Goal: Task Accomplishment & Management: Manage account settings

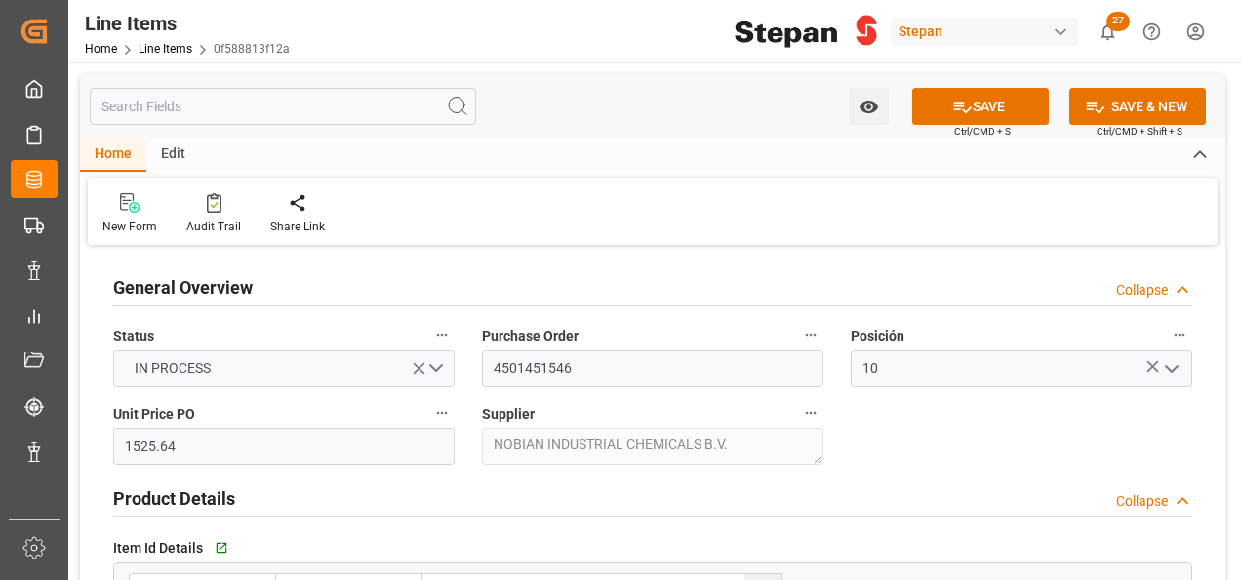
scroll to position [878, 0]
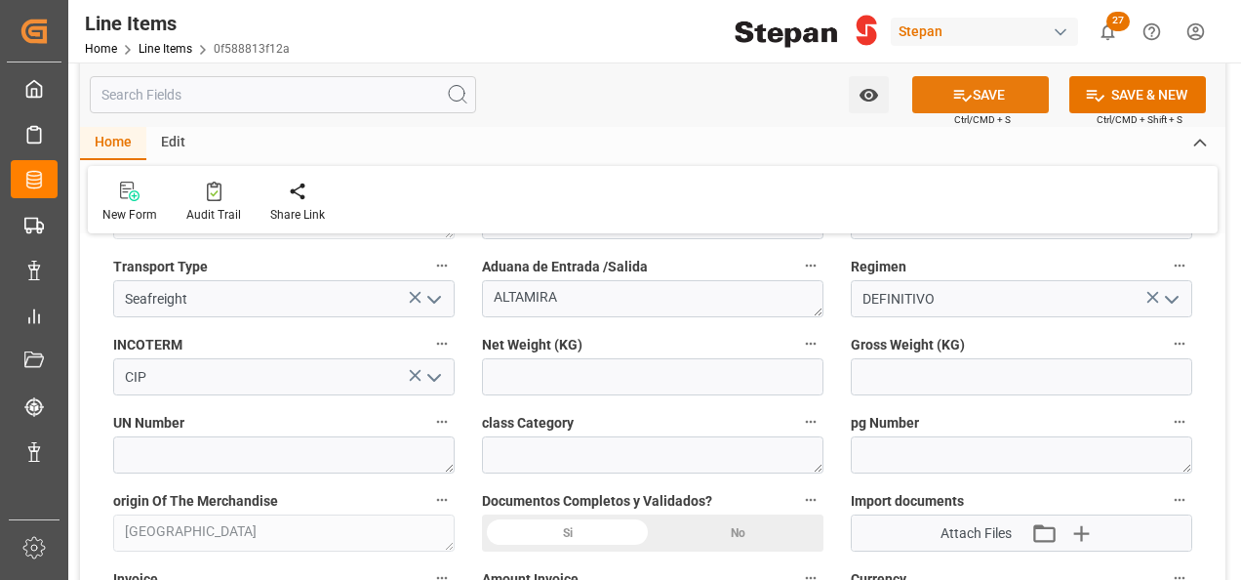
click at [994, 85] on button "SAVE" at bounding box center [980, 94] width 137 height 37
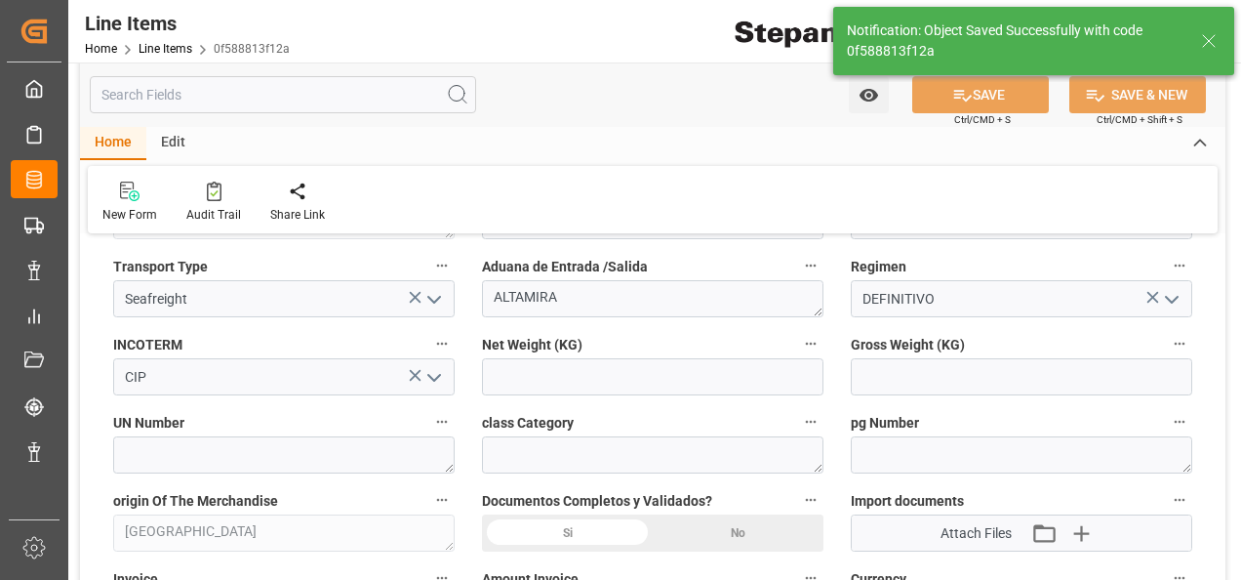
type input "18-08-2025 22:24"
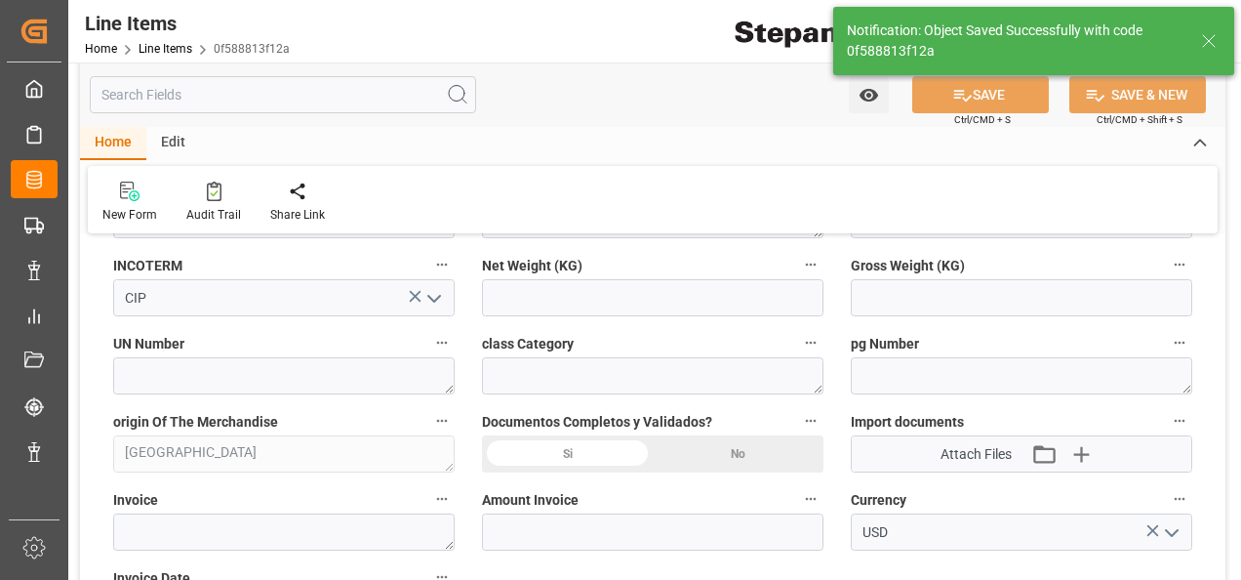
scroll to position [976, 0]
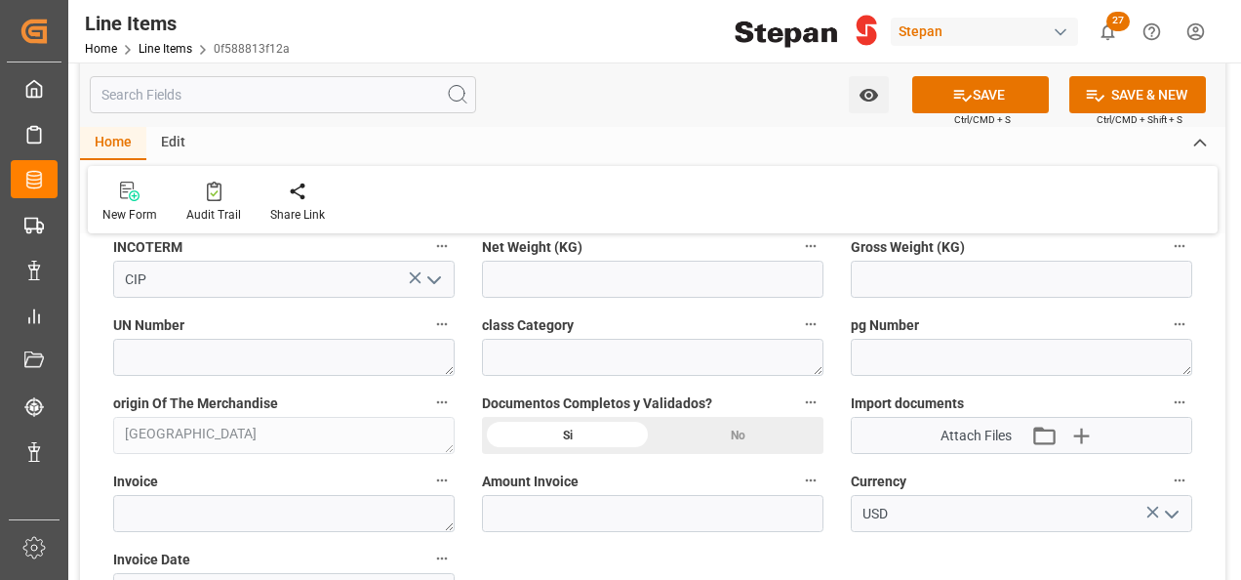
click at [209, 492] on label "Invoice" at bounding box center [283, 480] width 341 height 27
click at [429, 492] on button "Invoice" at bounding box center [441, 479] width 25 height 25
click at [190, 521] on div at bounding box center [620, 290] width 1241 height 580
click at [183, 505] on textarea at bounding box center [283, 513] width 341 height 37
paste textarea "1551343519"
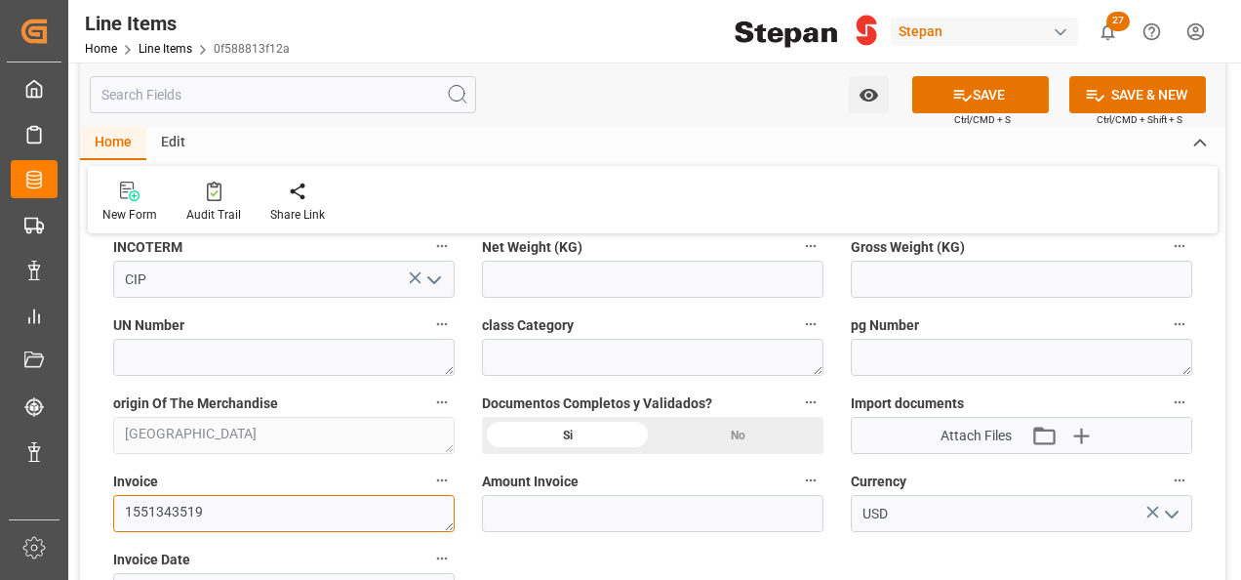
type textarea "1551343519"
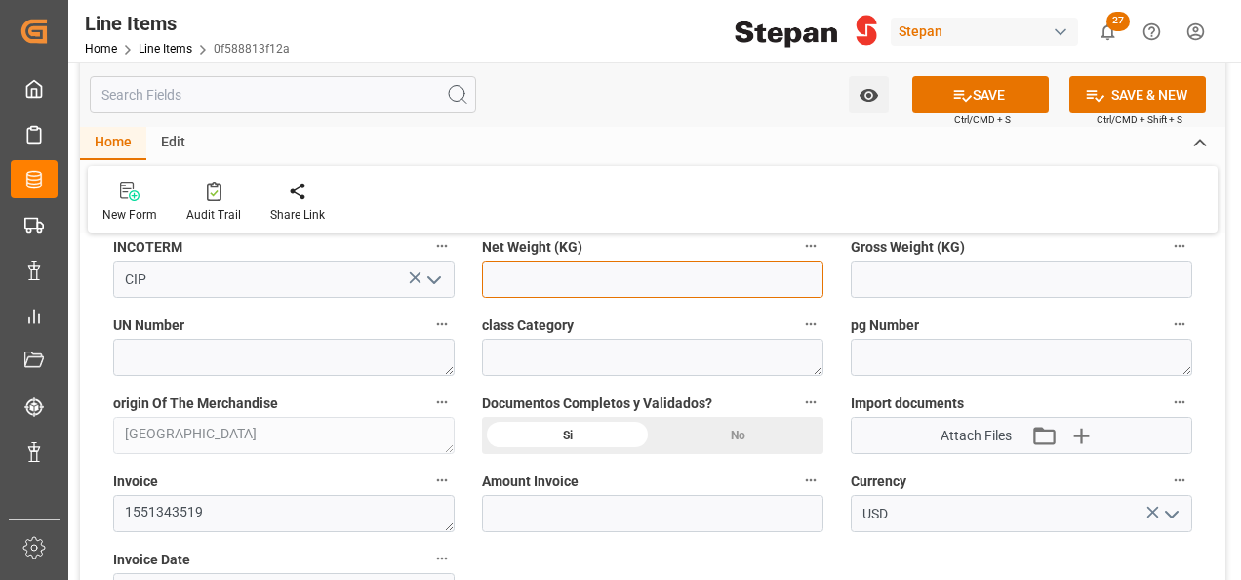
click at [515, 263] on input "text" at bounding box center [652, 278] width 341 height 37
type input "17700"
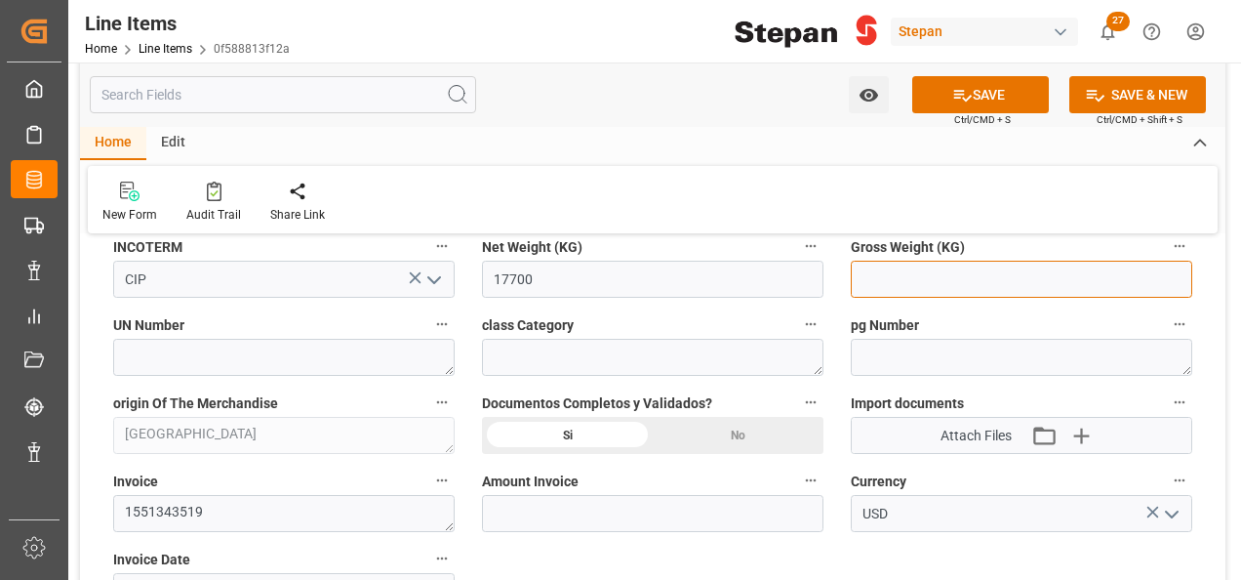
click at [942, 260] on input "text" at bounding box center [1021, 278] width 341 height 37
type input "17700"
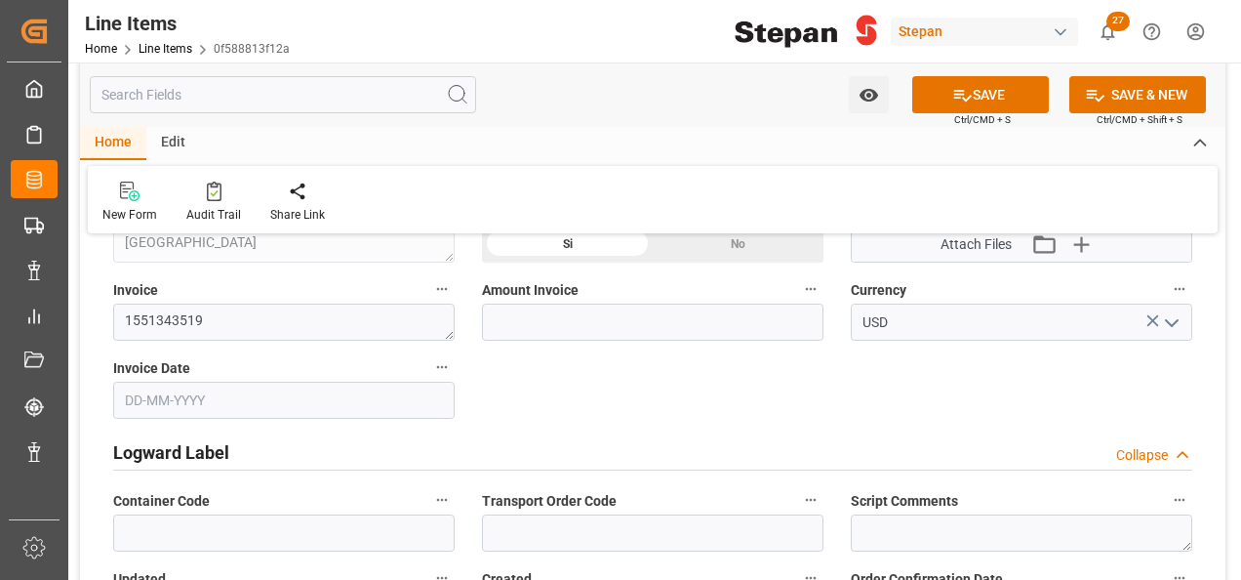
scroll to position [1171, 0]
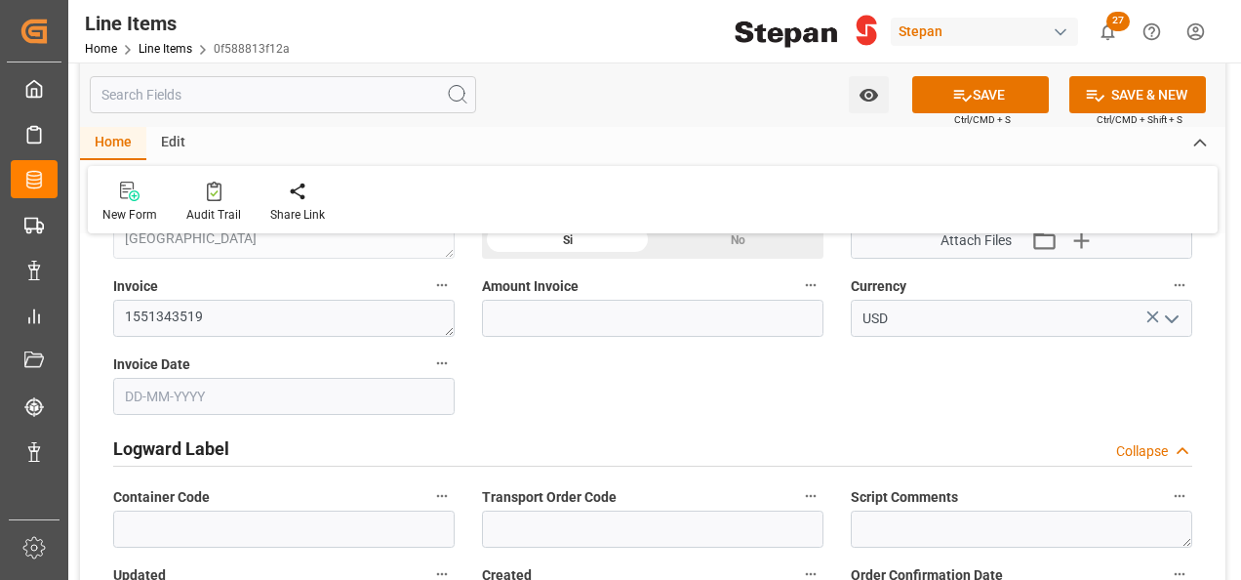
click at [300, 390] on input "text" at bounding box center [283, 396] width 341 height 37
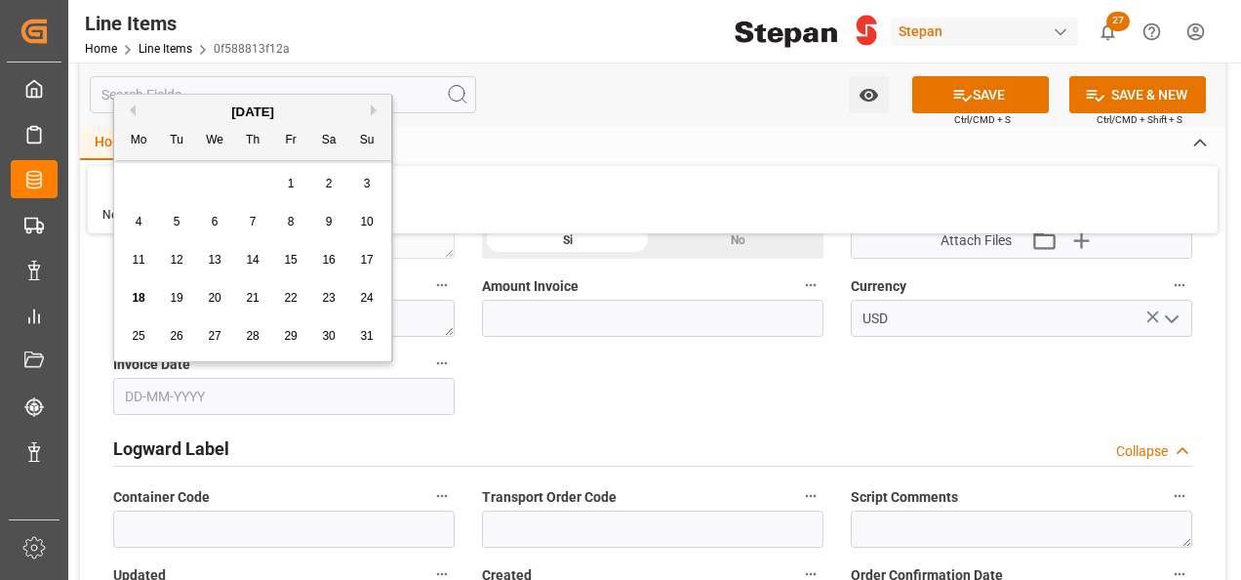
click at [180, 113] on div "August 2025" at bounding box center [252, 112] width 277 height 20
click at [179, 214] on div "5" at bounding box center [177, 222] width 24 height 23
type input "[DATE]"
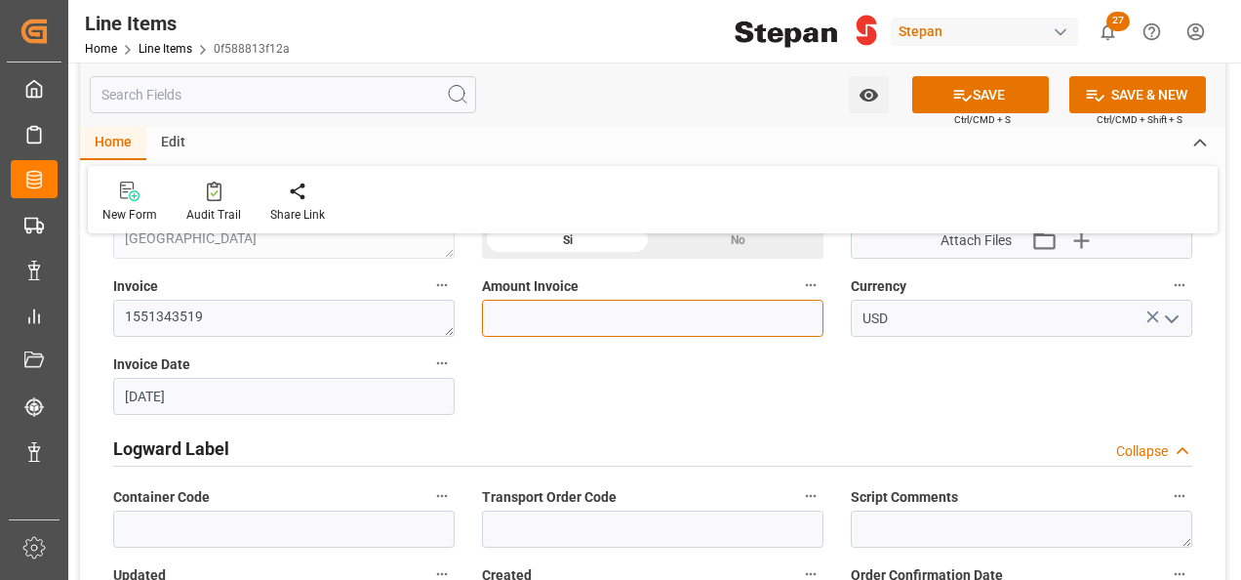
click at [564, 319] on input "text" at bounding box center [652, 318] width 341 height 37
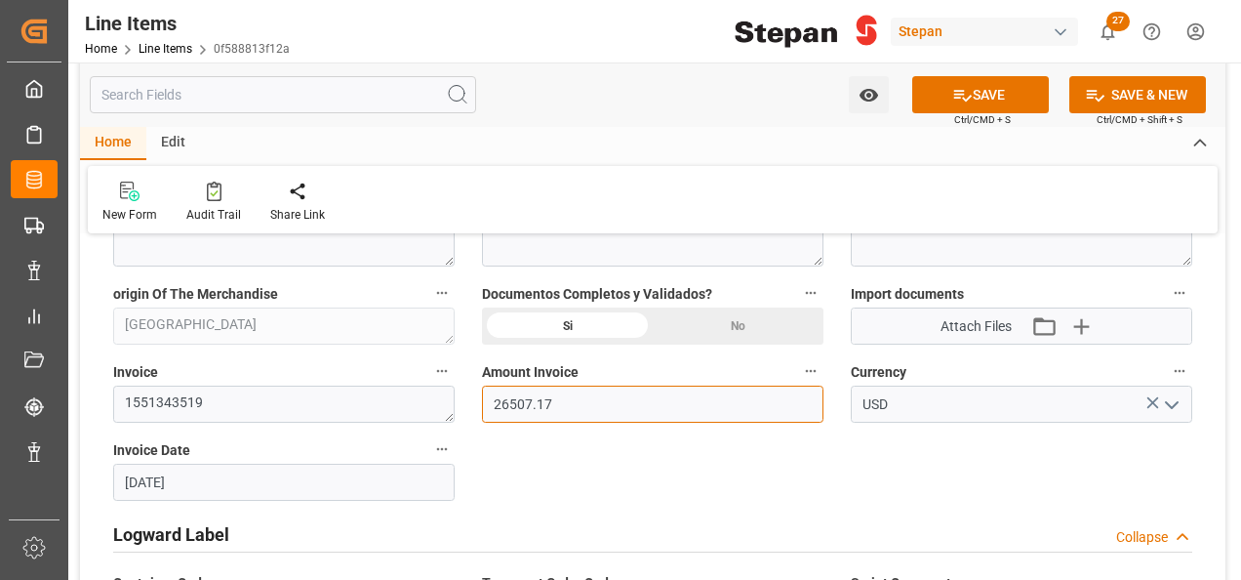
scroll to position [976, 0]
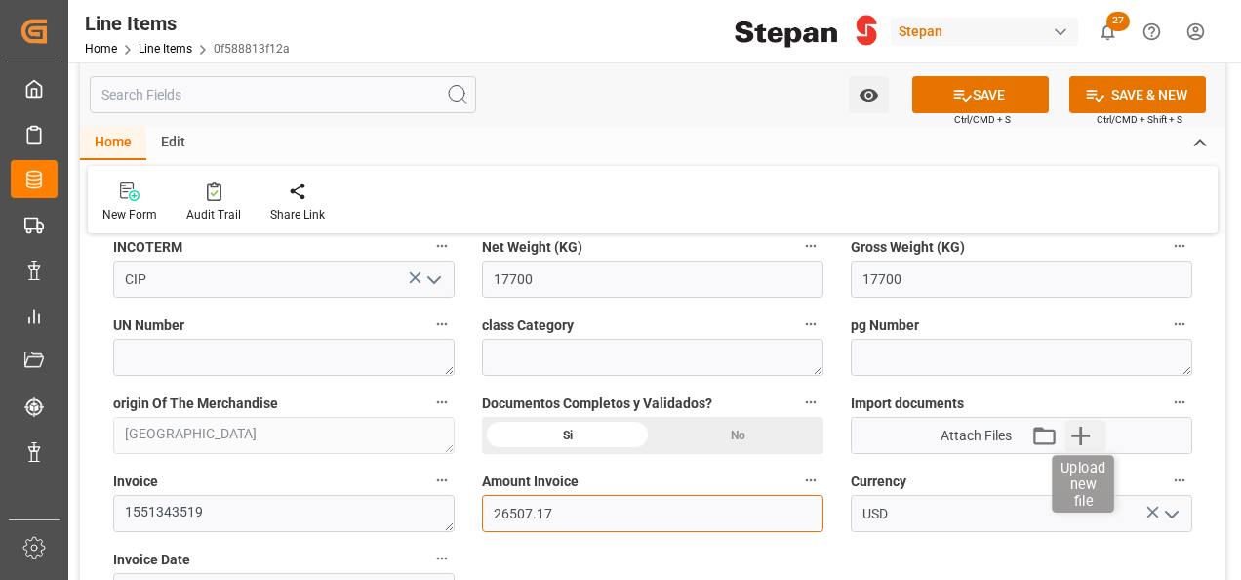
type input "26507.17"
click at [1079, 430] on icon "button" at bounding box center [1080, 435] width 31 height 31
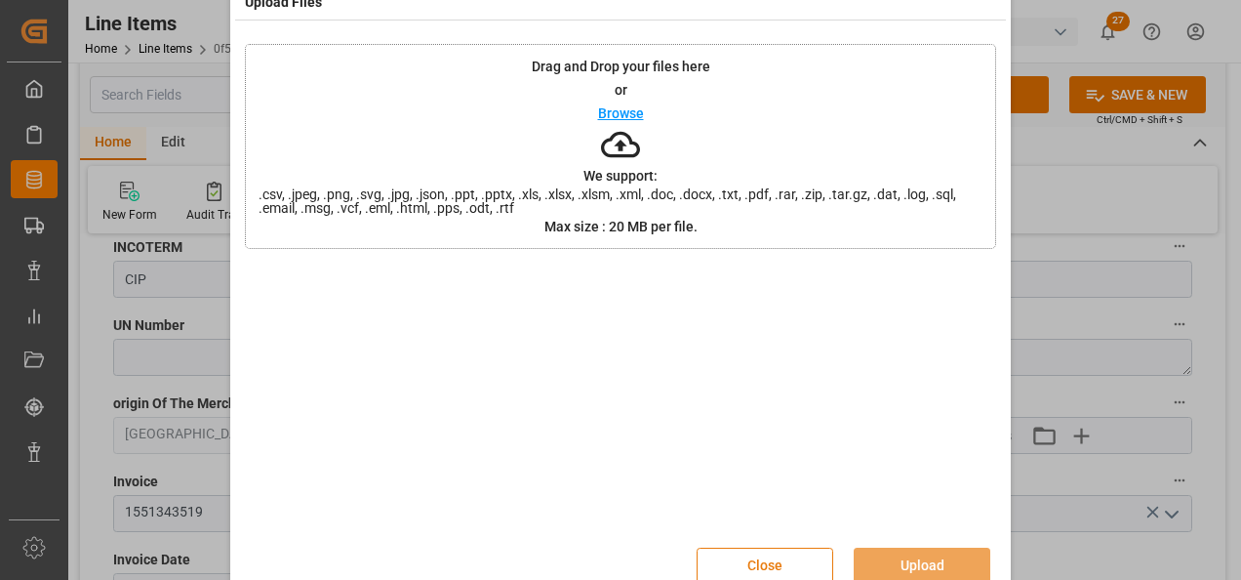
scroll to position [77, 0]
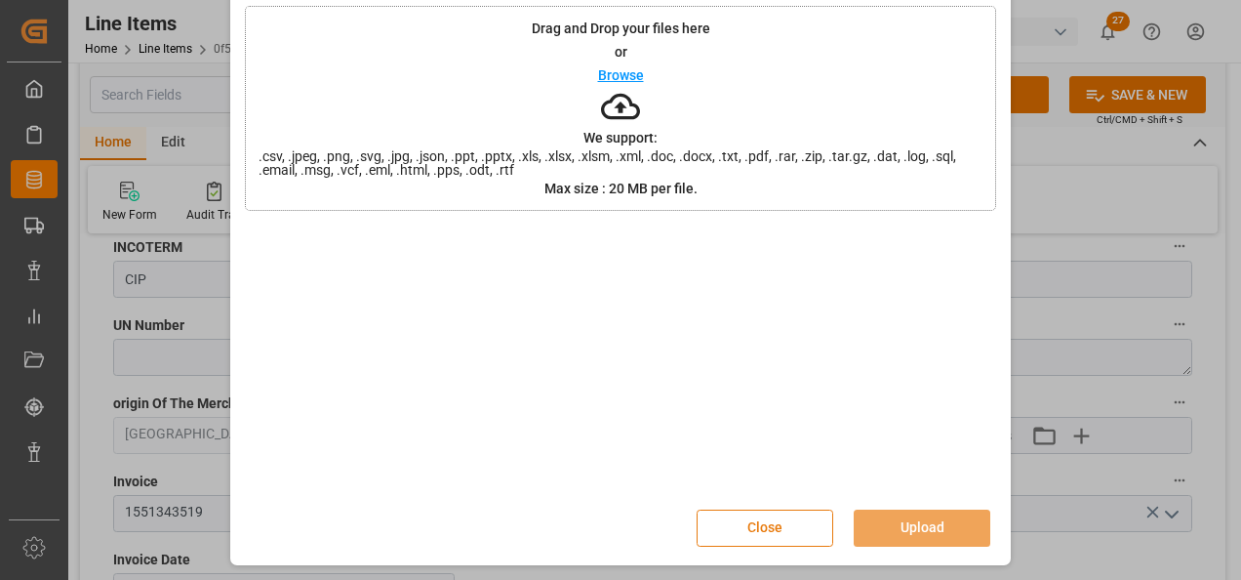
click at [750, 526] on button "Close" at bounding box center [765, 527] width 137 height 37
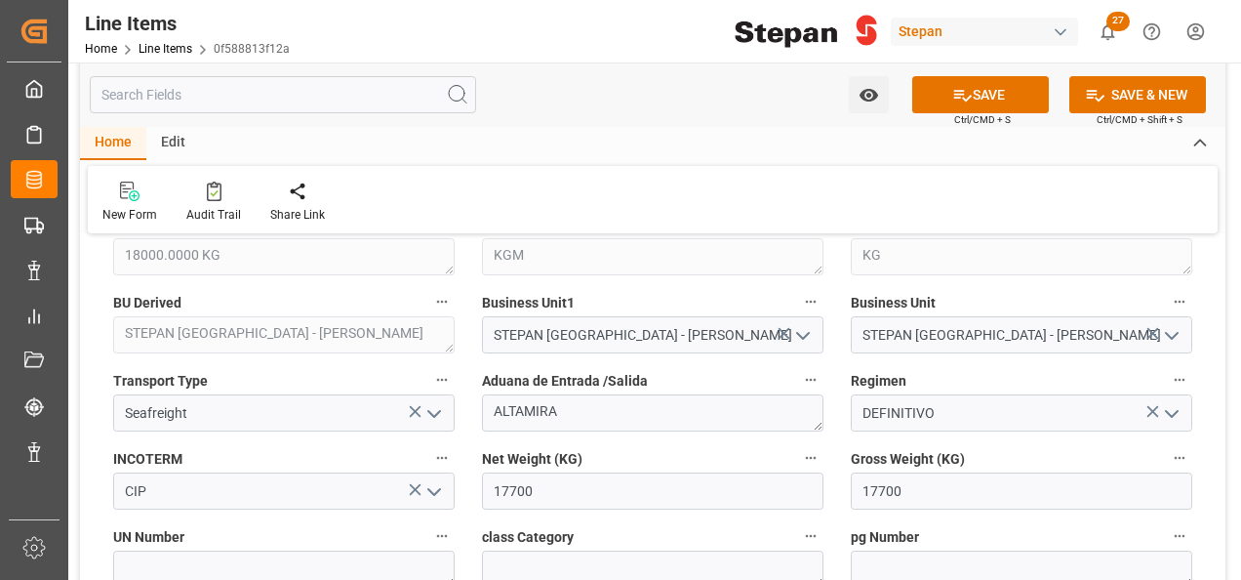
scroll to position [976, 0]
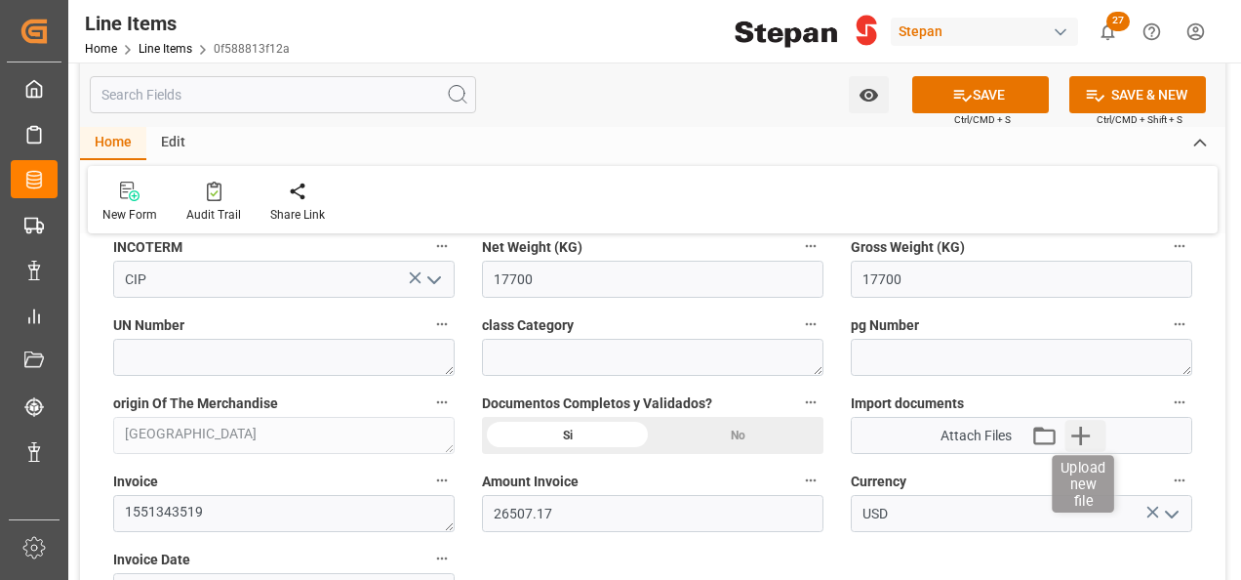
click at [1086, 433] on icon "button" at bounding box center [1080, 435] width 19 height 19
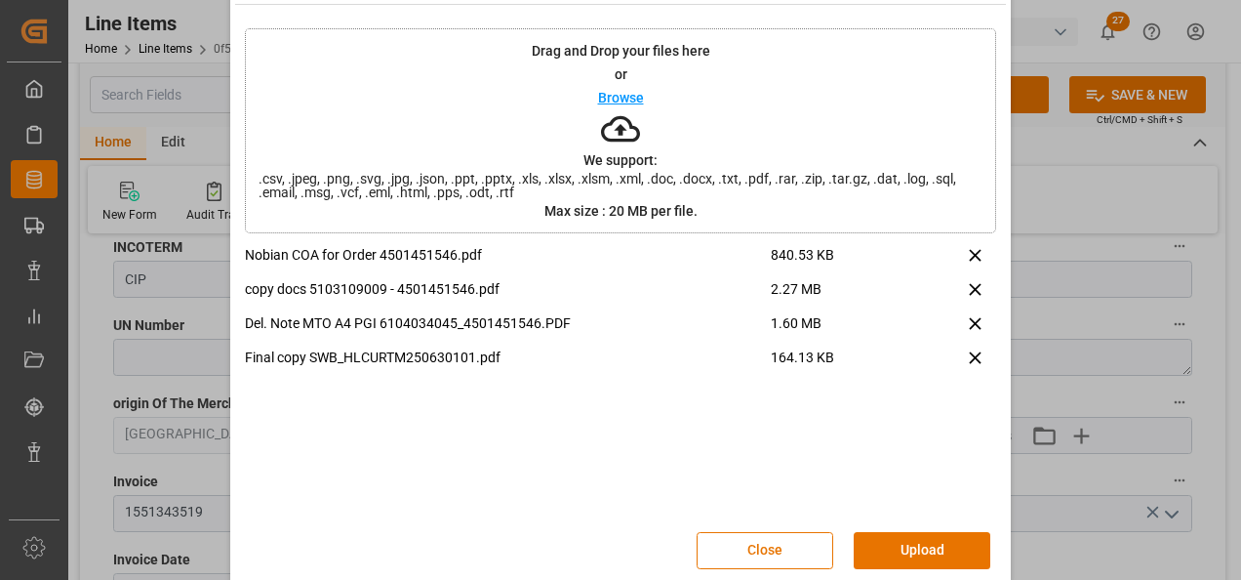
scroll to position [77, 0]
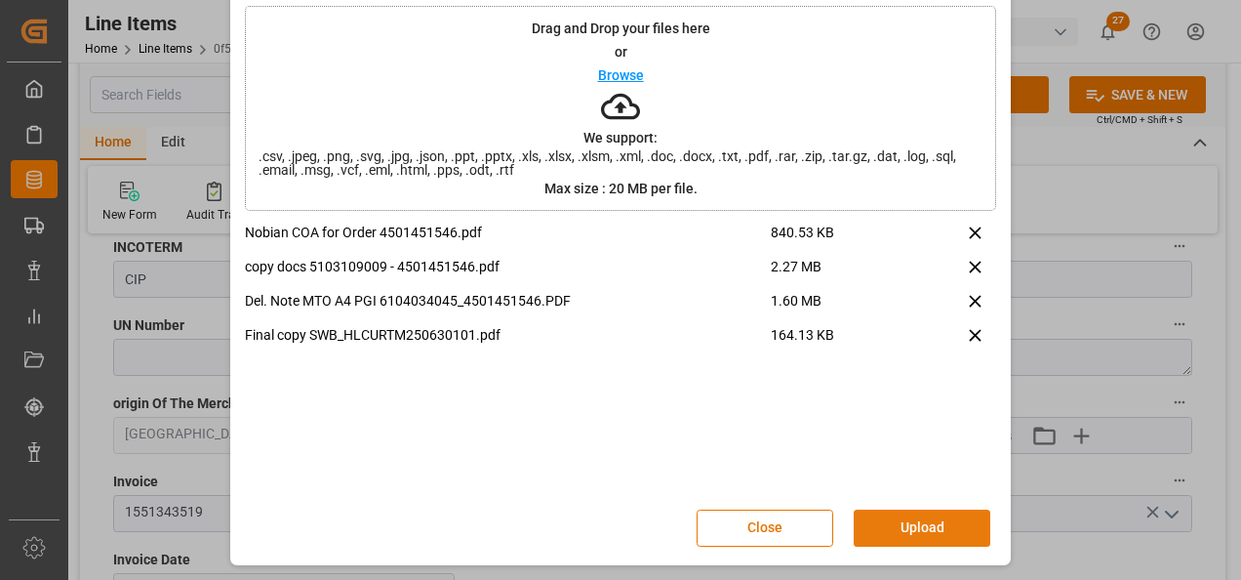
click at [927, 527] on button "Upload" at bounding box center [922, 527] width 137 height 37
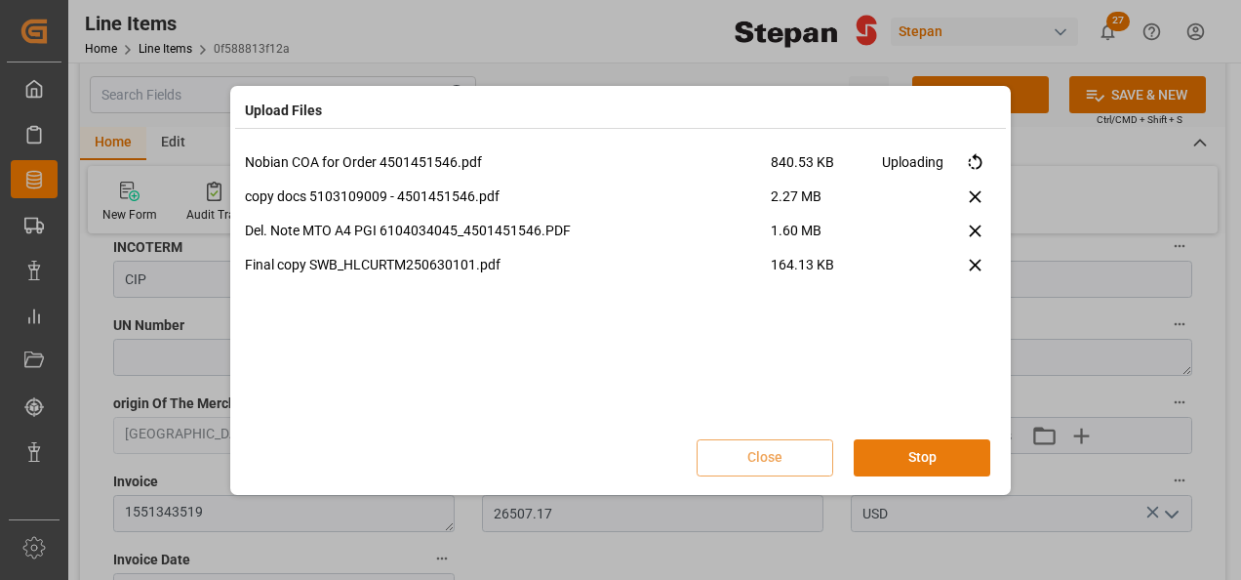
scroll to position [0, 0]
click at [915, 460] on button "Done" at bounding box center [922, 457] width 137 height 37
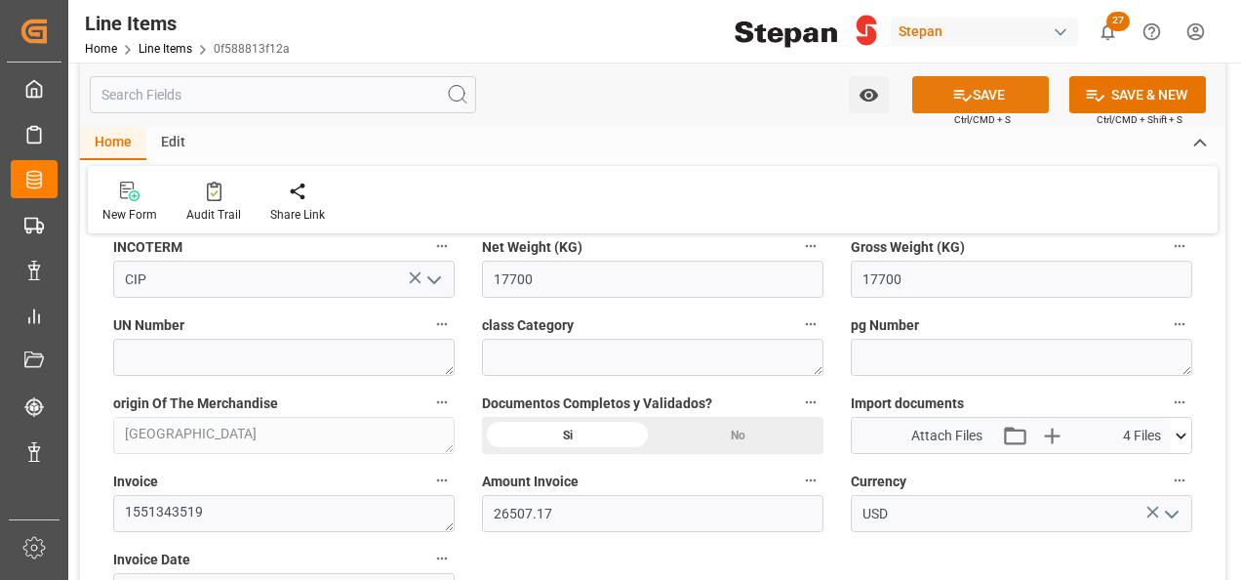
click at [974, 94] on button "SAVE" at bounding box center [980, 94] width 137 height 37
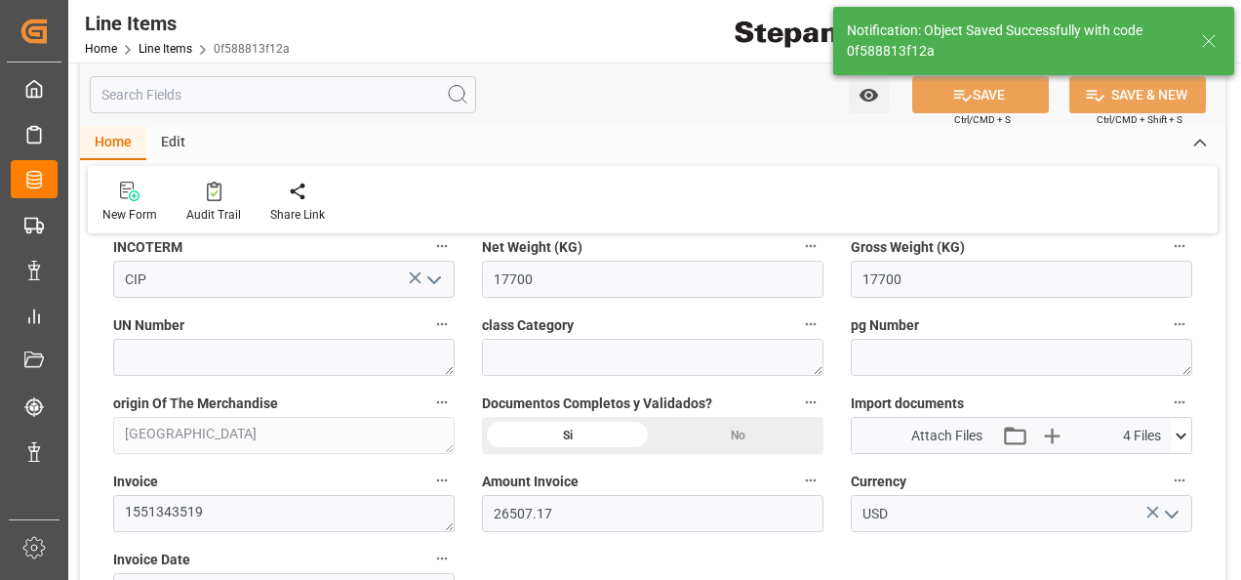
type input "18-08-2025 22:40"
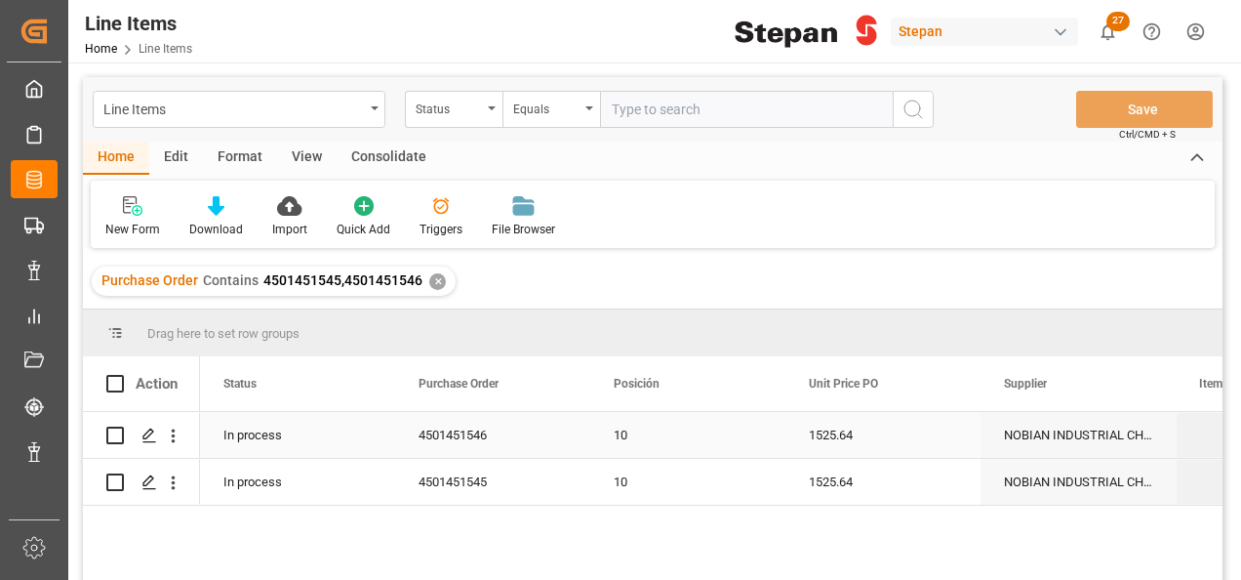
click at [509, 443] on div "4501451546" at bounding box center [492, 435] width 195 height 46
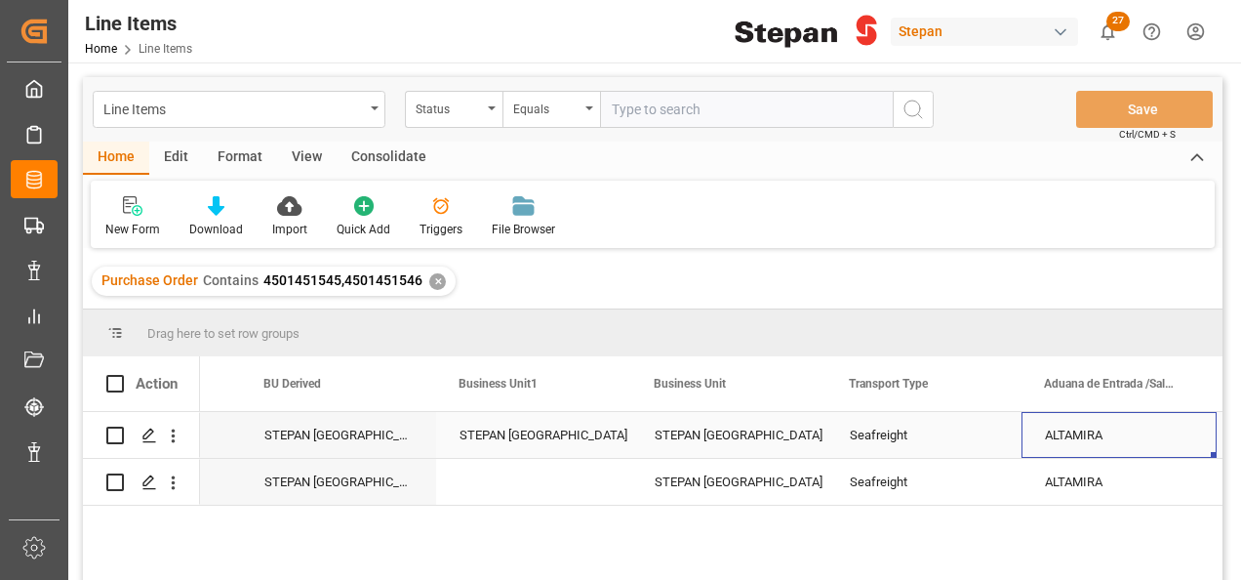
click at [470, 435] on div "STEPAN [GEOGRAPHIC_DATA] - [PERSON_NAME]" at bounding box center [534, 435] width 148 height 45
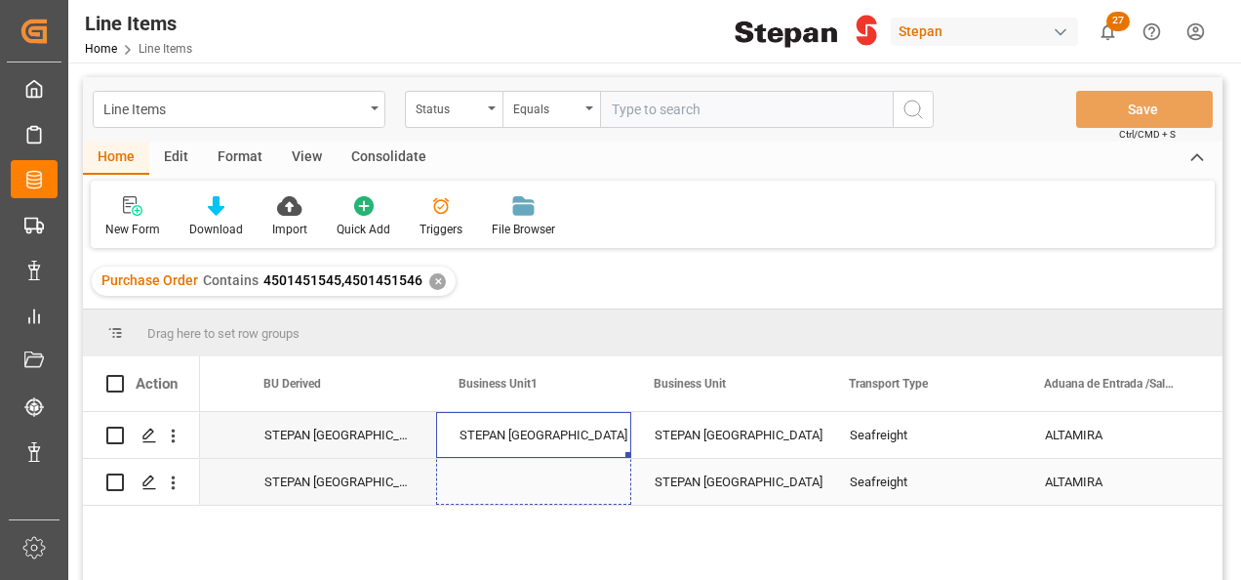
drag, startPoint x: 626, startPoint y: 455, endPoint x: 626, endPoint y: 472, distance: 17.6
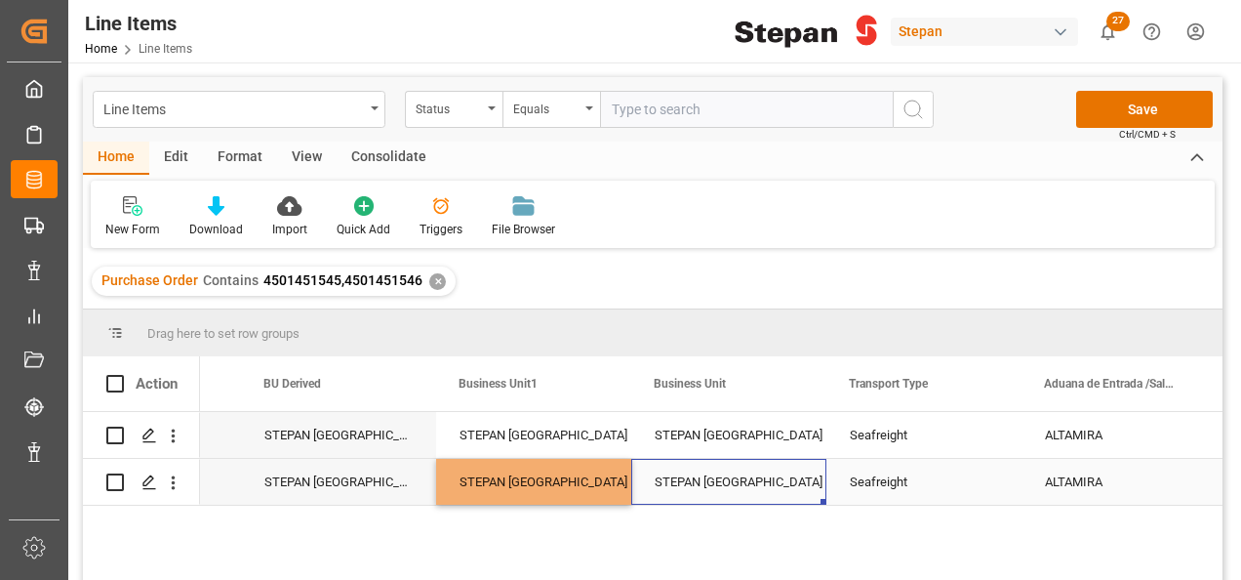
click at [672, 476] on div "STEPAN [GEOGRAPHIC_DATA] - [PERSON_NAME]" at bounding box center [729, 482] width 148 height 45
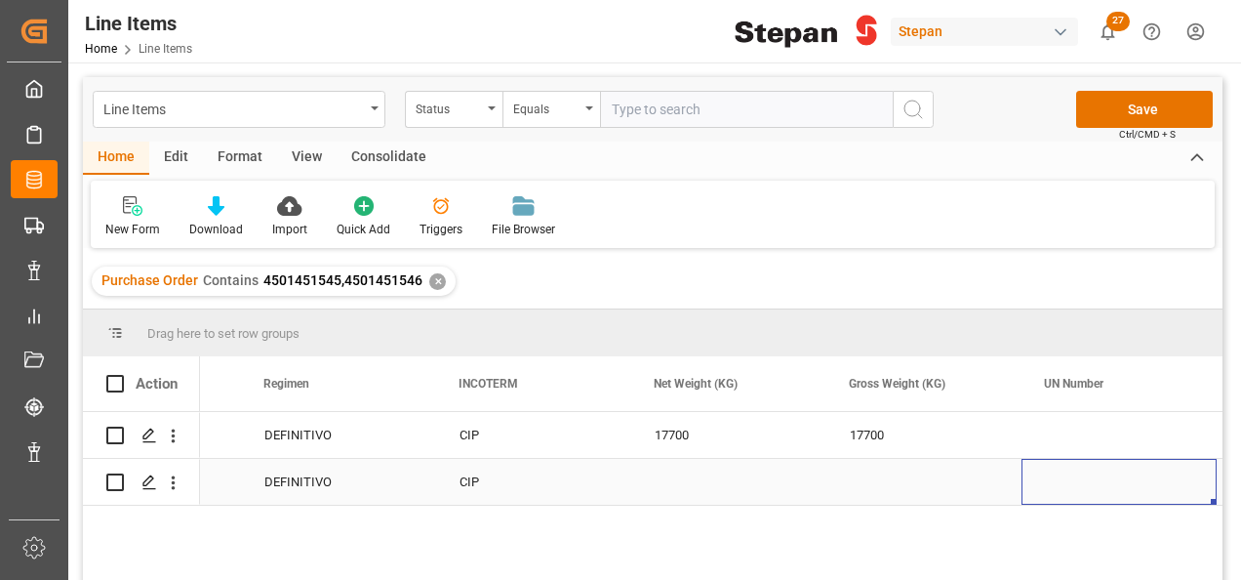
click at [558, 483] on div "CIP" at bounding box center [534, 482] width 148 height 45
click at [642, 494] on div "Press SPACE to select this row." at bounding box center [728, 482] width 195 height 46
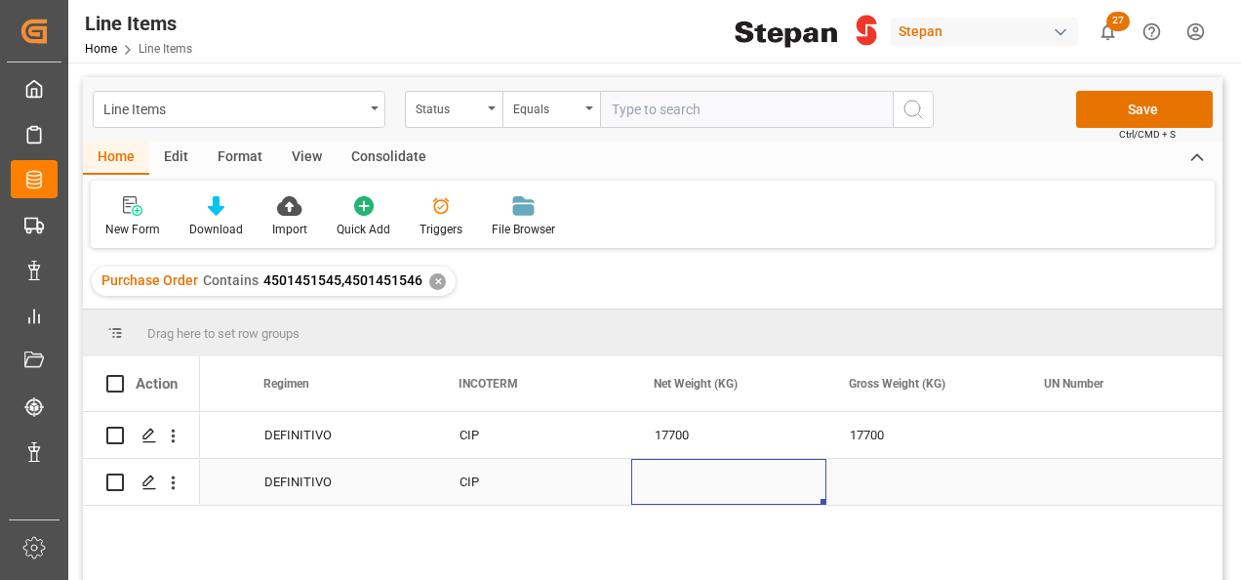
click at [659, 485] on div "Press SPACE to select this row." at bounding box center [728, 482] width 195 height 46
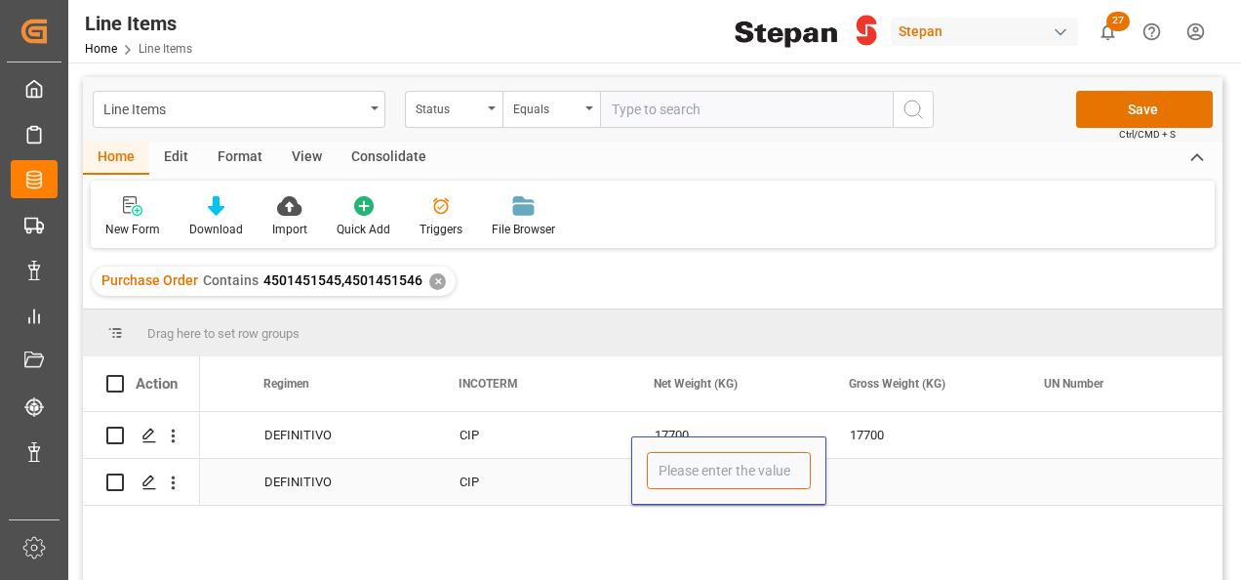
click at [659, 485] on input "Press SPACE to select this row." at bounding box center [729, 470] width 164 height 37
type input "17680"
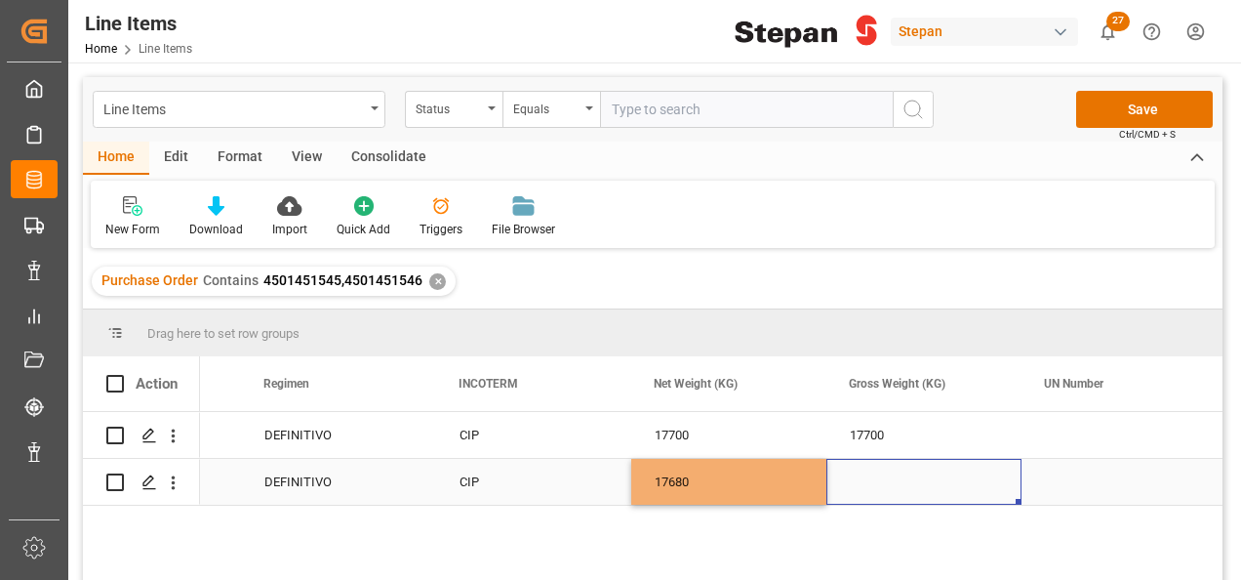
drag, startPoint x: 868, startPoint y: 478, endPoint x: 779, endPoint y: 479, distance: 89.8
click at [868, 479] on div "Press SPACE to select this row." at bounding box center [923, 482] width 195 height 46
click at [774, 480] on div "17680" at bounding box center [728, 482] width 195 height 46
drag, startPoint x: 824, startPoint y: 502, endPoint x: 888, endPoint y: 495, distance: 63.9
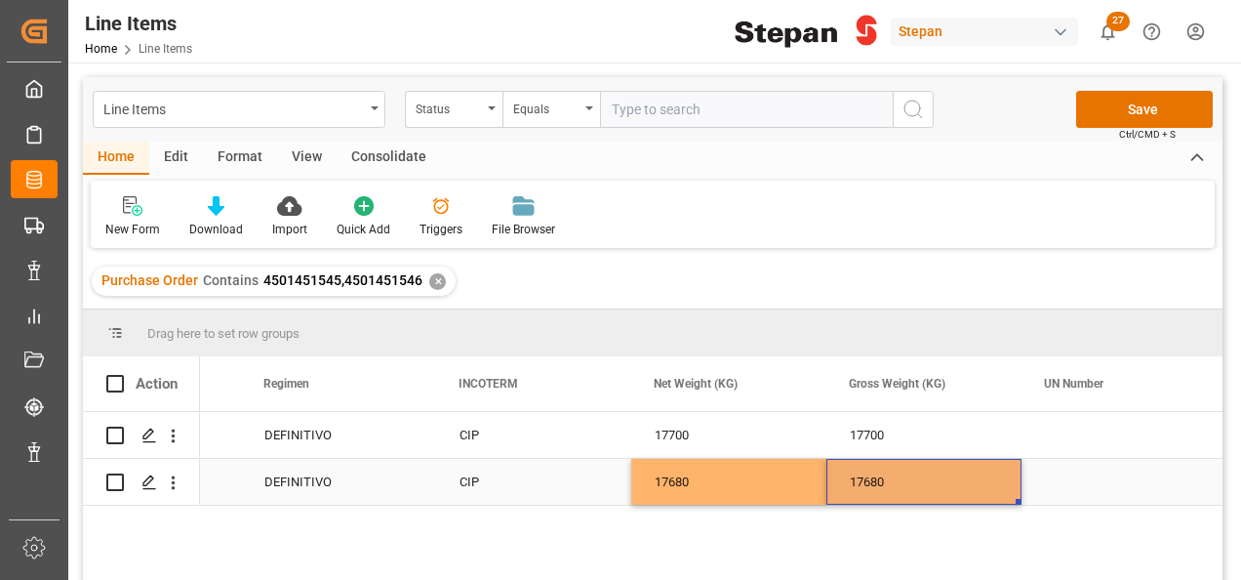
click at [892, 490] on div "17680" at bounding box center [923, 482] width 195 height 46
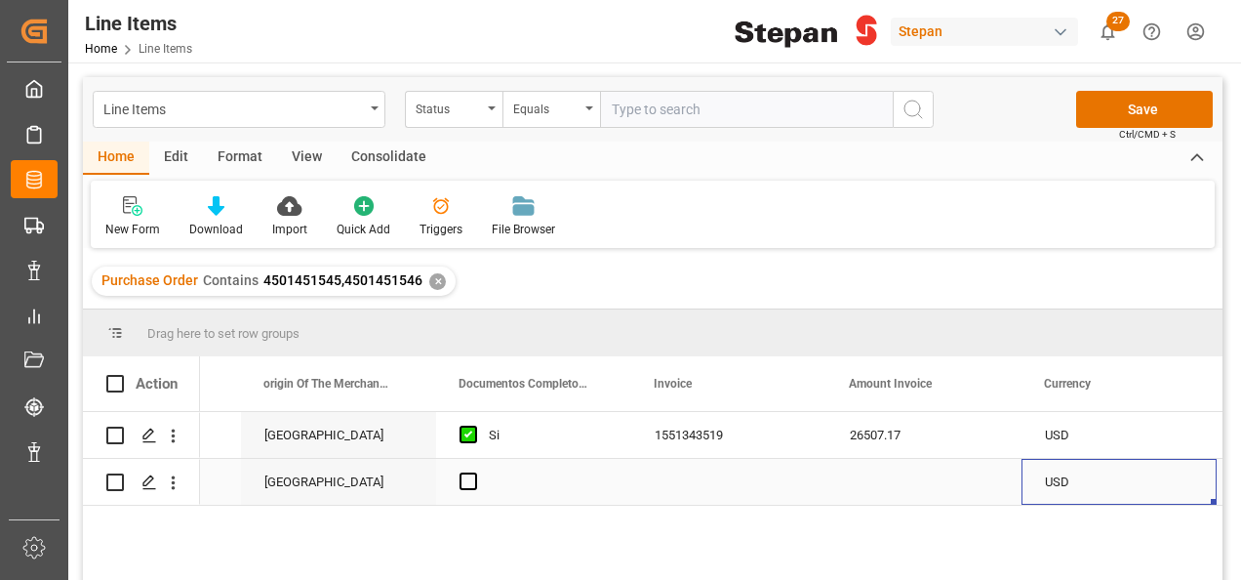
click at [675, 486] on div "Press SPACE to select this row." at bounding box center [728, 482] width 195 height 46
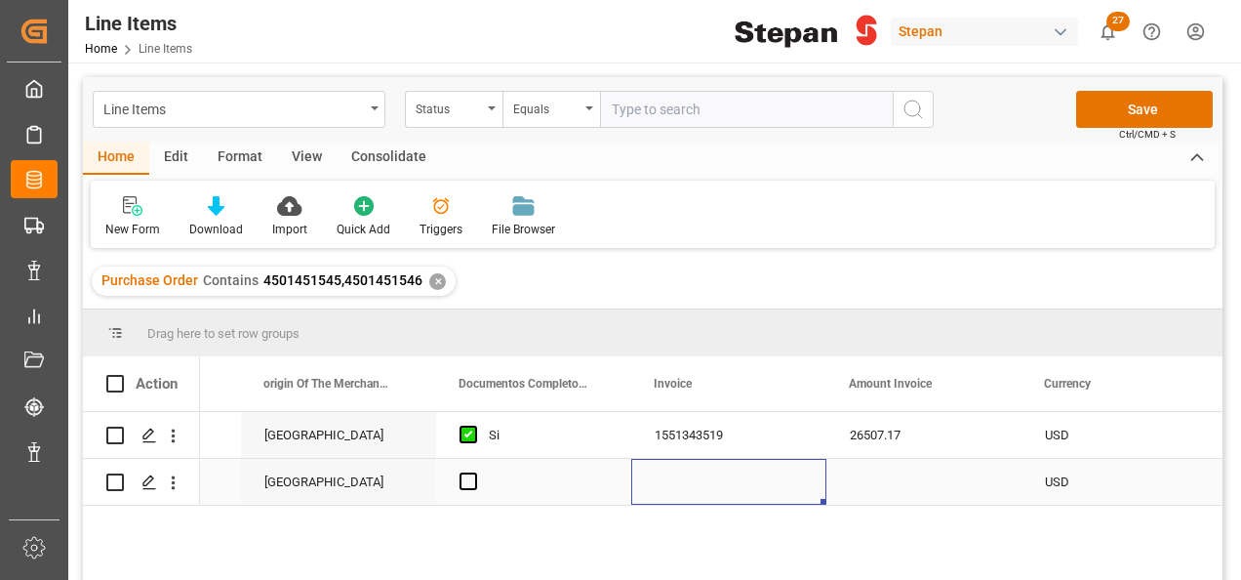
click at [710, 487] on div "Press SPACE to select this row." at bounding box center [728, 482] width 195 height 46
click at [710, 487] on input "Press SPACE to select this row." at bounding box center [729, 470] width 164 height 37
type input "1551343518"
click at [462, 482] on span "Press SPACE to select this row." at bounding box center [469, 481] width 18 height 18
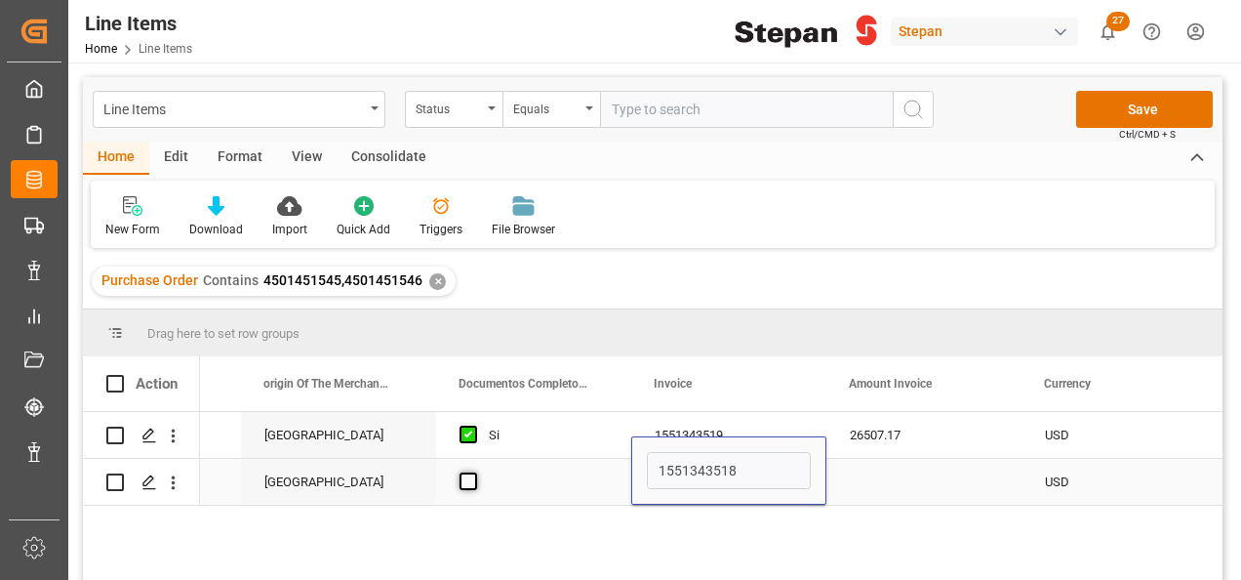
click at [474, 472] on input "Press SPACE to select this row." at bounding box center [474, 472] width 0 height 0
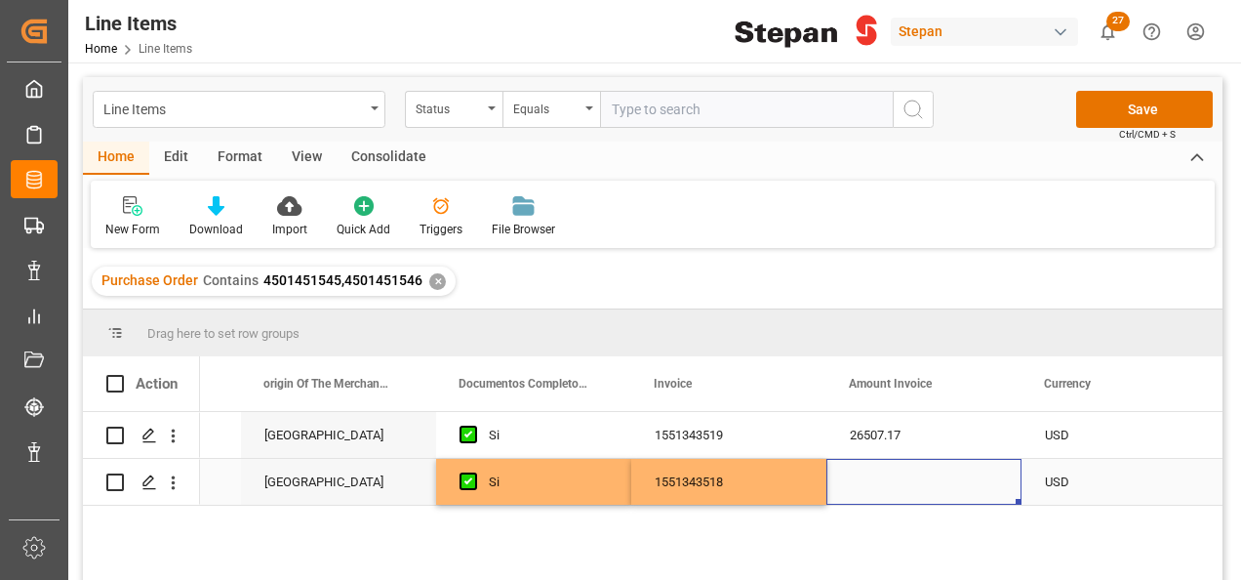
click at [909, 498] on div "Press SPACE to select this row." at bounding box center [923, 482] width 195 height 46
click at [857, 486] on div "Press SPACE to select this row." at bounding box center [923, 482] width 195 height 46
click at [857, 486] on input "Press SPACE to select this row." at bounding box center [924, 470] width 164 height 37
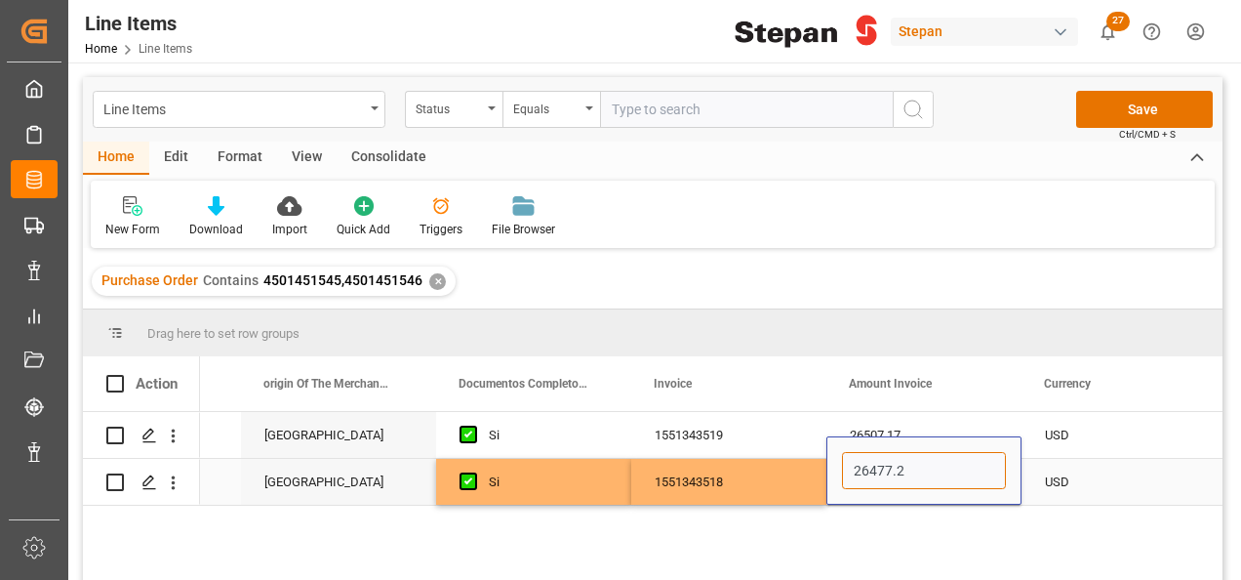
type input "26477.21"
click at [762, 491] on div "1551343518" at bounding box center [728, 482] width 195 height 46
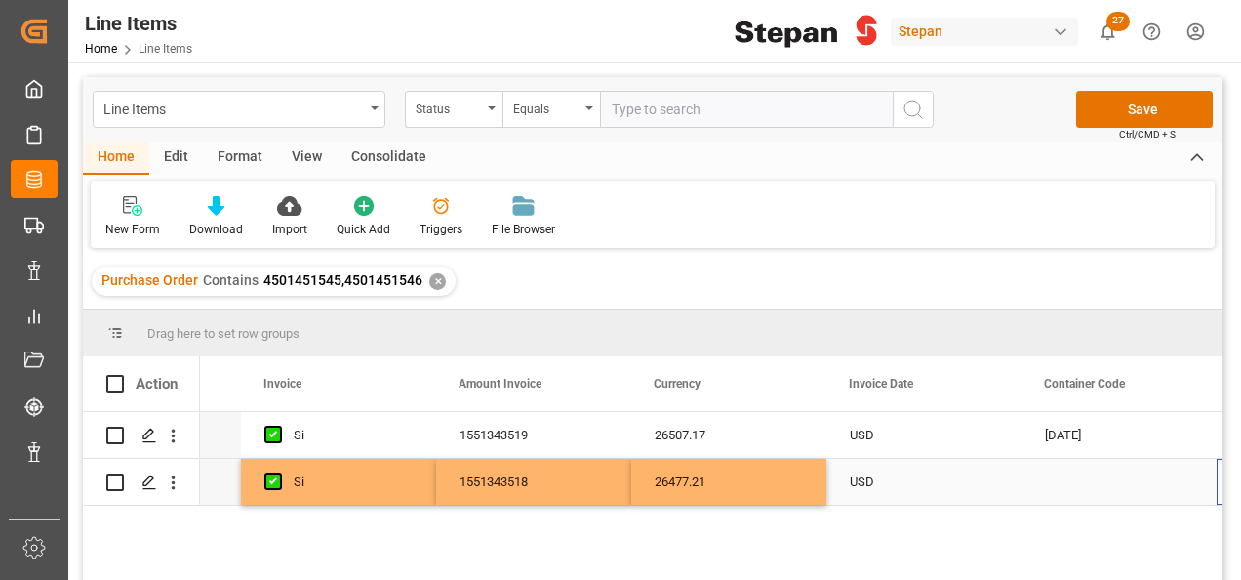
scroll to position [0, 6204]
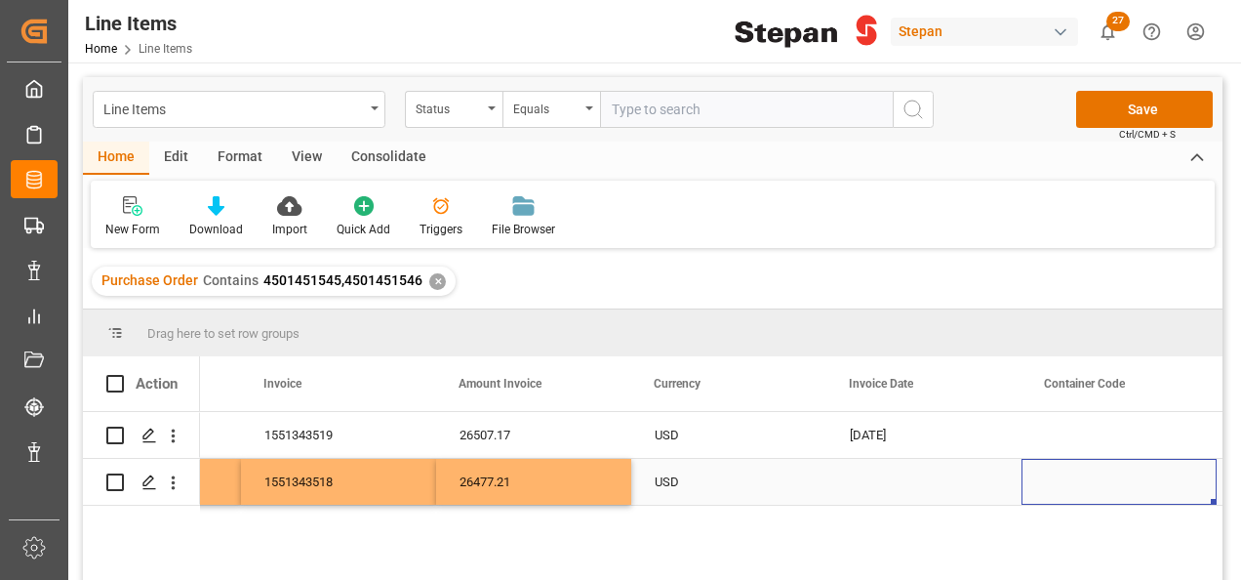
click at [867, 477] on div "Press SPACE to select this row." at bounding box center [923, 482] width 195 height 46
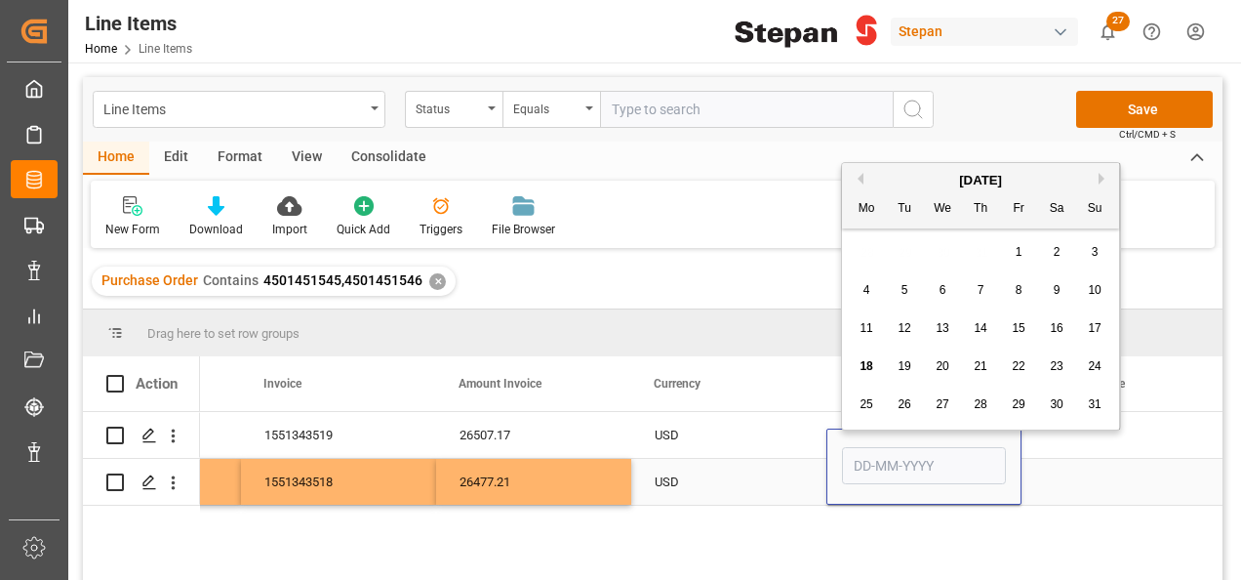
click at [867, 477] on input "Press SPACE to select this row." at bounding box center [924, 465] width 164 height 37
click at [889, 172] on div "August 2025" at bounding box center [980, 181] width 277 height 20
click at [911, 294] on div "5" at bounding box center [905, 290] width 24 height 23
type input "[DATE]"
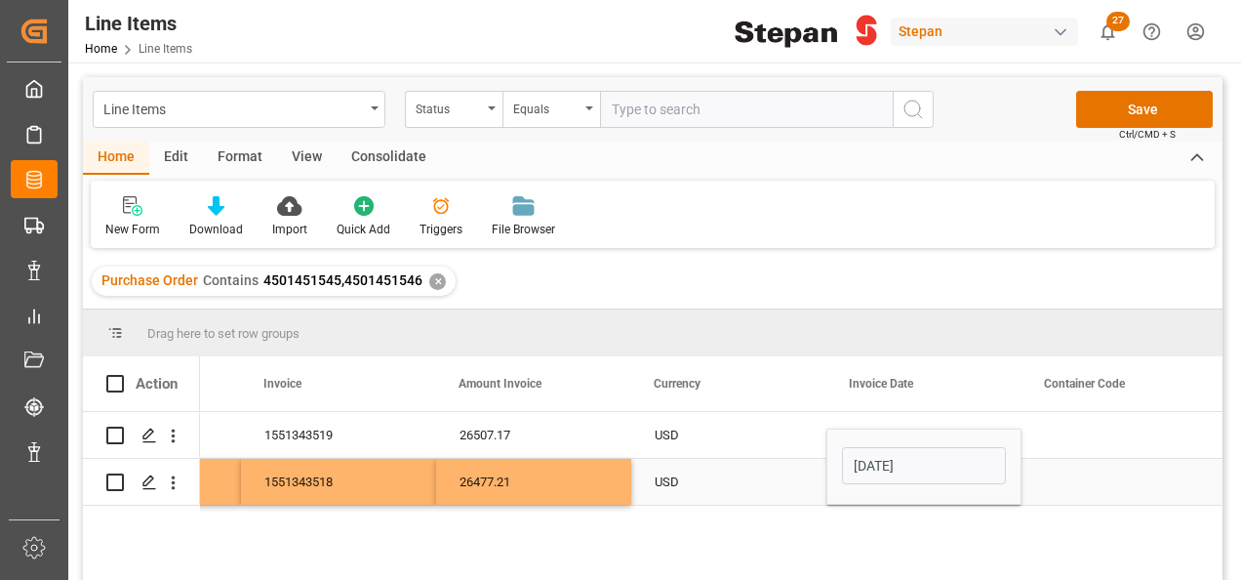
click at [777, 498] on div "USD" at bounding box center [729, 482] width 148 height 45
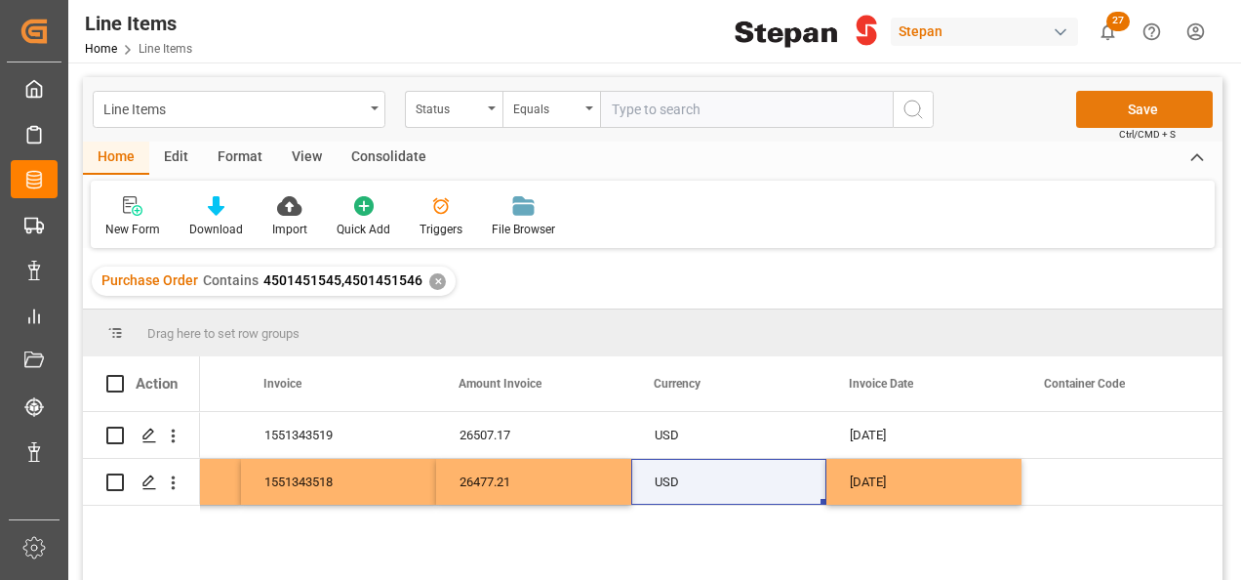
click at [1137, 113] on button "Save" at bounding box center [1144, 109] width 137 height 37
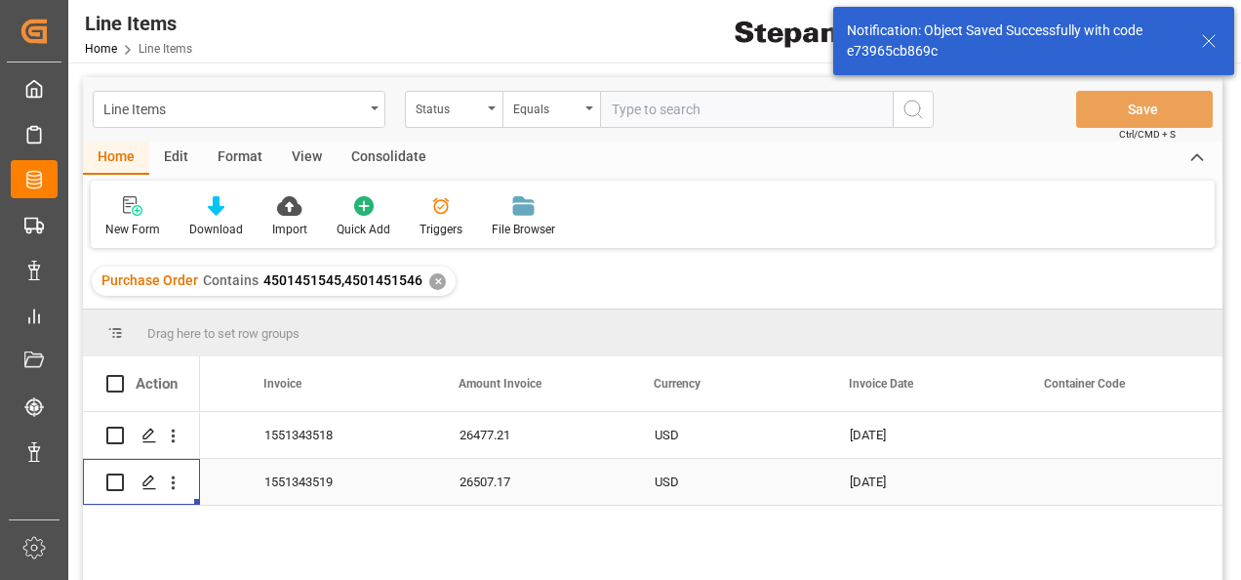
click at [148, 484] on polygon "Press SPACE to select this row." at bounding box center [148, 481] width 10 height 10
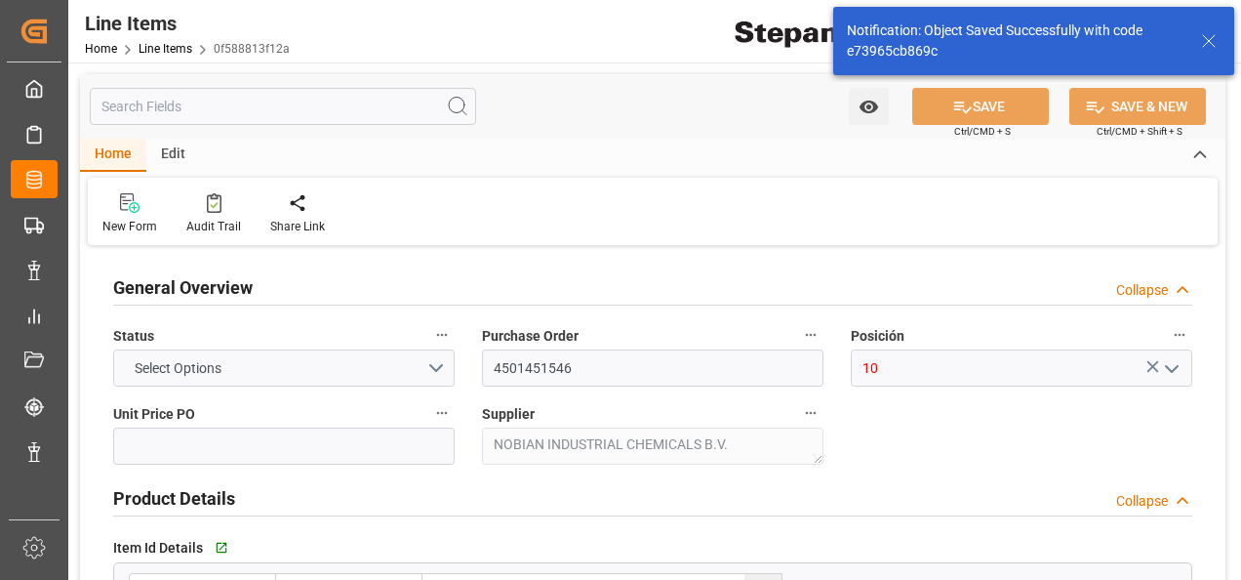
type input "1525.64"
type input "12352101"
type input "18000"
type input "17700"
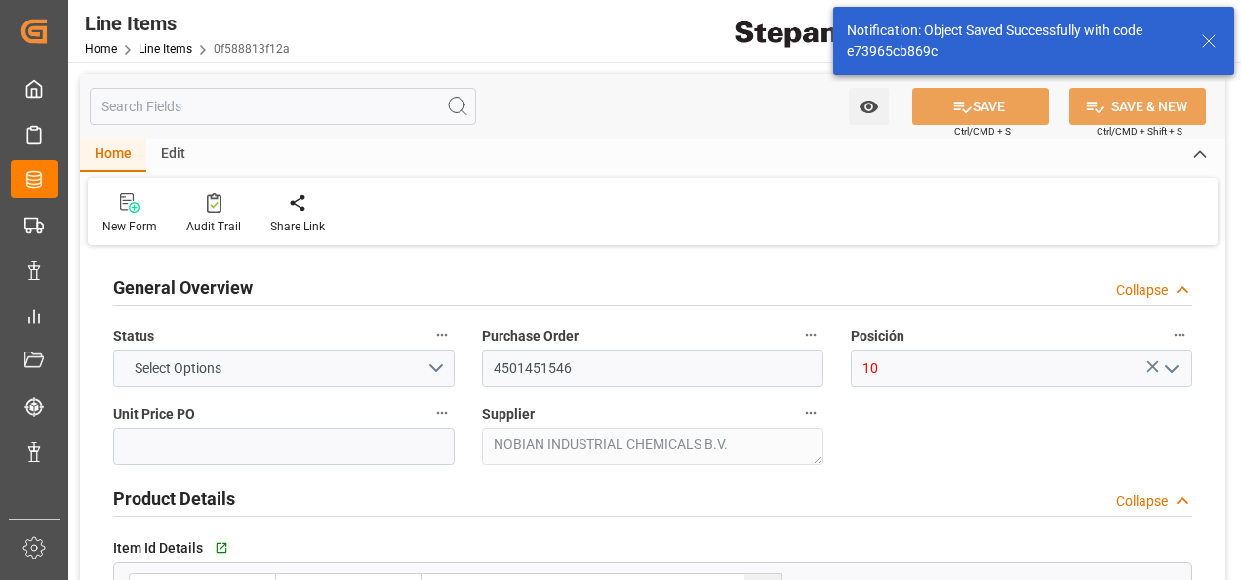
type input "26507.17"
type input "[DATE]"
type input "18-08-2025 22:40"
type input "28-03-2025 19:06"
type input "28-03-2025"
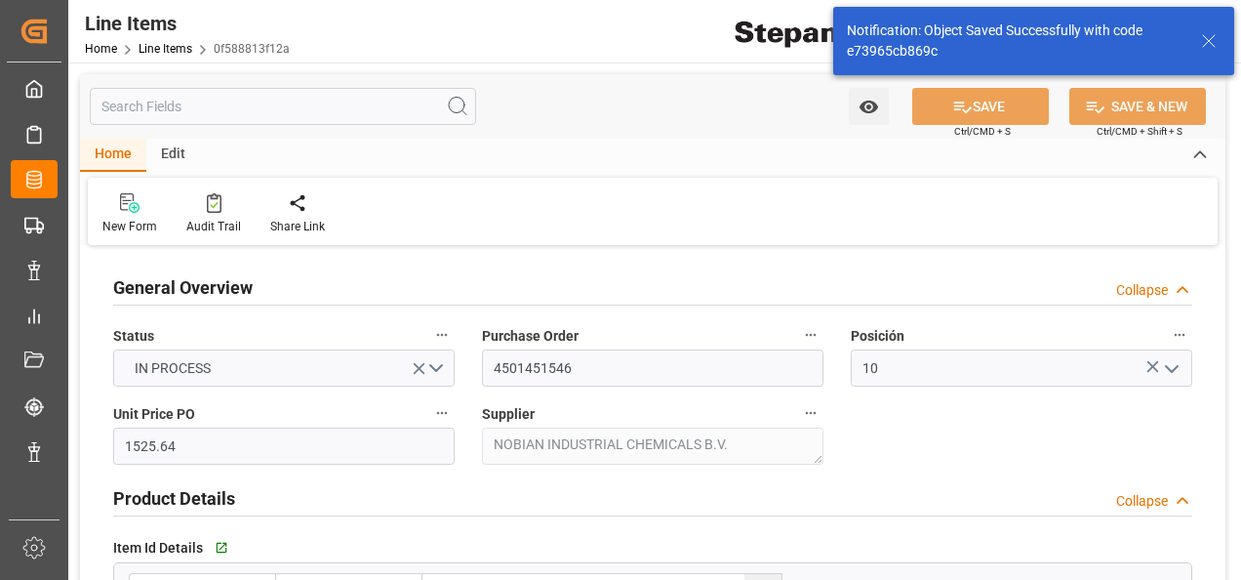
type input "03-09-2025"
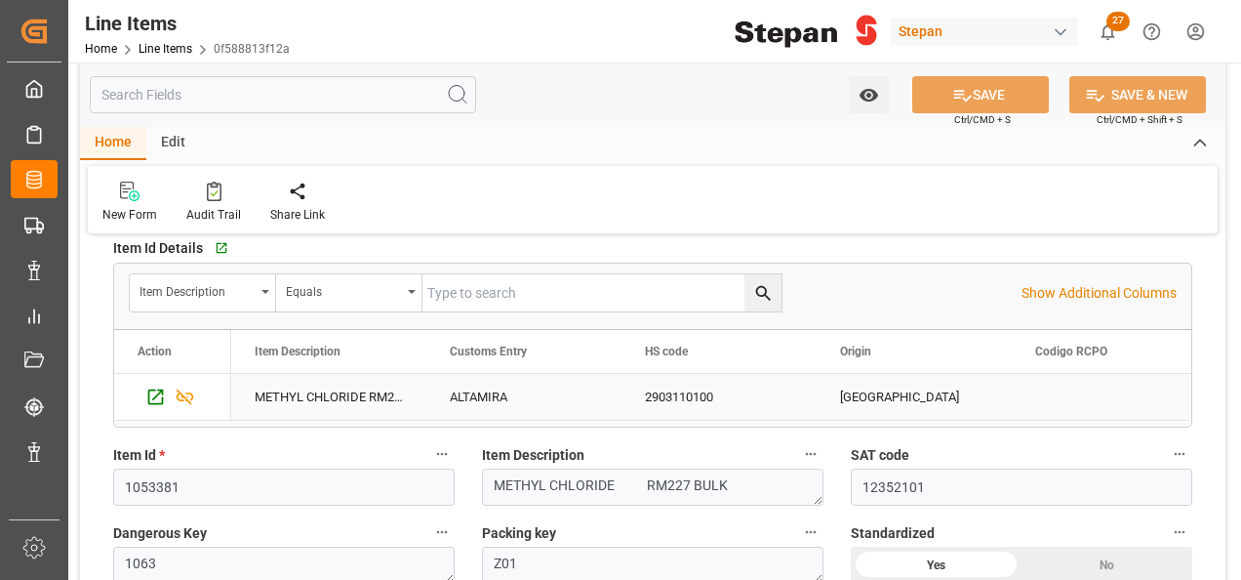
scroll to position [293, 0]
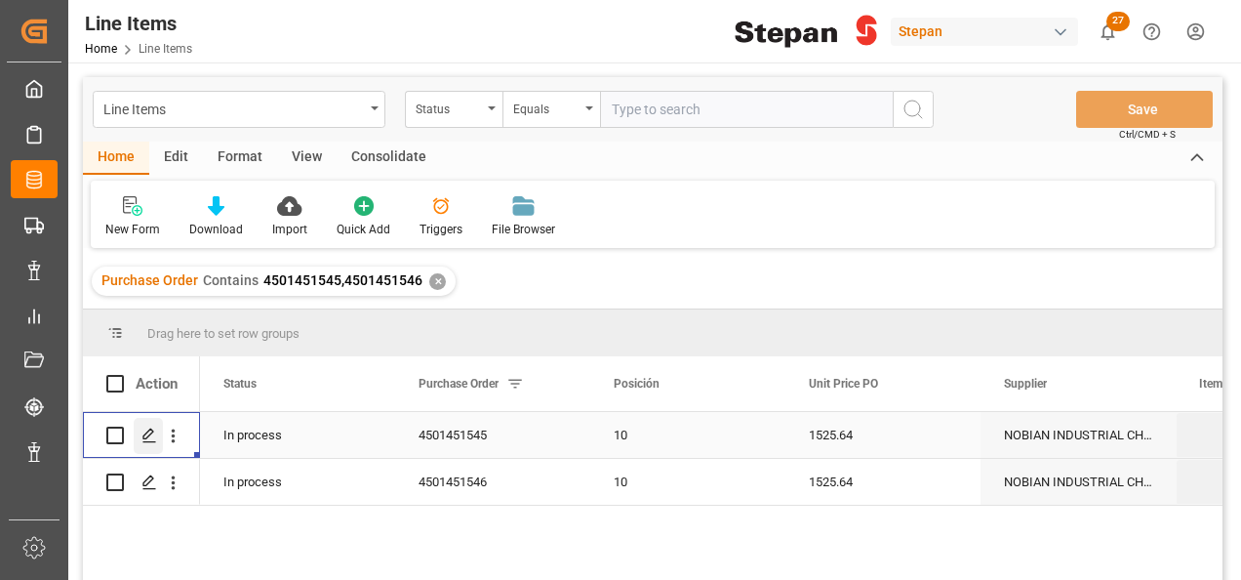
click at [141, 434] on icon "Press SPACE to select this row." at bounding box center [149, 435] width 16 height 16
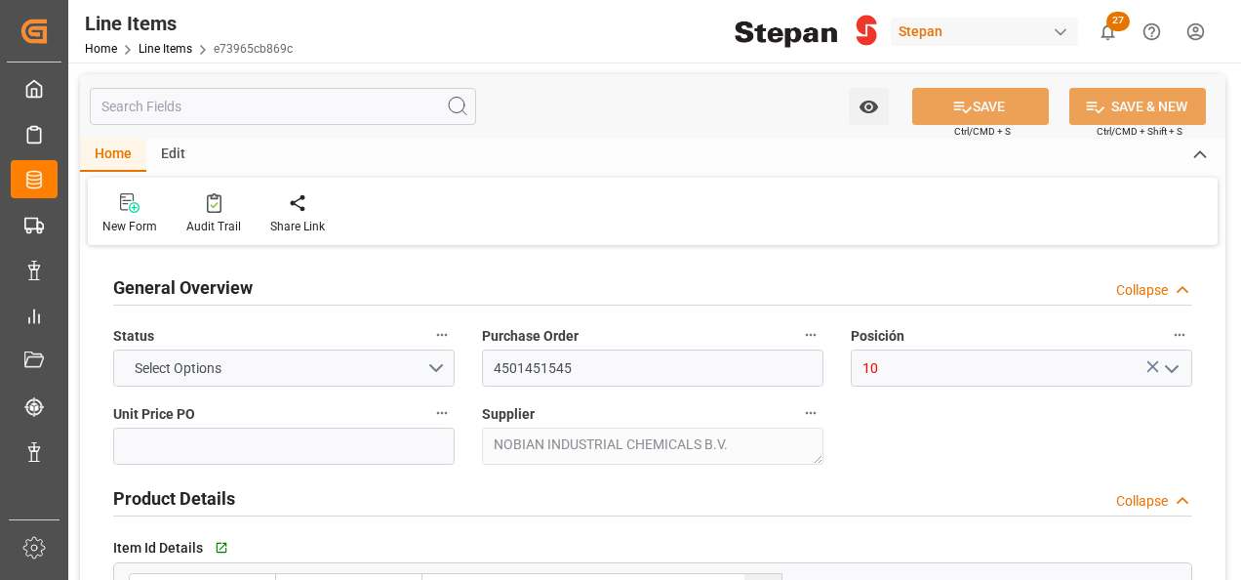
type input "1525.64"
type input "12352101"
type input "18000"
type input "17680"
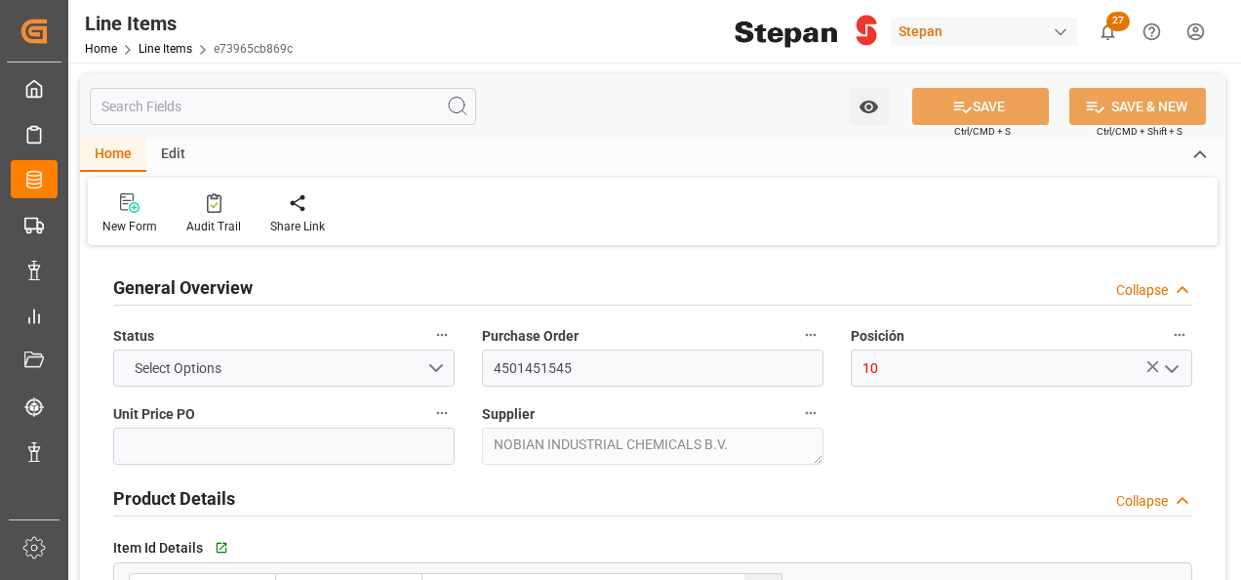
type input "26477.21"
type input "[DATE]"
type input "18-08-2025 22:42"
type input "28-03-2025 19:06"
type input "28-03-2025"
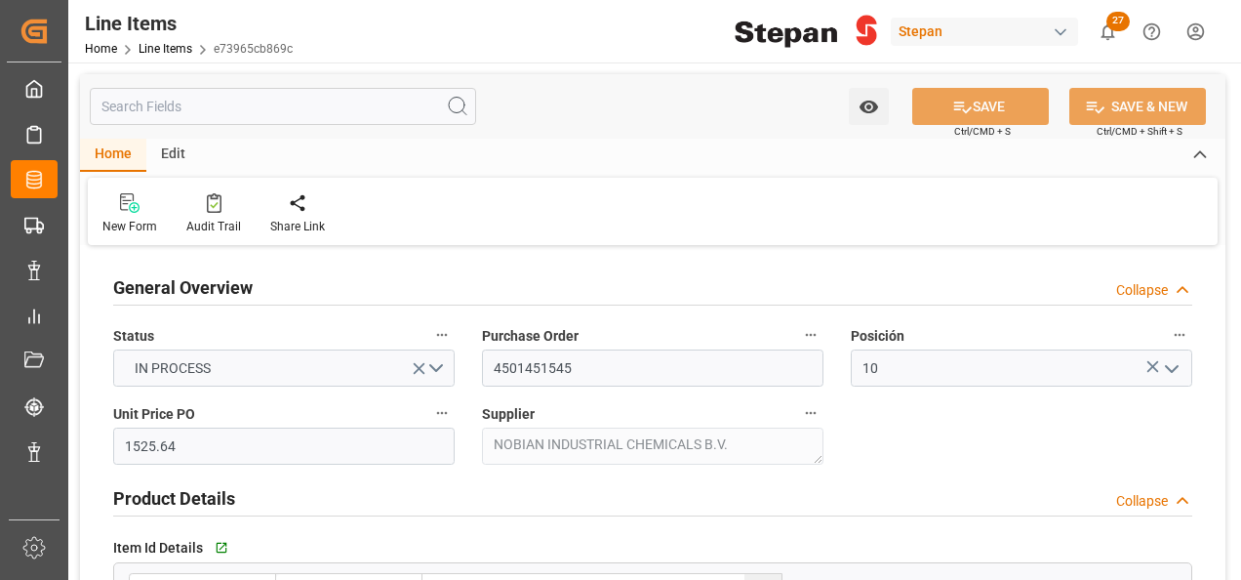
type input "03-09-2025"
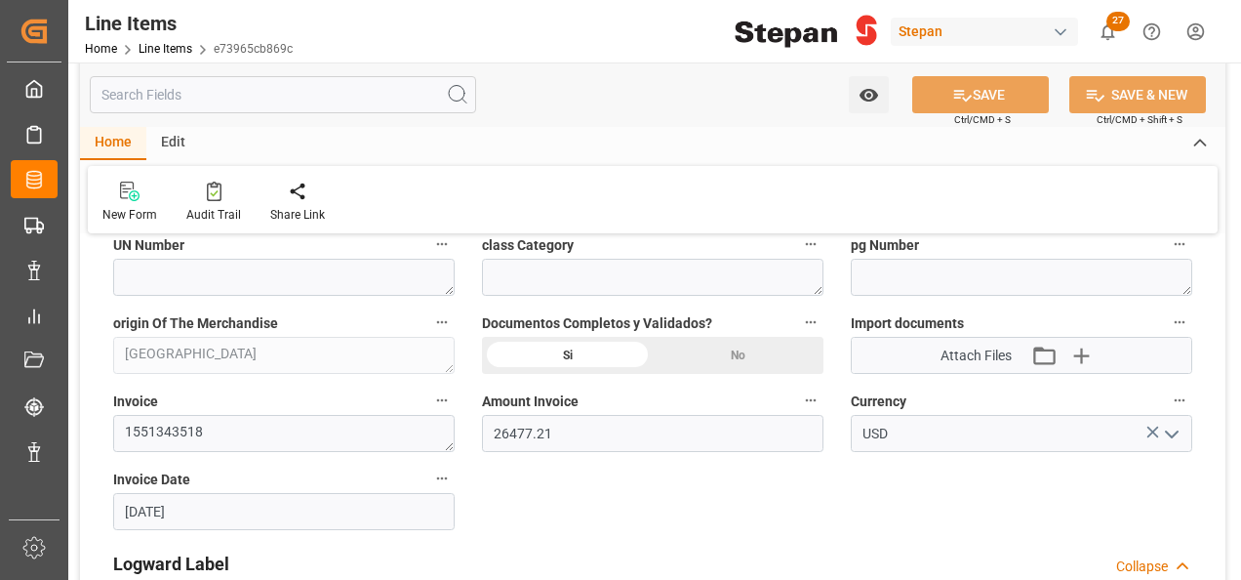
scroll to position [1073, 0]
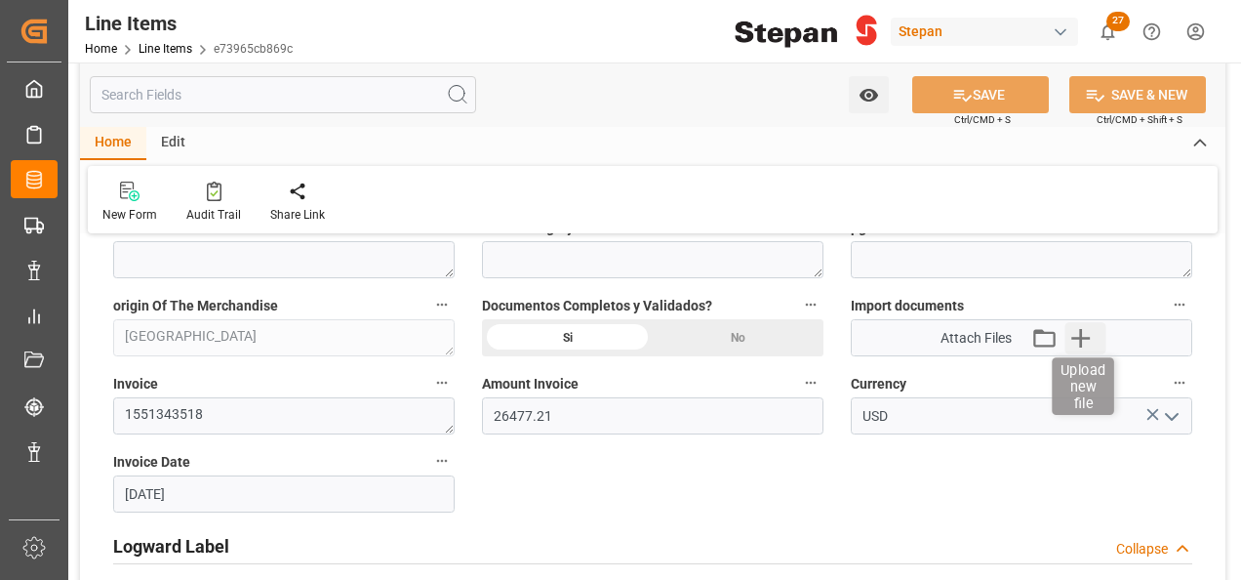
click at [1086, 330] on icon "button" at bounding box center [1080, 337] width 31 height 31
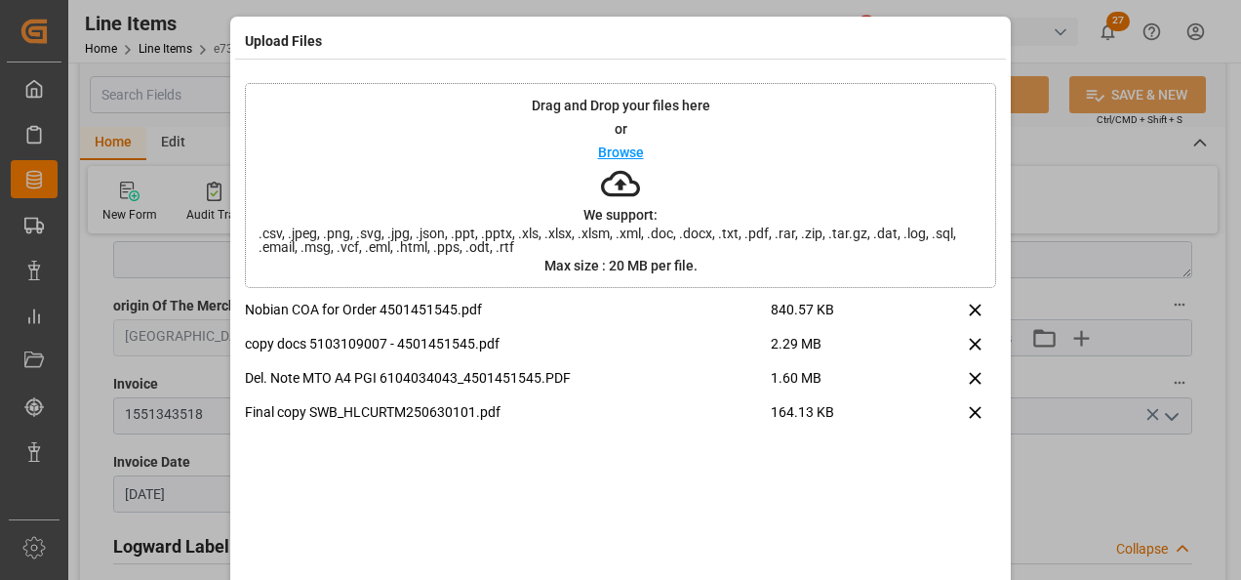
scroll to position [77, 0]
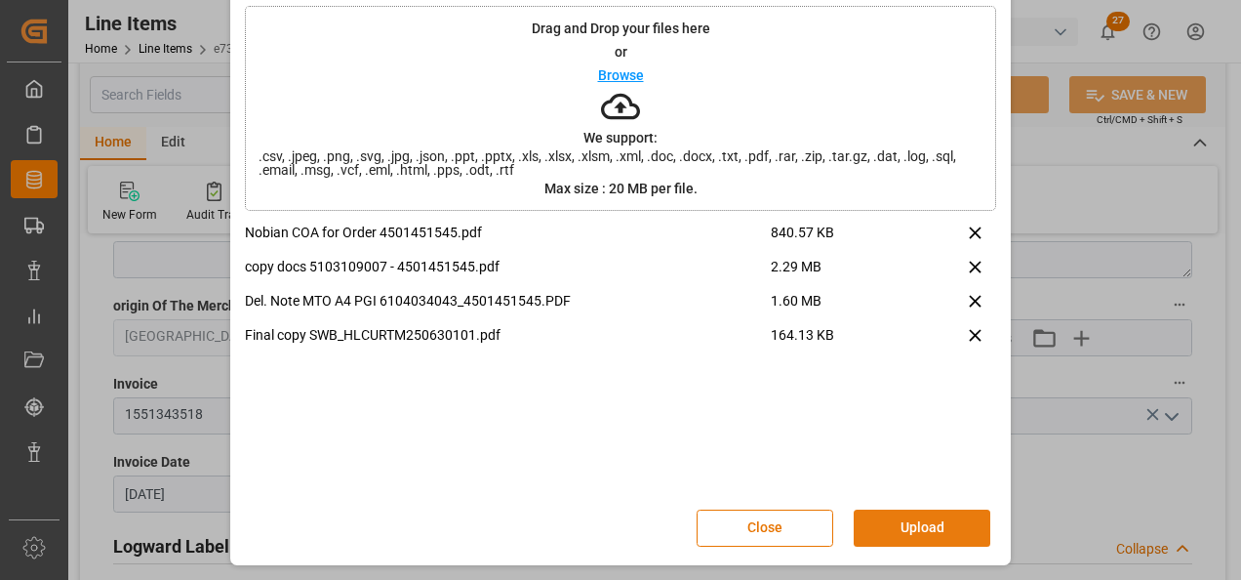
click at [907, 537] on button "Upload" at bounding box center [922, 527] width 137 height 37
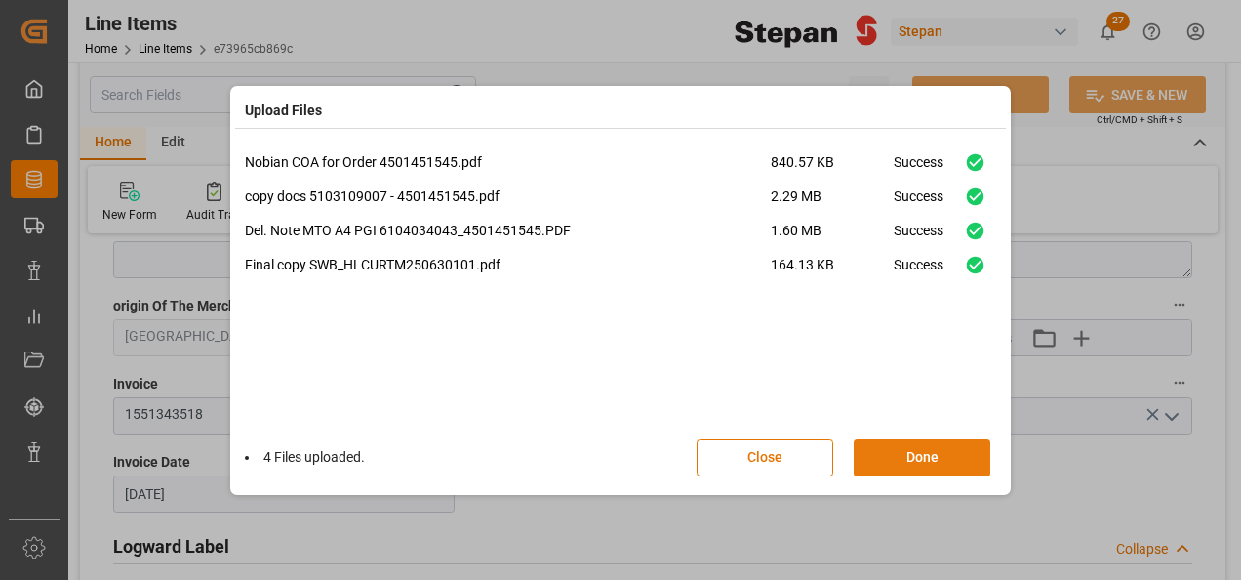
click at [902, 455] on button "Done" at bounding box center [922, 457] width 137 height 37
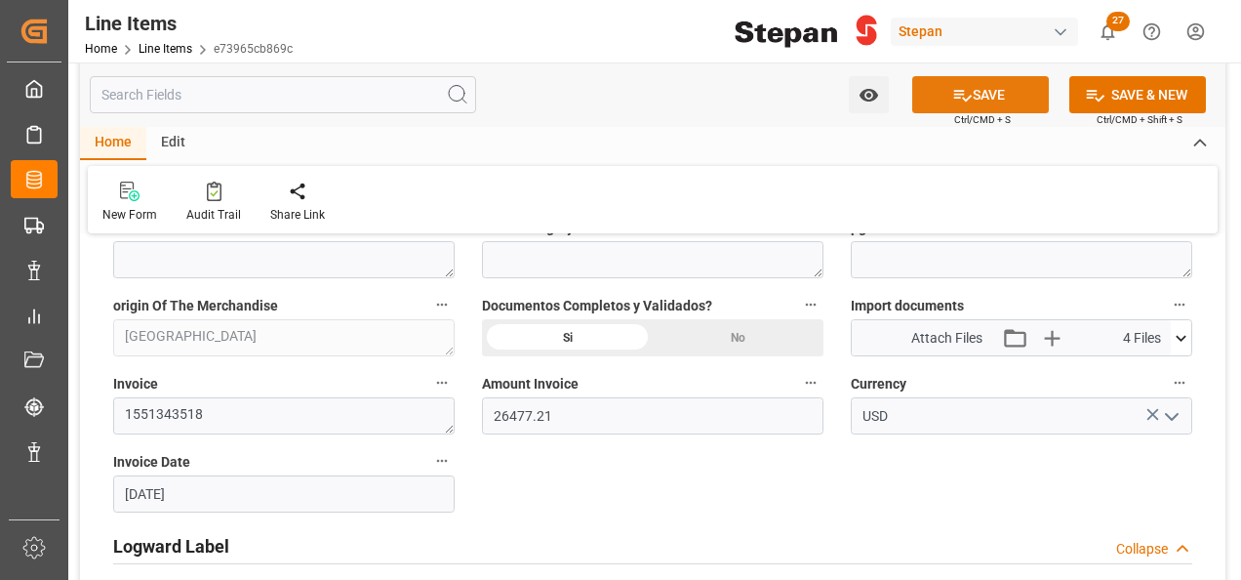
click at [987, 90] on button "SAVE" at bounding box center [980, 94] width 137 height 37
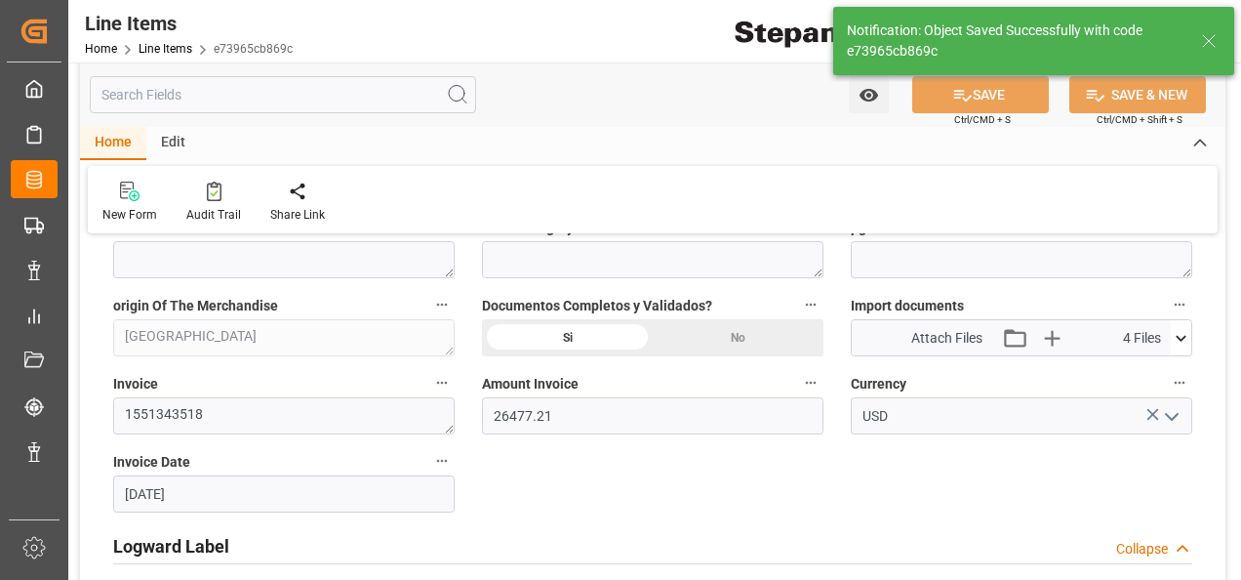
type input "18-08-2025 22:44"
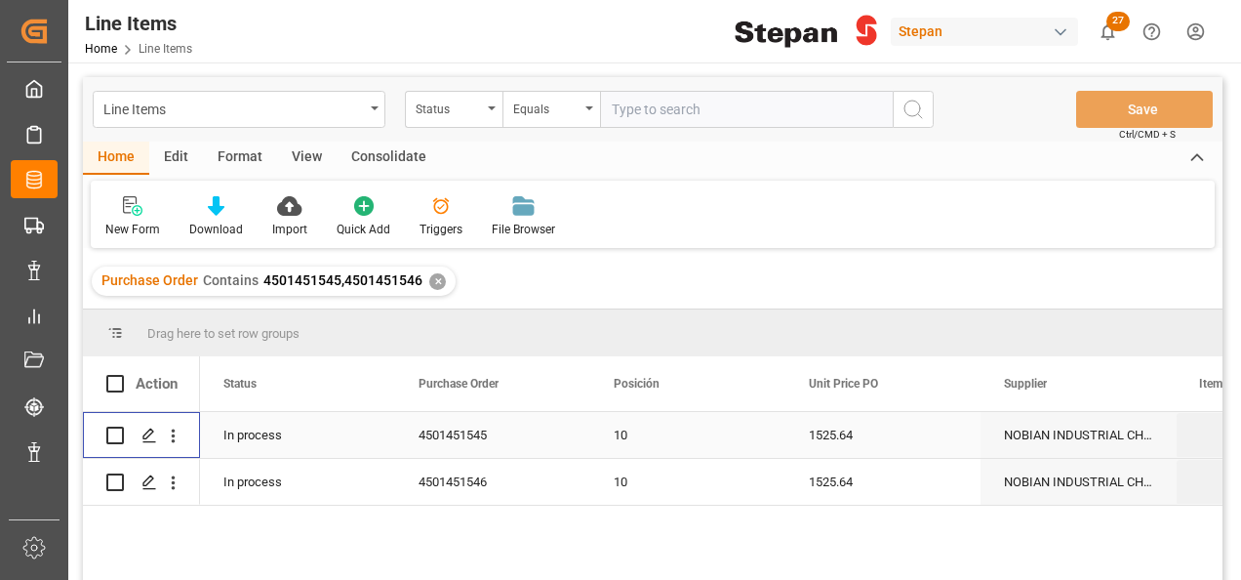
click at [113, 427] on input "Press Space to toggle row selection (unchecked)" at bounding box center [115, 435] width 18 height 18
checkbox input "true"
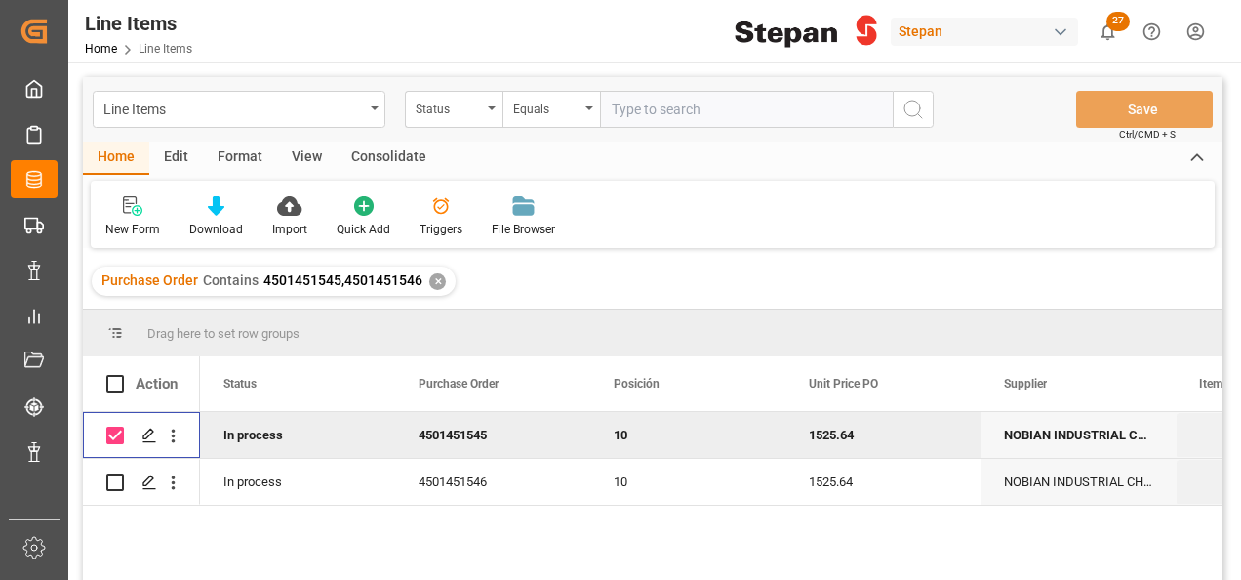
click at [378, 153] on div "Consolidate" at bounding box center [389, 157] width 104 height 33
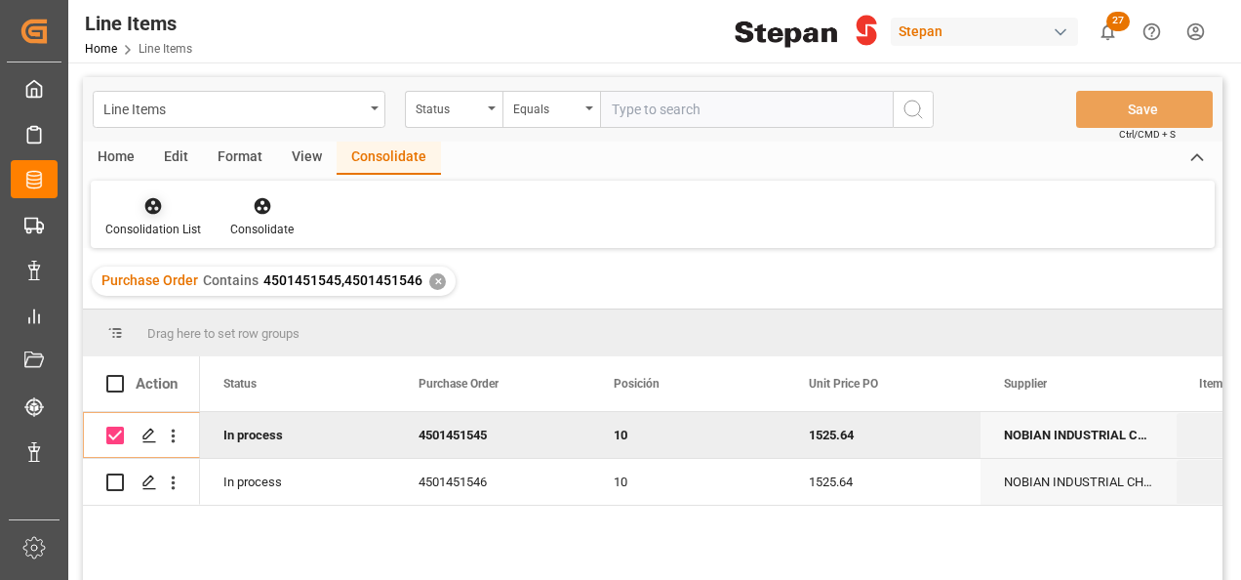
click at [151, 211] on icon at bounding box center [153, 206] width 17 height 17
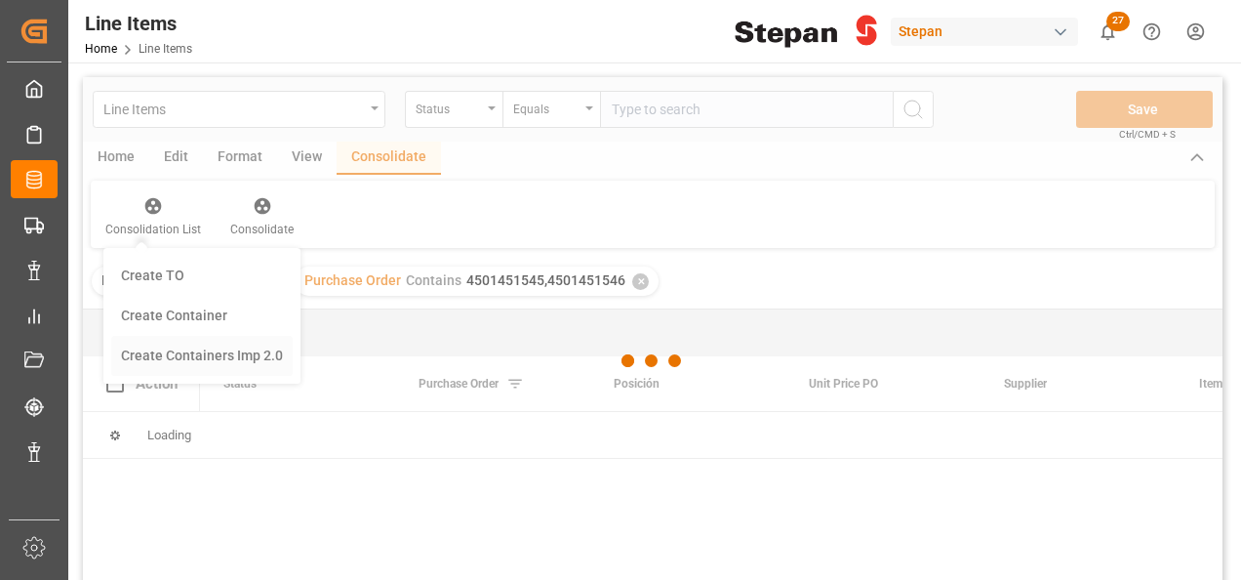
click at [220, 359] on div "Line Items Status Equals Save Ctrl/CMD + S Home Edit Format View Consolidate Co…" at bounding box center [653, 354] width 1140 height 554
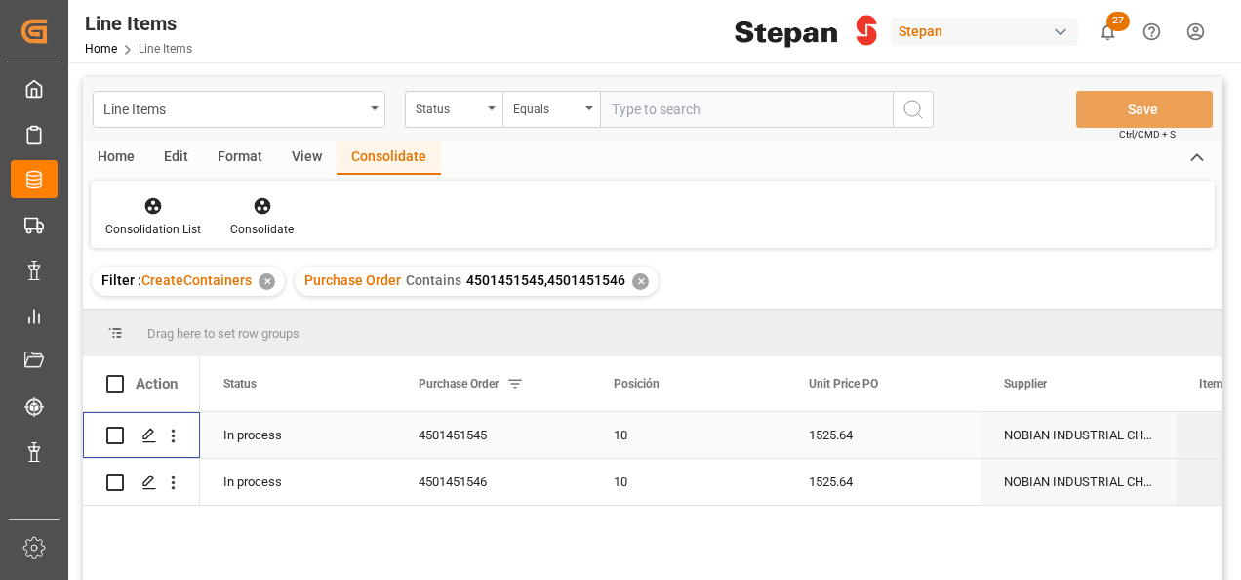
click at [109, 431] on input "Press Space to toggle row selection (unchecked)" at bounding box center [115, 435] width 18 height 18
checkbox input "true"
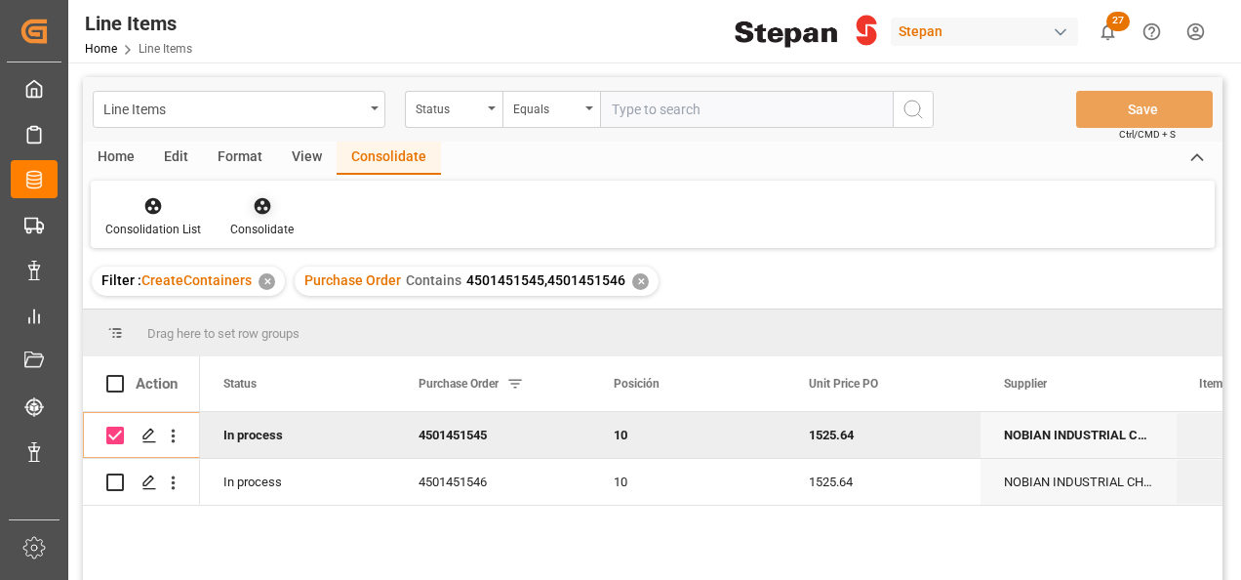
click at [264, 200] on icon at bounding box center [262, 206] width 17 height 17
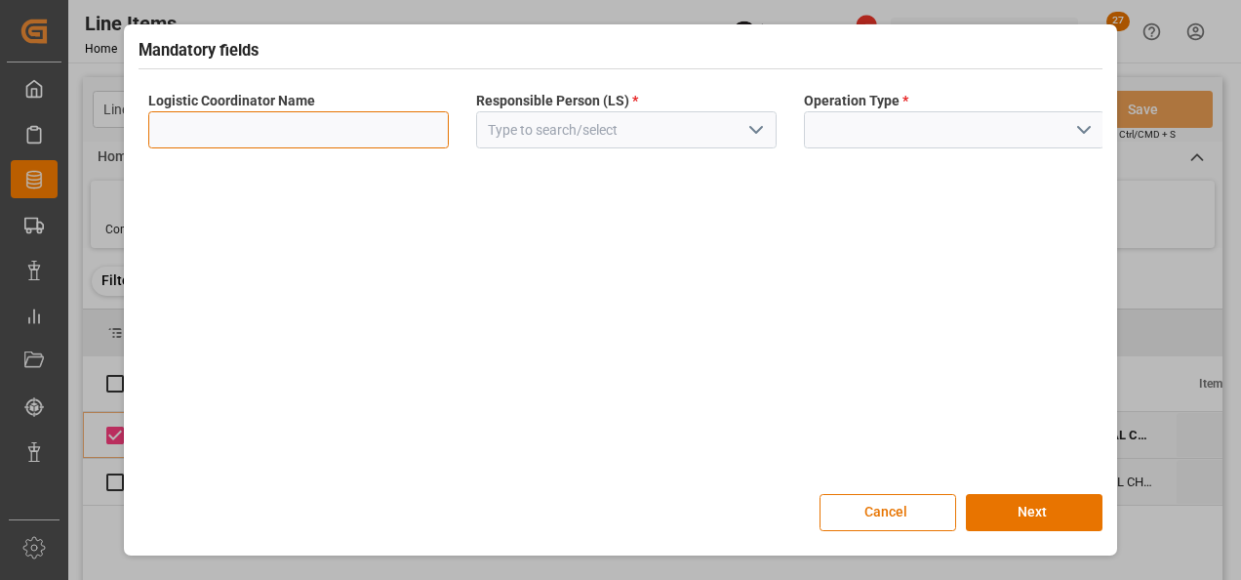
click at [234, 134] on input at bounding box center [298, 129] width 300 height 37
type input "GRUPO ESPECIALIZADO"
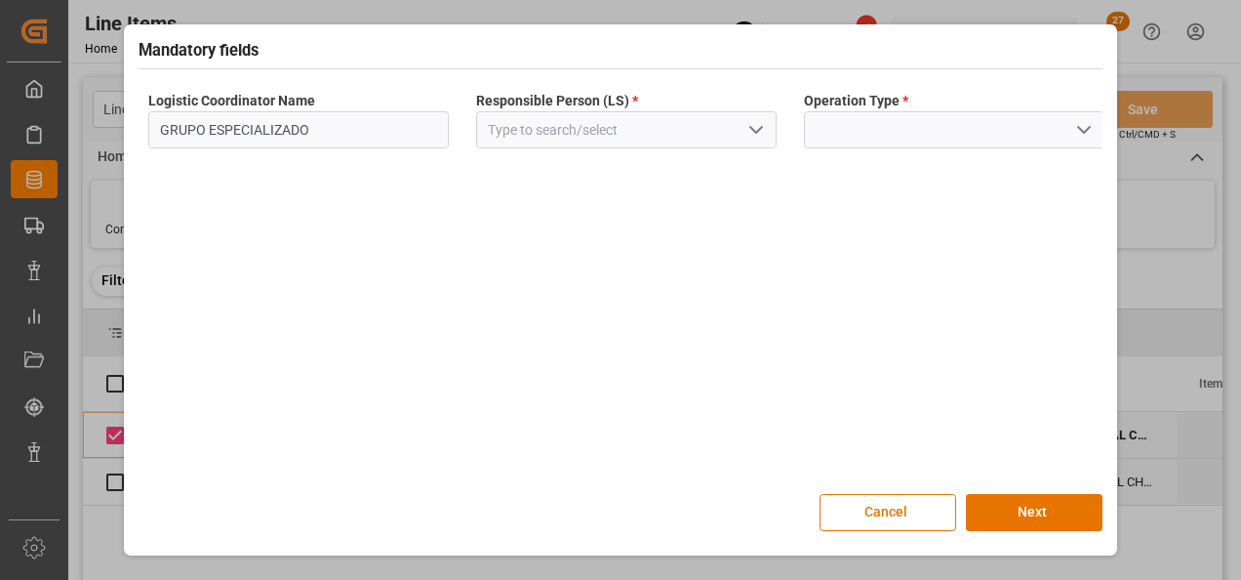
click at [749, 130] on icon "open menu" at bounding box center [755, 129] width 23 height 23
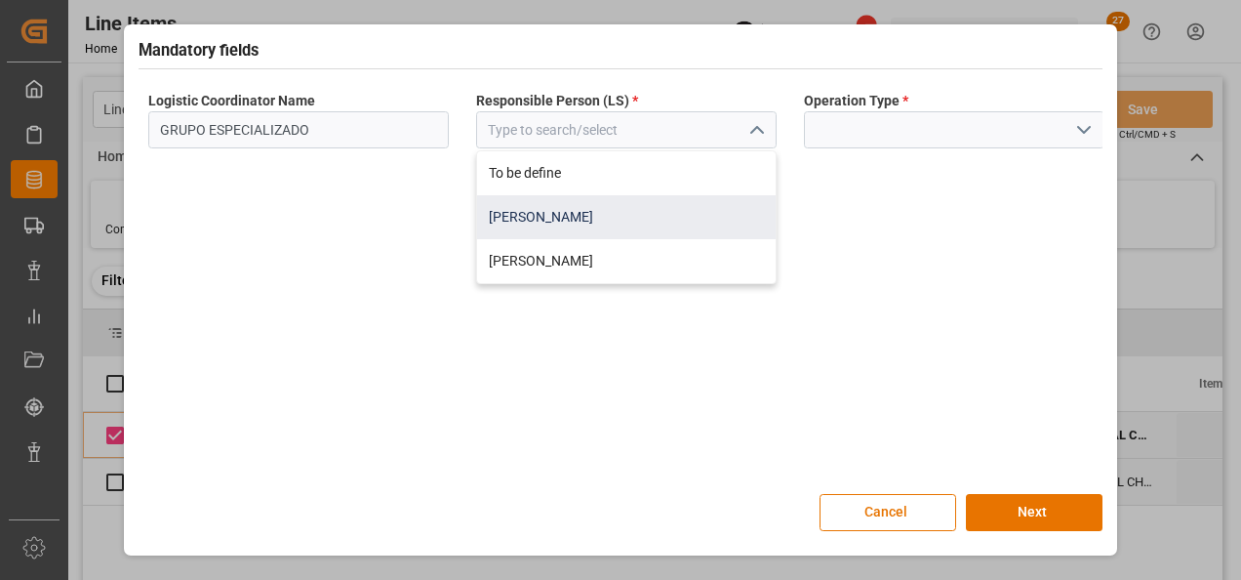
click at [531, 216] on div "Jose Echeverria" at bounding box center [626, 217] width 299 height 44
type input "Jose Echeverria"
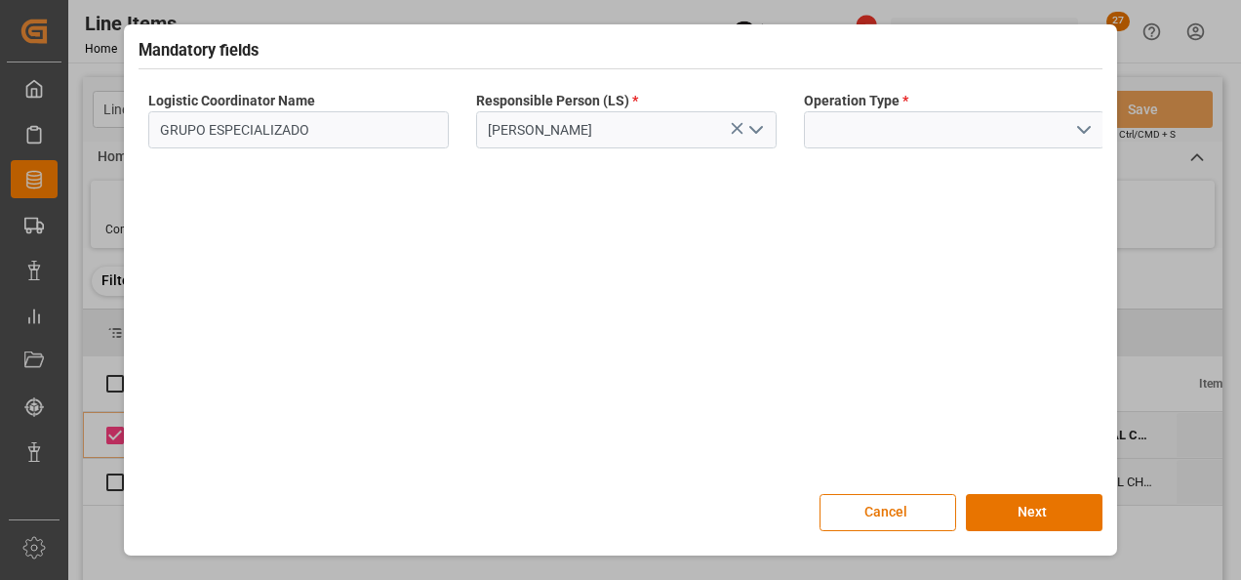
click at [1089, 124] on icon "open menu" at bounding box center [1083, 129] width 23 height 23
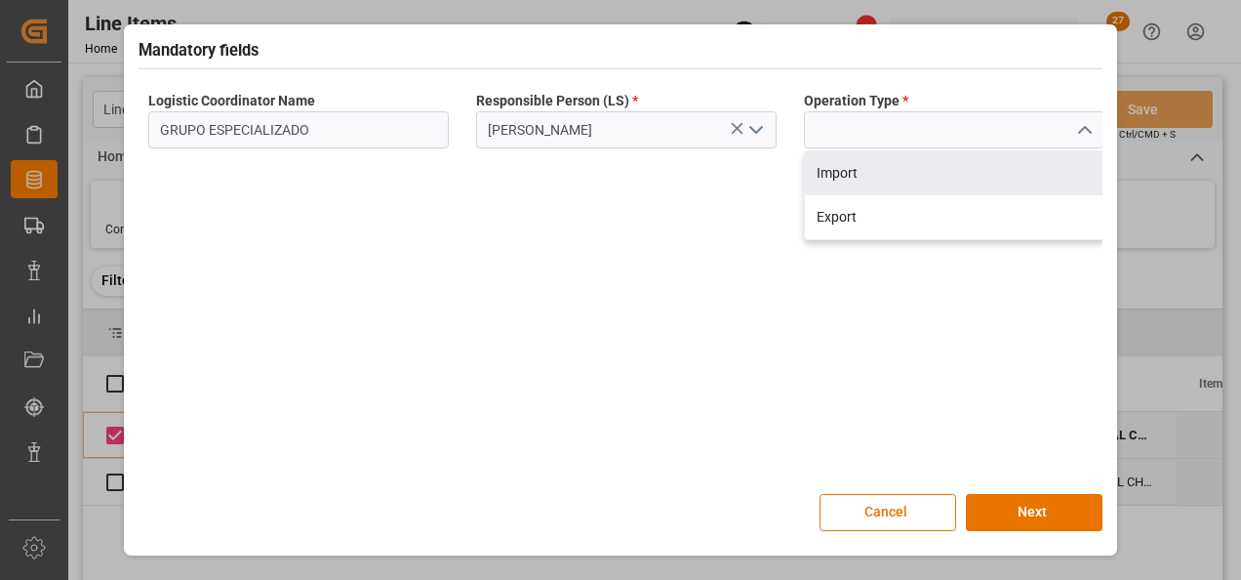
click at [839, 174] on div "Import" at bounding box center [954, 173] width 299 height 44
type input "Import"
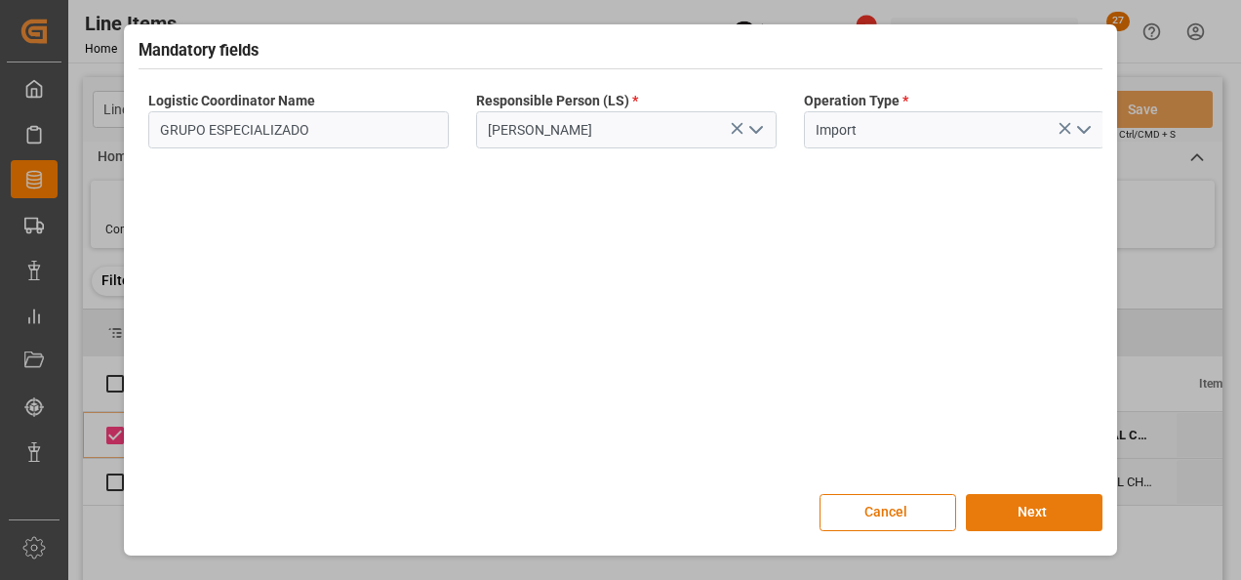
click at [1036, 513] on button "Next" at bounding box center [1034, 512] width 137 height 37
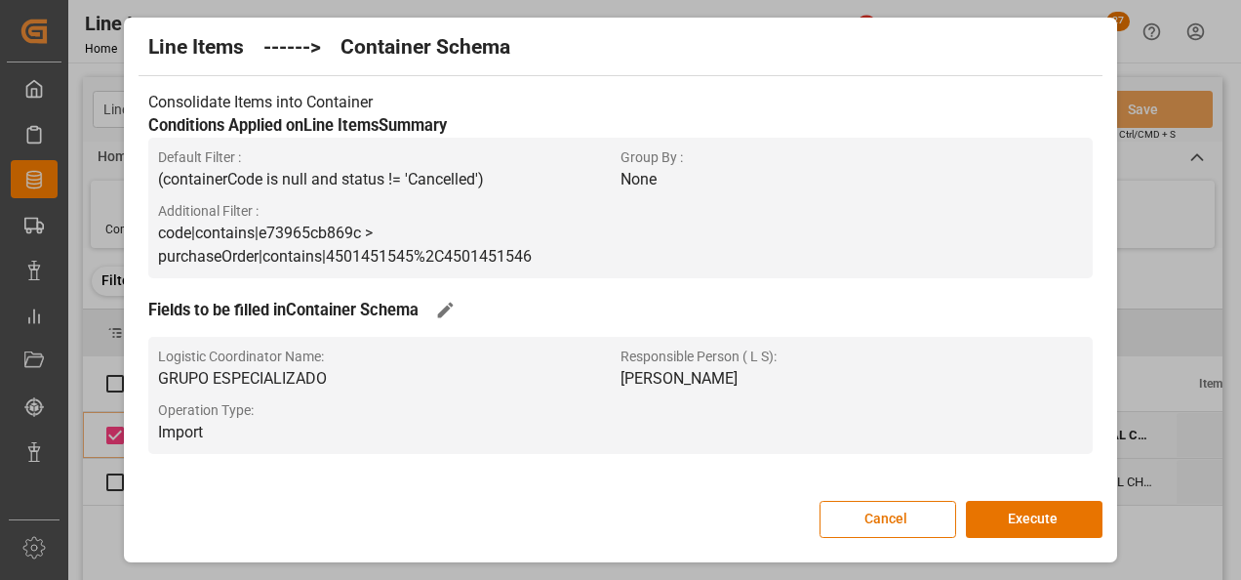
click at [1036, 513] on button "Execute" at bounding box center [1034, 518] width 137 height 37
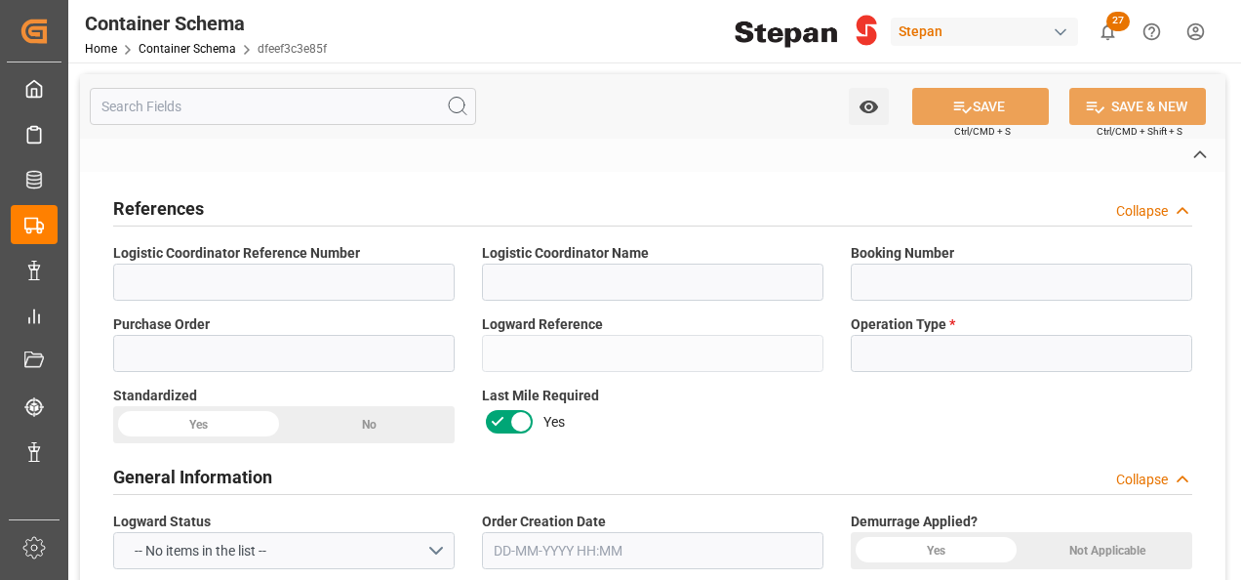
type input "GRUPO ESPECIALIZADO"
type input "4501451545"
type input "dfeef3c3e85f"
type input "Import"
type input "[PERSON_NAME]"
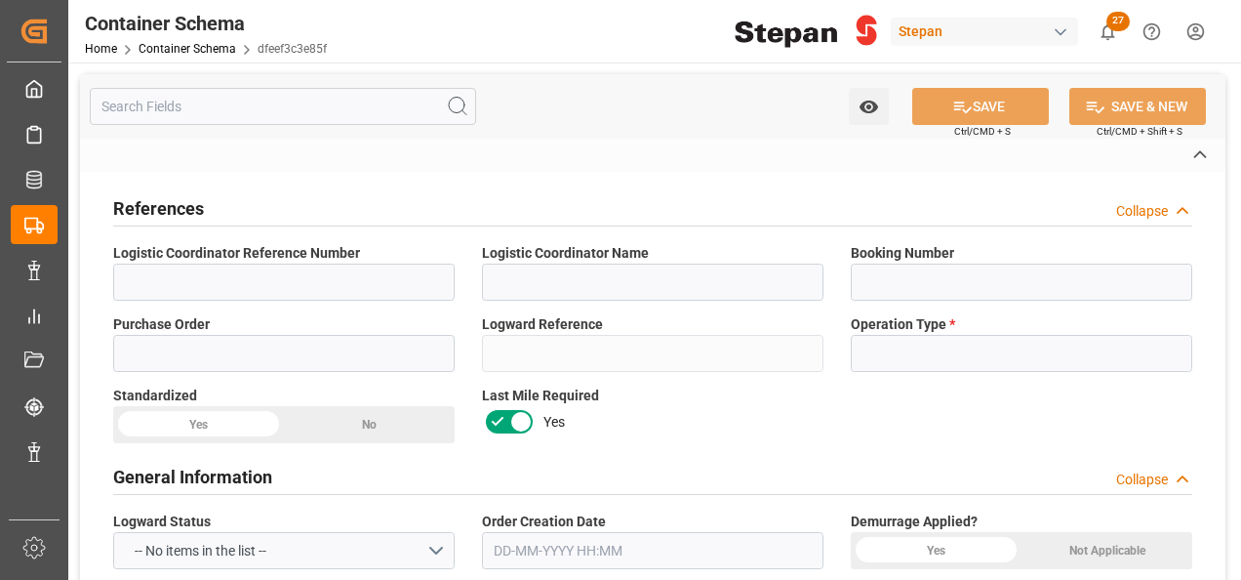
type input "NOBIAN INDUSTRIAL CHEMICALS B.V."
type textarea "1551343518"
type textarea "Pending"
type textarea "1053381"
type textarea "METHYL CHLORIDE RM227 BULK"
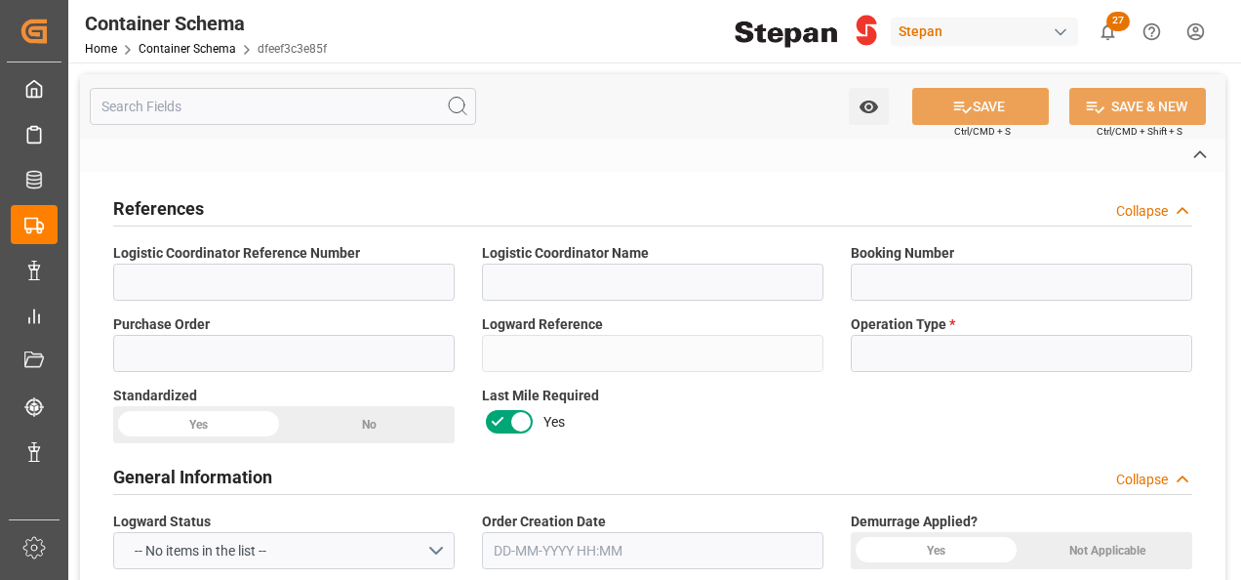
type textarea "STEPAN [GEOGRAPHIC_DATA] - [PERSON_NAME]"
type input "CIP"
type textarea "No"
type textarea "Container ETA is not filled"
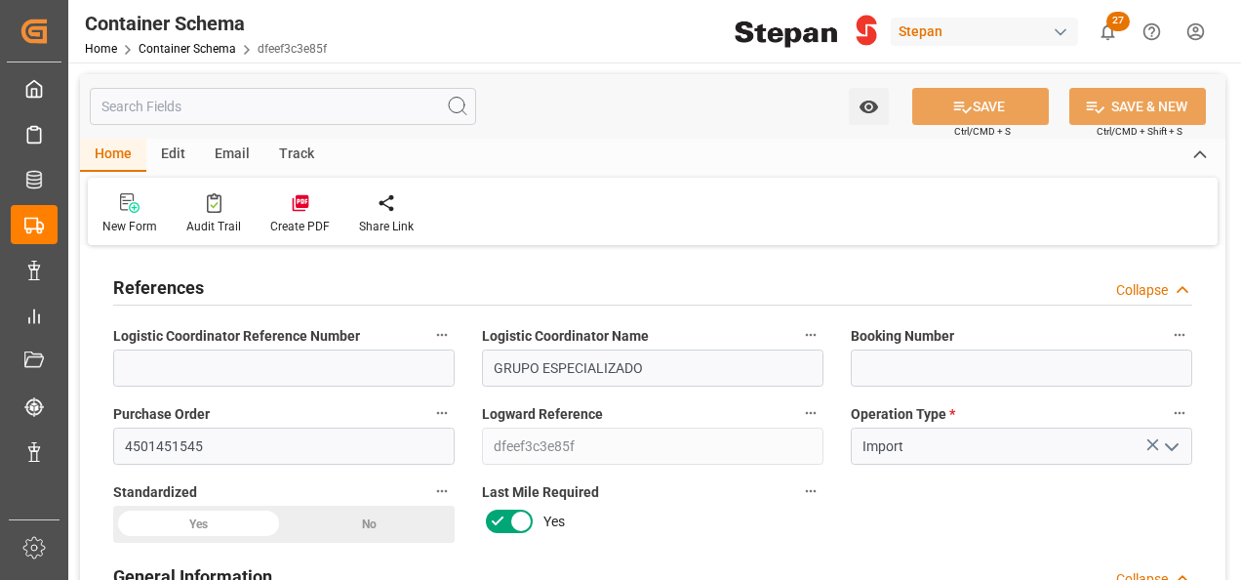
type input "0"
type input "1"
type input "17680"
type input "18-08-2025 22:44"
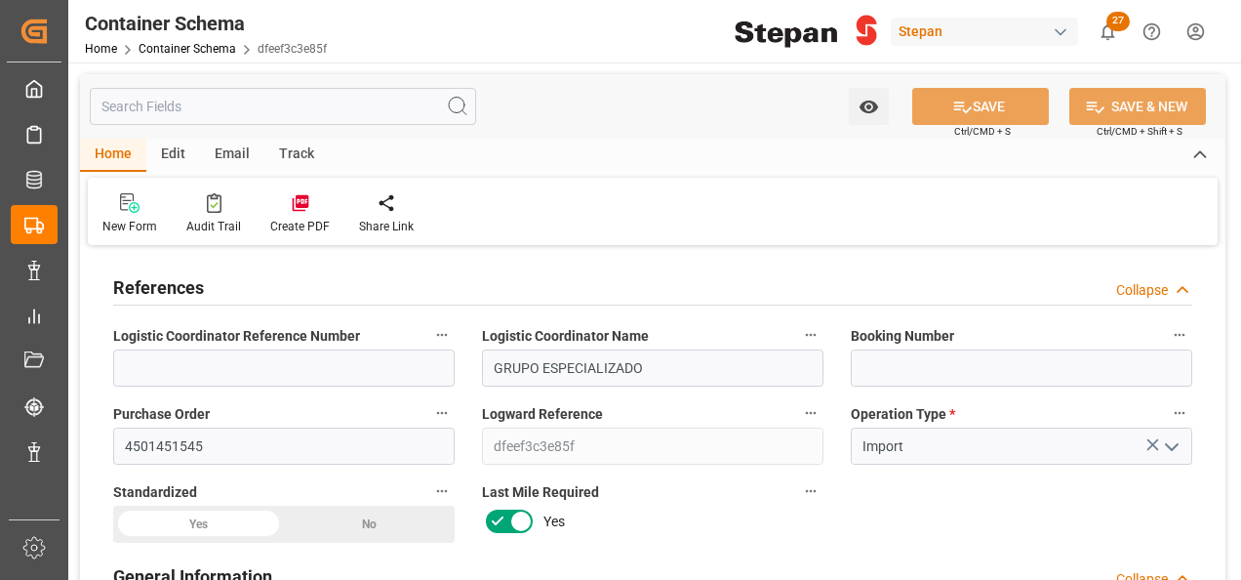
type input "18-08-2025 22:44"
type input "[DATE]"
click at [934, 365] on input at bounding box center [1021, 367] width 341 height 37
paste input "HLCURTM250630101"
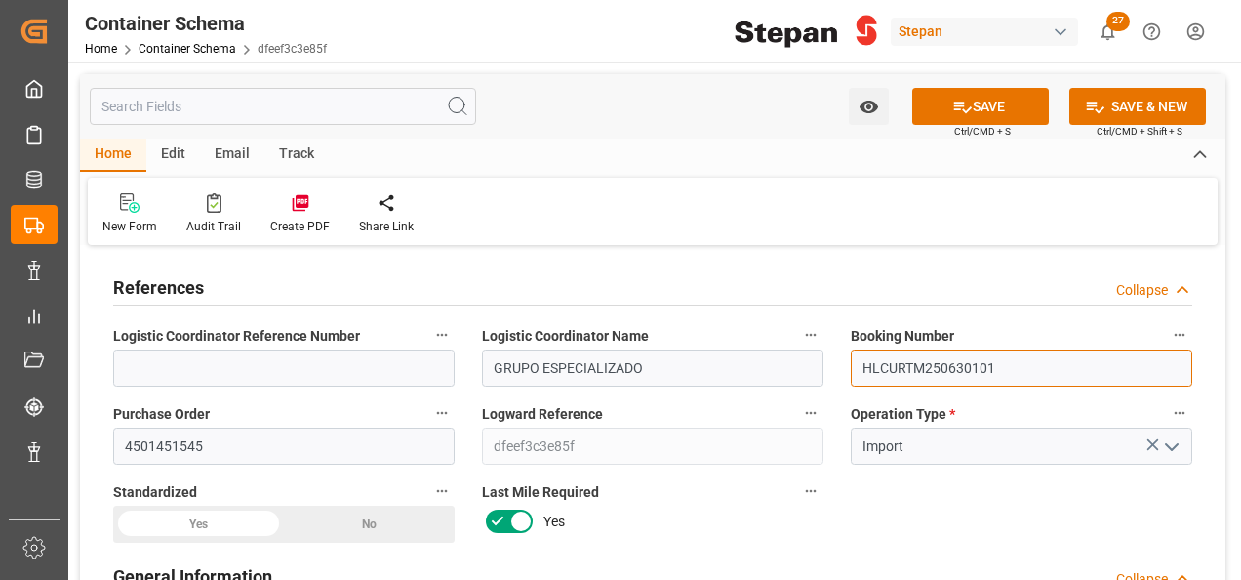
type input "HLCURTM250630101"
click at [219, 515] on div "Yes" at bounding box center [198, 523] width 171 height 37
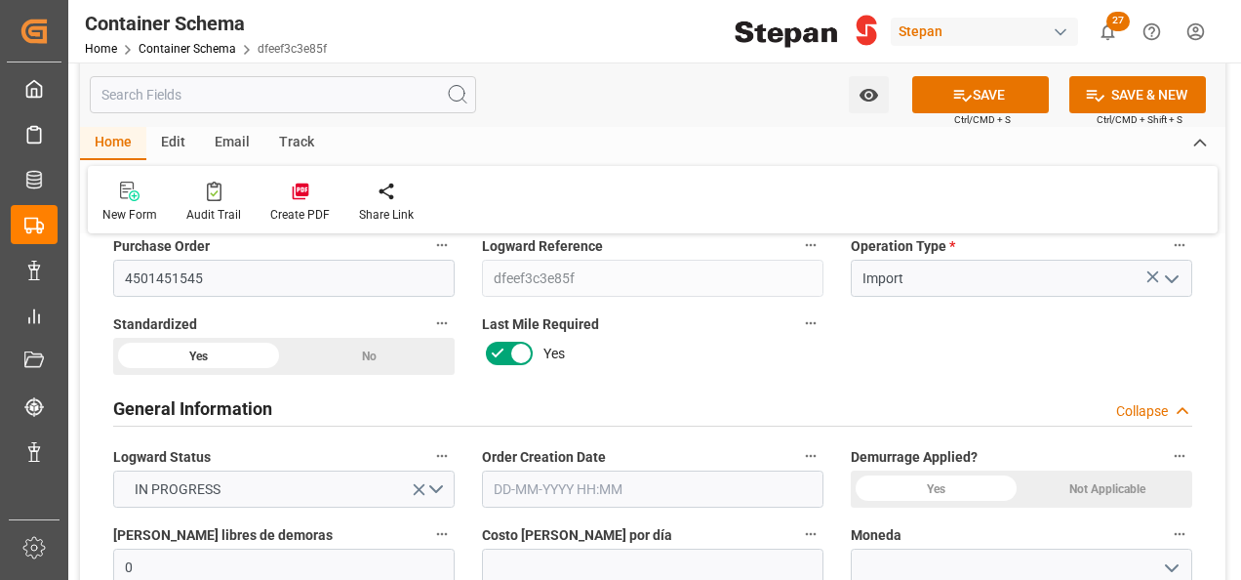
scroll to position [195, 0]
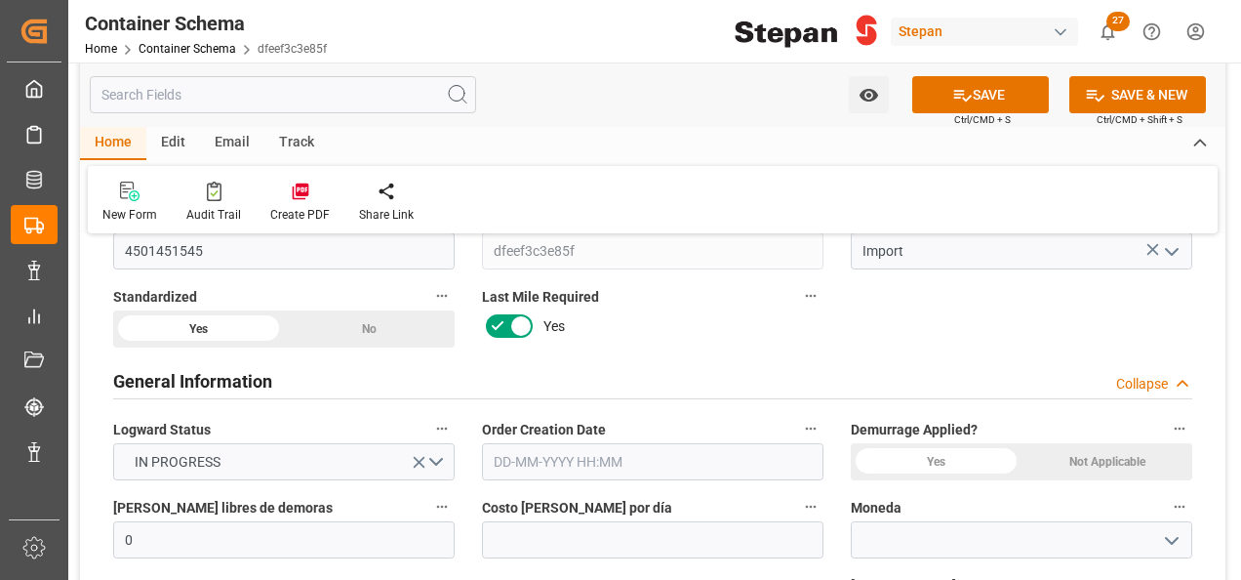
click at [540, 445] on input "text" at bounding box center [652, 461] width 341 height 37
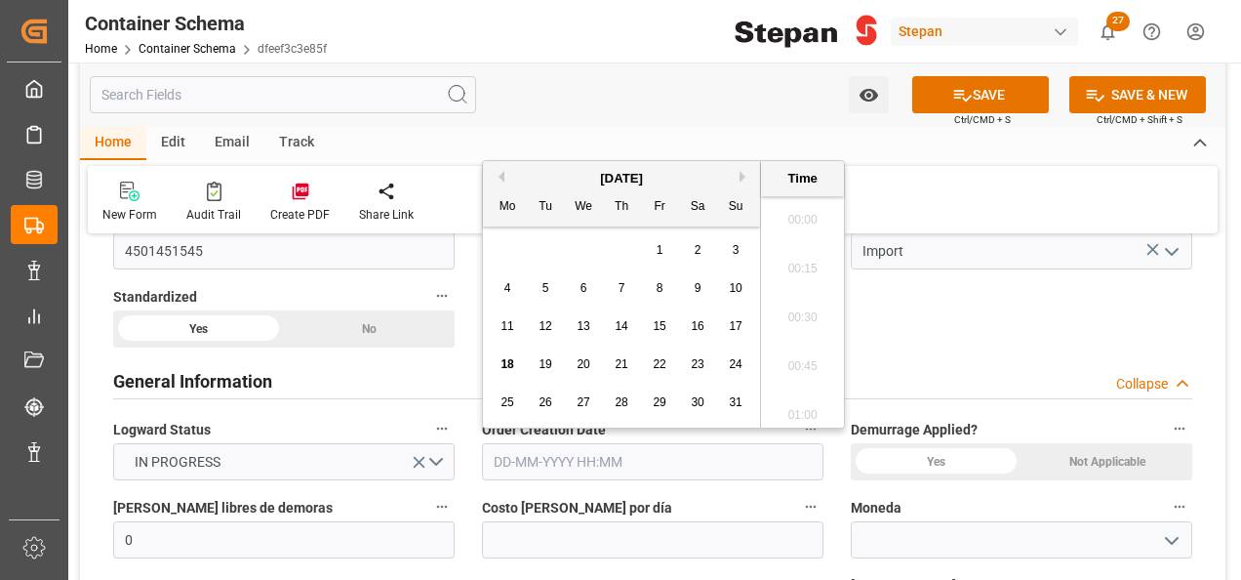
scroll to position [3177, 0]
click at [532, 168] on div "August 2025 Mo Tu We Th Fr Sa Su" at bounding box center [621, 193] width 277 height 65
click at [500, 369] on span "18" at bounding box center [506, 364] width 13 height 14
type input "18-08-2025 00:00"
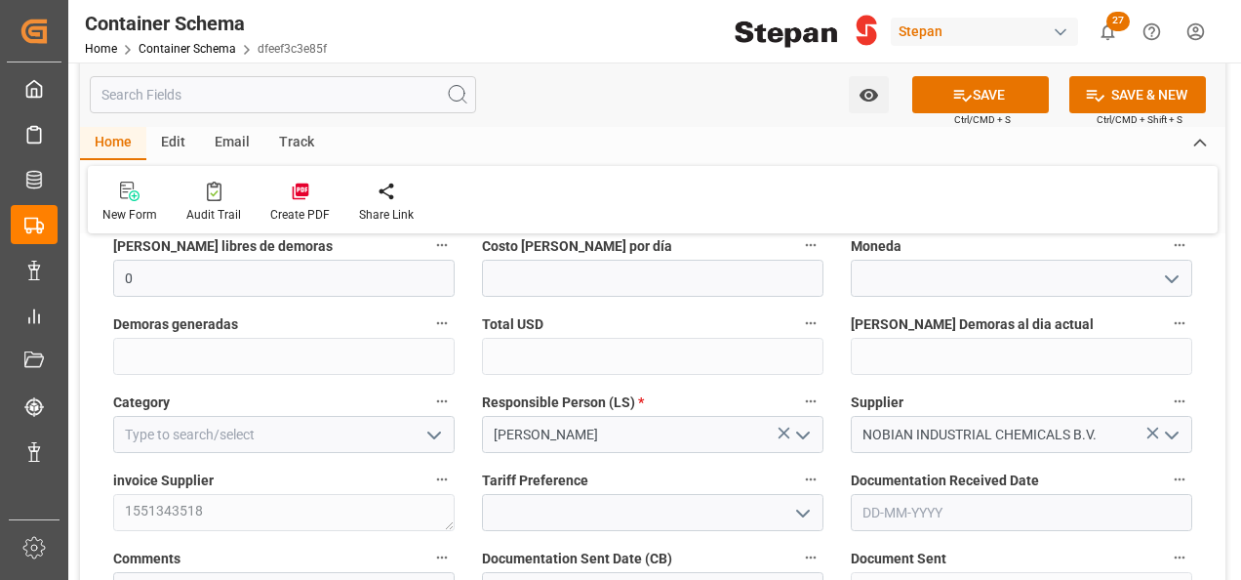
scroll to position [488, 0]
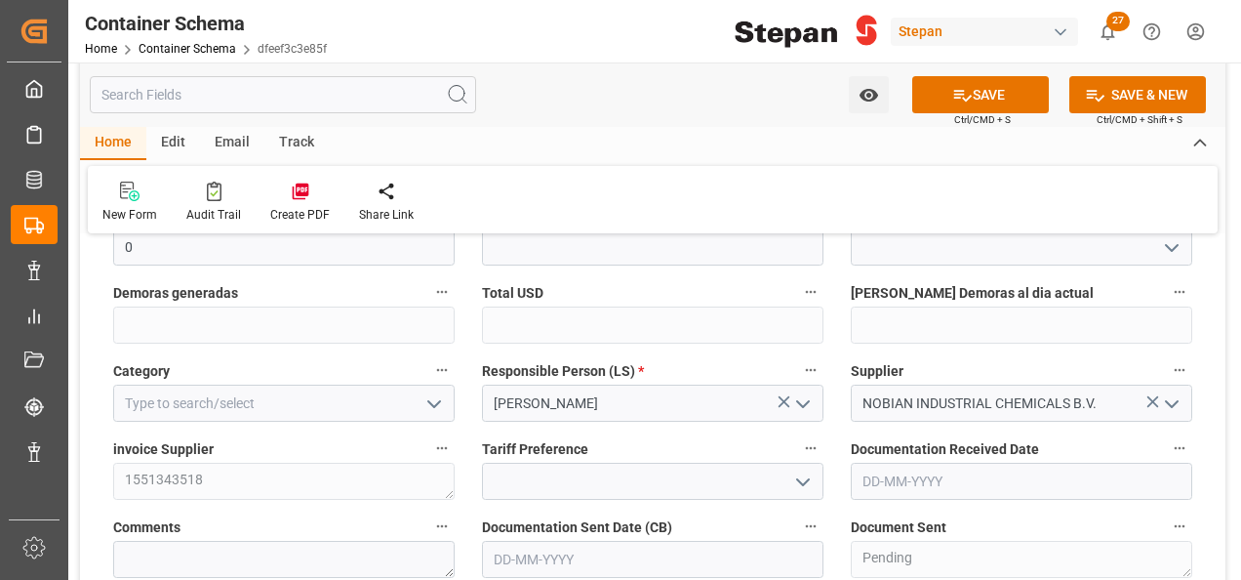
click at [442, 396] on icon "open menu" at bounding box center [433, 403] width 23 height 23
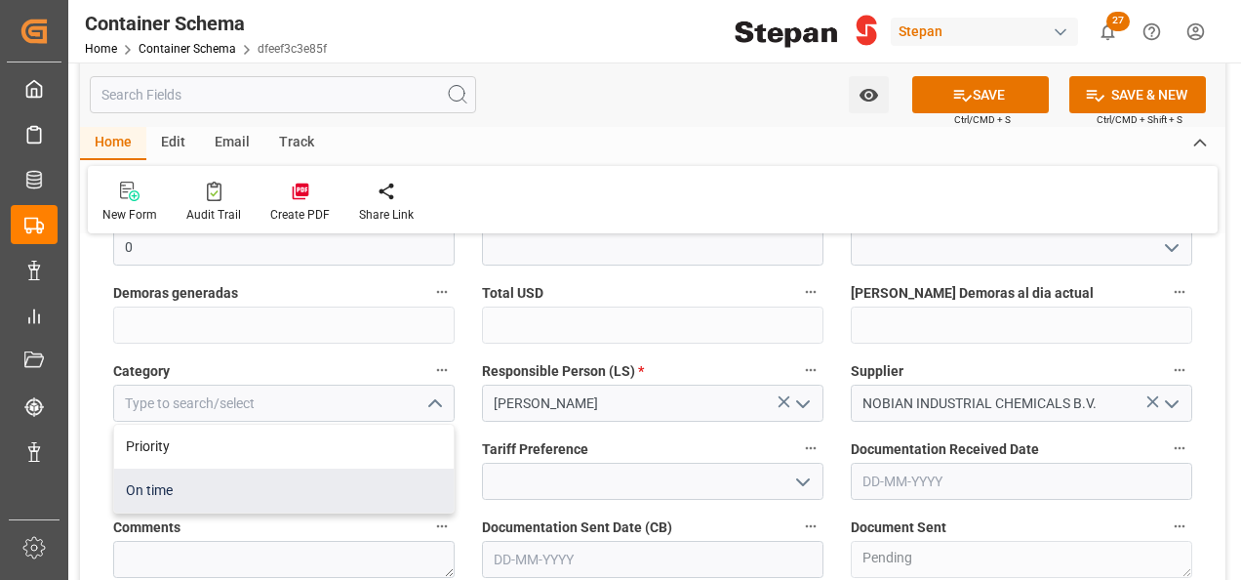
click at [133, 493] on div "On time" at bounding box center [284, 490] width 340 height 44
type input "On time"
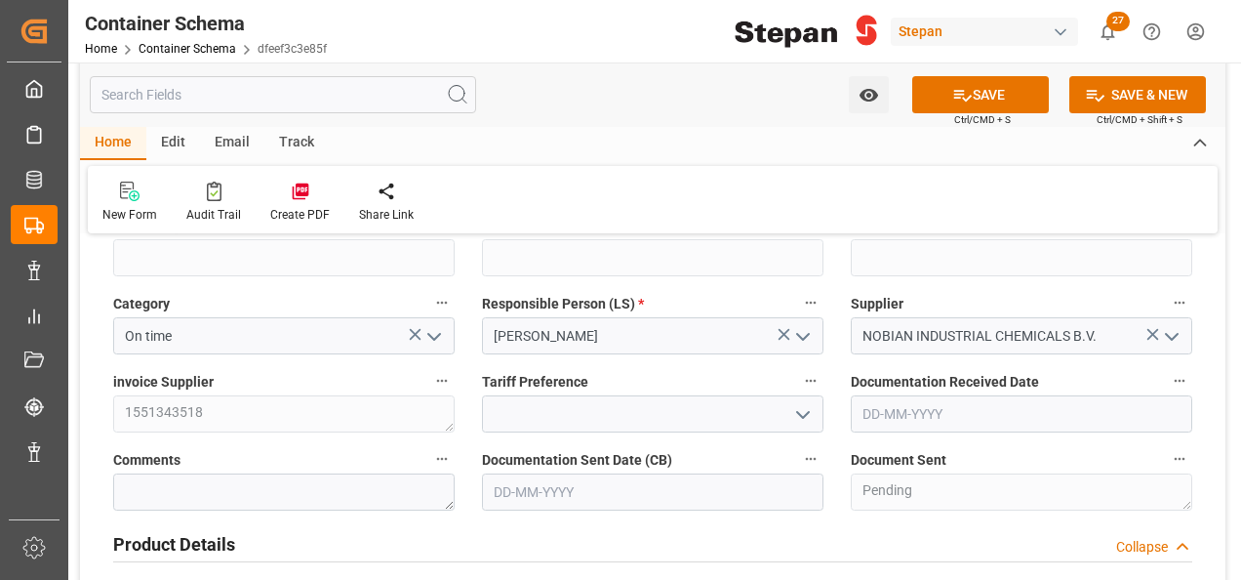
scroll to position [585, 0]
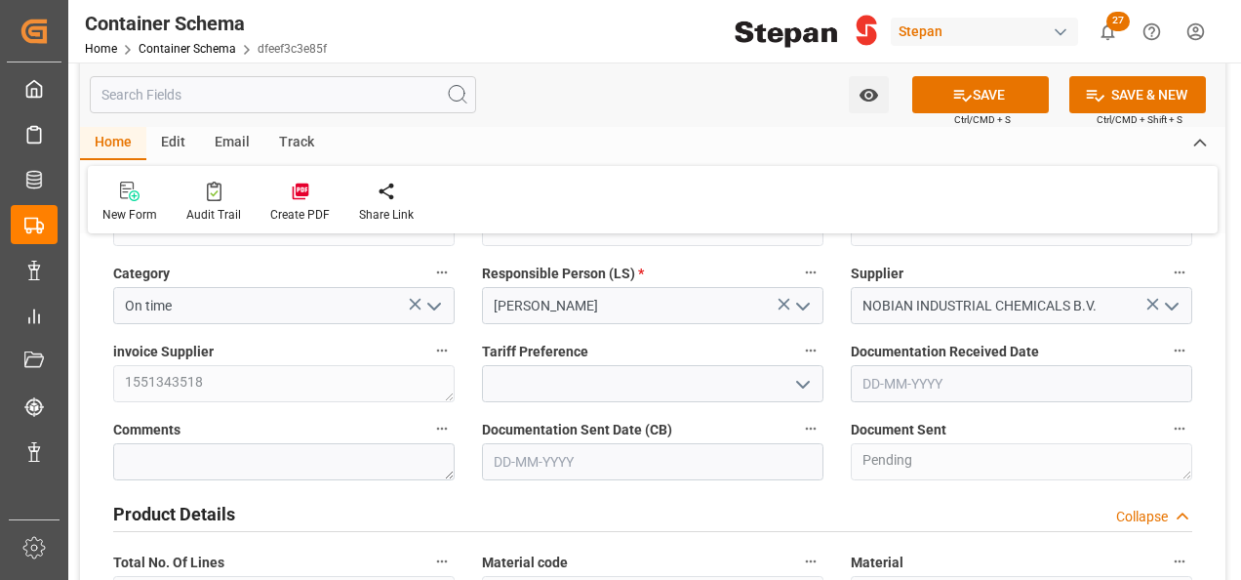
click at [797, 381] on polyline "open menu" at bounding box center [803, 384] width 12 height 6
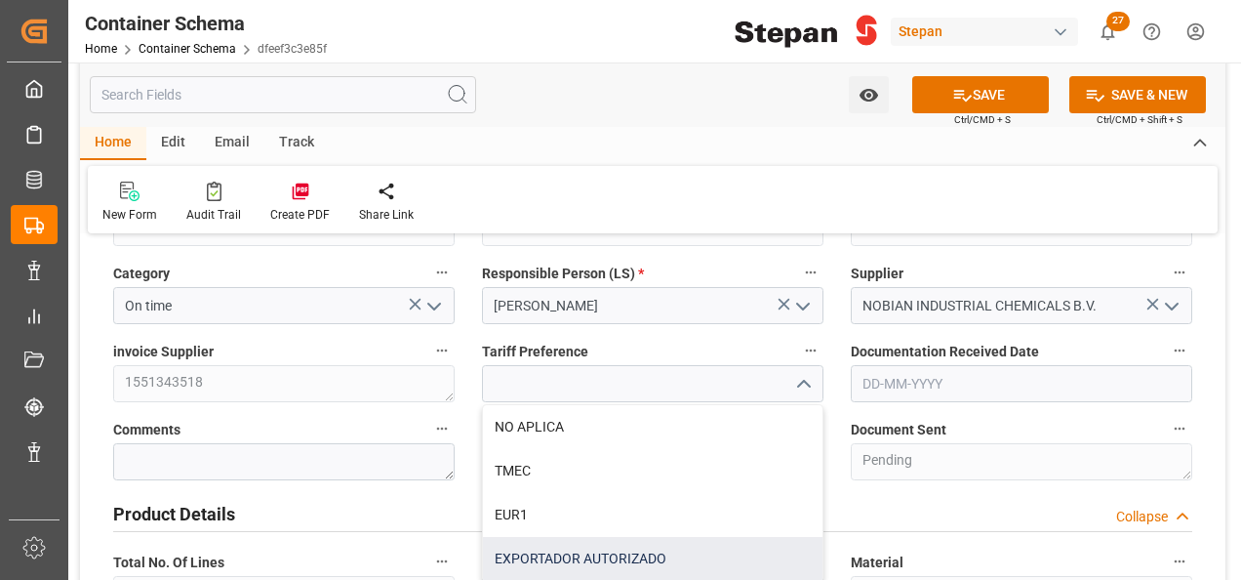
click at [556, 550] on div "EXPORTADOR AUTORIZADO" at bounding box center [653, 559] width 340 height 44
type input "EXPORTADOR AUTORIZADO"
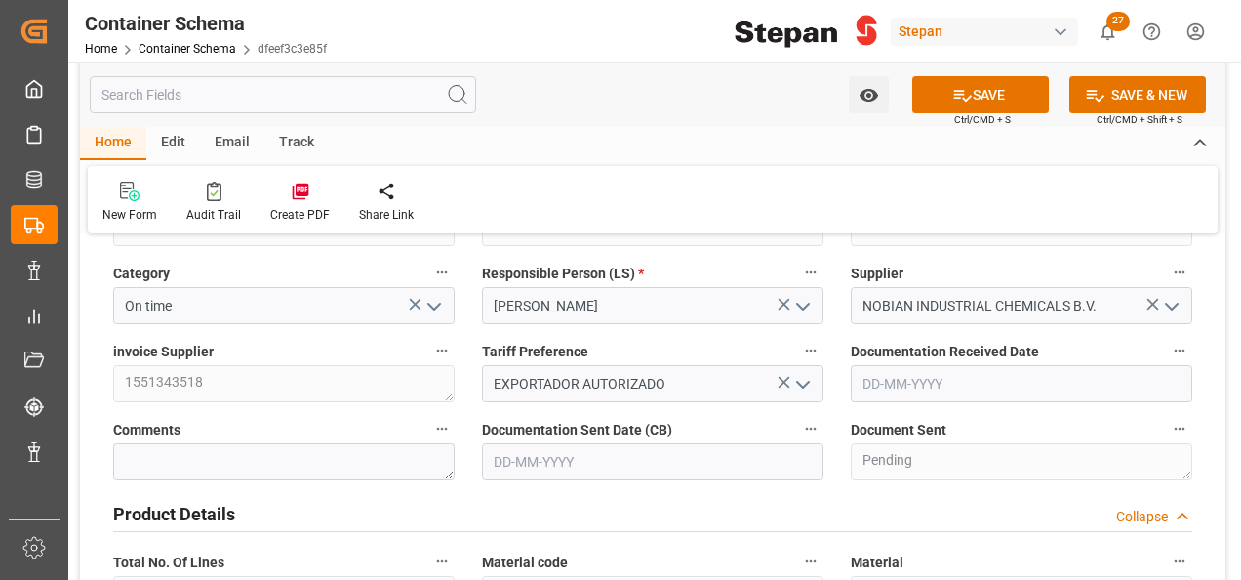
click at [954, 377] on input "text" at bounding box center [1021, 383] width 341 height 37
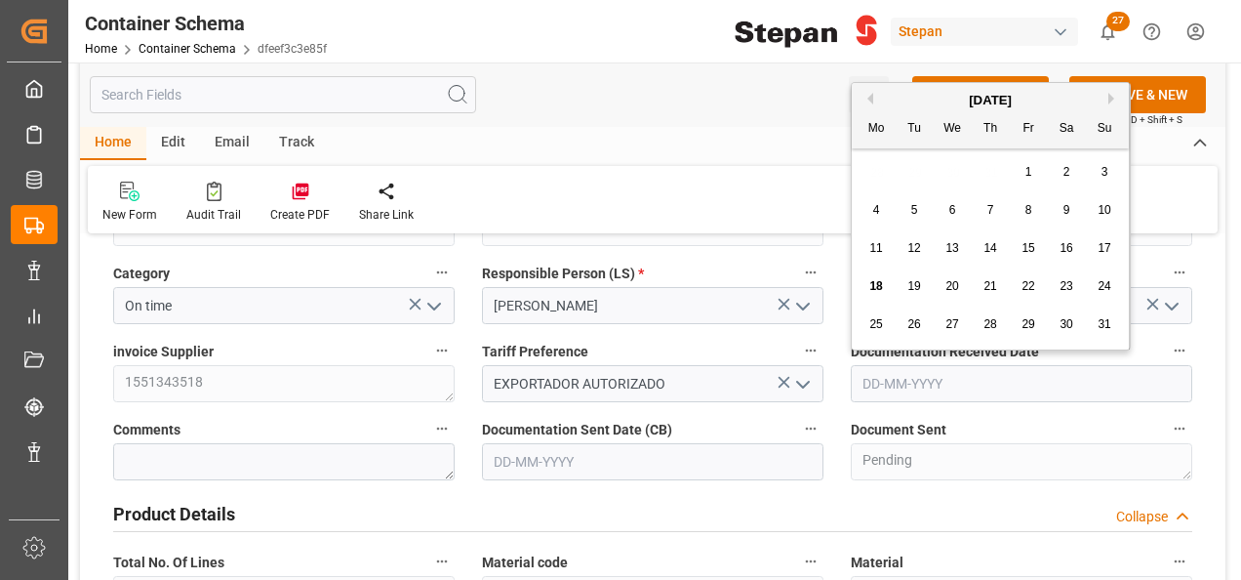
click at [930, 90] on div "August 2025 Mo Tu We Th Fr Sa Su" at bounding box center [990, 115] width 277 height 65
click at [872, 284] on span "18" at bounding box center [875, 286] width 13 height 14
type input "[DATE]"
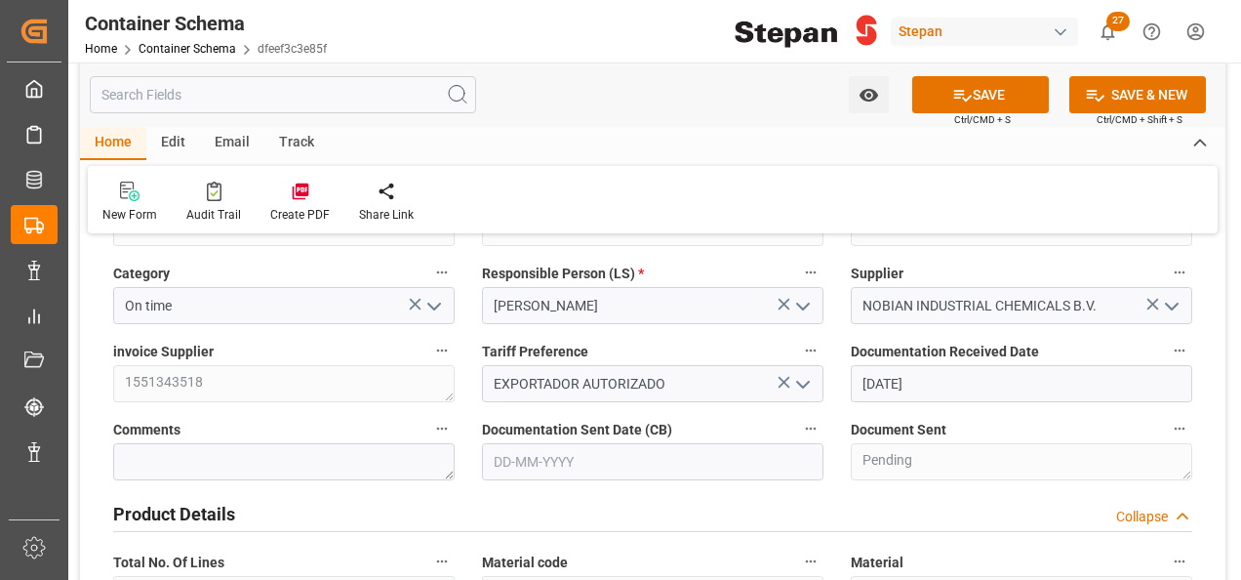
click at [613, 446] on input "text" at bounding box center [652, 461] width 341 height 37
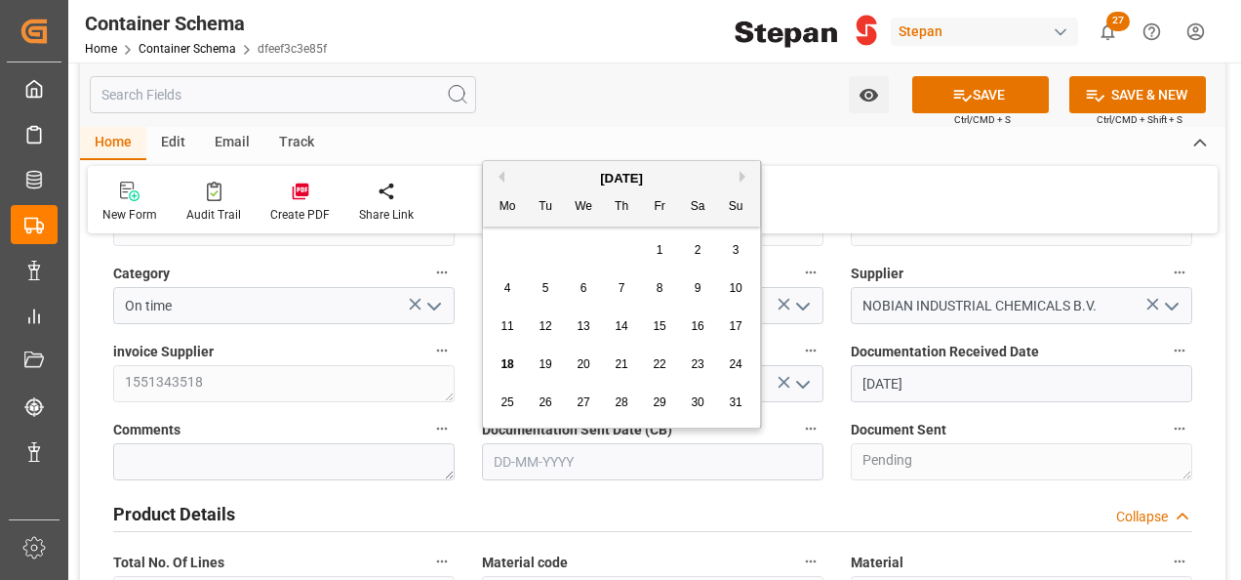
click at [538, 166] on div "August 2025 Mo Tu We Th Fr Sa Su" at bounding box center [621, 193] width 277 height 65
click at [508, 357] on div "18" at bounding box center [508, 364] width 24 height 23
type input "[DATE]"
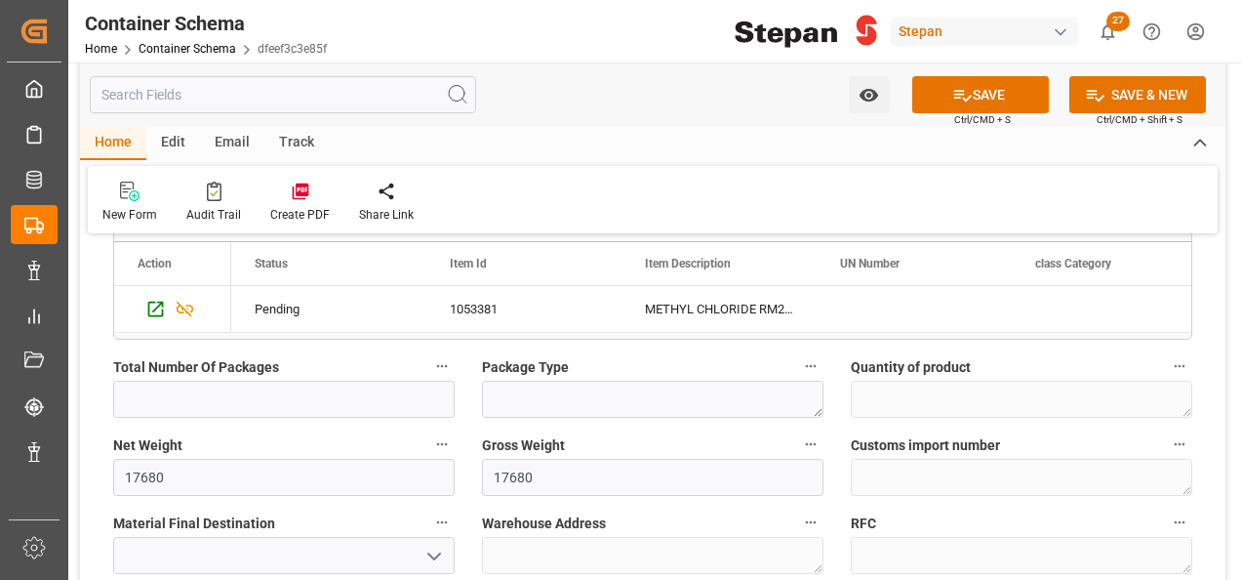
scroll to position [1268, 0]
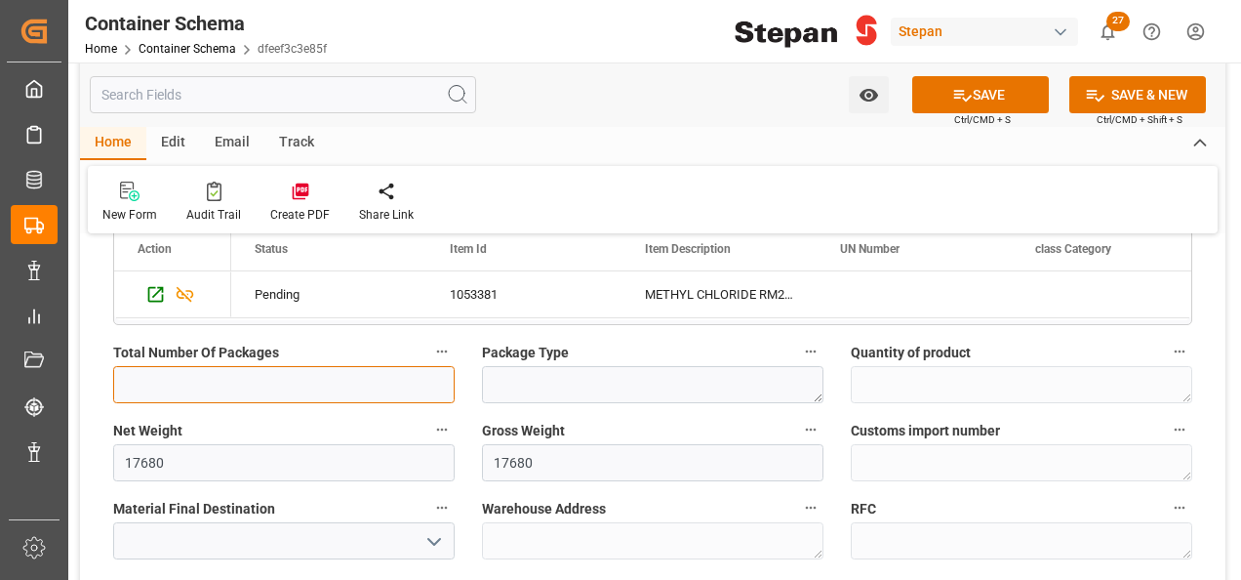
click at [312, 380] on input "text" at bounding box center [283, 384] width 341 height 37
type input "1"
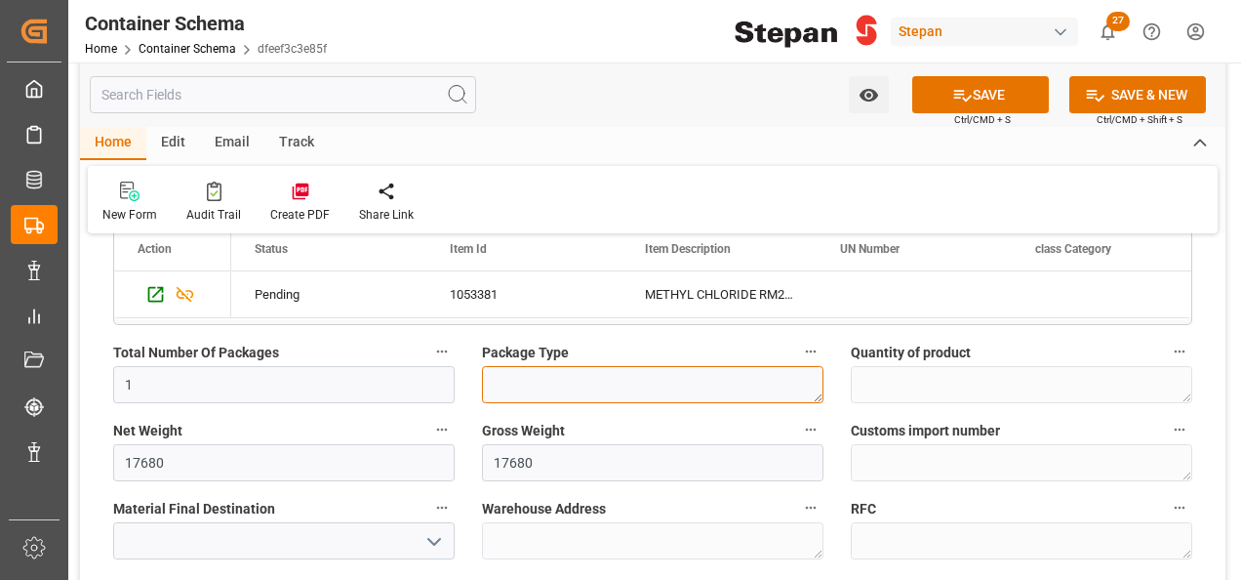
click at [529, 380] on textarea at bounding box center [652, 384] width 341 height 37
type textarea "i"
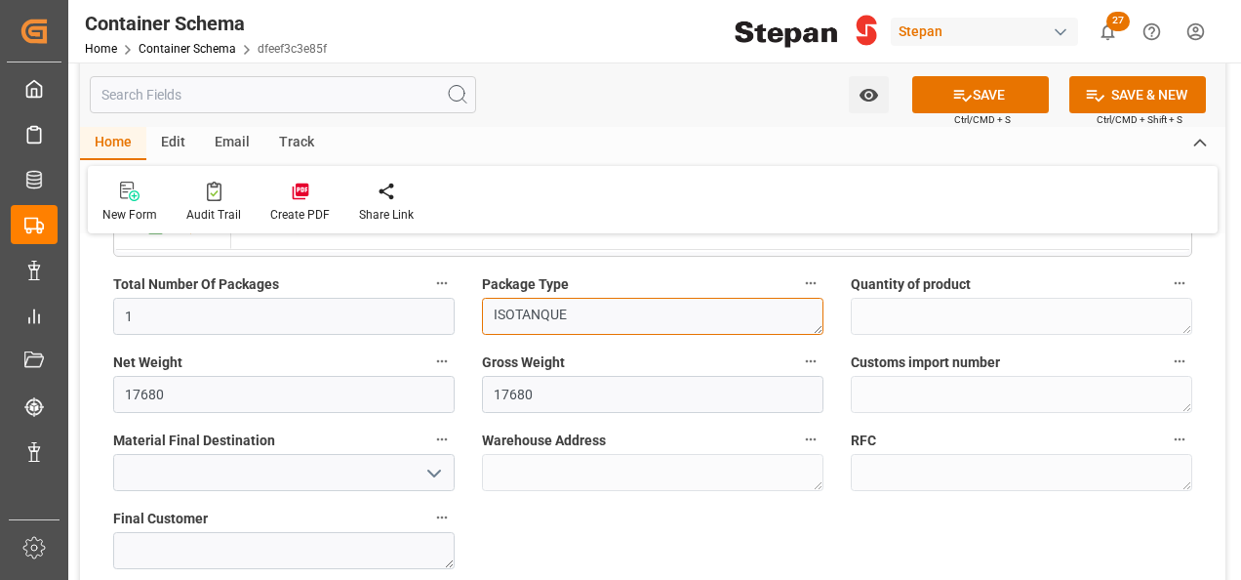
scroll to position [1366, 0]
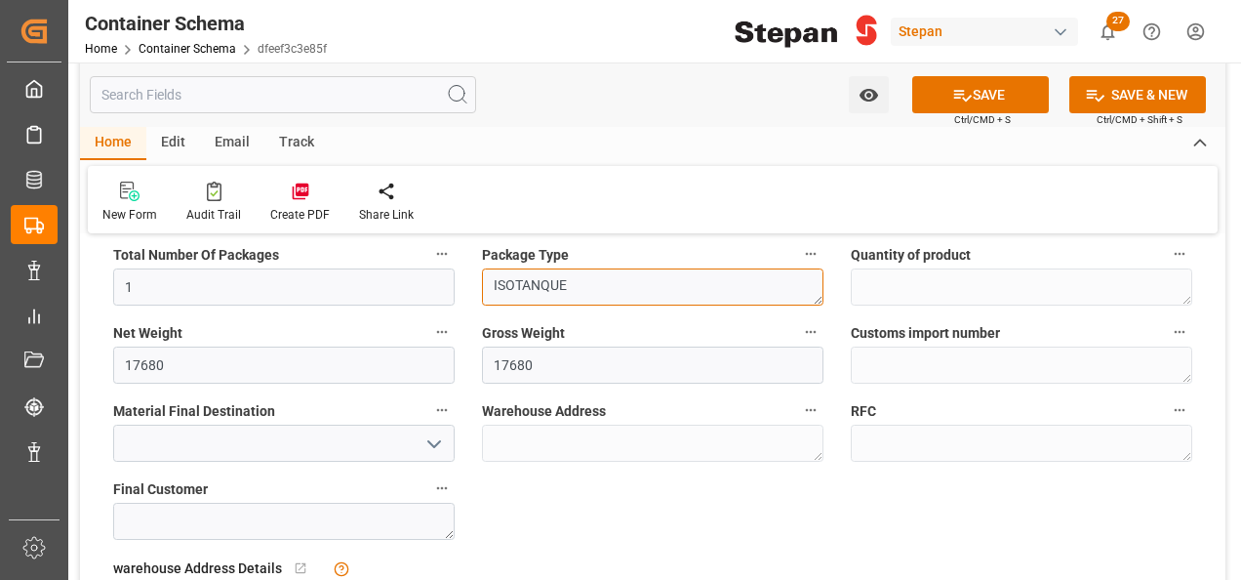
type textarea "ISOTANQUE"
click at [443, 442] on icon "open menu" at bounding box center [433, 443] width 23 height 23
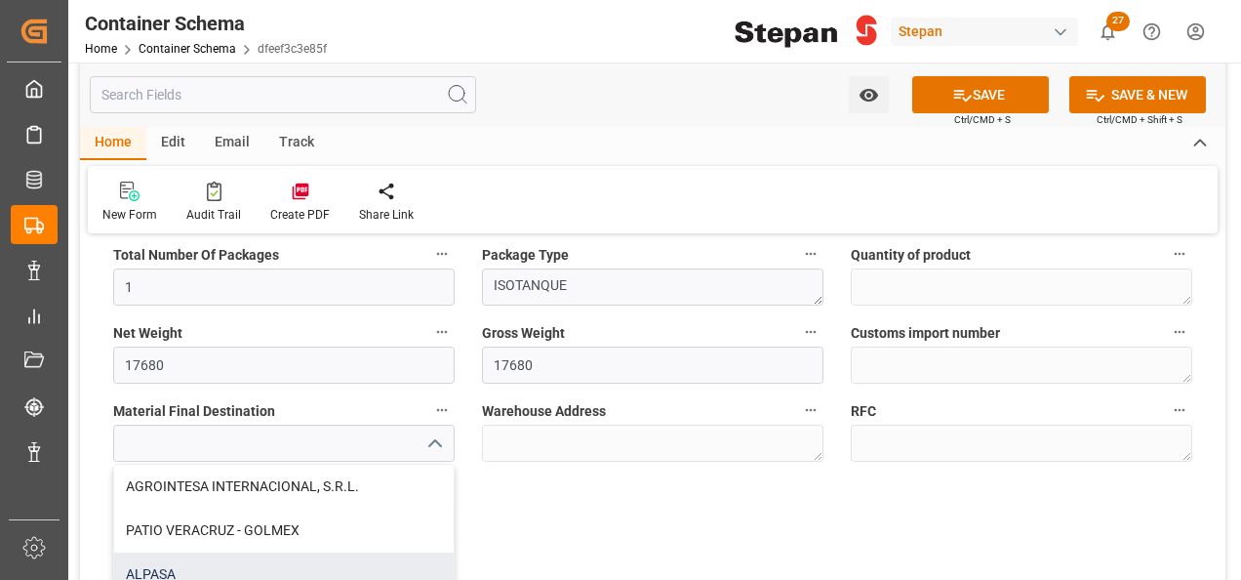
click at [134, 567] on div "ALPASA" at bounding box center [284, 574] width 340 height 44
type input "ALPASA"
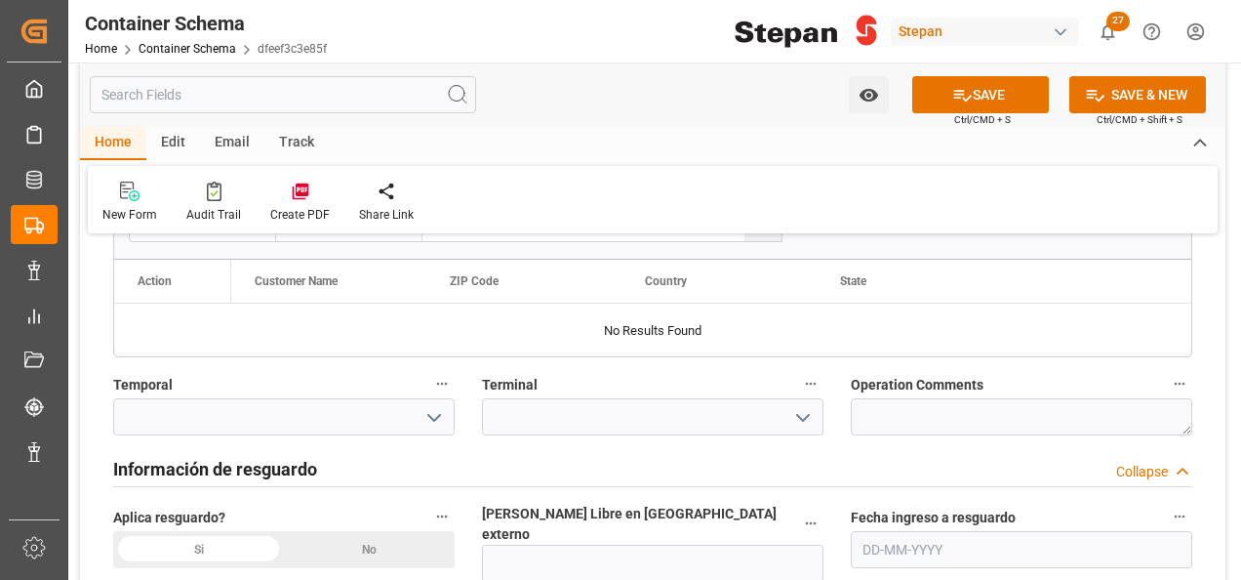
scroll to position [1854, 0]
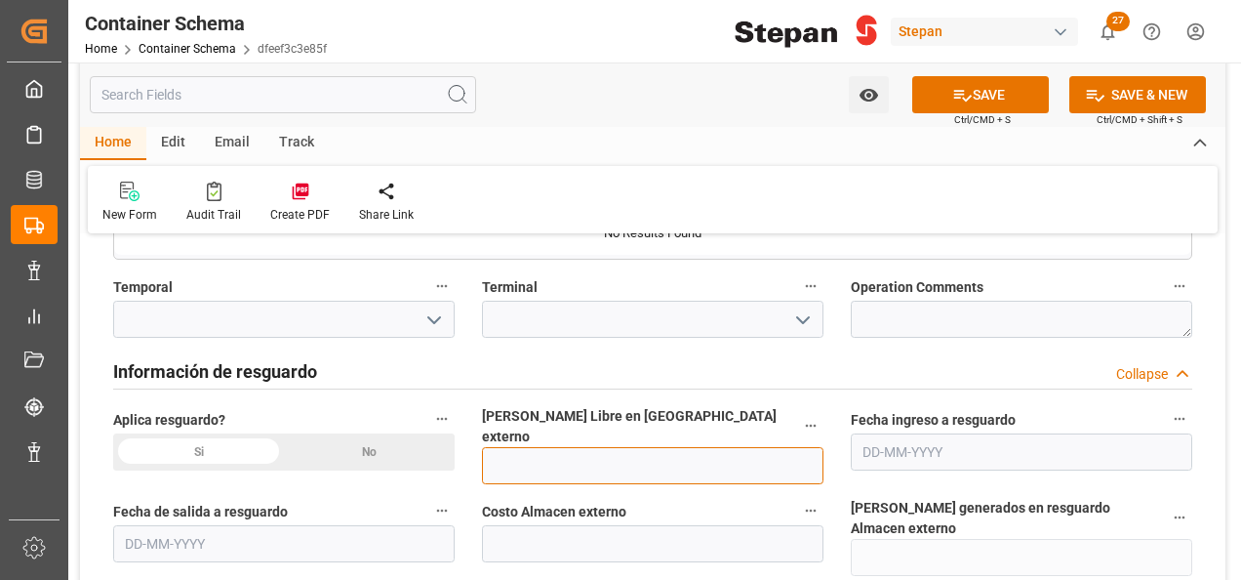
click at [527, 447] on input "text" at bounding box center [652, 465] width 341 height 37
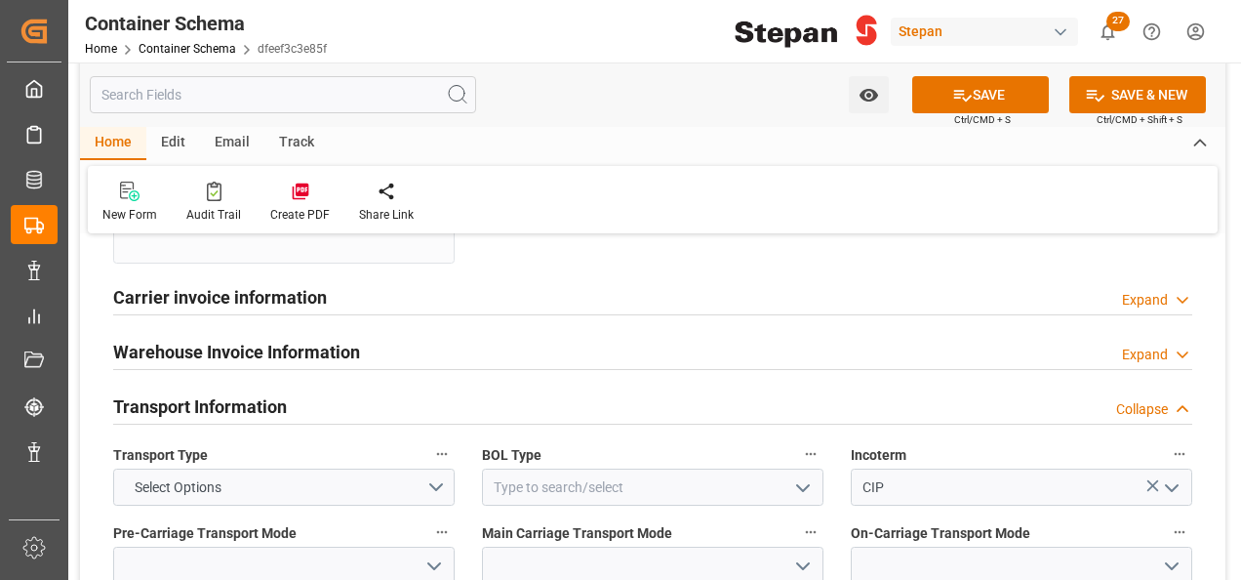
scroll to position [2341, 0]
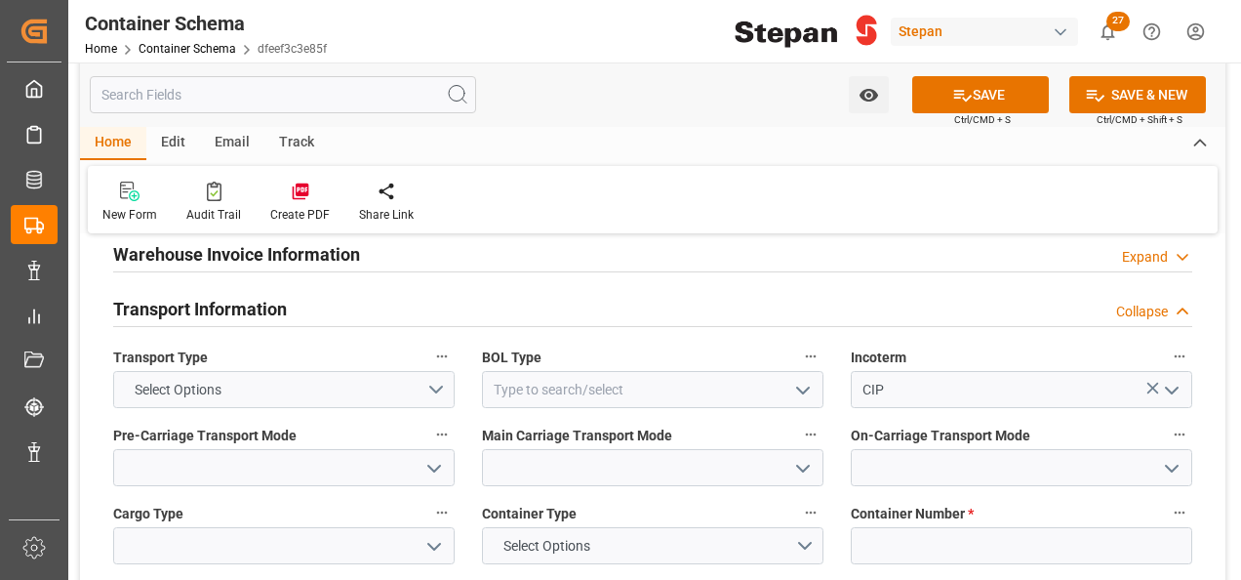
type input "30"
click at [435, 371] on button "Select Options" at bounding box center [283, 389] width 341 height 37
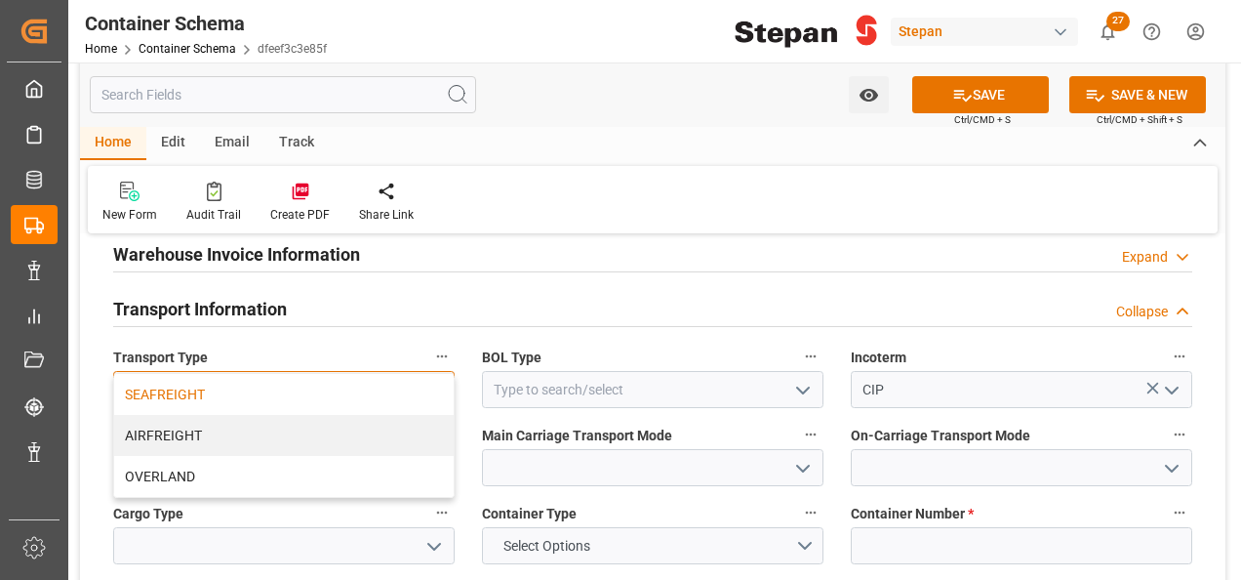
click at [160, 374] on div "SEAFREIGHT" at bounding box center [284, 394] width 340 height 41
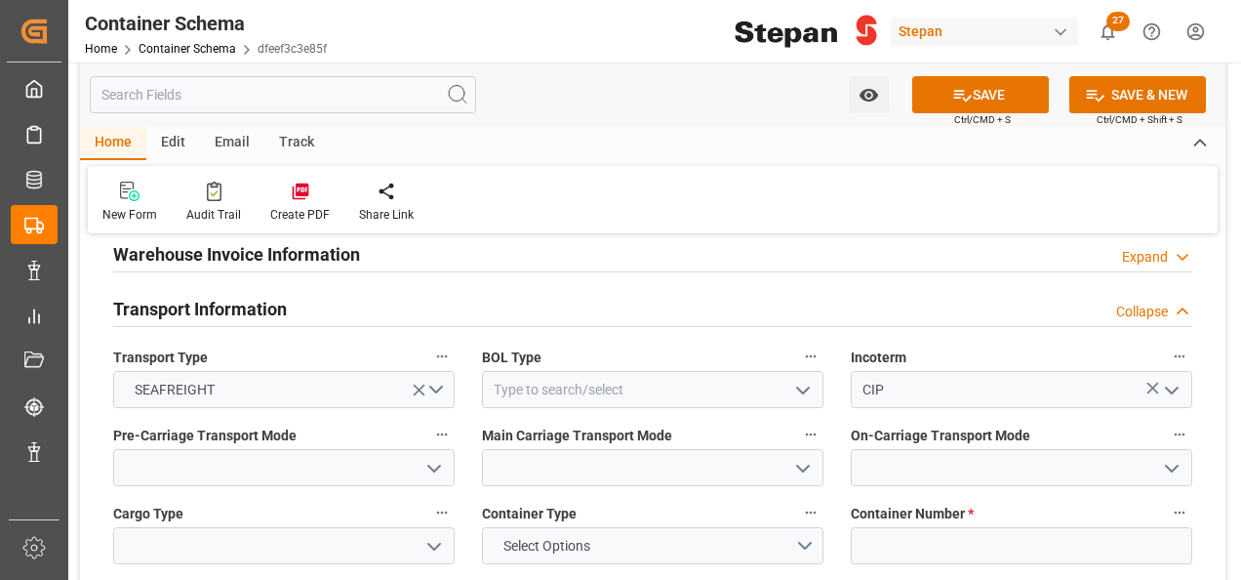
drag, startPoint x: 813, startPoint y: 354, endPoint x: 617, endPoint y: 397, distance: 200.7
click at [812, 379] on icon "open menu" at bounding box center [802, 390] width 23 height 23
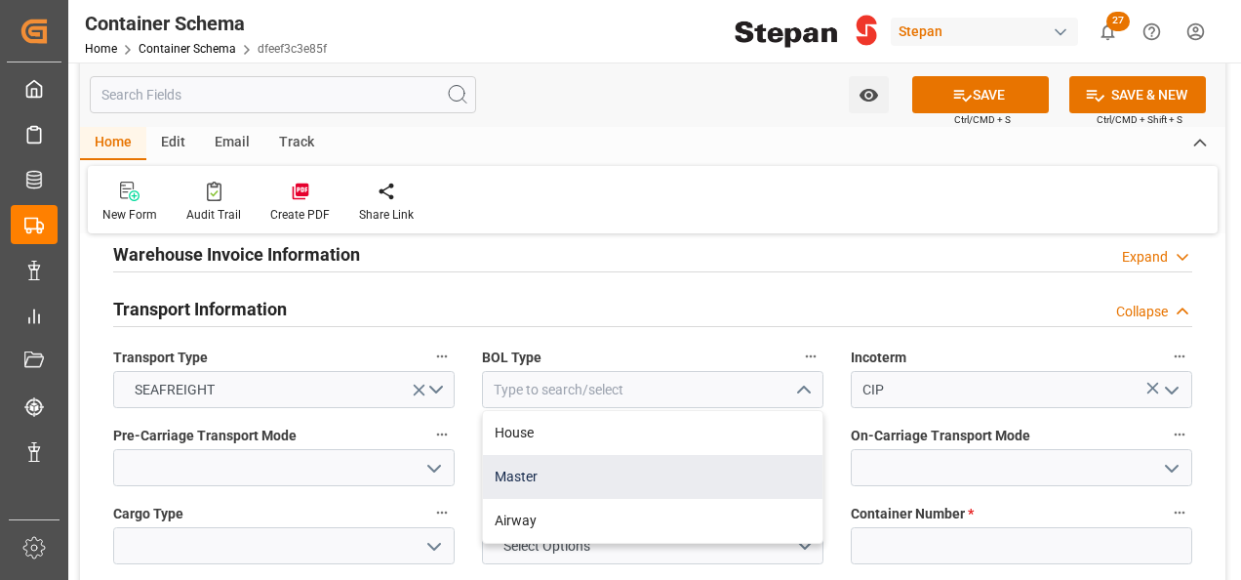
click at [541, 455] on div "Master" at bounding box center [653, 477] width 340 height 44
type input "Master"
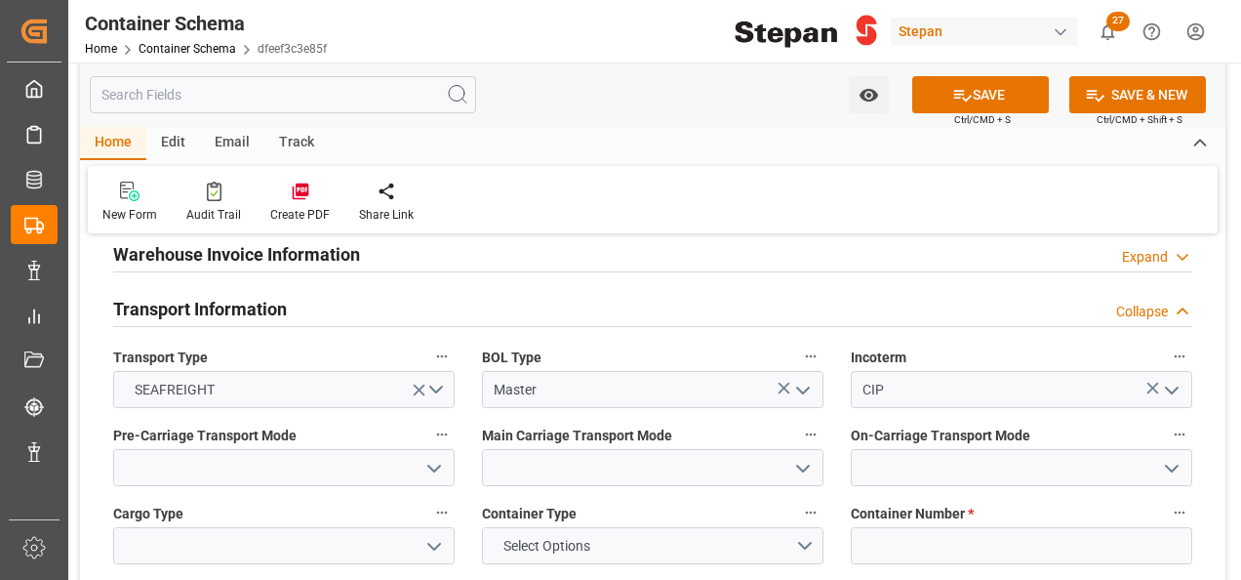
drag, startPoint x: 431, startPoint y: 439, endPoint x: 414, endPoint y: 446, distance: 18.8
click at [431, 457] on icon "open menu" at bounding box center [433, 468] width 23 height 23
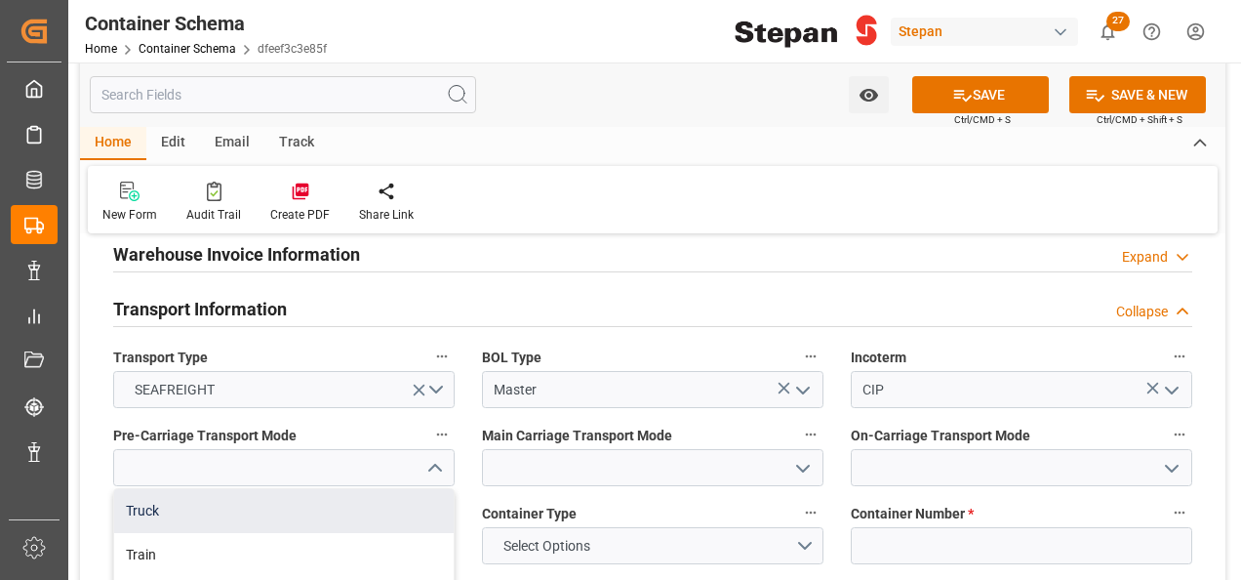
click at [150, 489] on div "Truck" at bounding box center [284, 511] width 340 height 44
type input "Truck"
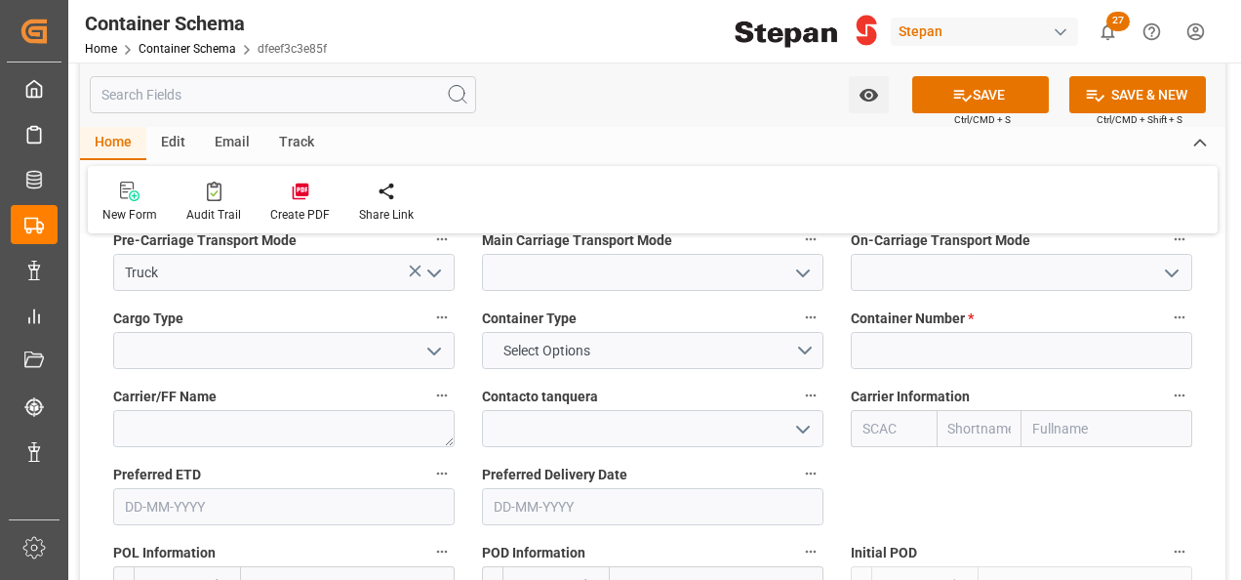
scroll to position [2439, 0]
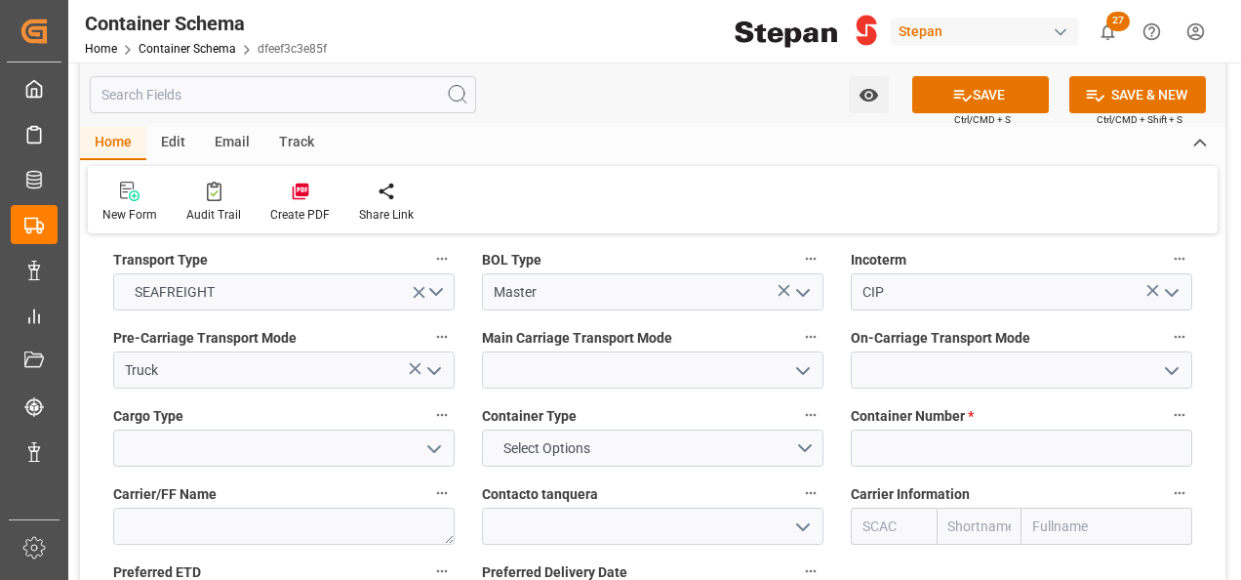
click at [801, 359] on icon "open menu" at bounding box center [802, 370] width 23 height 23
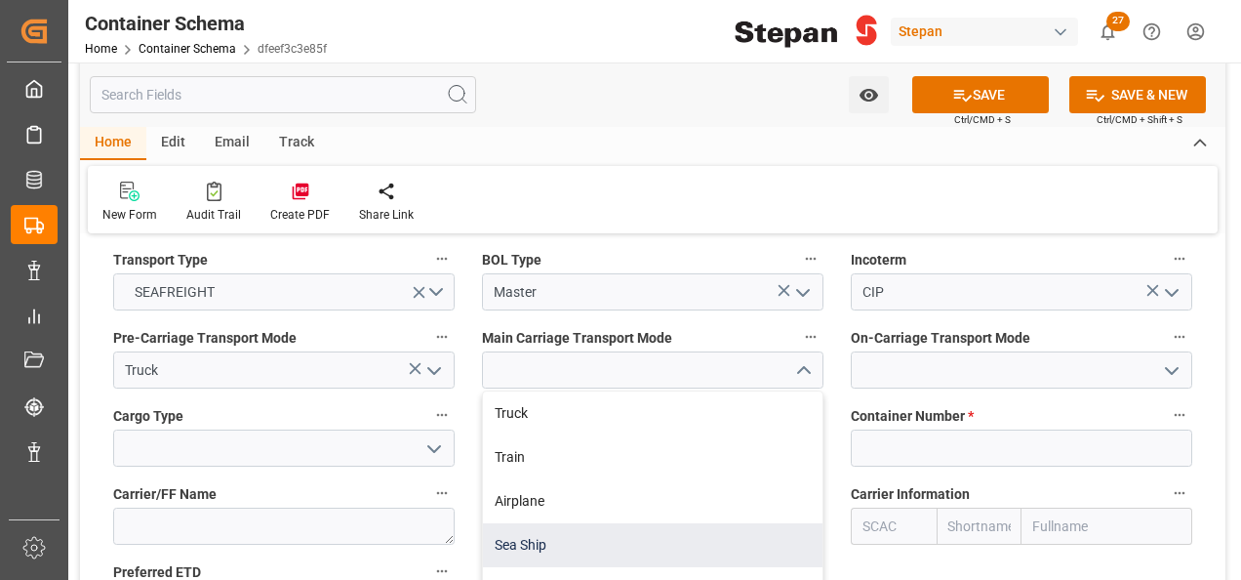
click at [514, 523] on div "Sea Ship" at bounding box center [653, 545] width 340 height 44
type input "Sea Ship"
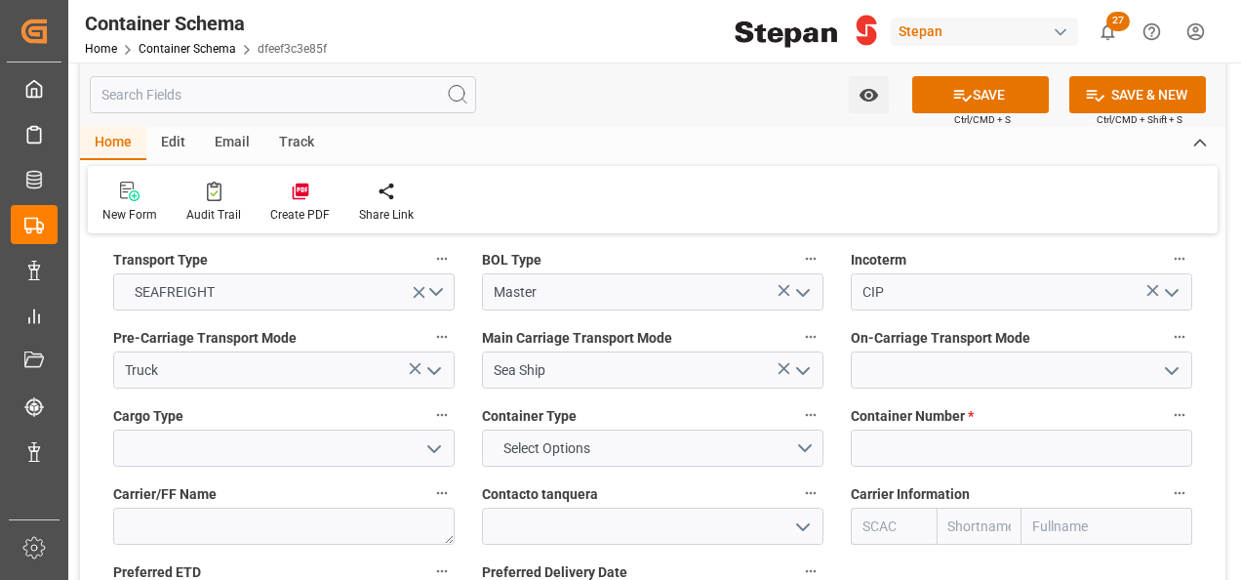
click at [1173, 359] on icon "open menu" at bounding box center [1171, 370] width 23 height 23
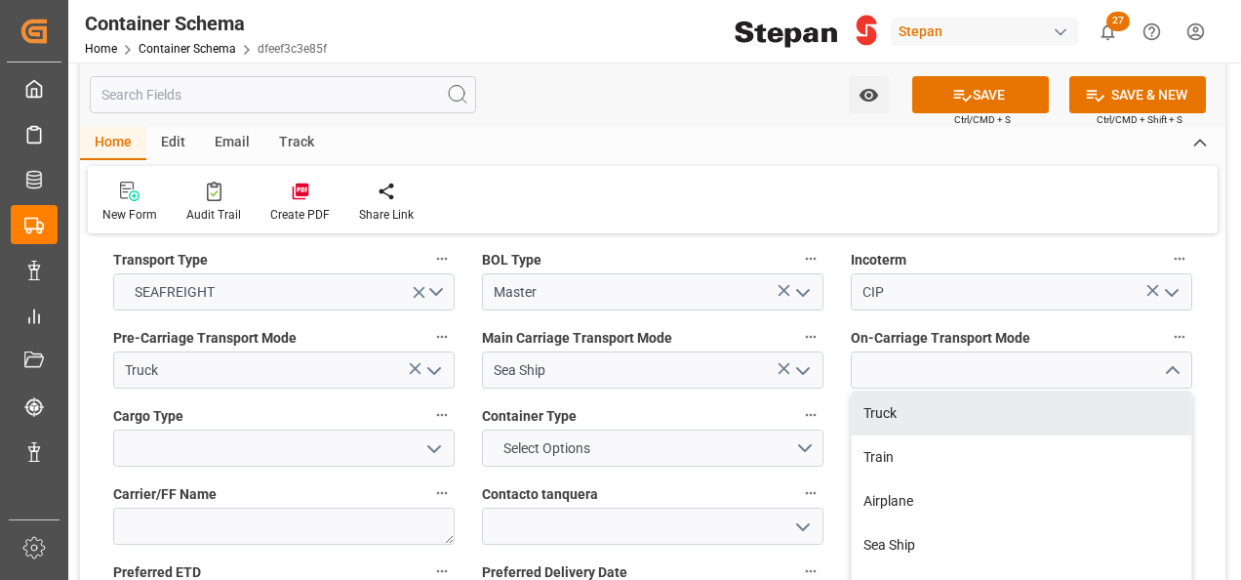
click at [892, 391] on div "Truck" at bounding box center [1022, 413] width 340 height 44
type input "Truck"
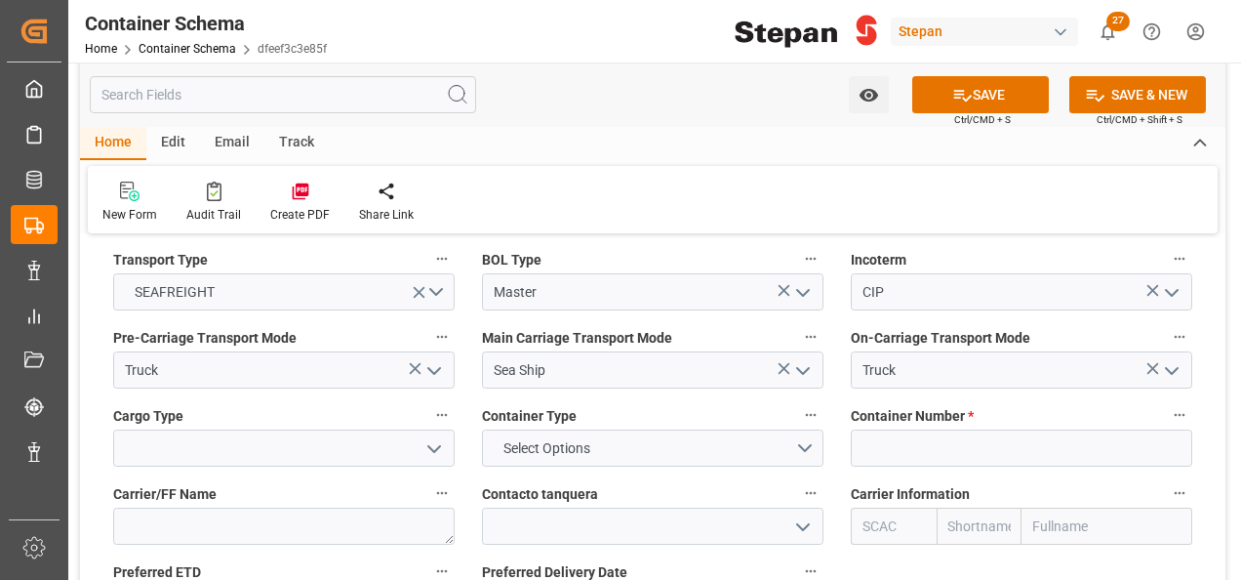
click at [439, 437] on icon "open menu" at bounding box center [433, 448] width 23 height 23
drag, startPoint x: 139, startPoint y: 544, endPoint x: 280, endPoint y: 545, distance: 141.5
click at [138, 557] on div "ISOTANQUE" at bounding box center [284, 579] width 340 height 44
type input "ISOTANQUE"
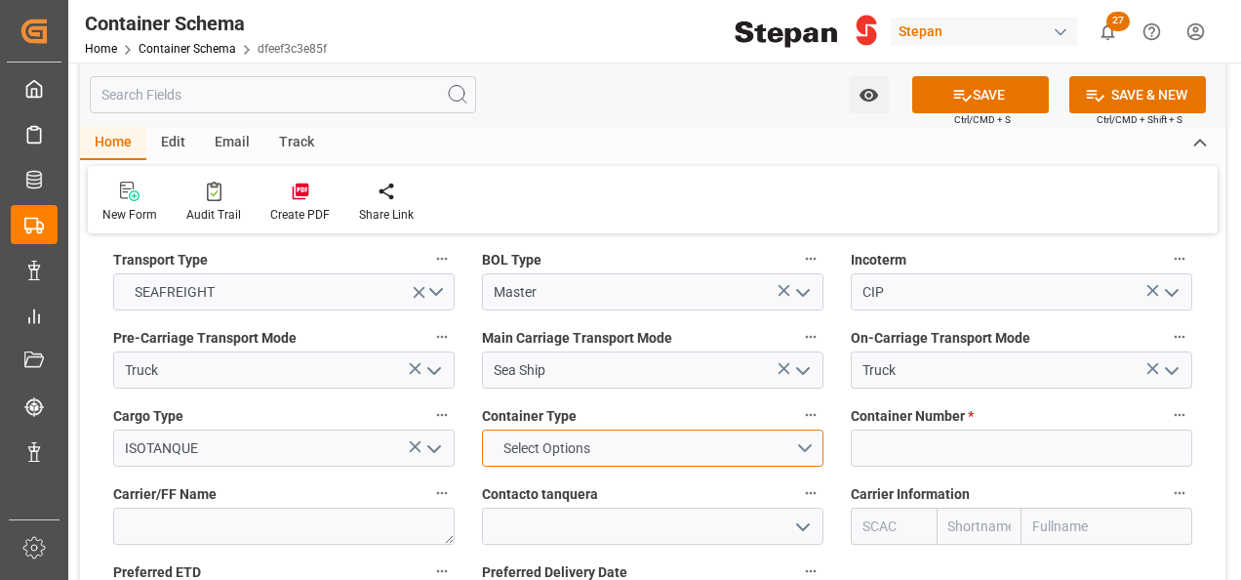
click at [804, 429] on button "Select Options" at bounding box center [652, 447] width 341 height 37
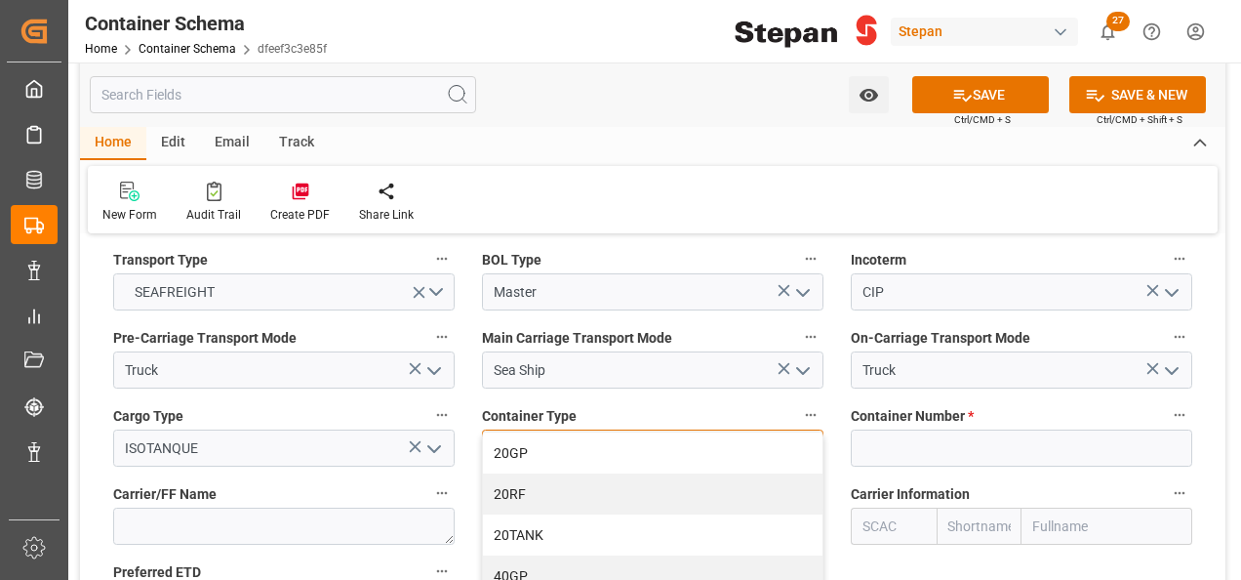
drag, startPoint x: 510, startPoint y: 498, endPoint x: 537, endPoint y: 500, distance: 26.4
click at [511, 514] on div "20TANK" at bounding box center [653, 534] width 340 height 41
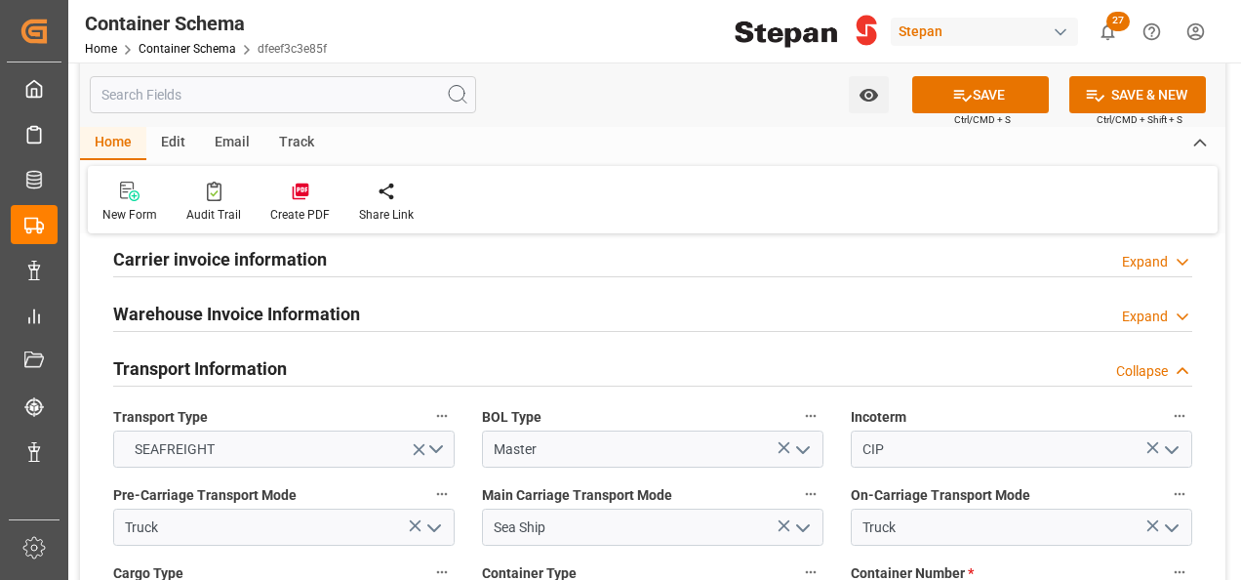
scroll to position [2341, 0]
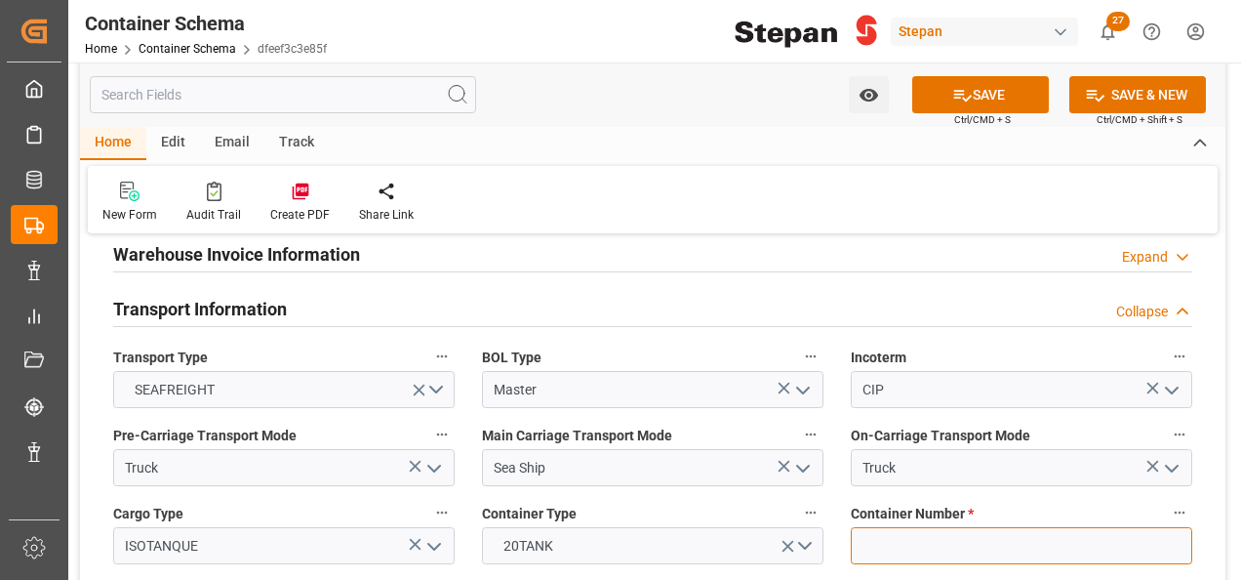
click at [870, 527] on input at bounding box center [1021, 545] width 341 height 37
paste input "EURU435199-7"
click at [946, 527] on input "EURU435199-7" at bounding box center [1021, 545] width 341 height 37
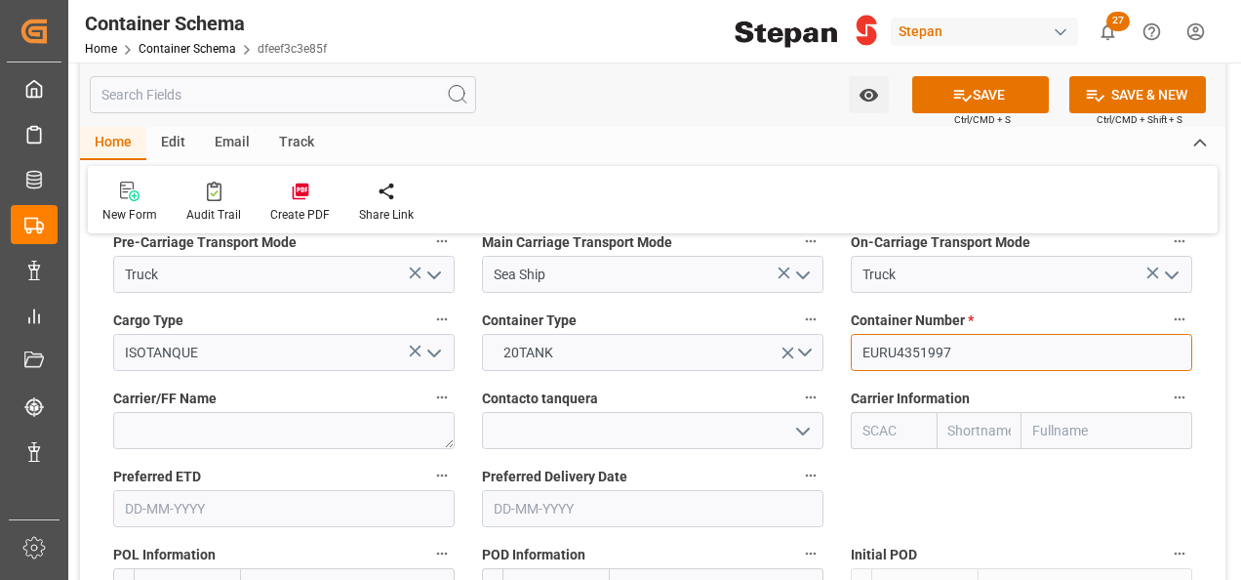
scroll to position [2537, 0]
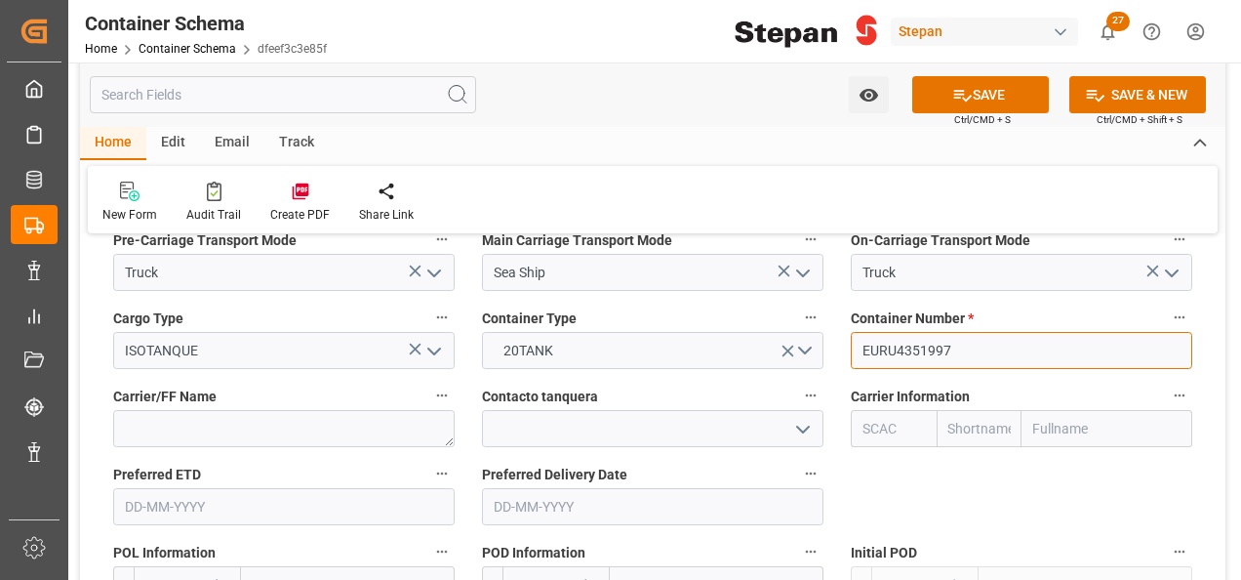
type input "EURU4351997"
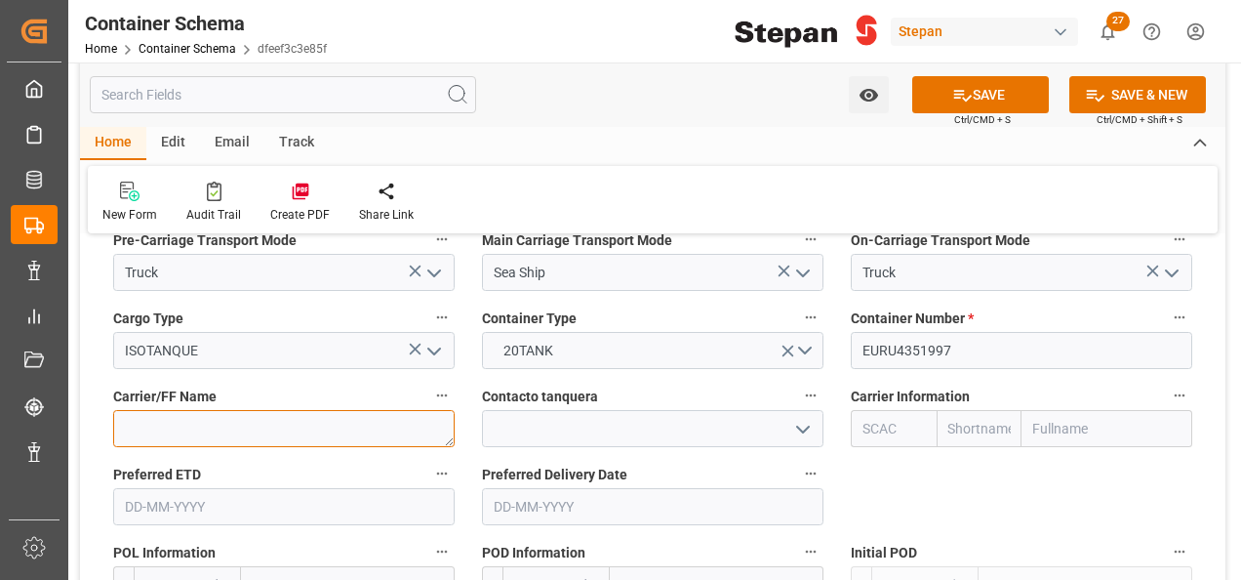
click at [417, 410] on textarea at bounding box center [283, 428] width 341 height 37
click at [1051, 410] on input "text" at bounding box center [1106, 428] width 171 height 37
type input "HAPAG"
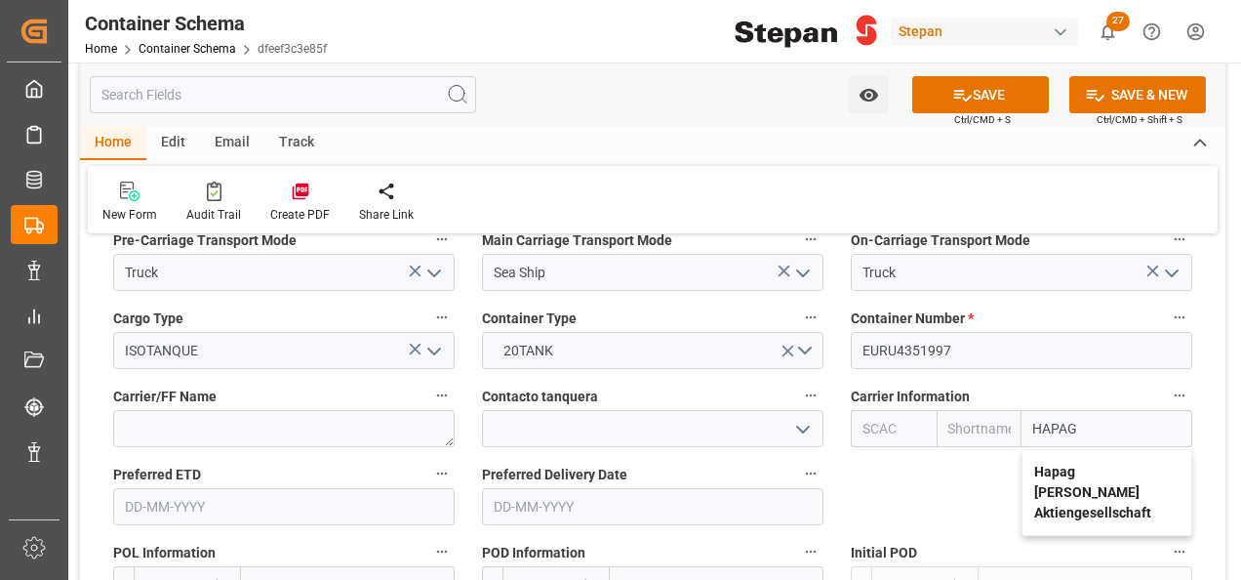
click at [1052, 450] on div "Hapag Lloyd Aktiengesellschaft" at bounding box center [1106, 492] width 169 height 85
type input "HLCU"
type input "Hapag Lloyd"
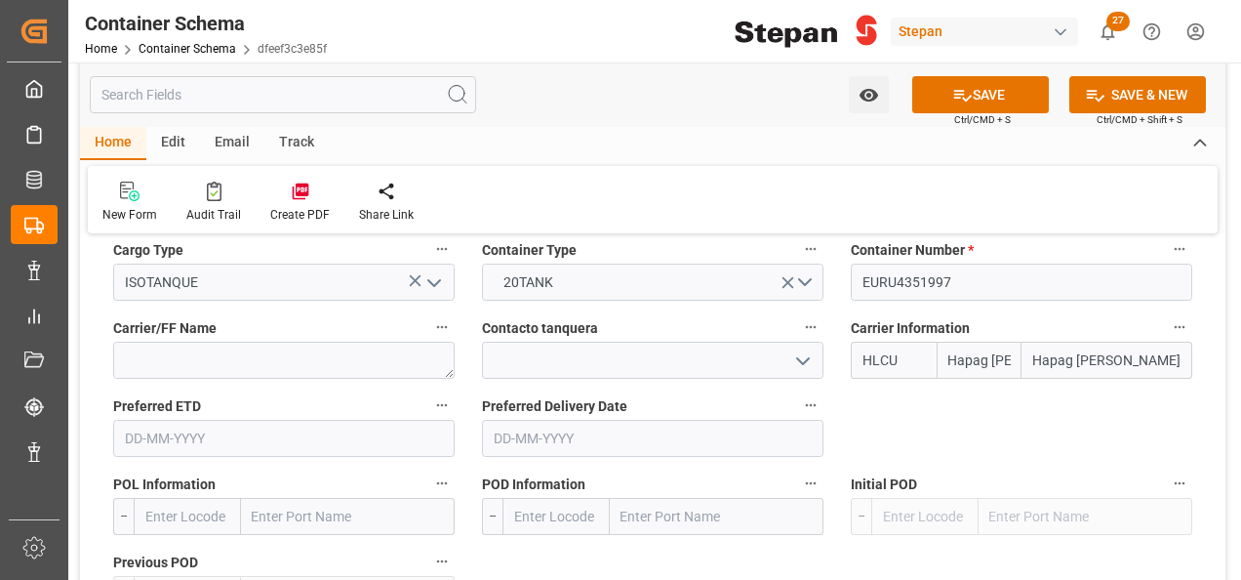
scroll to position [2634, 0]
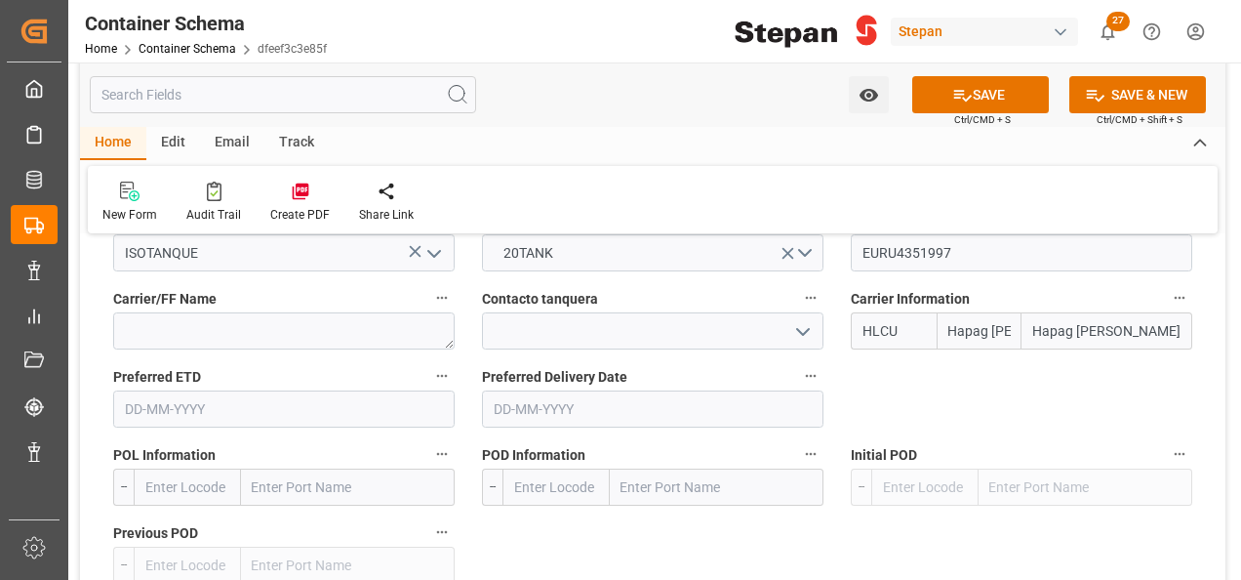
type input "Hapag Lloyd Aktiengesellschaft"
click at [816, 312] on input at bounding box center [652, 330] width 341 height 37
click at [809, 329] on polyline "open menu" at bounding box center [803, 332] width 12 height 6
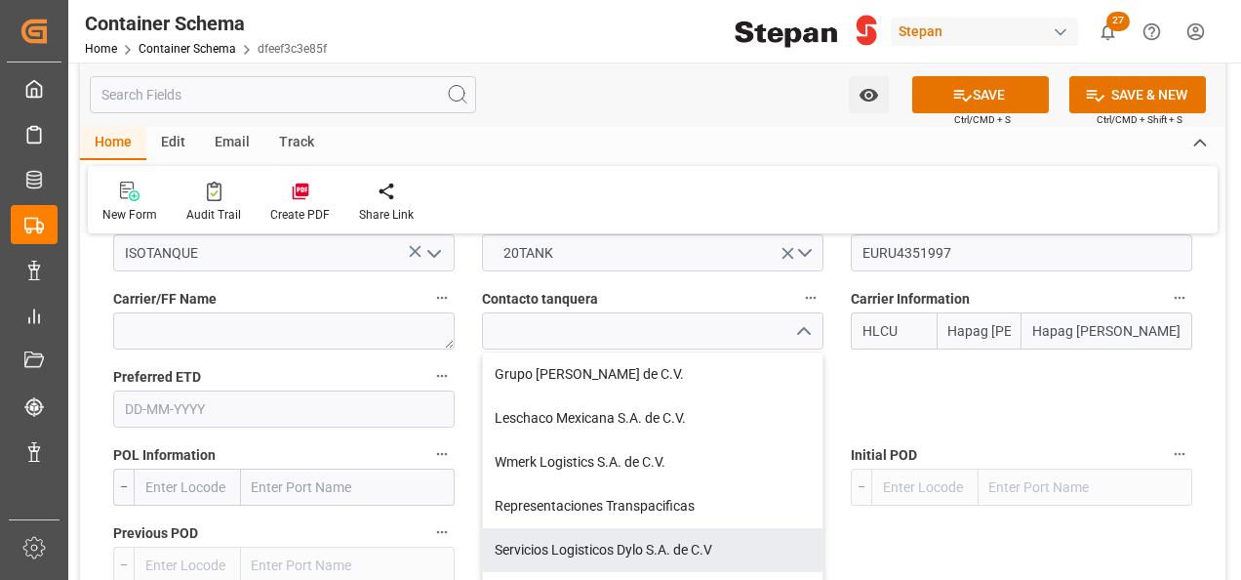
click at [601, 528] on div "Servicios Logisticos Dylo S.A. de C.V" at bounding box center [653, 550] width 340 height 44
type input "Servicios Logisticos Dylo S.A. de C.V"
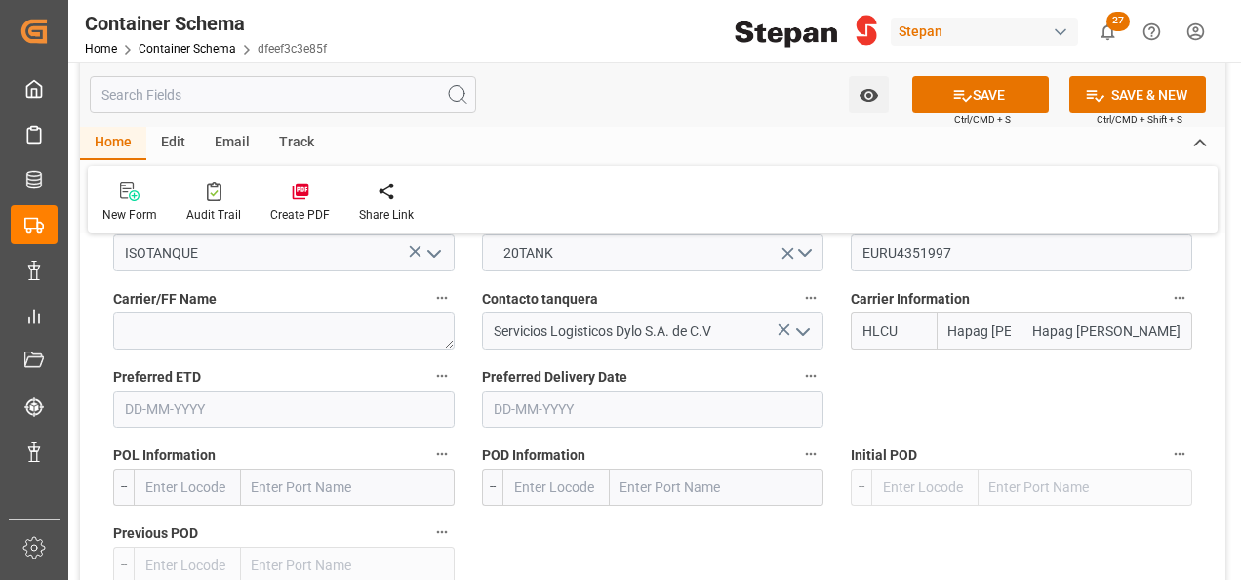
click at [273, 468] on input "text" at bounding box center [348, 486] width 214 height 37
paste input "ROTTERDAM ALTAMIRA, TAM"
drag, startPoint x: 336, startPoint y: 449, endPoint x: 535, endPoint y: 445, distance: 199.1
click at [535, 448] on div "References Collapse Logistic Coordinator Reference Number Logistic Coordinator …" at bounding box center [652, 271] width 1145 height 5309
type input "ROTTERDAM"
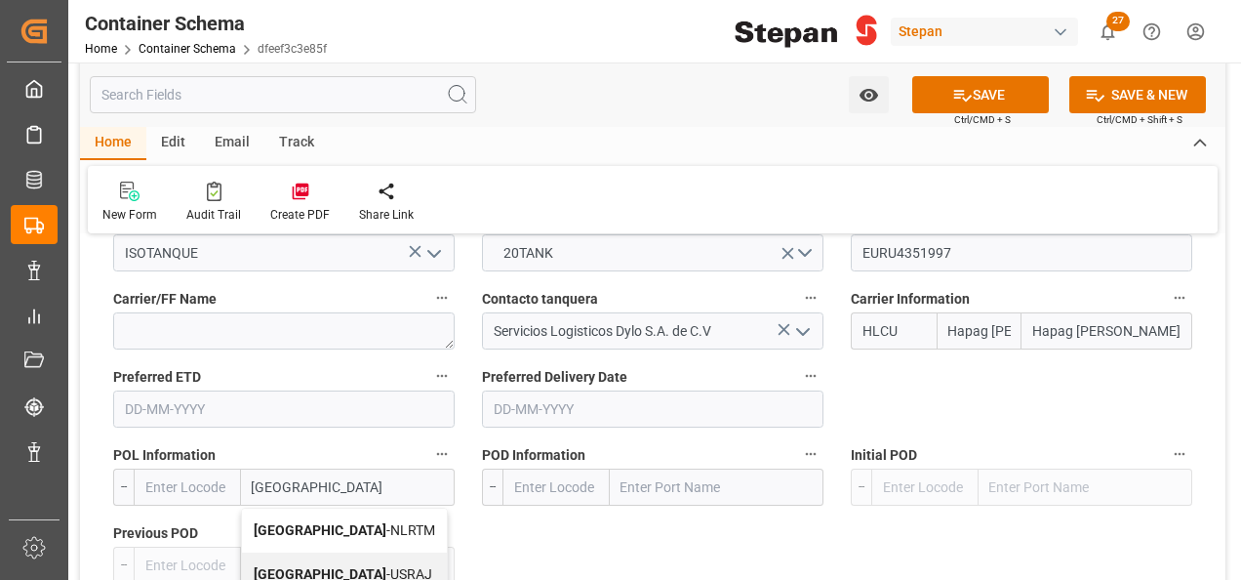
click at [276, 522] on b "Rotterdam" at bounding box center [320, 530] width 133 height 16
type input "NLRTM"
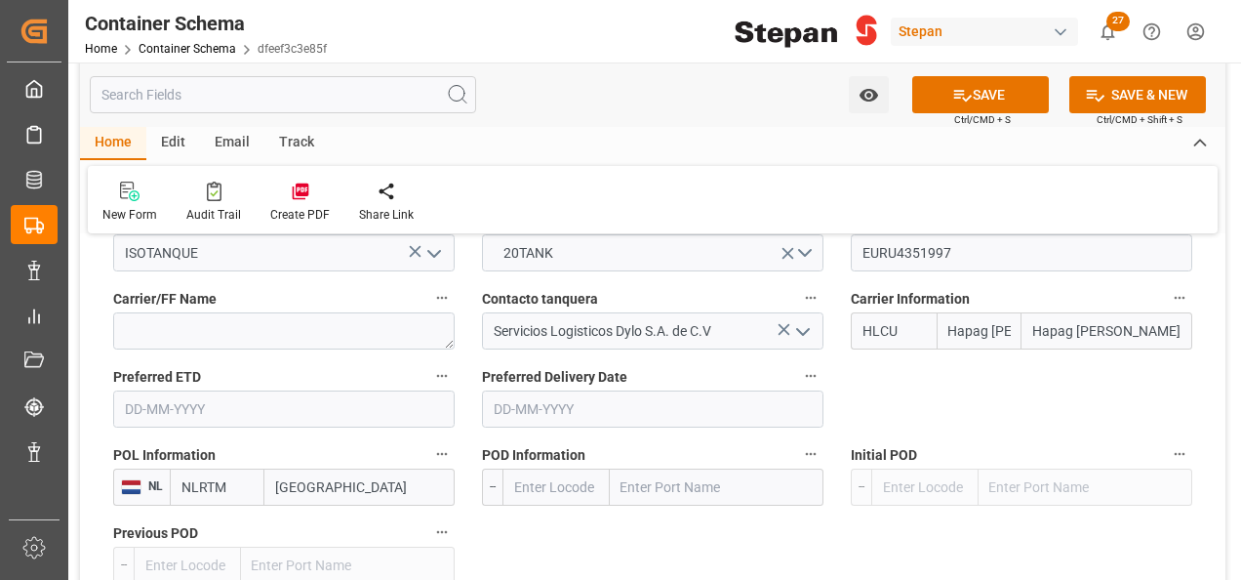
type input "Rotterdam"
click at [648, 468] on input "text" at bounding box center [717, 486] width 214 height 37
type input "ALTAMIRA"
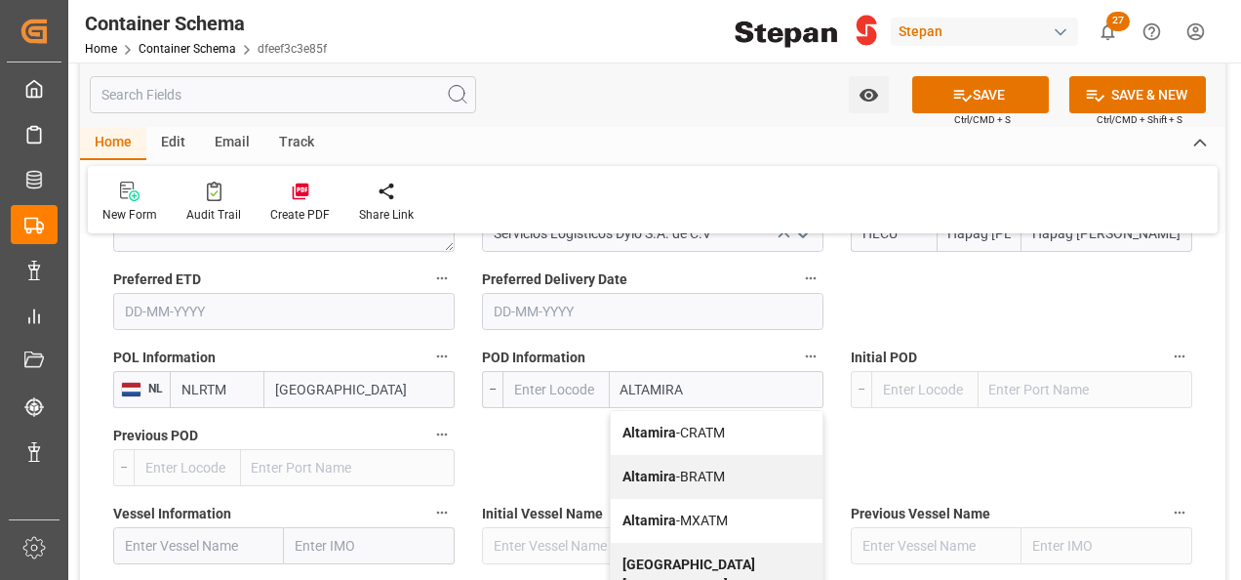
click at [668, 512] on b "Altamira" at bounding box center [649, 520] width 54 height 16
type input "MXATM"
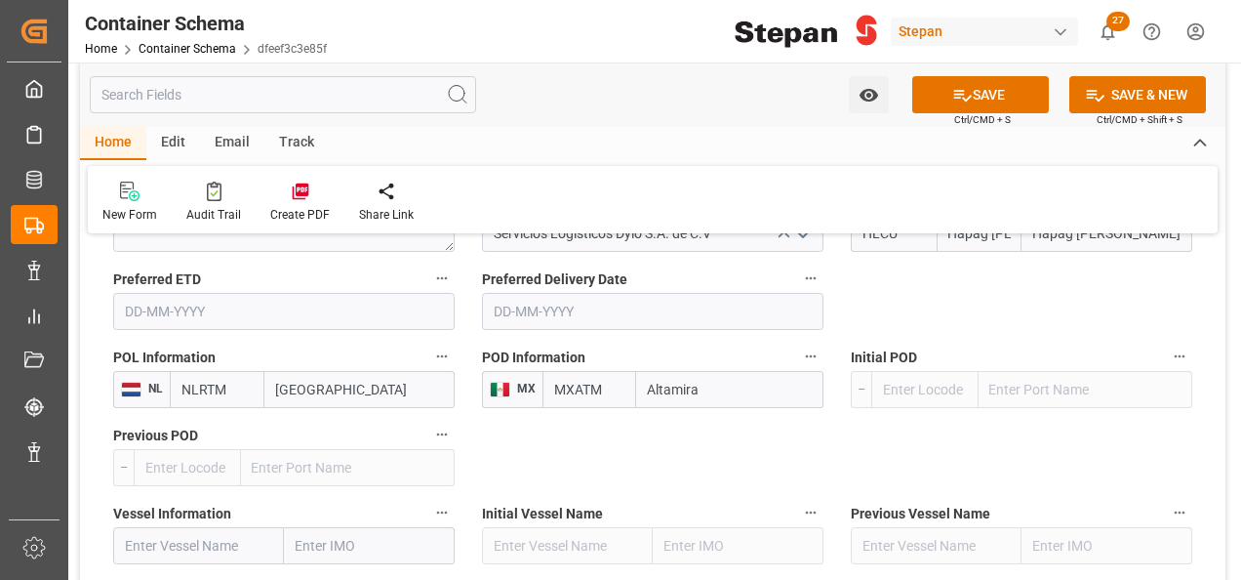
type input "Altamira"
click at [322, 527] on input "text" at bounding box center [369, 545] width 171 height 37
paste input "W KLAIPEDA"
type input "W KLAIPEDA"
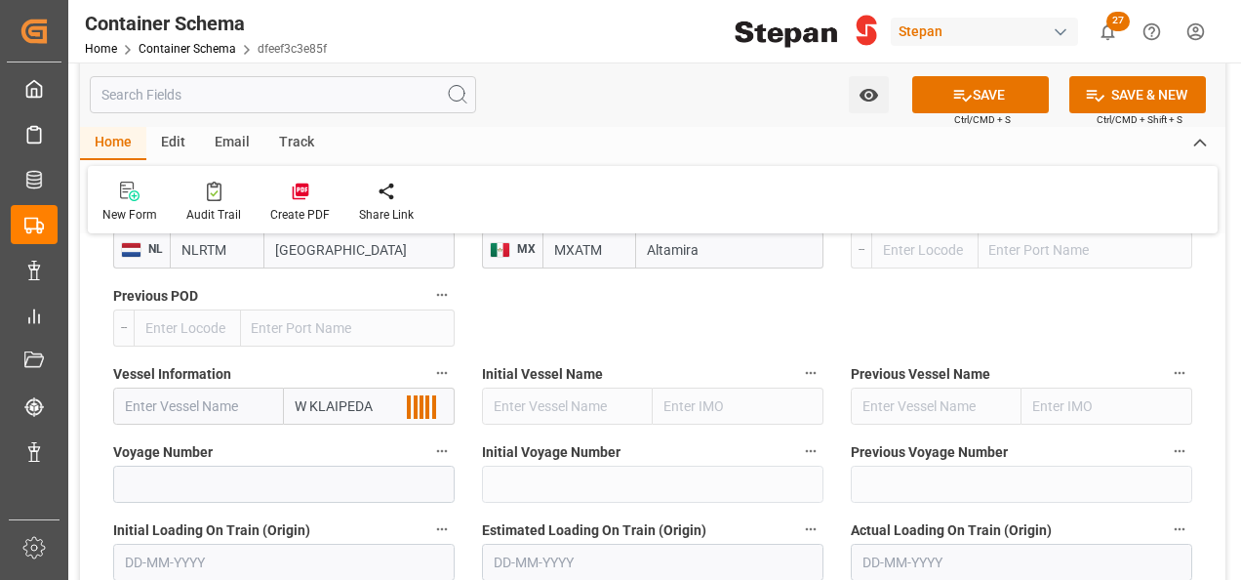
scroll to position [2927, 0]
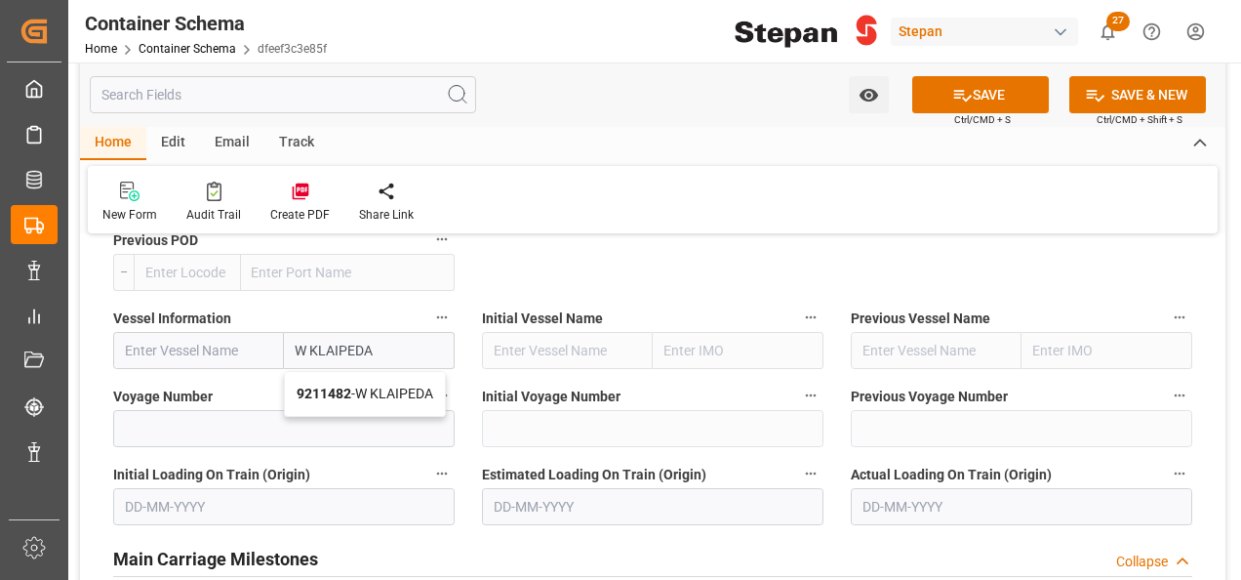
click at [340, 385] on b "9211482" at bounding box center [324, 393] width 55 height 16
type input "W KLAIPEDA"
type input "9211482"
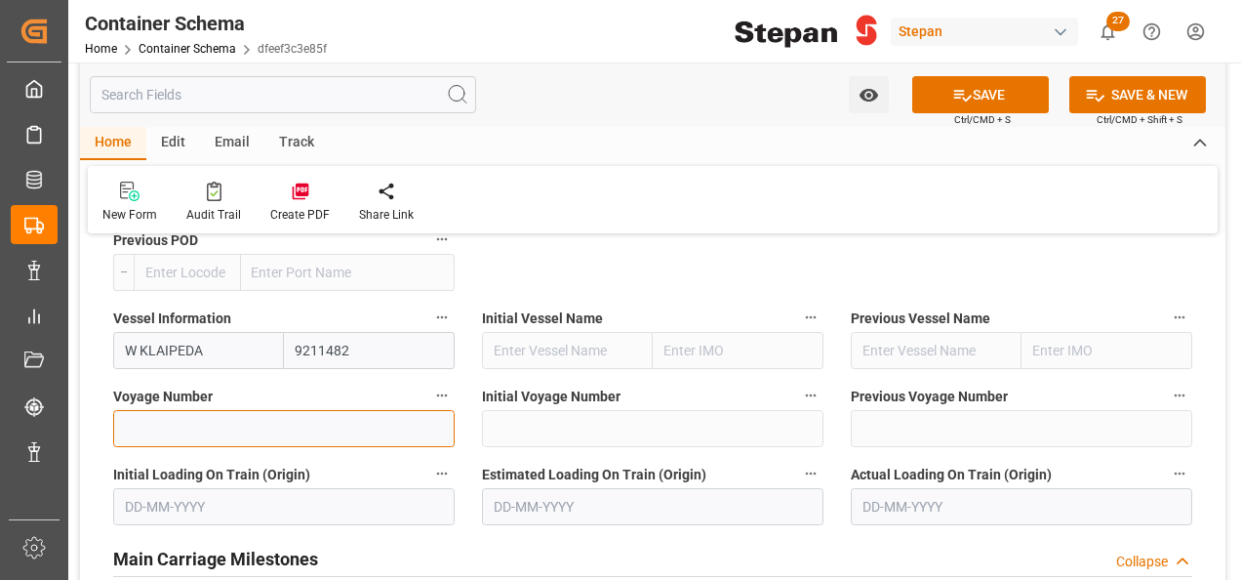
click at [168, 410] on input at bounding box center [283, 428] width 341 height 37
paste input "532W"
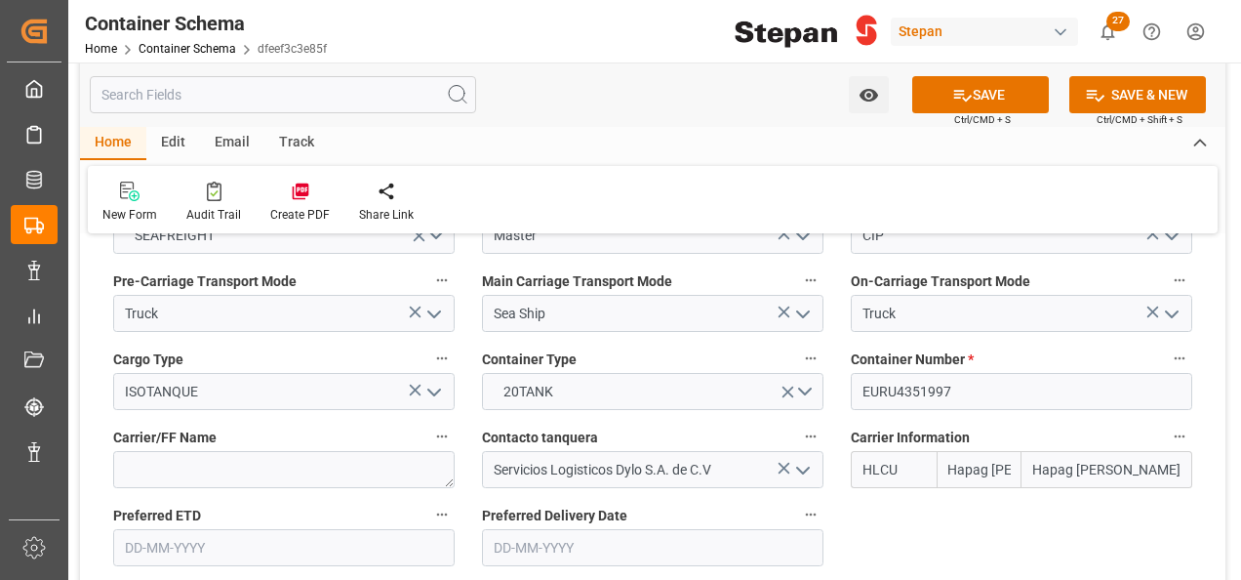
scroll to position [2537, 0]
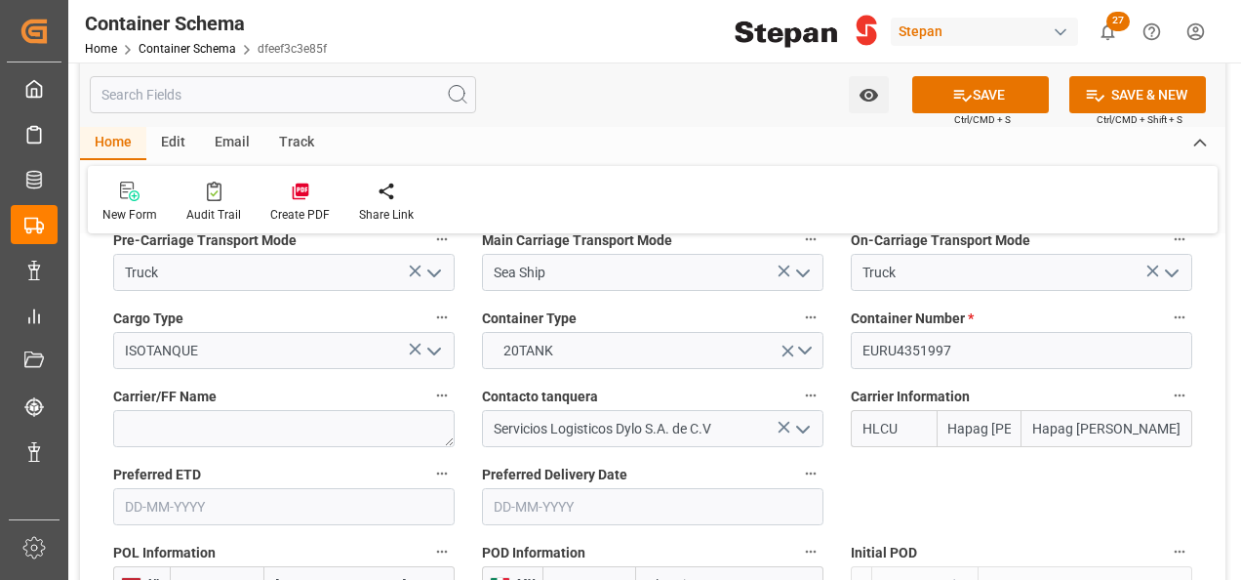
type input "532W"
drag, startPoint x: 863, startPoint y: 310, endPoint x: 957, endPoint y: 315, distance: 93.8
click at [957, 332] on input "EURU4351997" at bounding box center [1021, 350] width 341 height 37
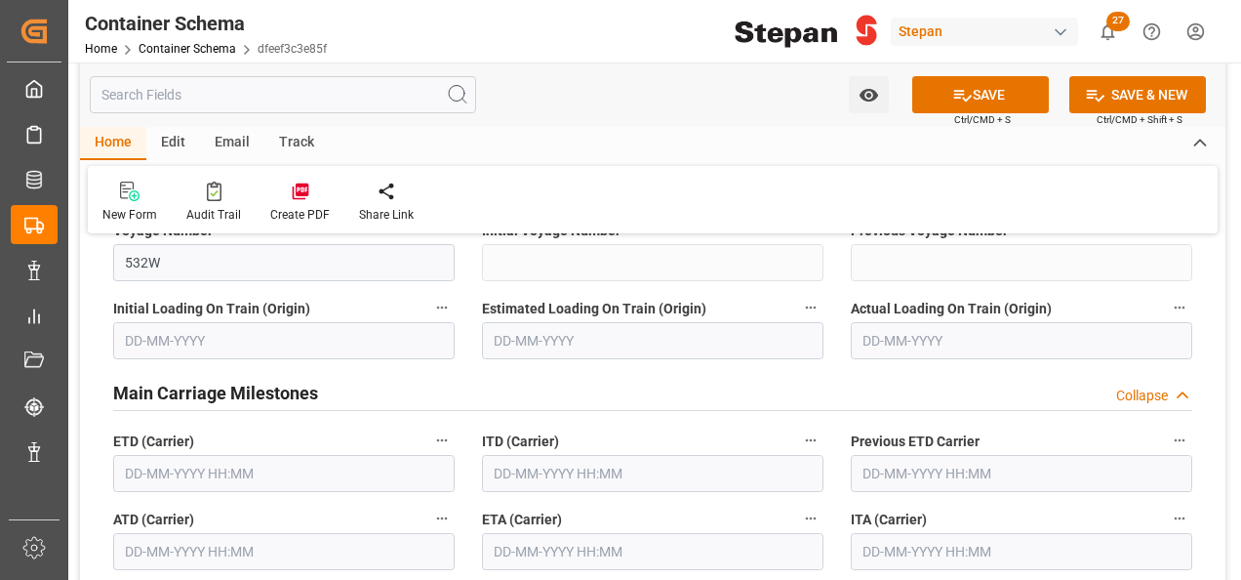
scroll to position [3122, 0]
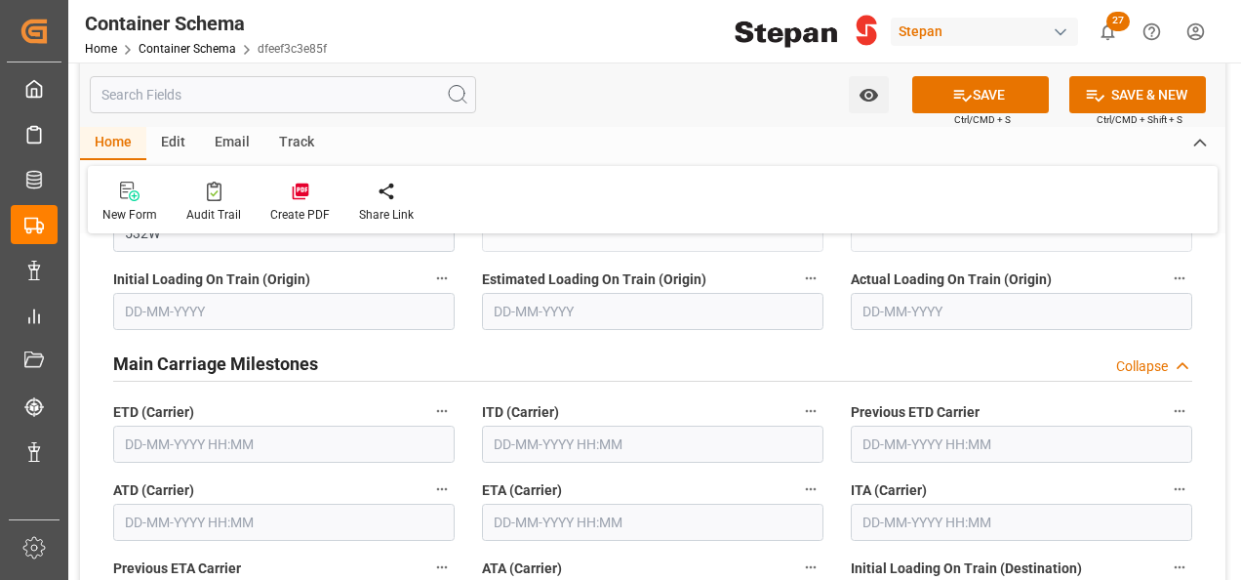
click at [222, 425] on input "text" at bounding box center [283, 443] width 341 height 37
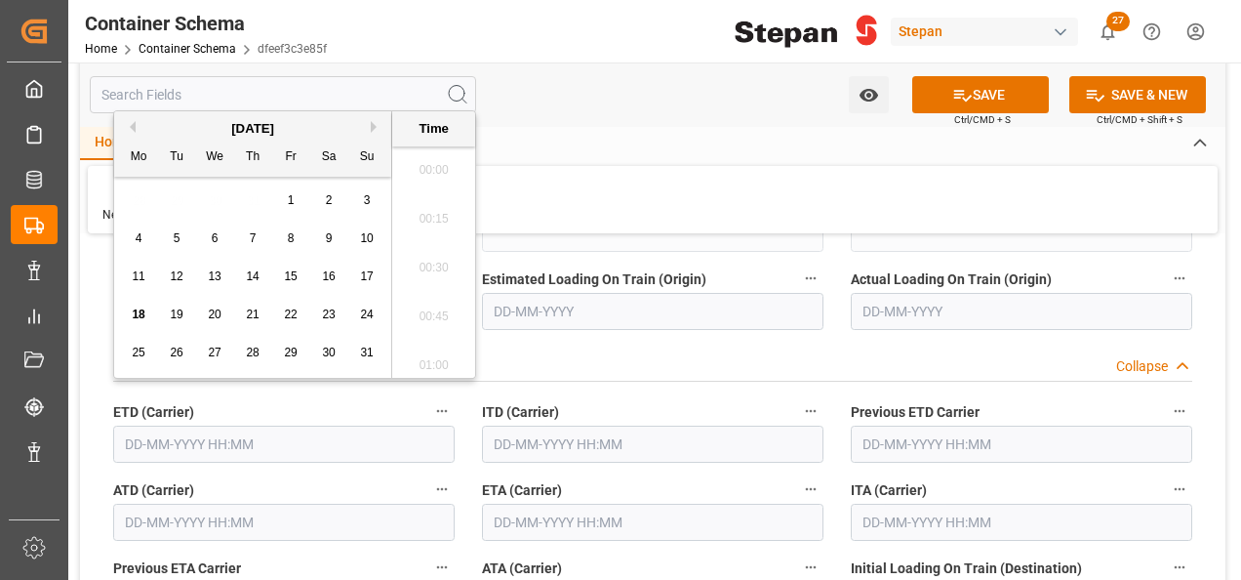
scroll to position [3177, 0]
click at [184, 278] on div "12" at bounding box center [177, 276] width 24 height 23
type input "12-08-2025 00:00"
click at [199, 503] on input "text" at bounding box center [283, 521] width 341 height 37
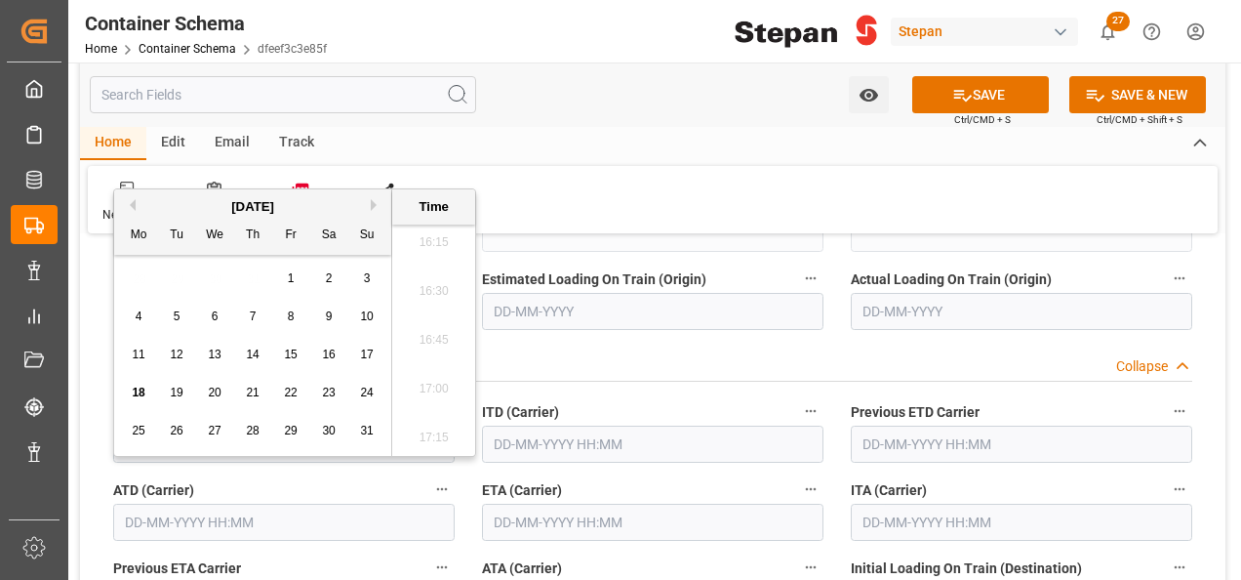
click at [178, 357] on span "12" at bounding box center [176, 354] width 13 height 14
type input "12-08-2025 00:00"
click at [562, 503] on input "text" at bounding box center [652, 521] width 341 height 37
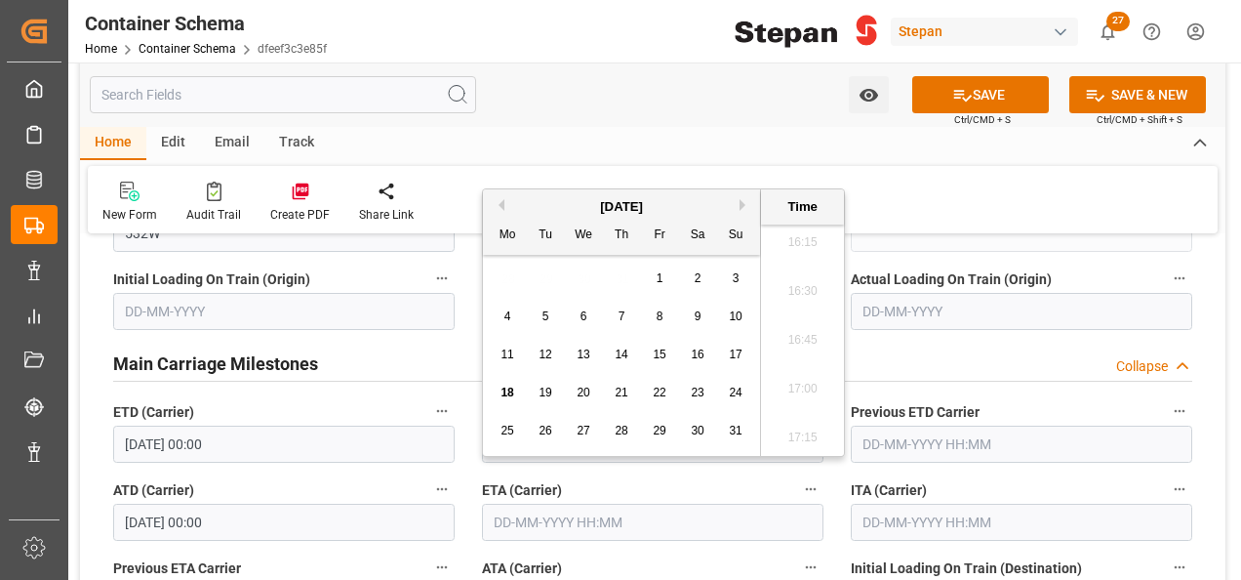
click at [743, 205] on button "Next Month" at bounding box center [746, 205] width 12 height 12
click at [619, 267] on div "4" at bounding box center [622, 278] width 24 height 23
type input "04-09-2025 00:00"
click at [643, 507] on input "04-09-2025 00:00" at bounding box center [652, 521] width 341 height 37
click at [689, 503] on input "04-09-2025 00:00" at bounding box center [652, 521] width 341 height 37
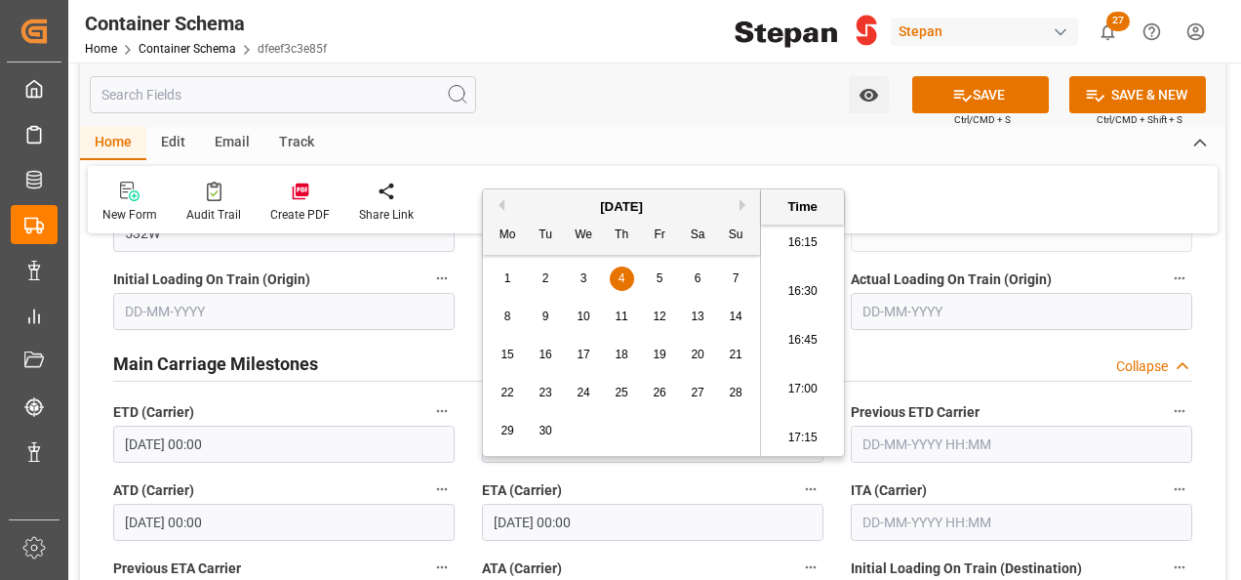
click at [952, 345] on div "Main Carriage Milestones Collapse" at bounding box center [652, 361] width 1079 height 37
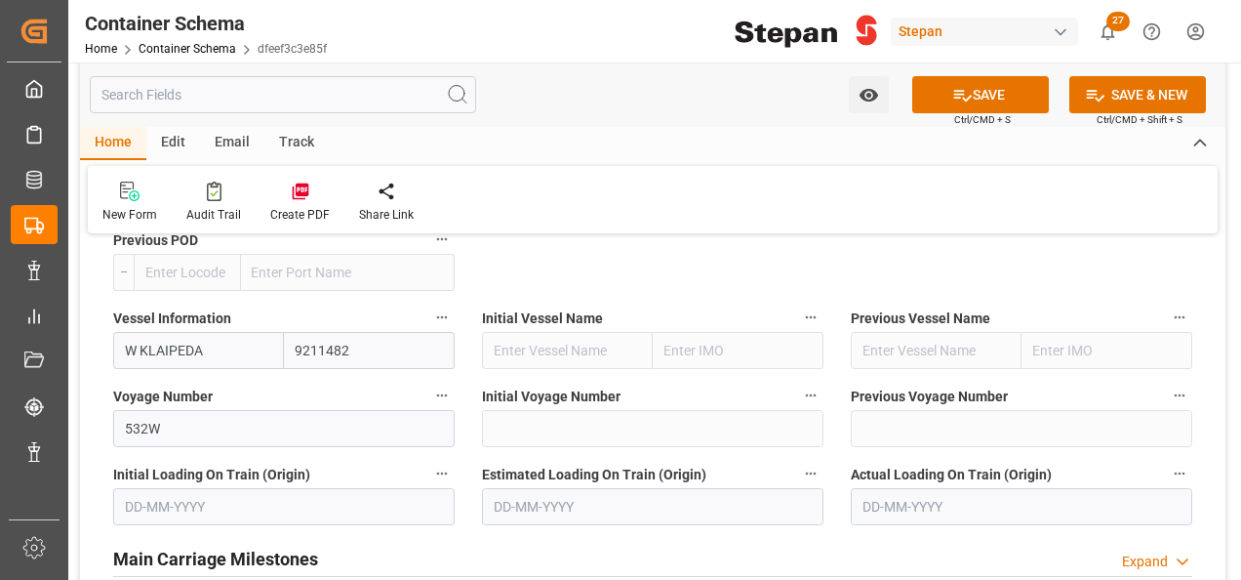
scroll to position [3122, 0]
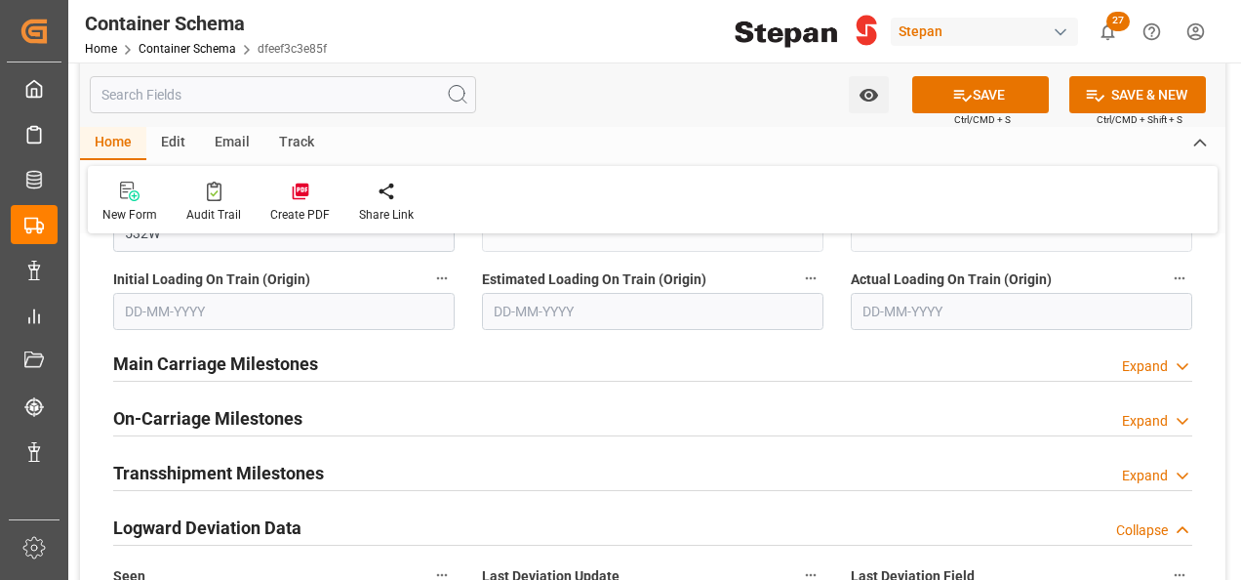
click at [1148, 356] on div "Expand" at bounding box center [1145, 366] width 46 height 20
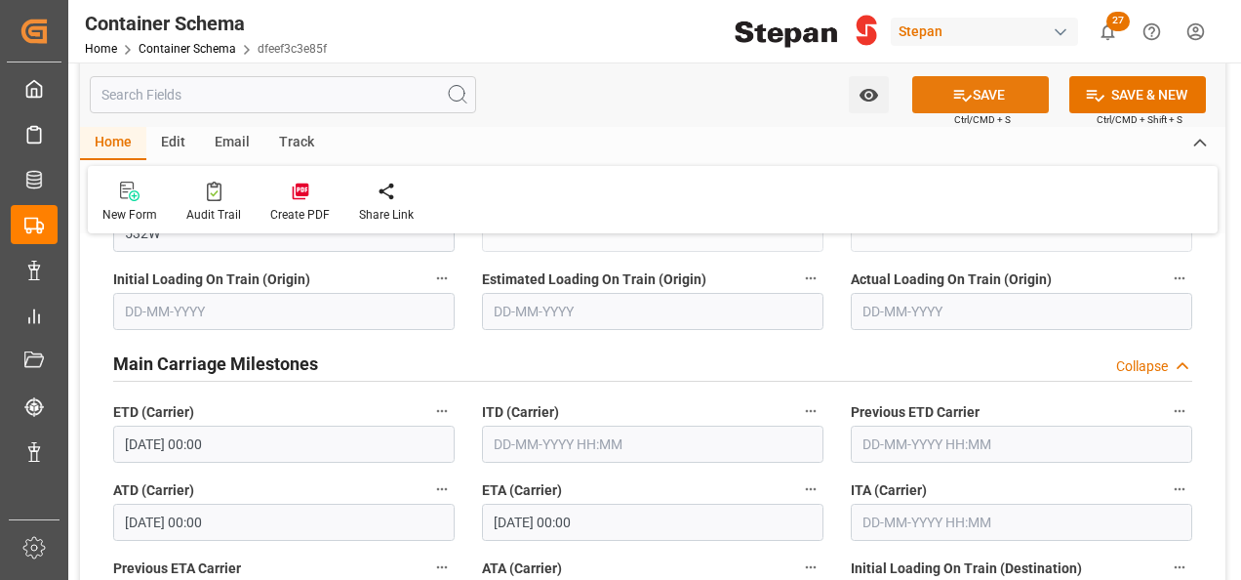
click at [974, 90] on button "SAVE" at bounding box center [980, 94] width 137 height 37
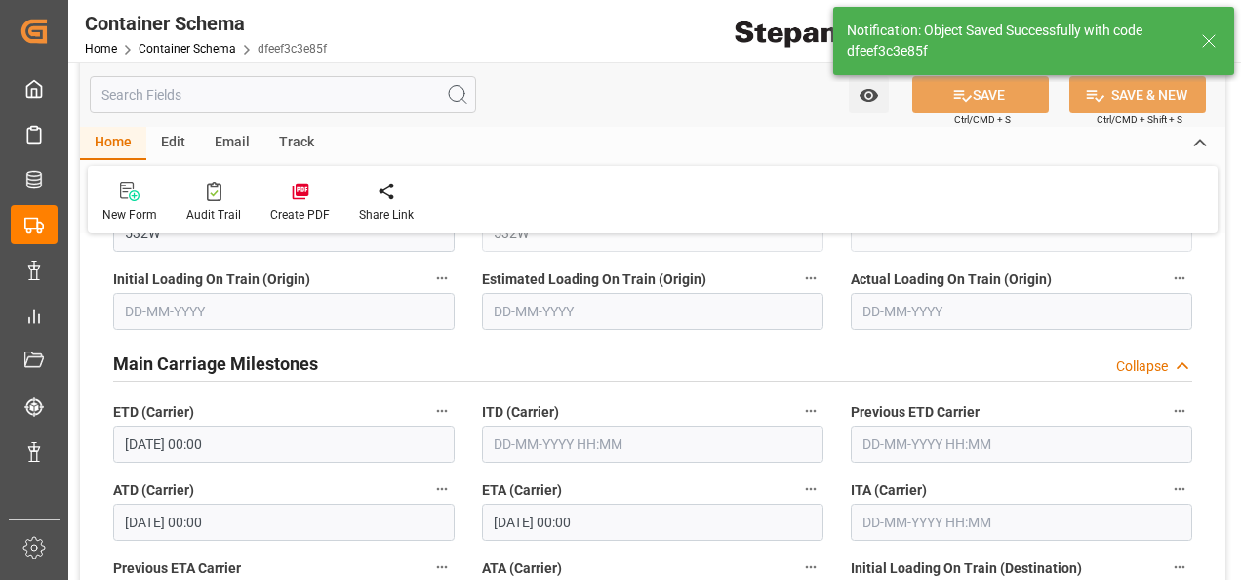
type input "GRUPO ESPECIALIZADO"
type textarea "Documents Sent"
type textarea "1 ISOTANQUE"
type input "MXATM"
type input "Altamira"
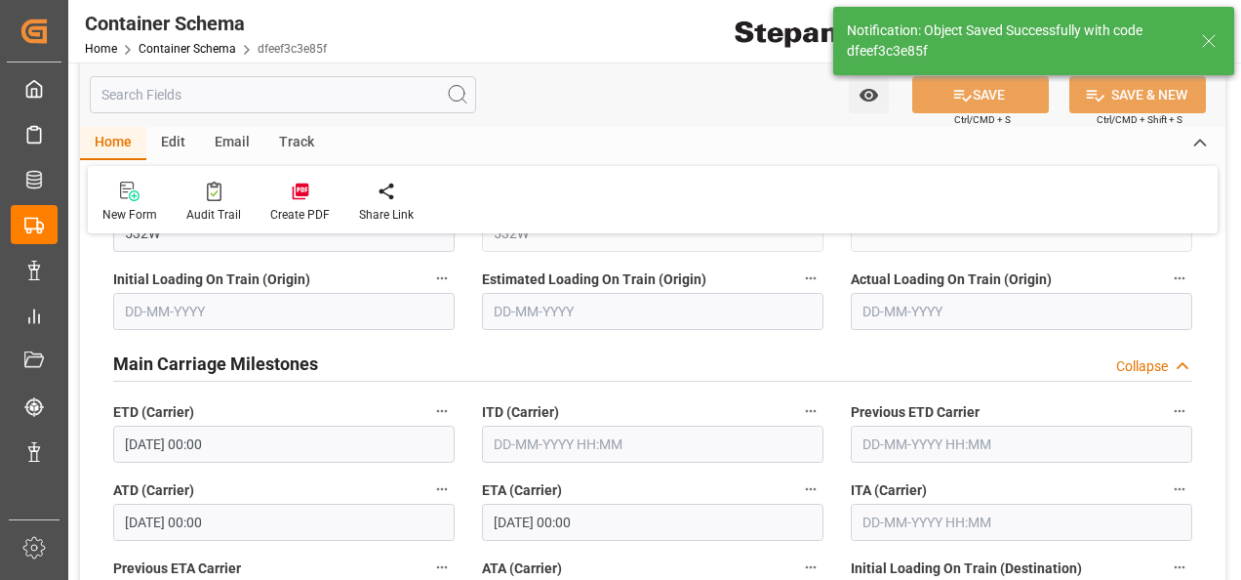
type input "W KLAIPEDA"
type input "9211482"
type input "532W"
type textarea "pod"
type input "12-08-2025 00:00"
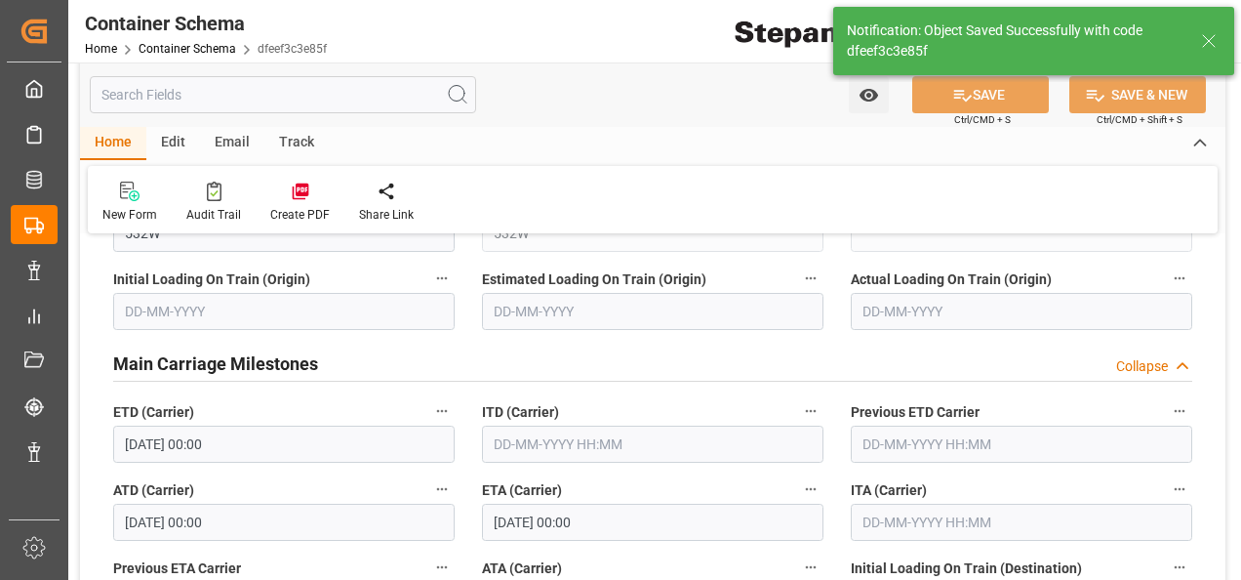
type input "04-09-2025 00:00"
type input "[DATE]"
type input "18-08-2025 22:50"
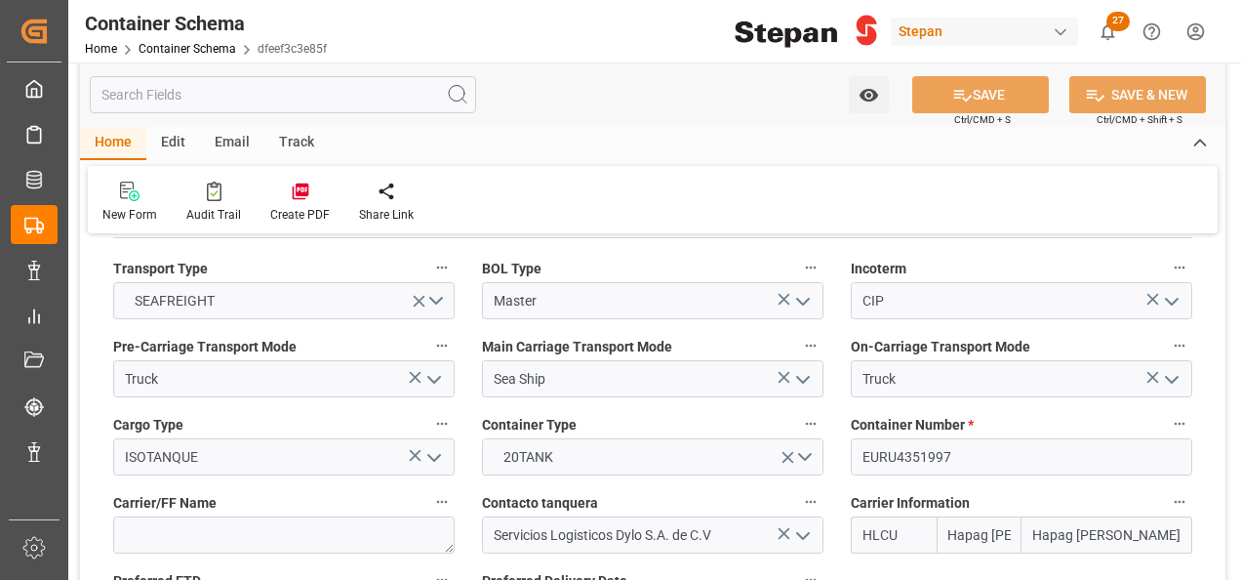
scroll to position [2537, 0]
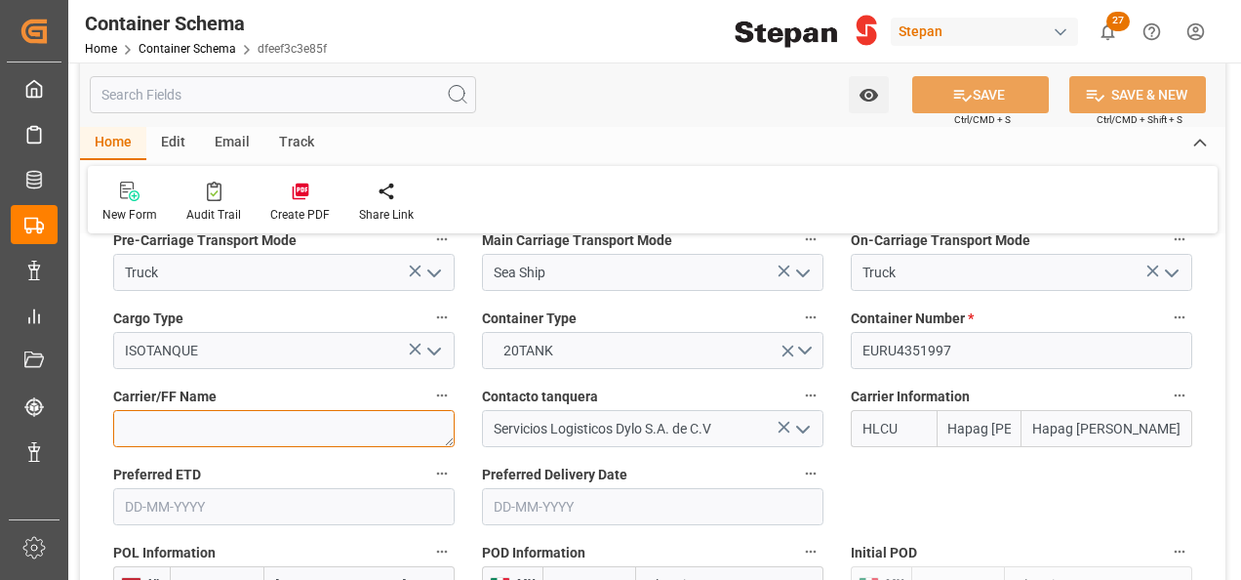
click at [181, 410] on textarea at bounding box center [283, 428] width 341 height 37
paste textarea "Den Hartogh"
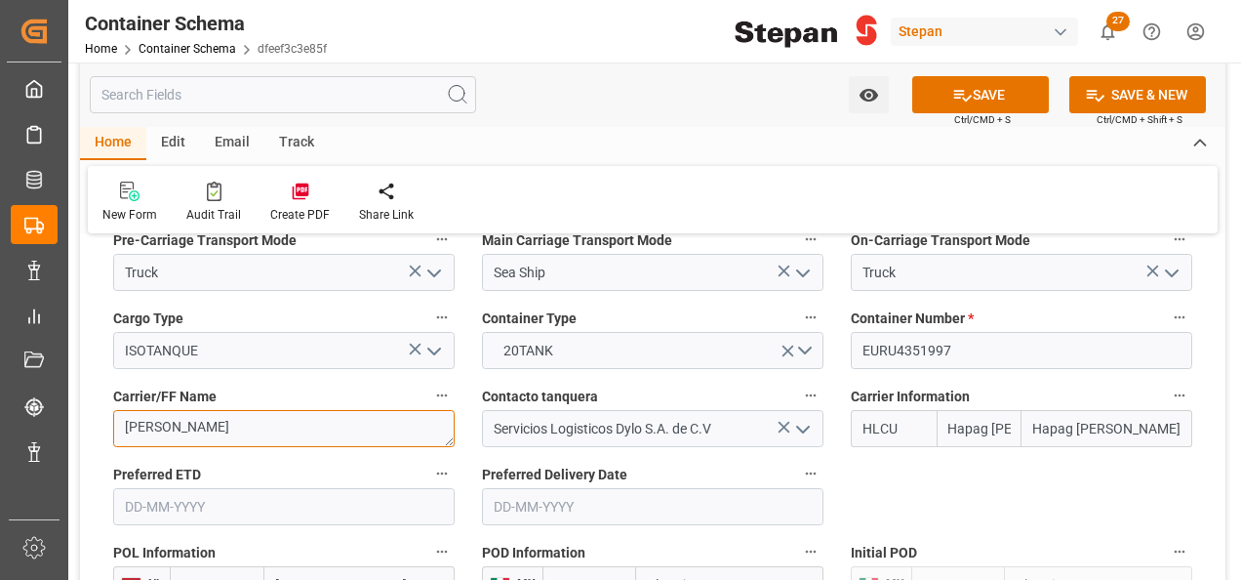
type textarea "Den Hartogh"
click at [330, 460] on label "Preferred ETD" at bounding box center [283, 473] width 341 height 27
click at [429, 460] on button "Preferred ETD" at bounding box center [441, 472] width 25 height 25
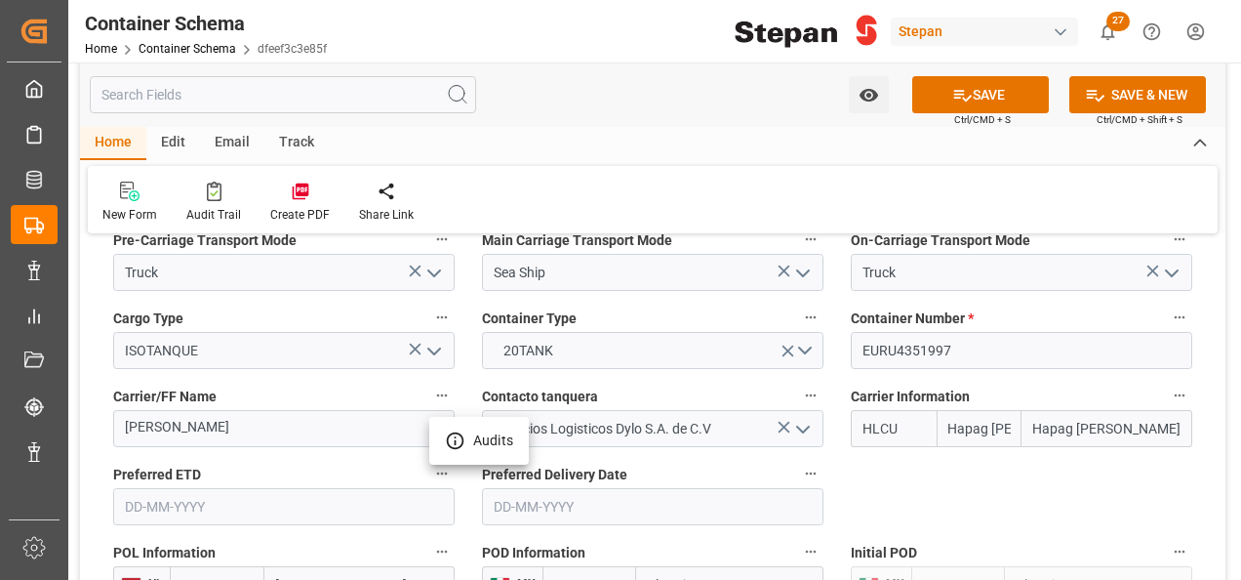
click at [979, 95] on div at bounding box center [620, 290] width 1241 height 580
click at [985, 87] on button "SAVE" at bounding box center [980, 94] width 137 height 37
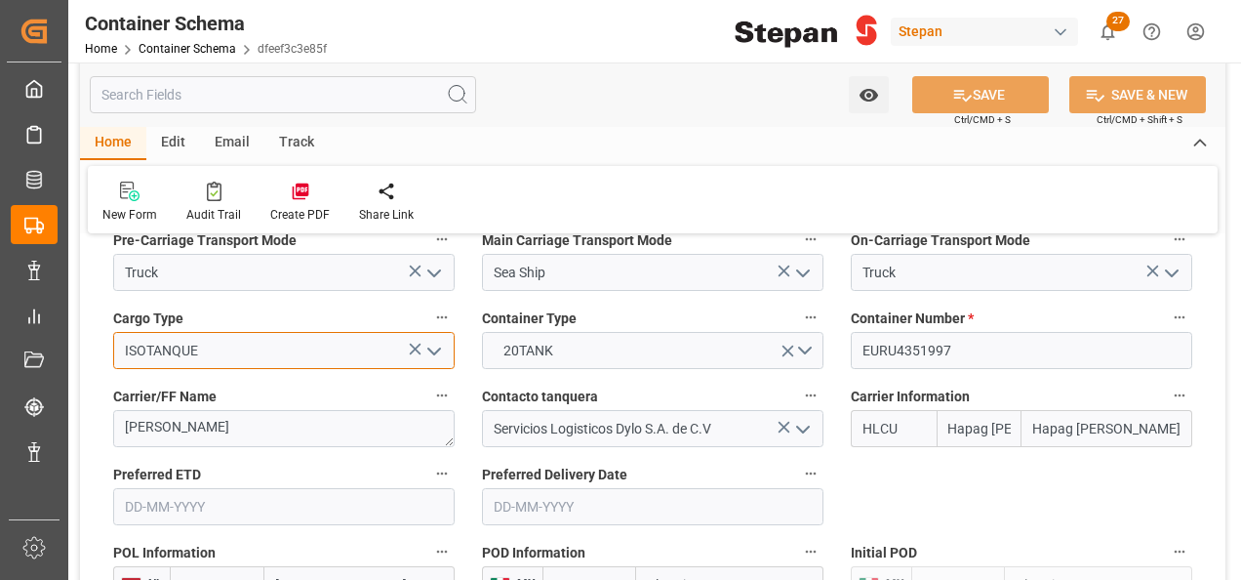
click at [285, 332] on input "ISOTANQUE" at bounding box center [283, 350] width 341 height 37
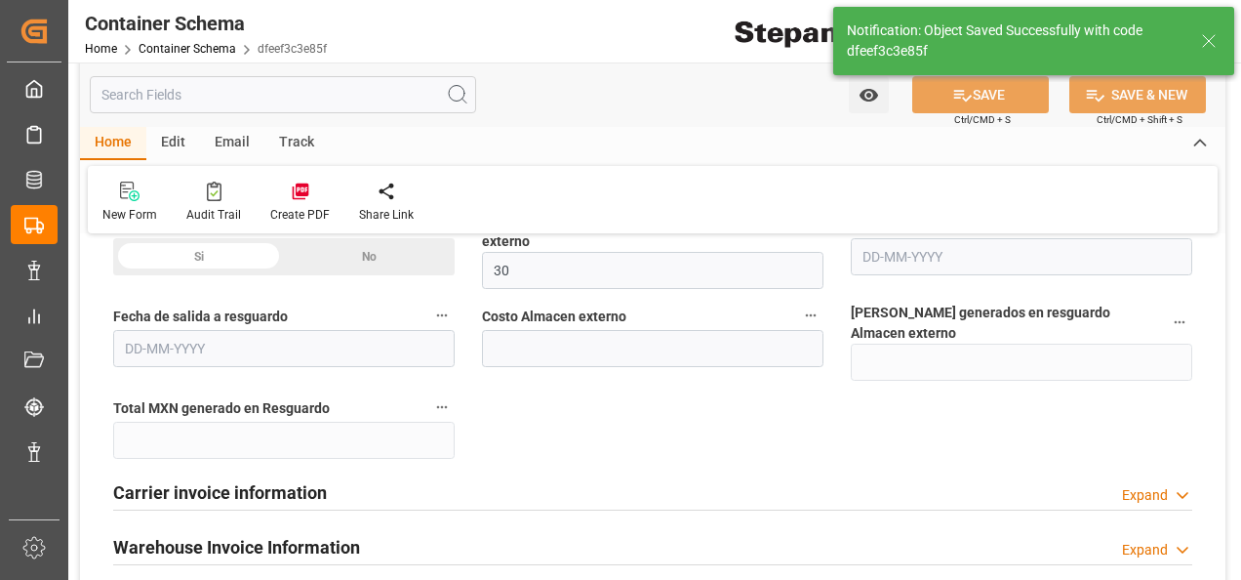
type textarea "Container is already in Final Delivery Phase."
type input "18-08-2025 22:51"
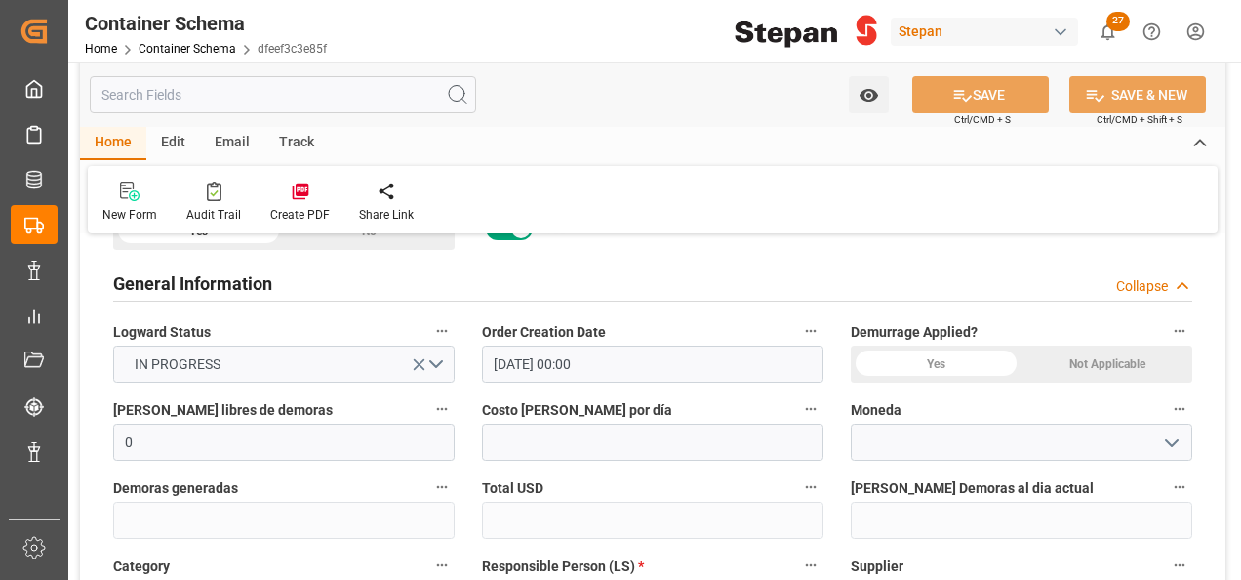
scroll to position [0, 0]
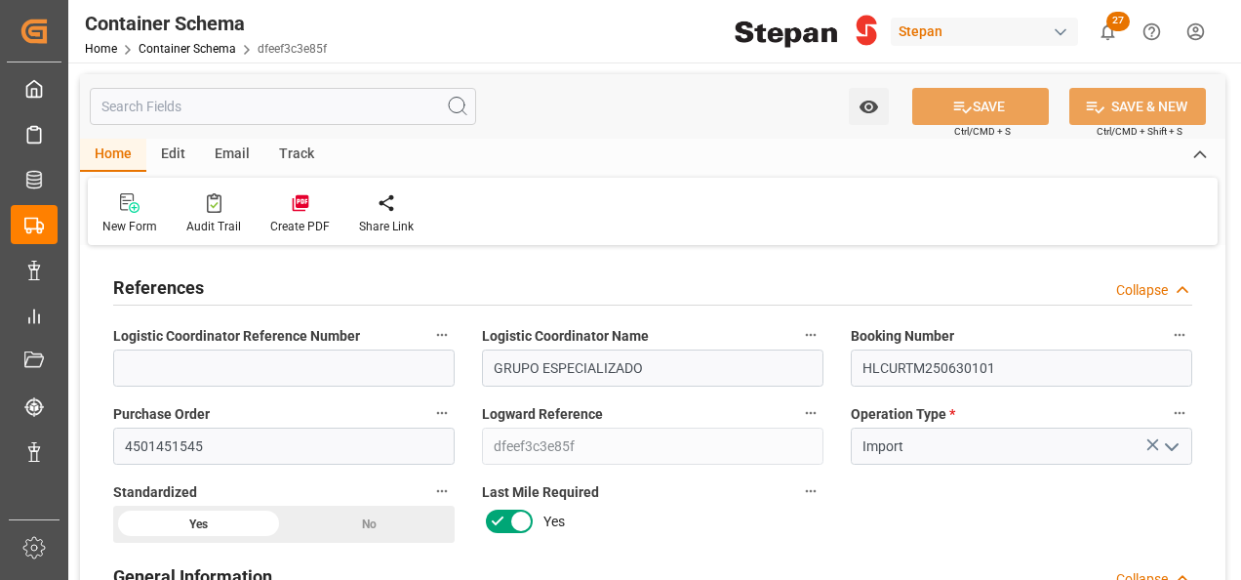
click at [173, 157] on div "Edit" at bounding box center [173, 155] width 54 height 33
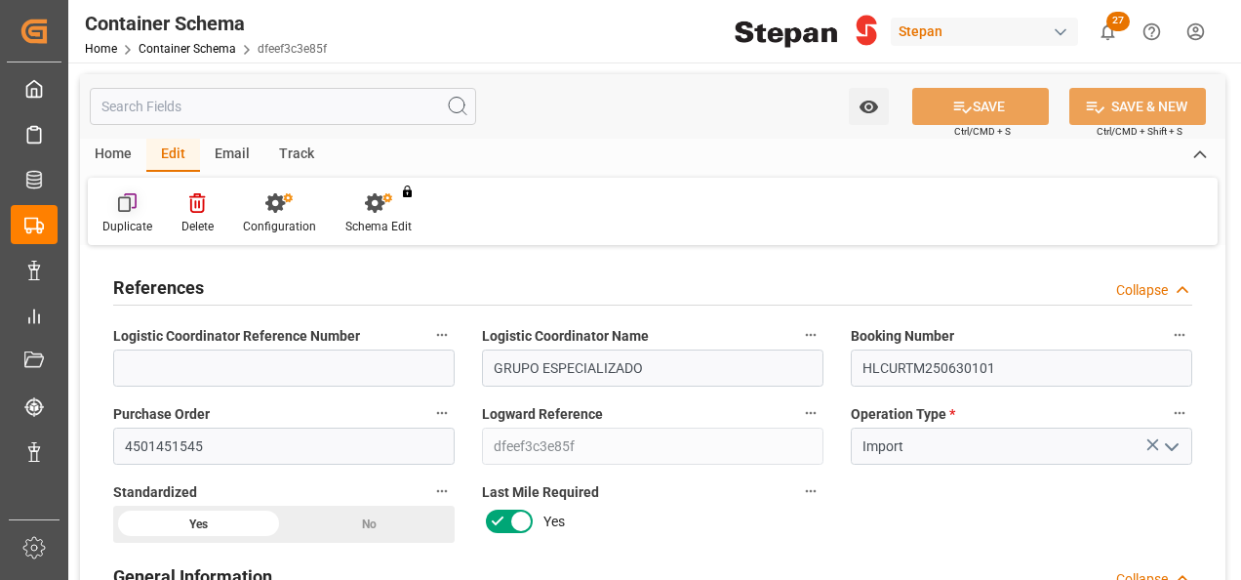
click at [131, 201] on icon at bounding box center [128, 203] width 20 height 20
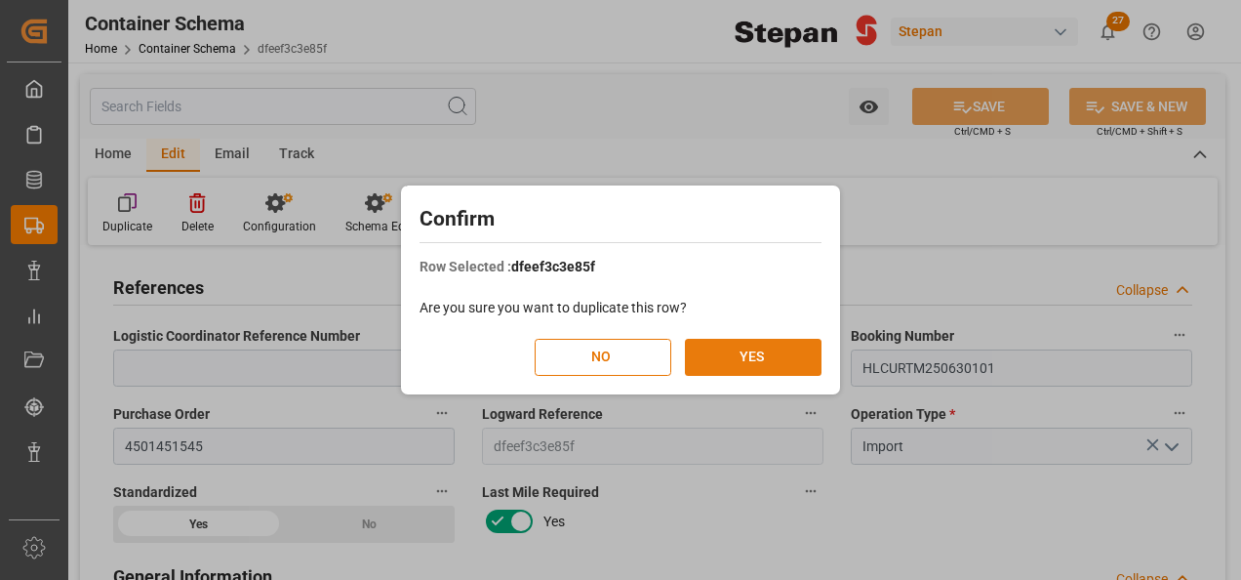
click at [769, 349] on button "YES" at bounding box center [753, 357] width 137 height 37
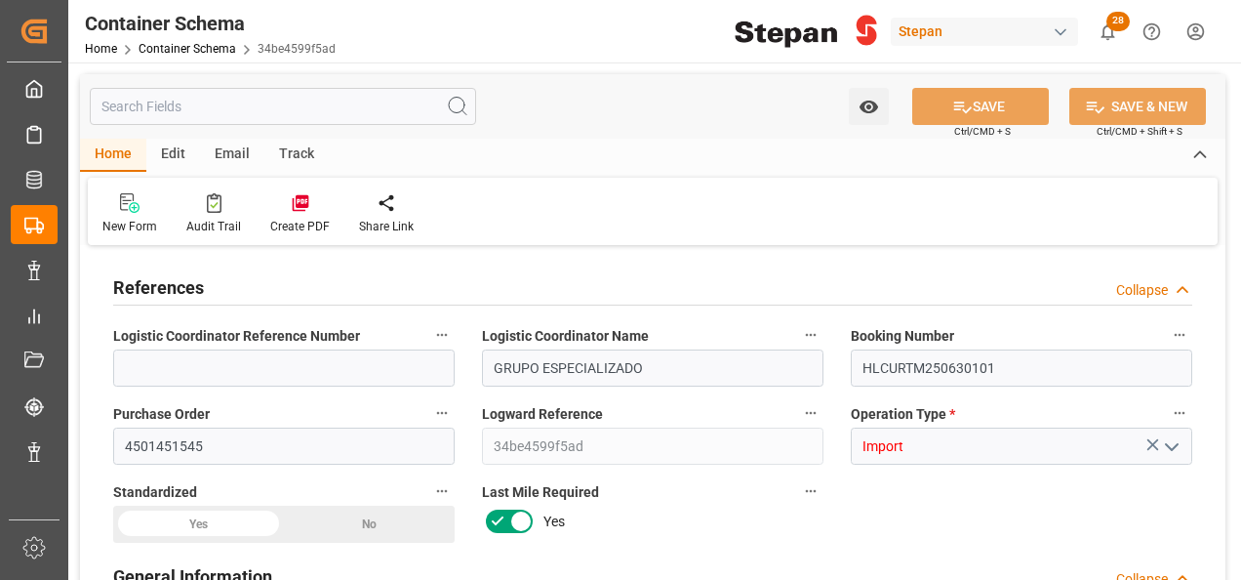
type input "0"
type input "1"
type input "17680"
type input "30"
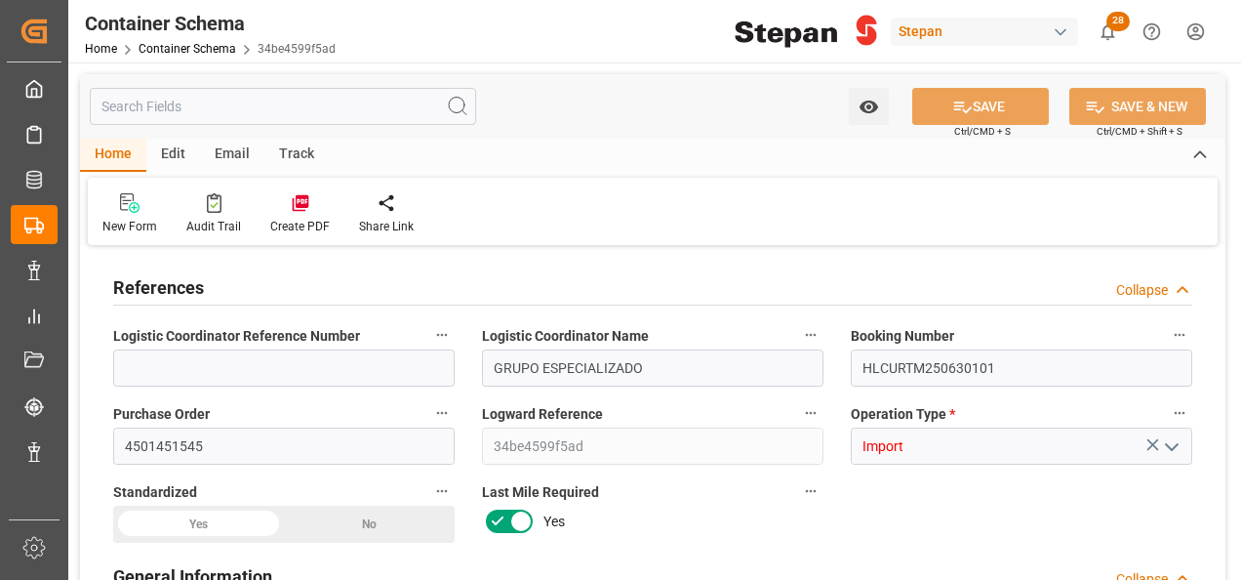
type input "Hapag Lloyd"
type input "Hapag Lloyd Aktiengesellschaft"
type input "NLRTM"
type input "MXATM"
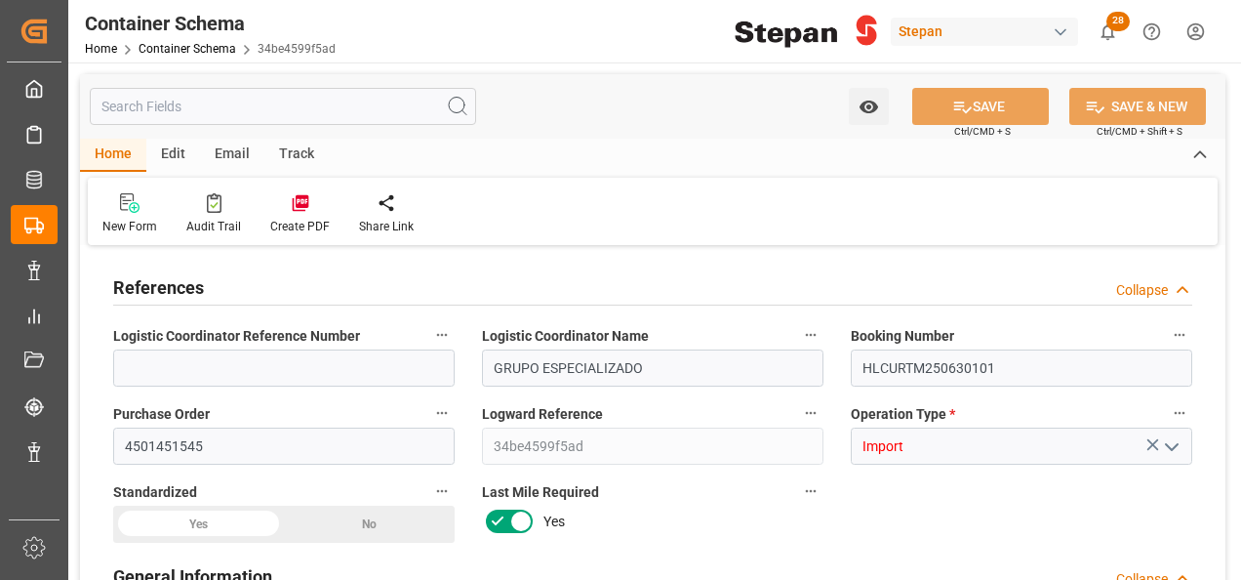
type input "9211482"
type input "18-08-2025 00:00"
type input "[DATE]"
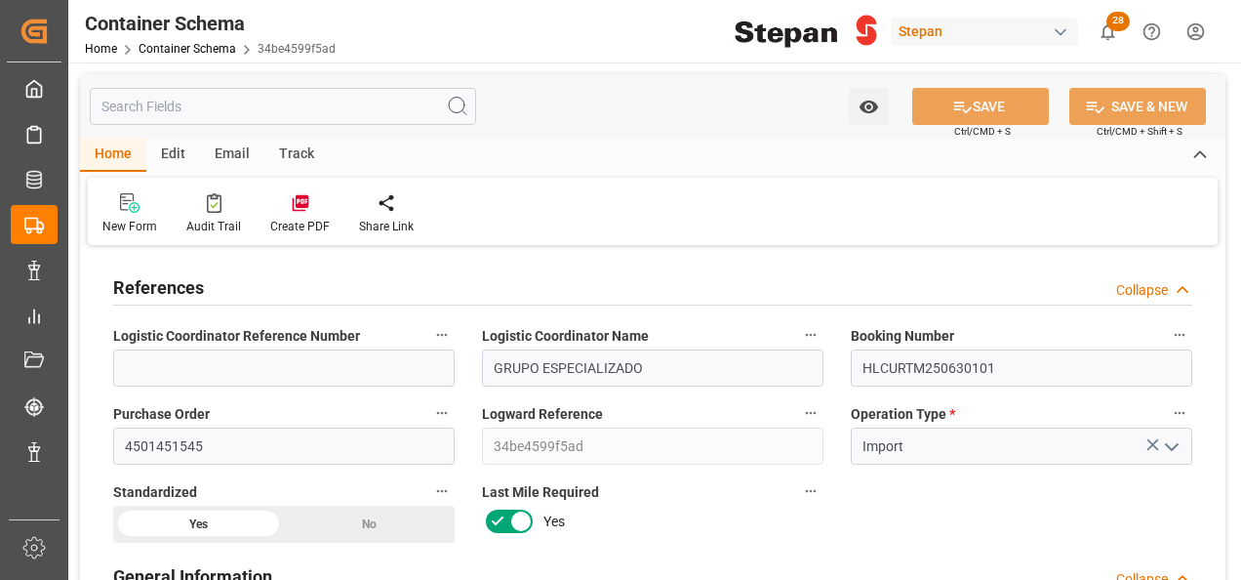
type input "12-08-2025 00:00"
type input "04-09-2025 00:00"
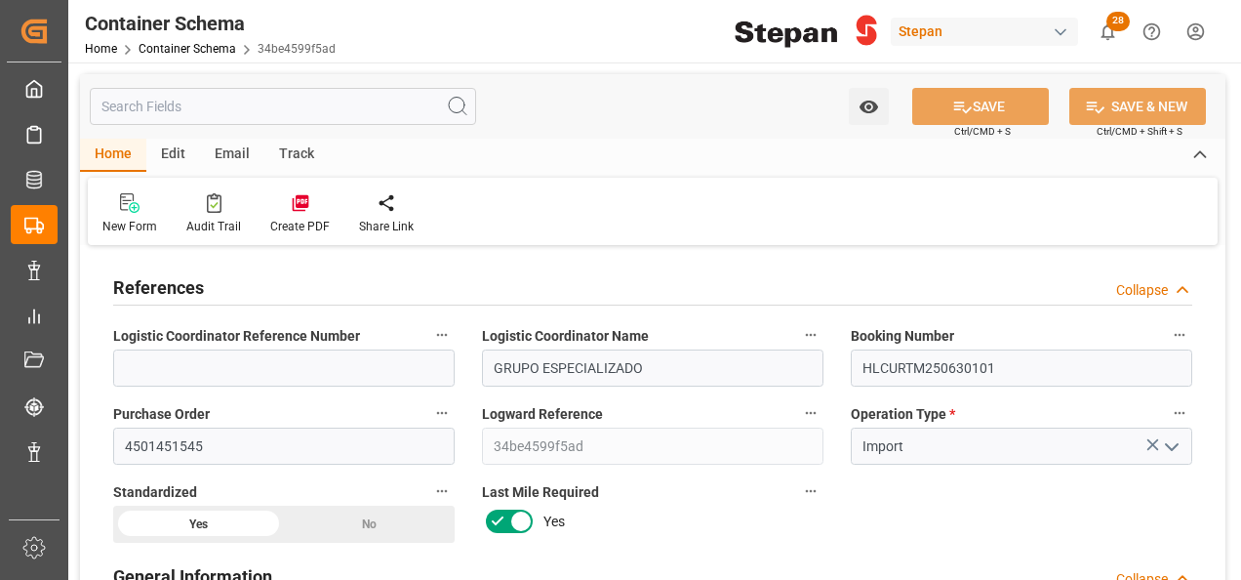
type input "[DATE]"
type input "18-08-2025 22:52"
type input "[DATE]"
click at [216, 430] on input "4501451545" at bounding box center [283, 445] width 341 height 37
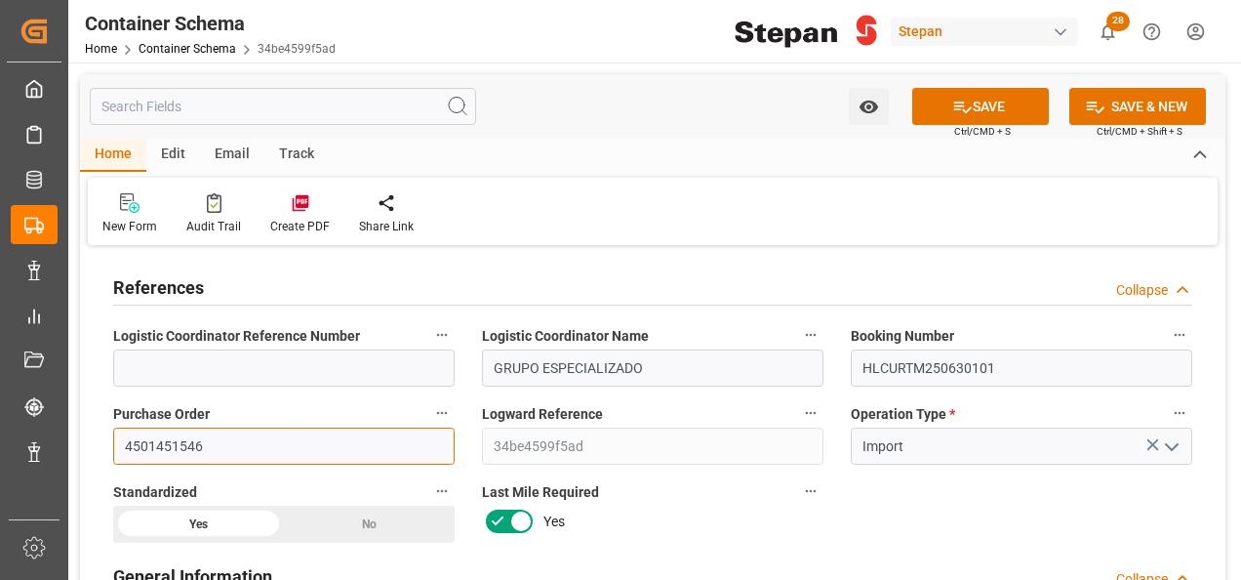
type input "4501451546"
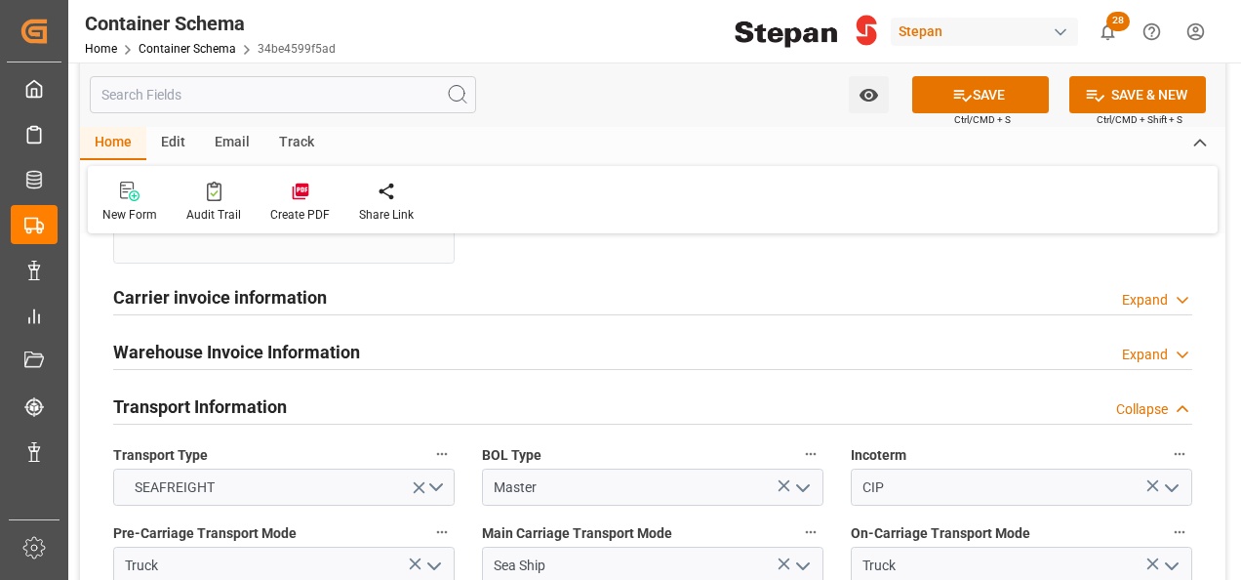
scroll to position [2439, 0]
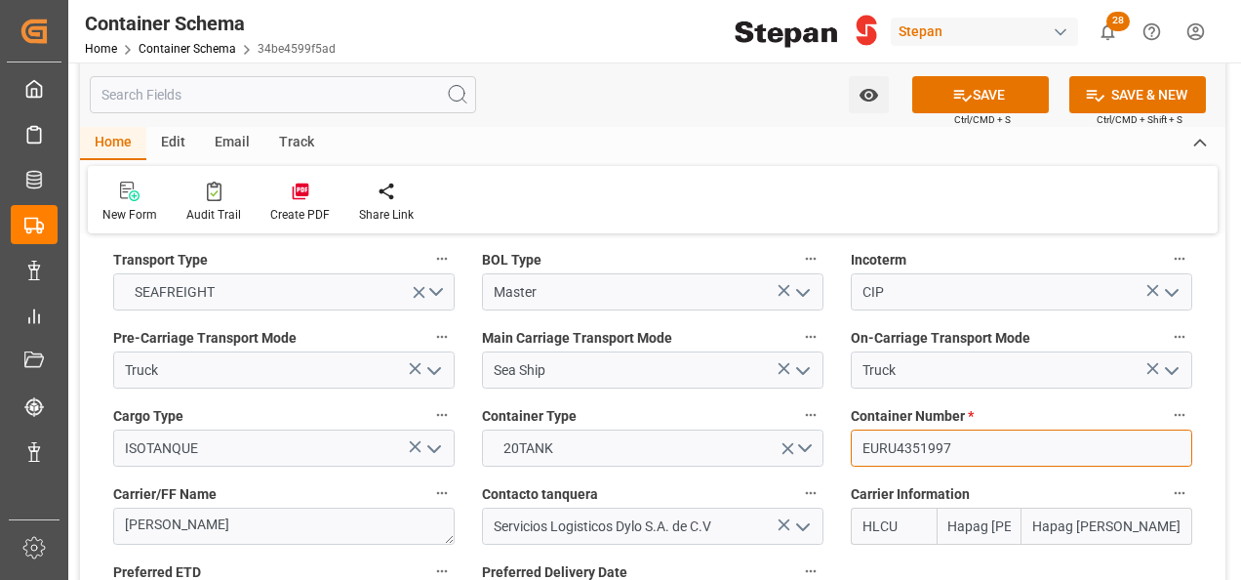
drag, startPoint x: 978, startPoint y: 402, endPoint x: 880, endPoint y: 408, distance: 97.7
click at [880, 429] on input "EURU4351997" at bounding box center [1021, 447] width 341 height 37
drag, startPoint x: 875, startPoint y: 414, endPoint x: 864, endPoint y: 410, distance: 11.4
click at [874, 429] on input "EURU4351997" at bounding box center [1021, 447] width 341 height 37
drag, startPoint x: 858, startPoint y: 407, endPoint x: 978, endPoint y: 419, distance: 120.6
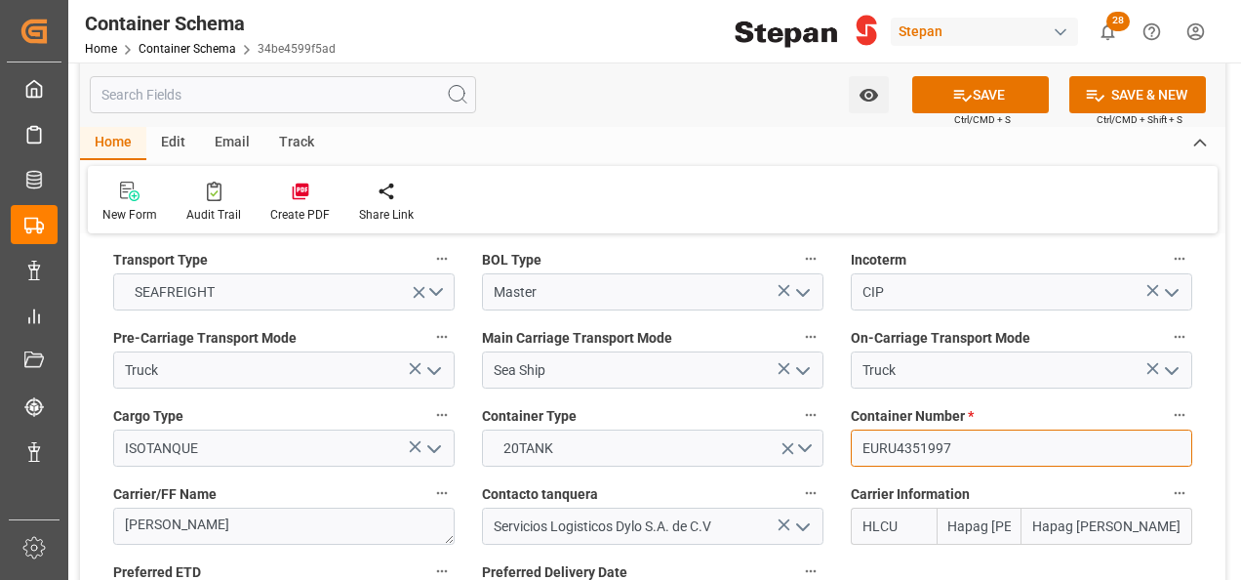
click at [978, 429] on input "EURU4351997" at bounding box center [1021, 447] width 341 height 37
paste input "XFU521933-1"
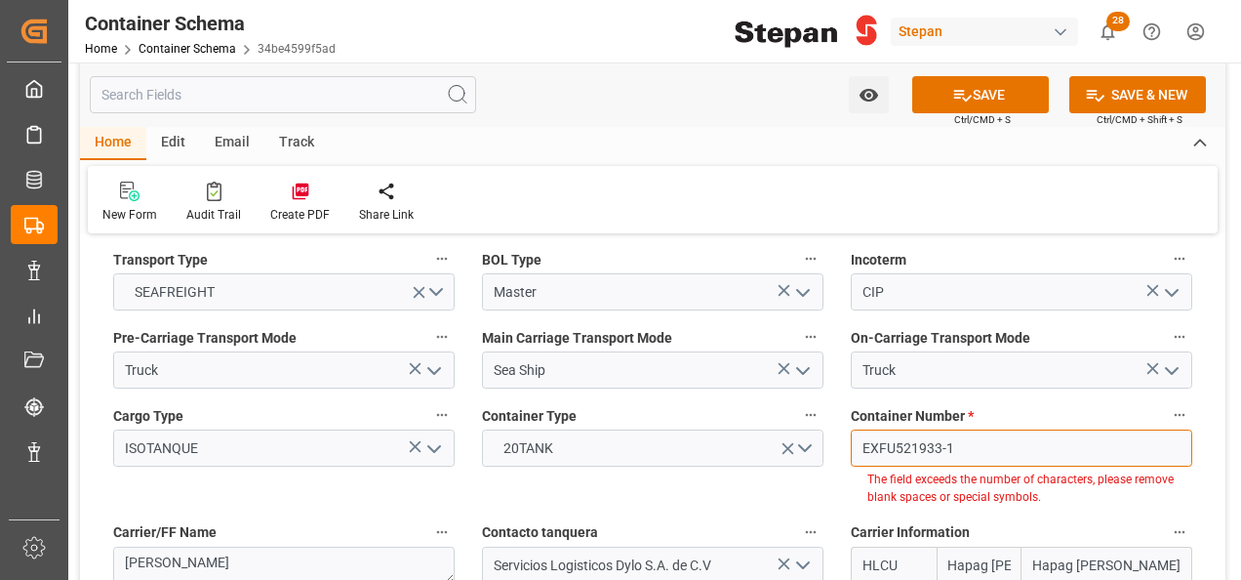
drag, startPoint x: 937, startPoint y: 416, endPoint x: 946, endPoint y: 417, distance: 9.8
click at [938, 429] on input "EXFU521933-1" at bounding box center [1021, 447] width 341 height 37
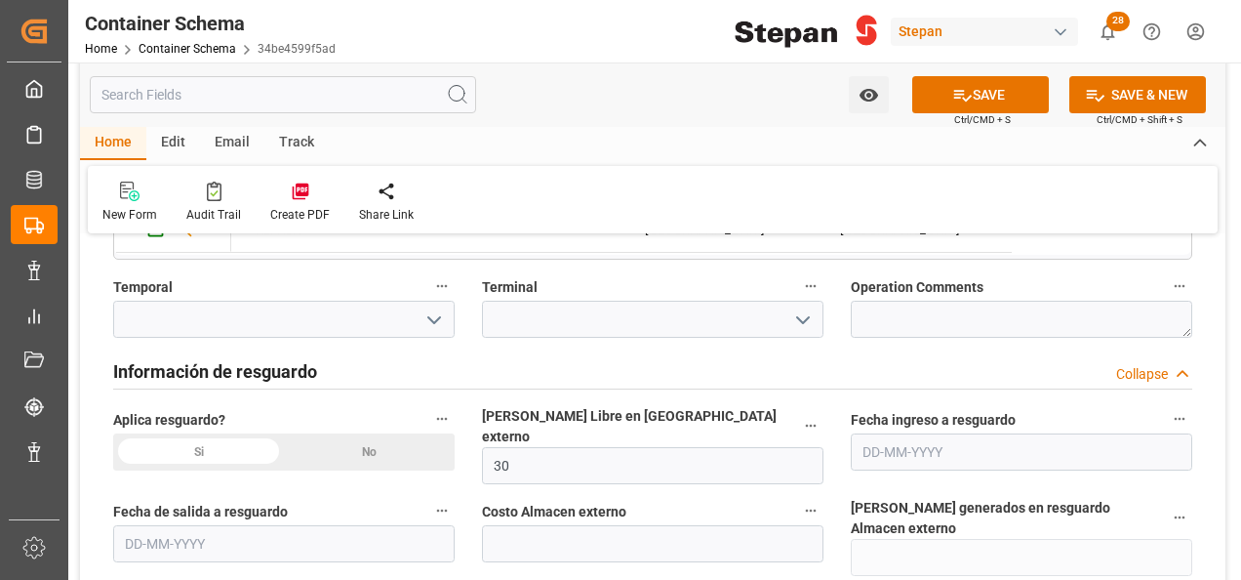
scroll to position [1366, 0]
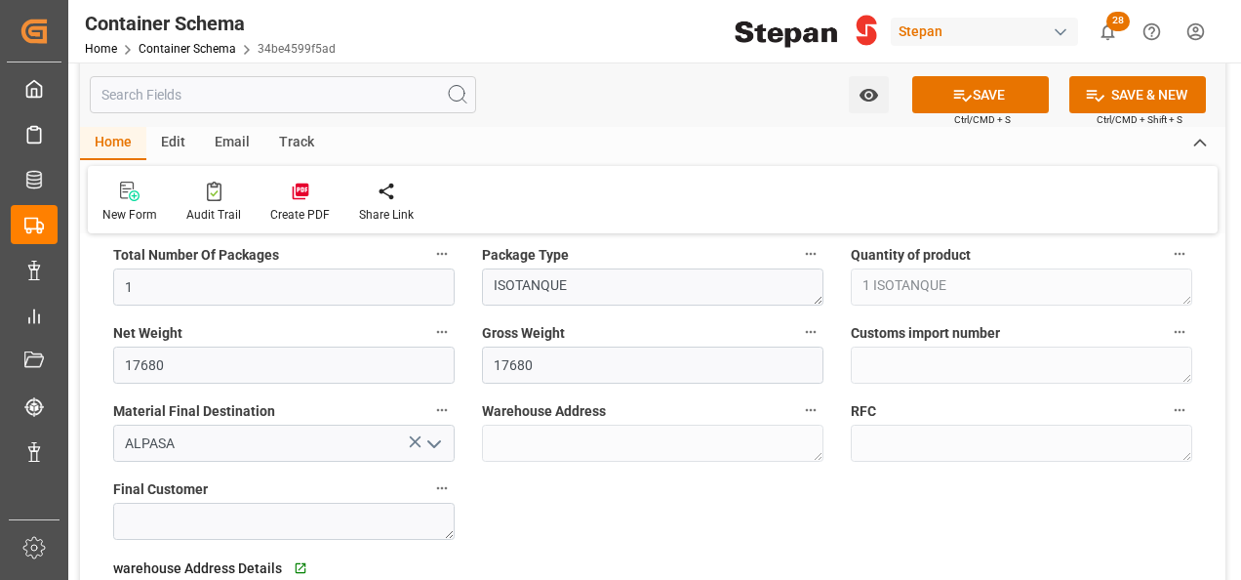
type input "EXFU5219331"
click at [102, 360] on div "Net Weight 17680" at bounding box center [284, 351] width 369 height 78
type input "17700"
drag, startPoint x: 532, startPoint y: 357, endPoint x: 483, endPoint y: 356, distance: 48.8
click at [483, 356] on input "17680" at bounding box center [652, 364] width 341 height 37
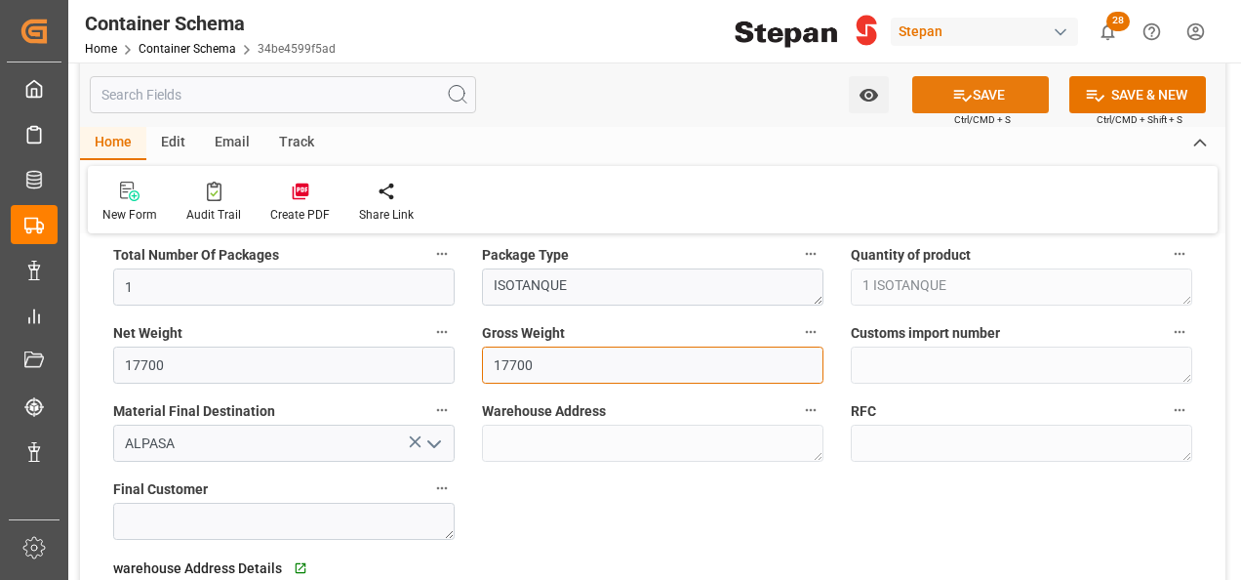
type input "17700"
click at [958, 98] on icon at bounding box center [962, 95] width 20 height 20
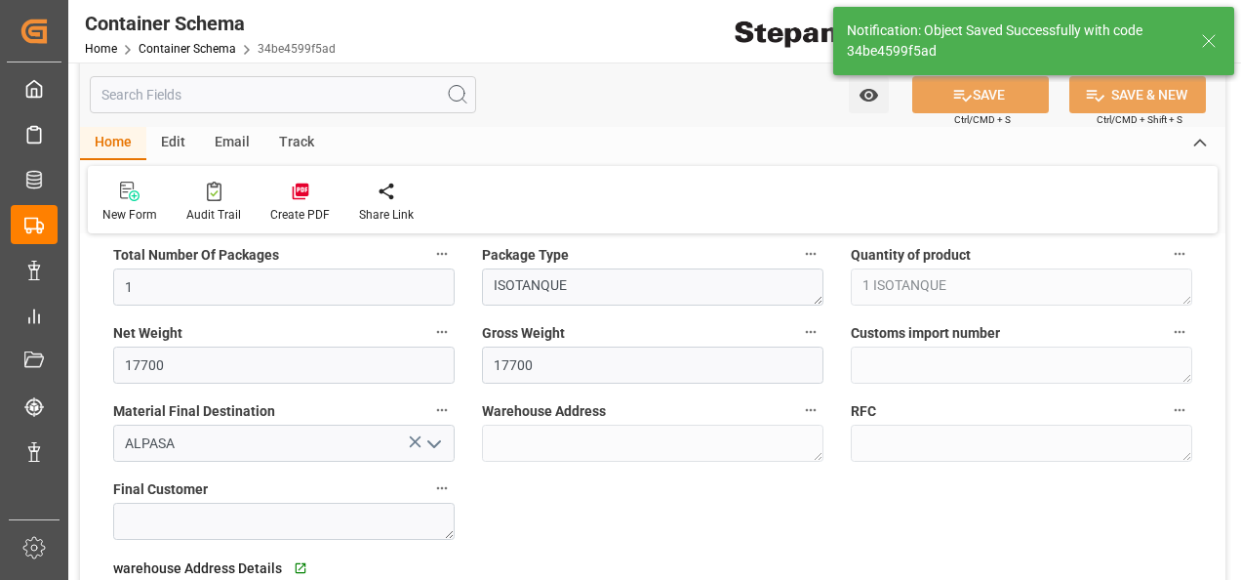
type textarea "Container is already in Final Delivery Phase."
type input "18-08-2025 22:53"
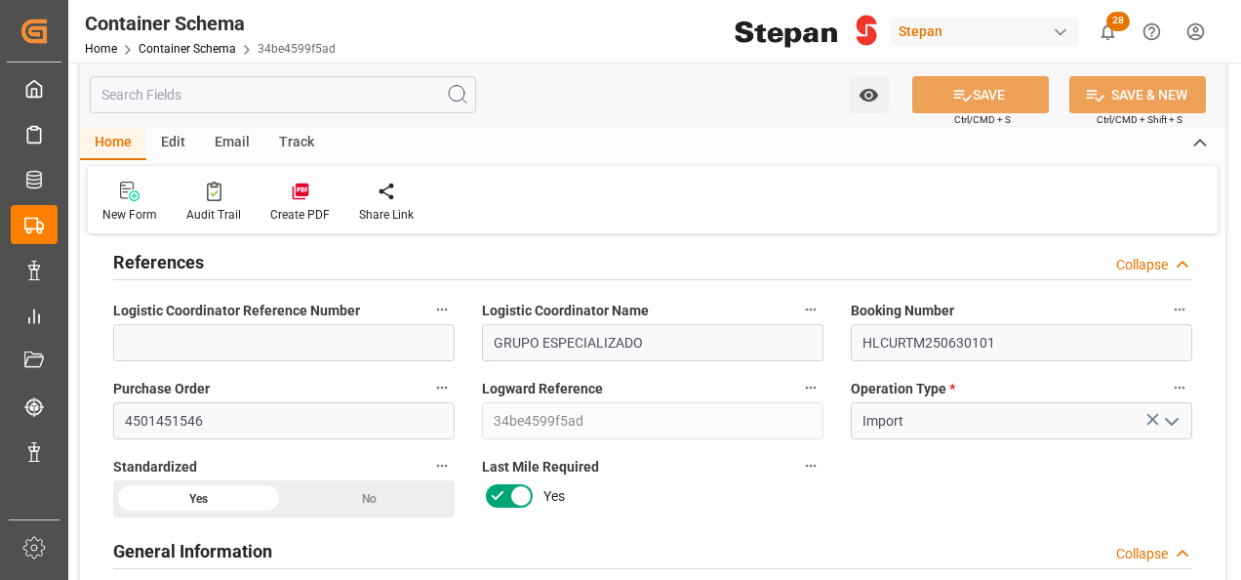
scroll to position [0, 0]
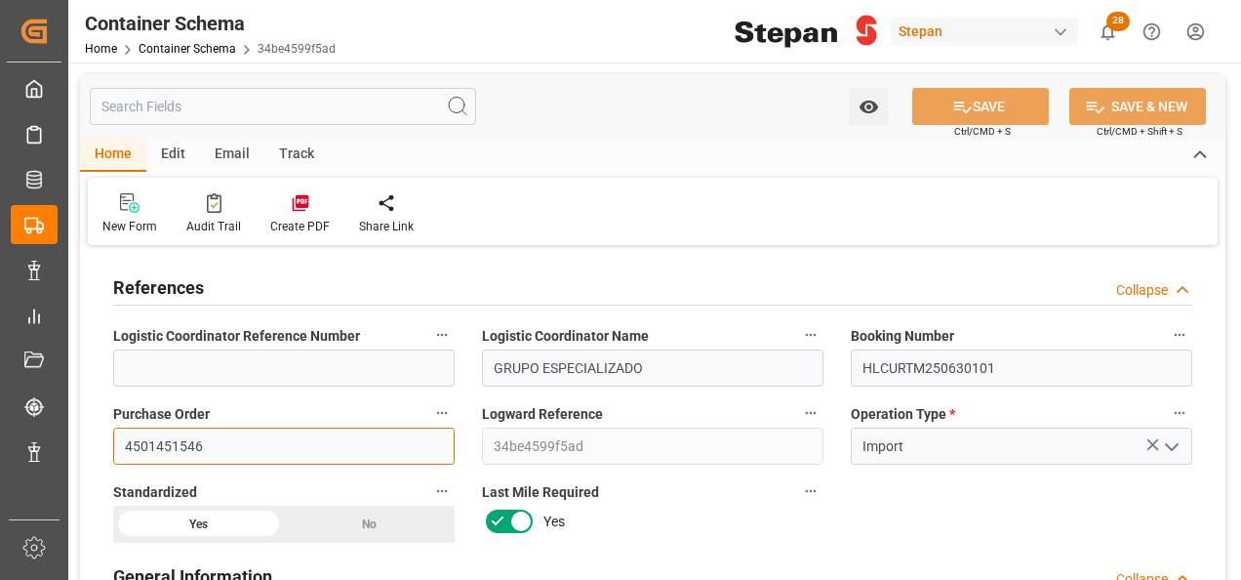
drag, startPoint x: 213, startPoint y: 447, endPoint x: 105, endPoint y: 462, distance: 108.4
click at [105, 462] on div "Purchase Order 4501451546" at bounding box center [284, 432] width 369 height 78
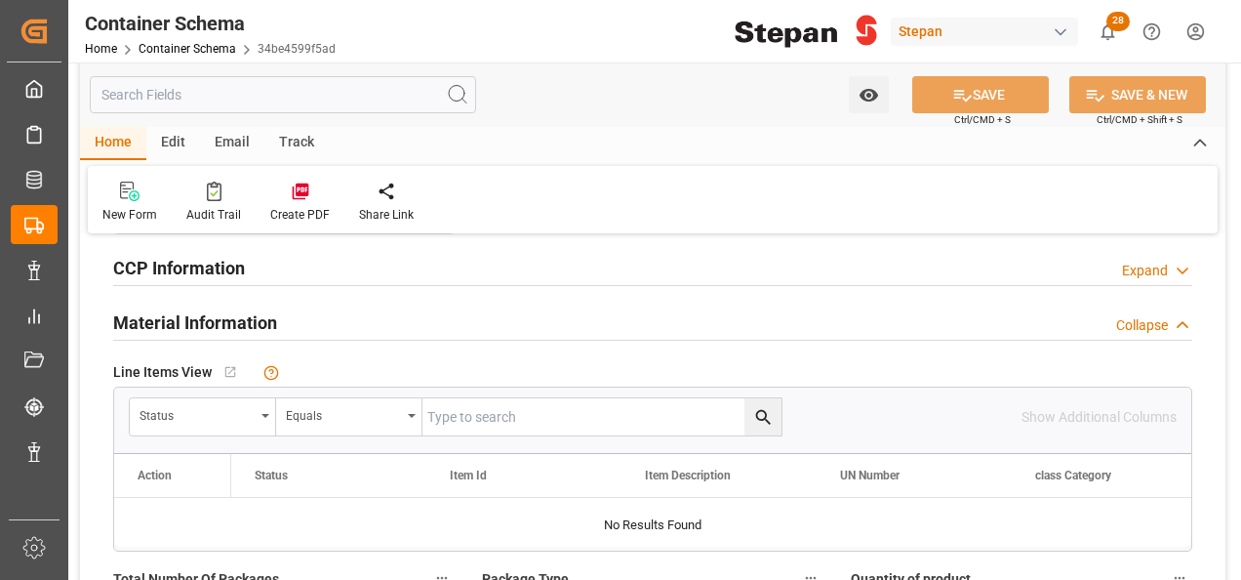
scroll to position [1073, 0]
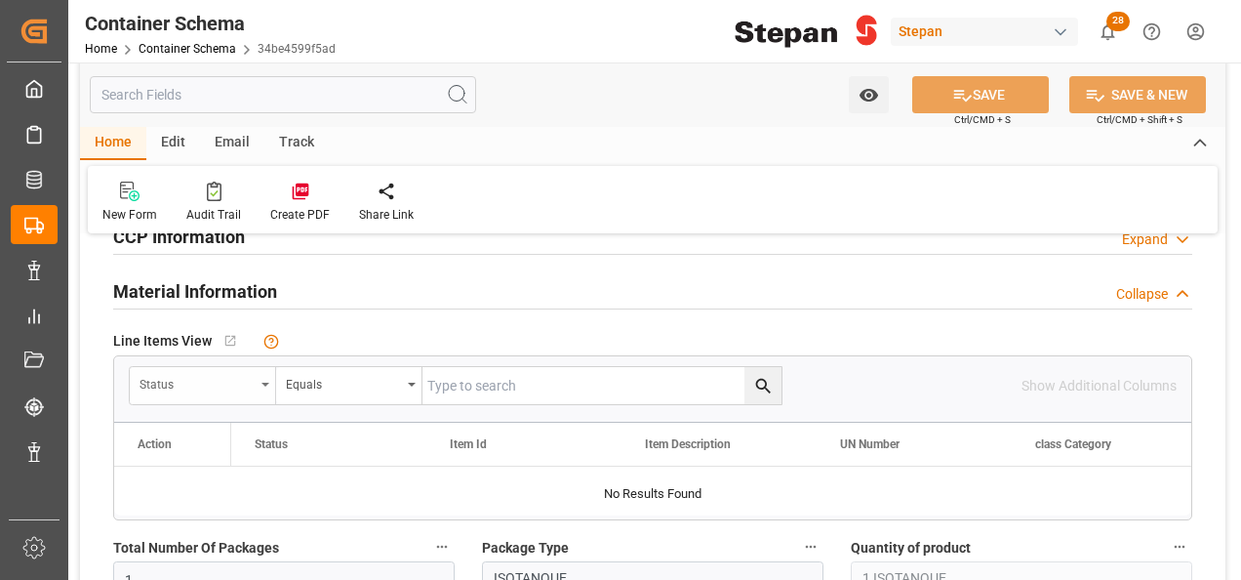
click at [255, 383] on div "Status" at bounding box center [203, 385] width 146 height 37
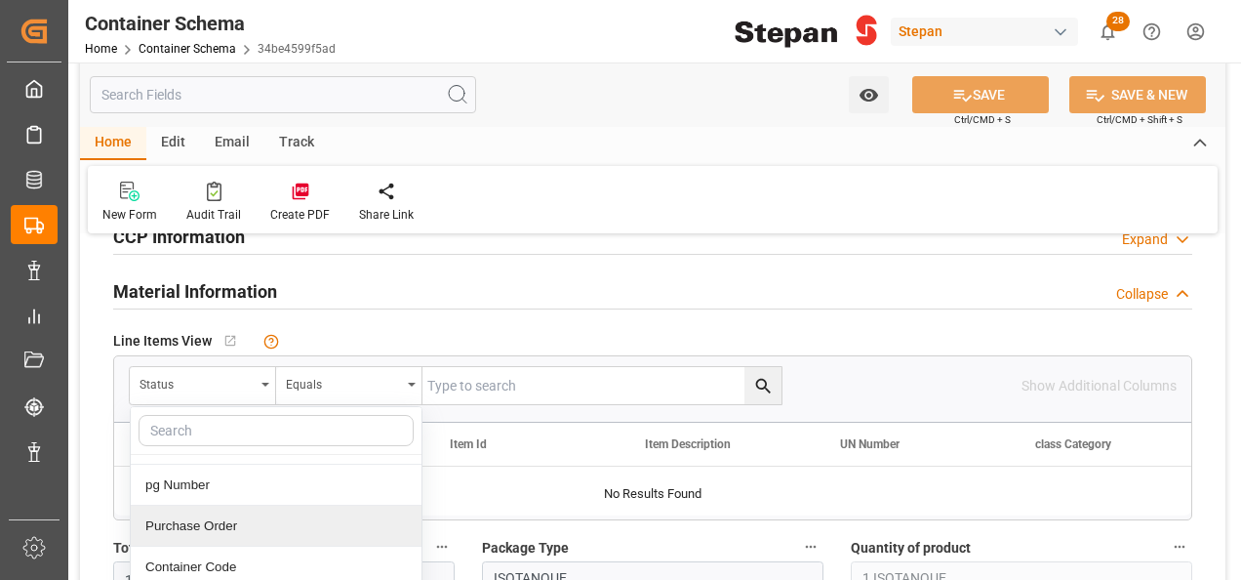
click at [181, 517] on div "Purchase Order" at bounding box center [276, 525] width 291 height 41
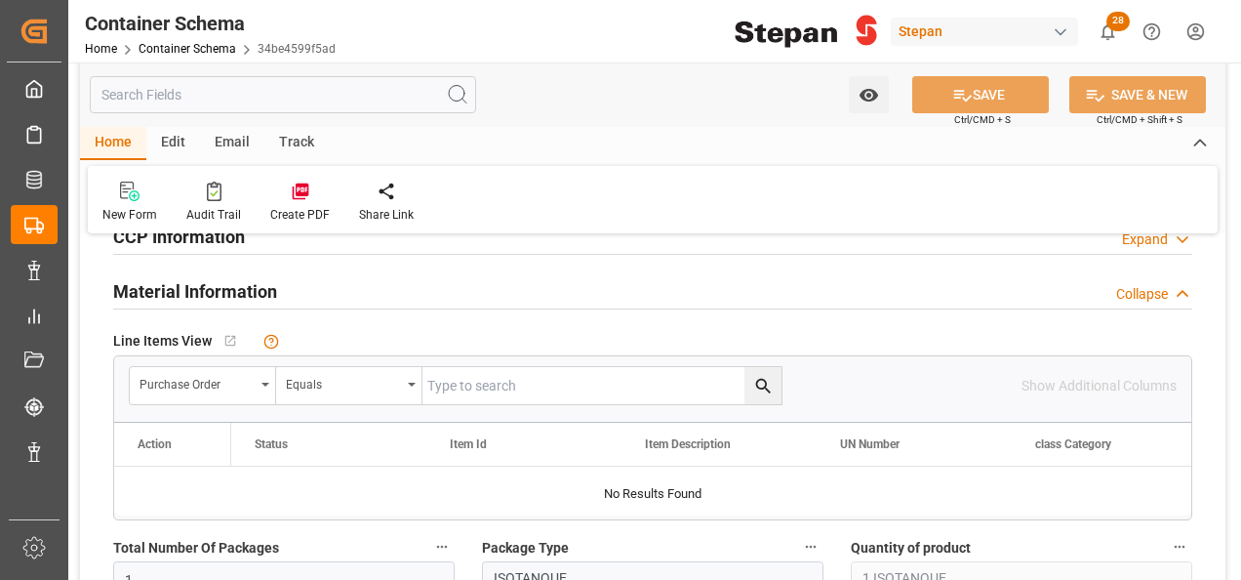
click at [466, 388] on input "text" at bounding box center [601, 385] width 359 height 37
paste input "4501451546"
type input "4501451546"
click at [765, 388] on icon "search button" at bounding box center [763, 386] width 20 height 20
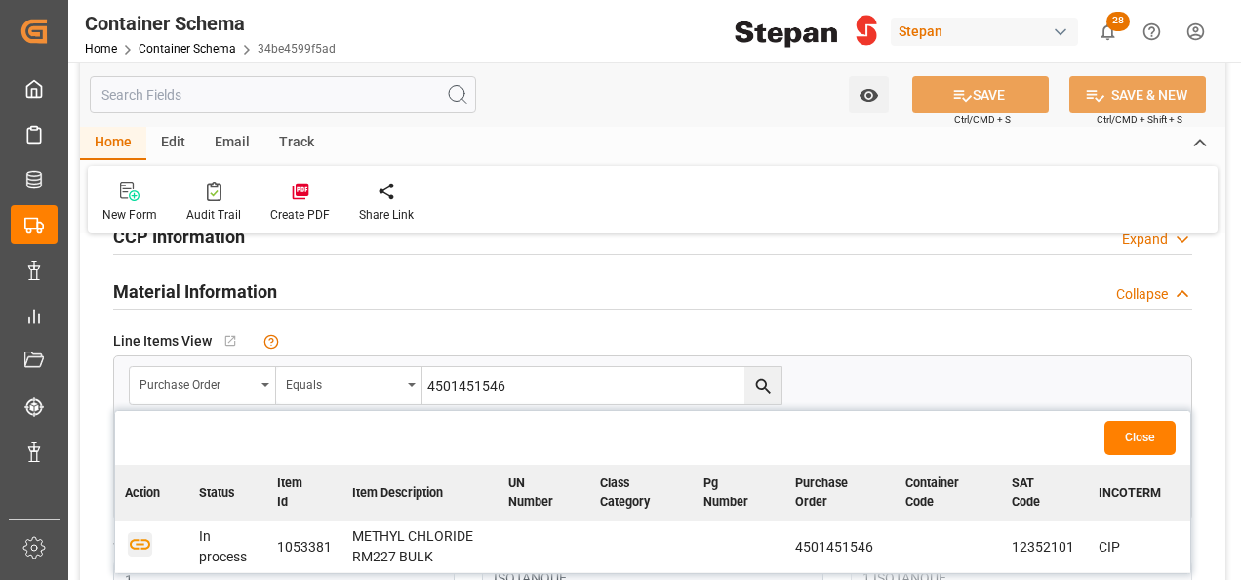
click at [133, 544] on icon "button" at bounding box center [140, 544] width 20 height 11
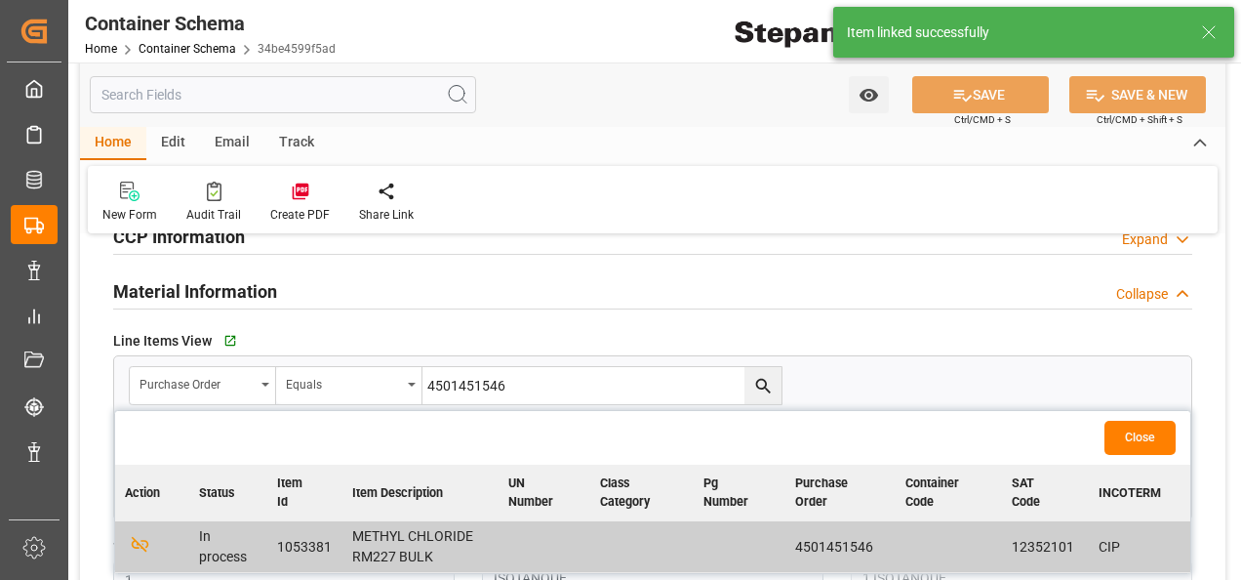
click at [1138, 437] on button "Close" at bounding box center [1139, 437] width 71 height 34
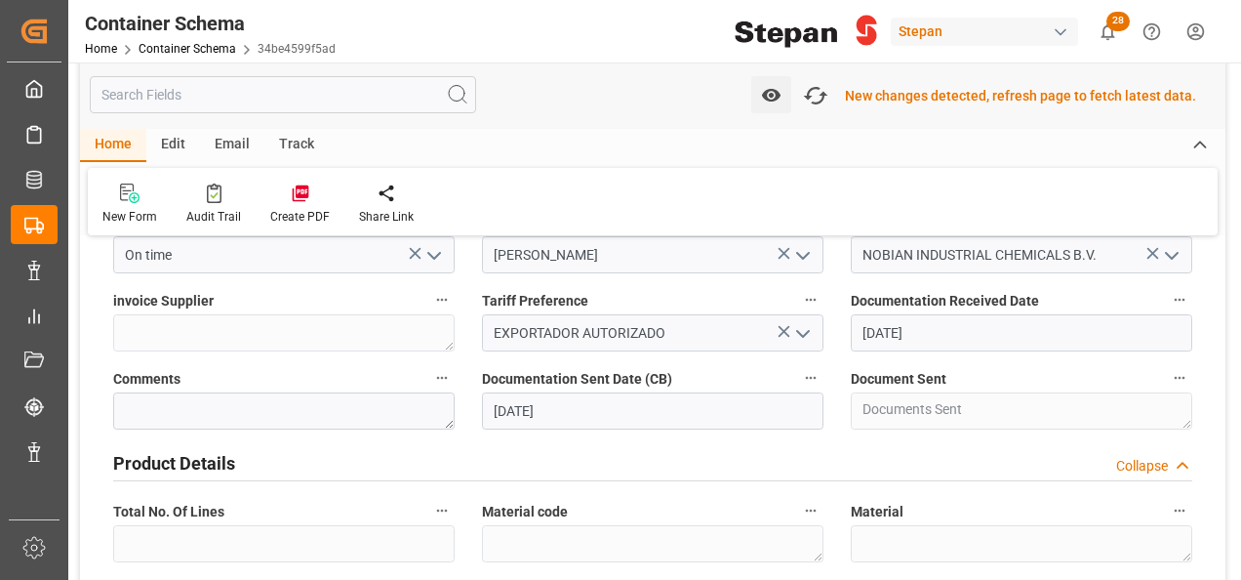
scroll to position [392, 0]
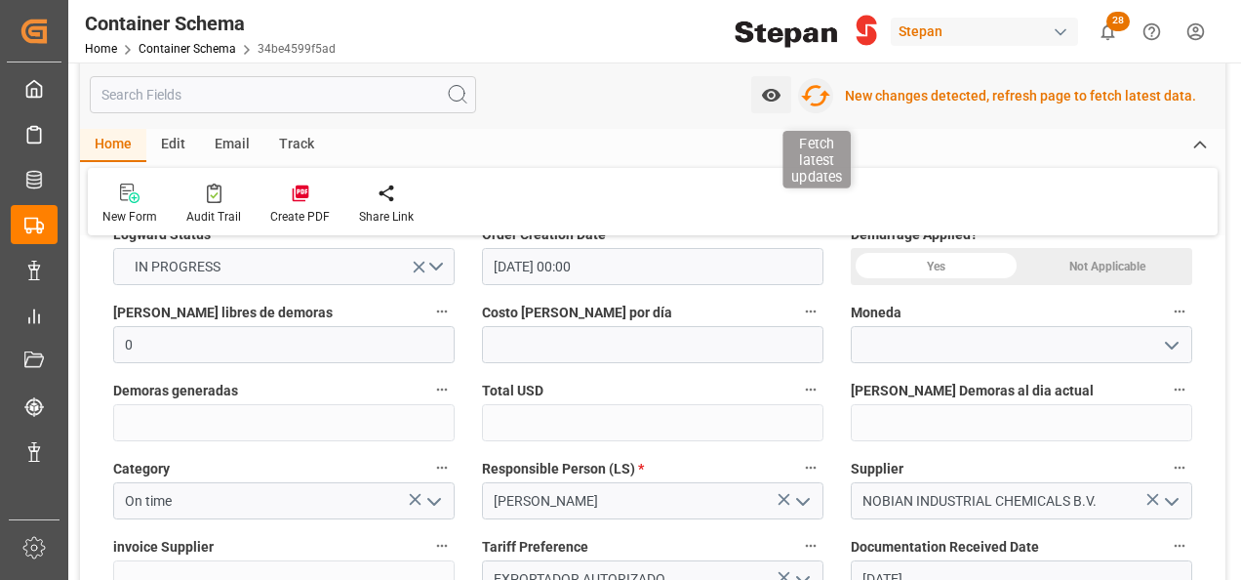
click at [826, 97] on icon "button" at bounding box center [815, 95] width 31 height 31
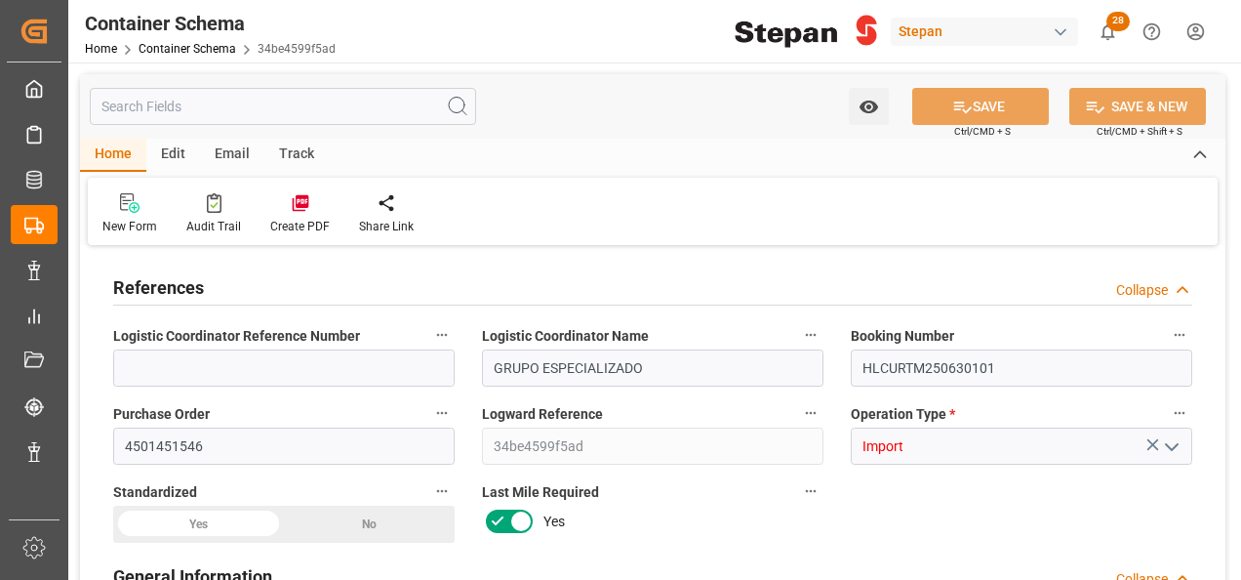
type input "0"
type input "1"
type input "17700"
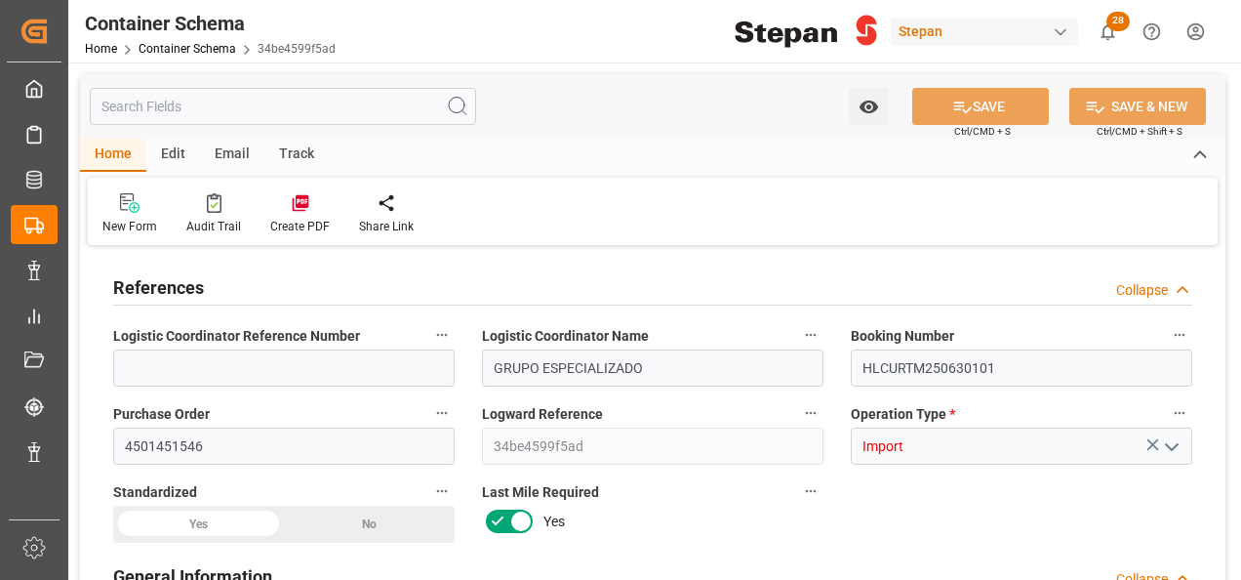
type input "30"
type input "Hapag Lloyd"
type input "Hapag Lloyd Aktiengesellschaft"
type input "NLRTM"
type input "MXATM"
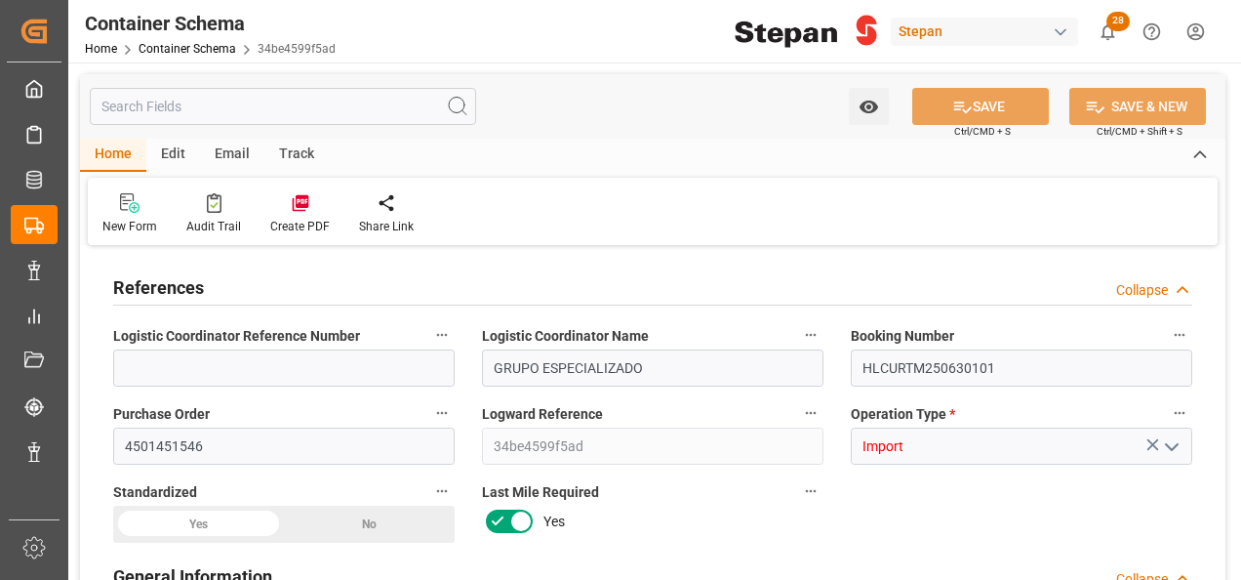
type input "MXATM"
type input "9211482"
type input "18-08-2025 00:00"
type input "[DATE]"
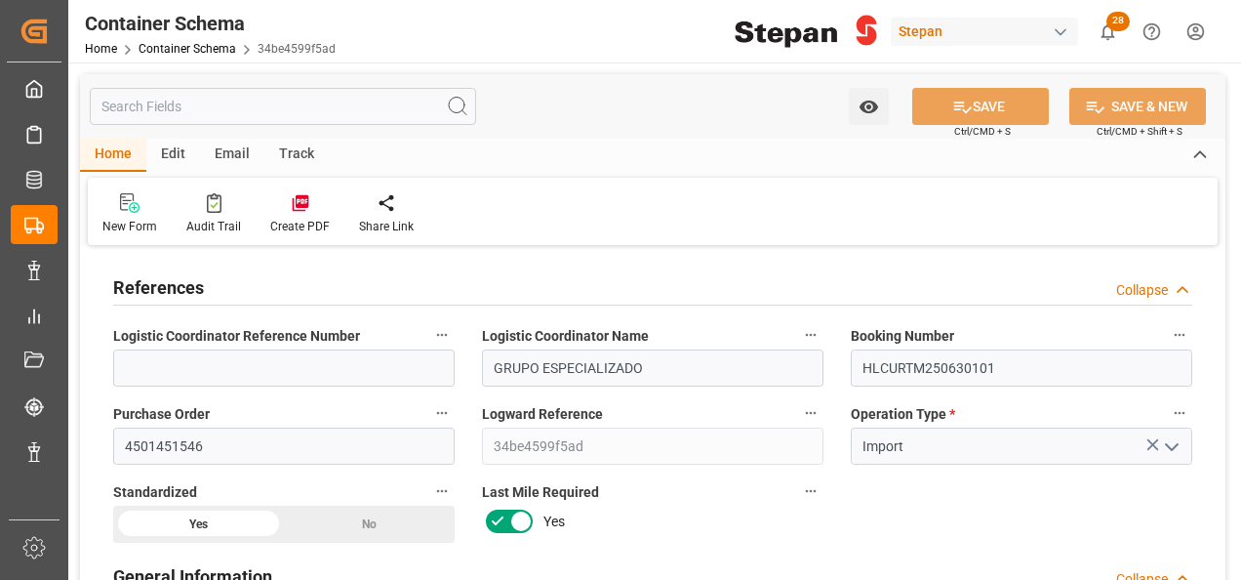
type input "[DATE]"
type input "12-08-2025 00:00"
type input "04-09-2025 00:00"
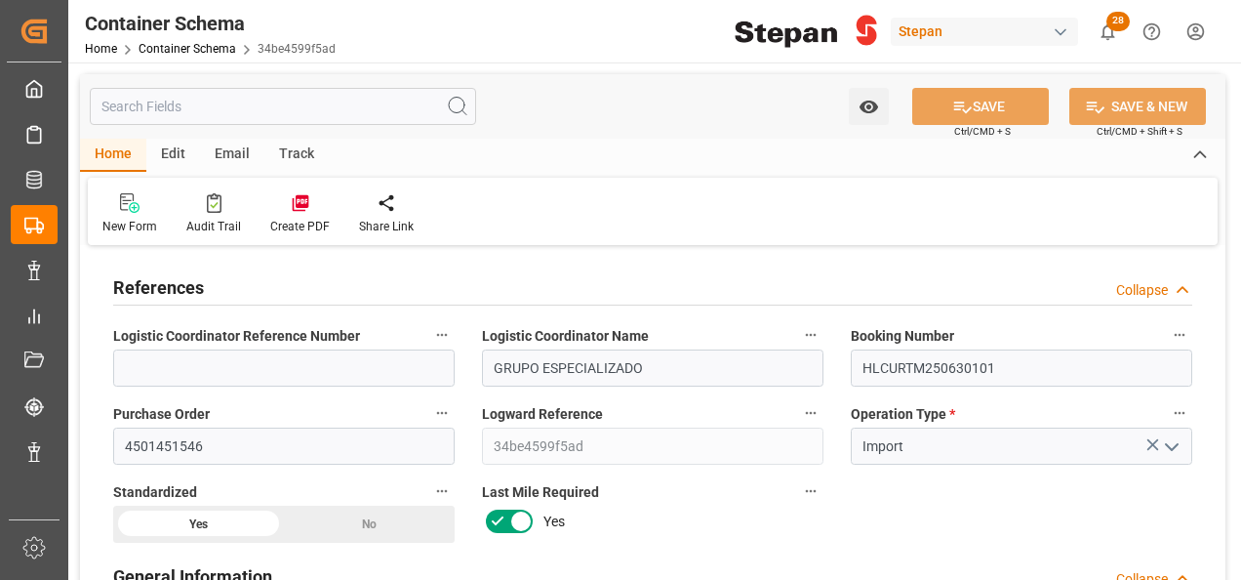
type input "04-09-2025 00:00"
type input "[DATE]"
type input "18-08-2025 22:54"
type input "18-08-2025 22:52"
type input "[DATE]"
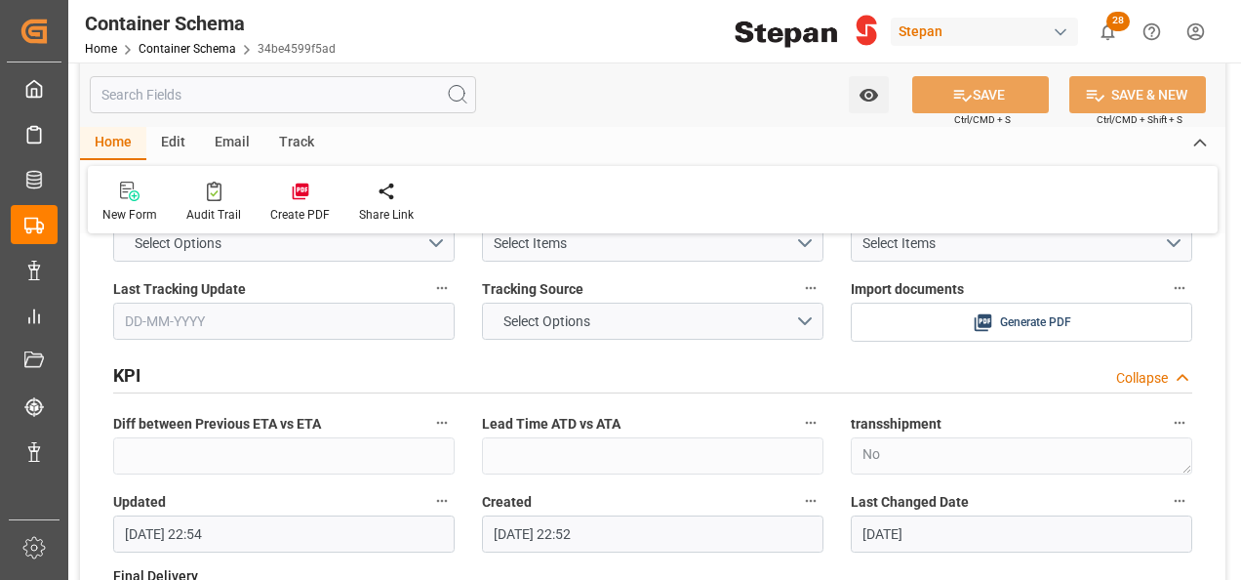
scroll to position [4098, 0]
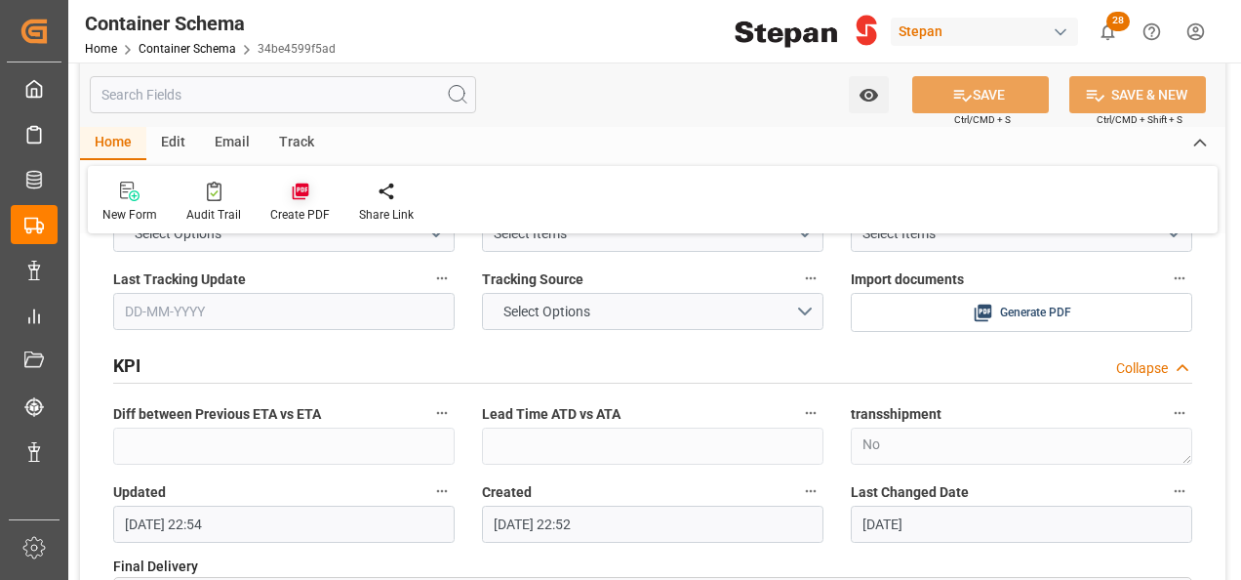
click at [300, 197] on icon at bounding box center [301, 191] width 20 height 20
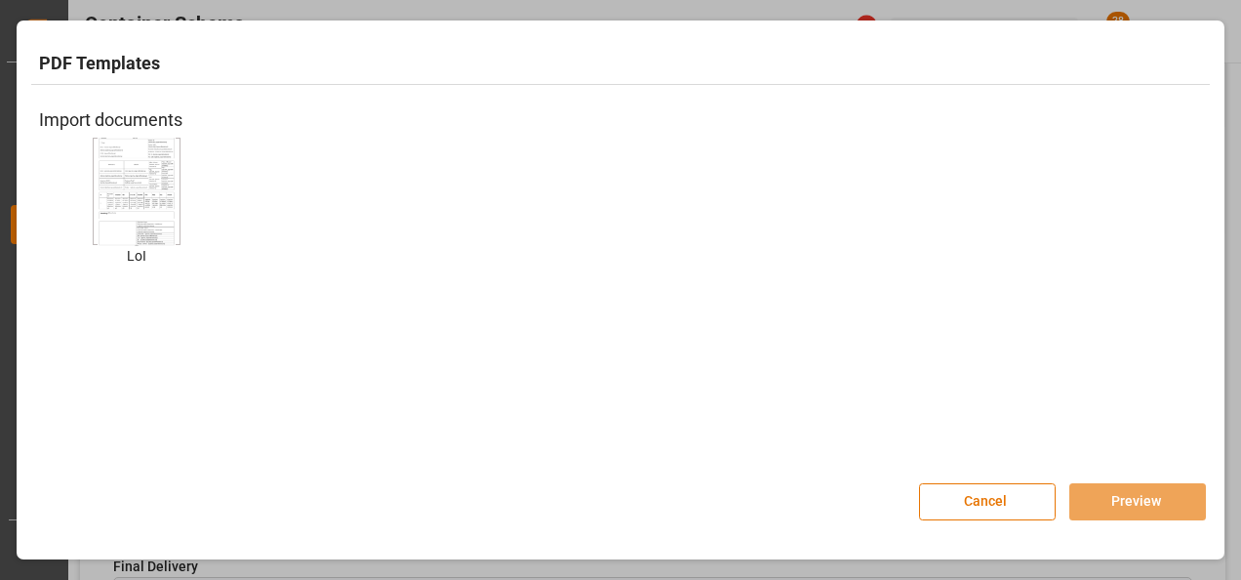
click at [119, 170] on img at bounding box center [137, 191] width 78 height 110
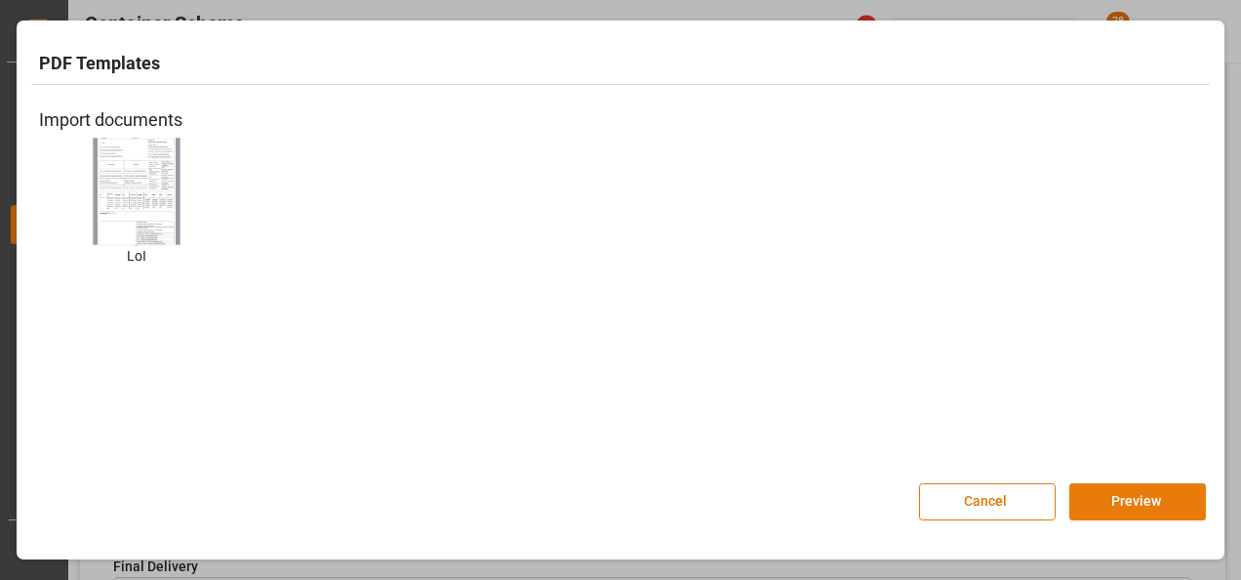
click at [1113, 500] on button "Preview" at bounding box center [1137, 501] width 137 height 37
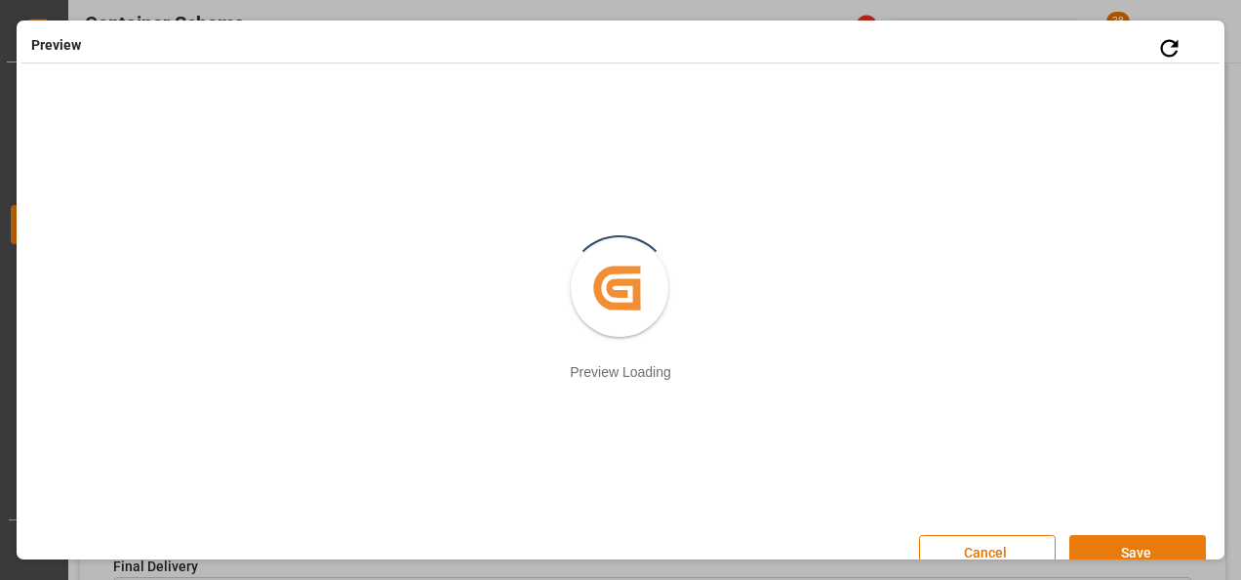
click at [1136, 548] on button "Save" at bounding box center [1137, 553] width 137 height 37
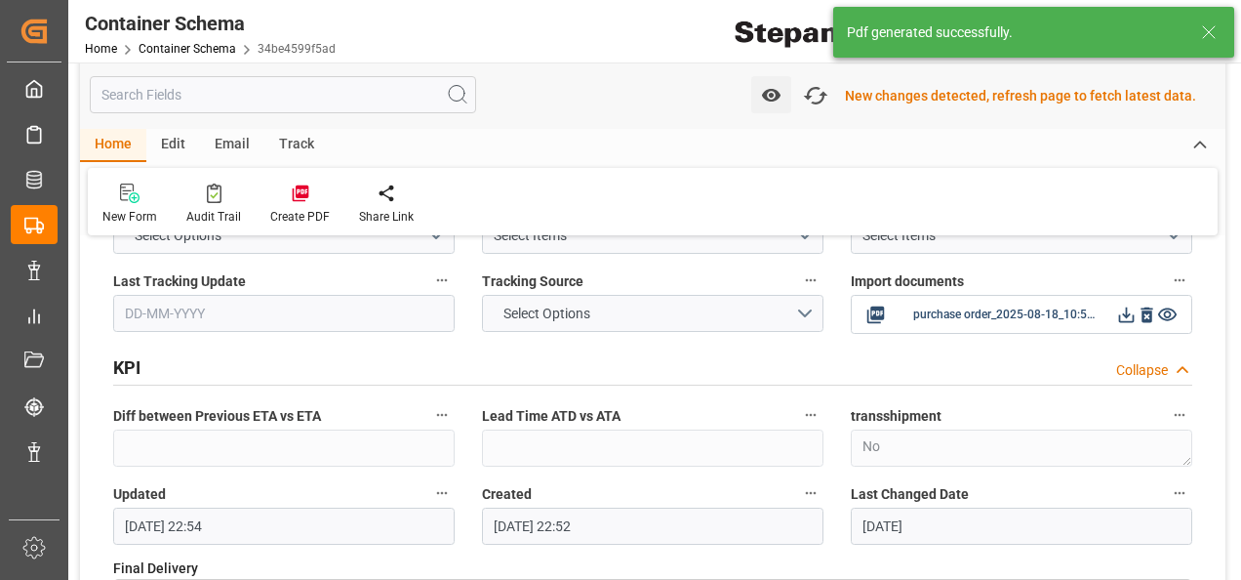
scroll to position [4100, 0]
click at [1125, 302] on icon at bounding box center [1126, 312] width 20 height 20
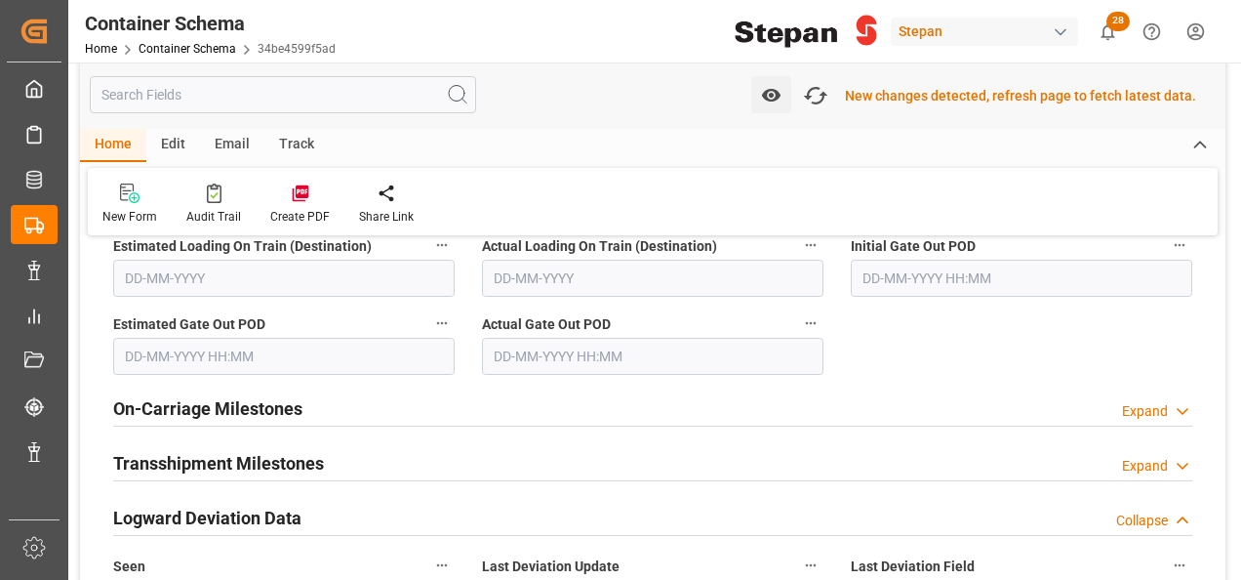
scroll to position [3319, 0]
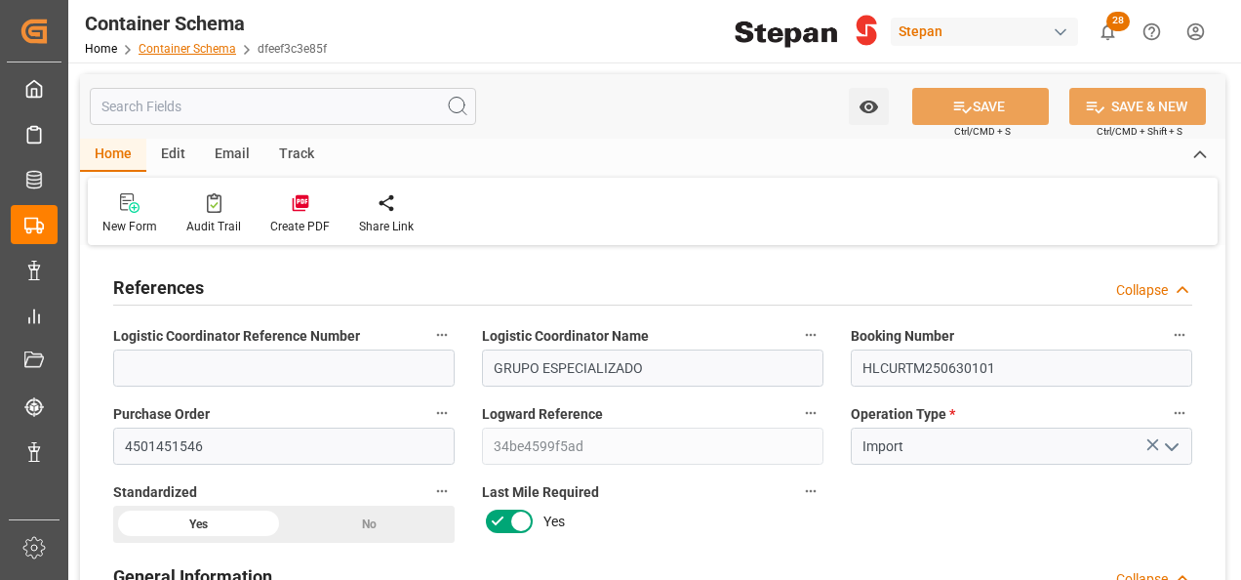
click at [169, 42] on link "Container Schema" at bounding box center [188, 49] width 98 height 14
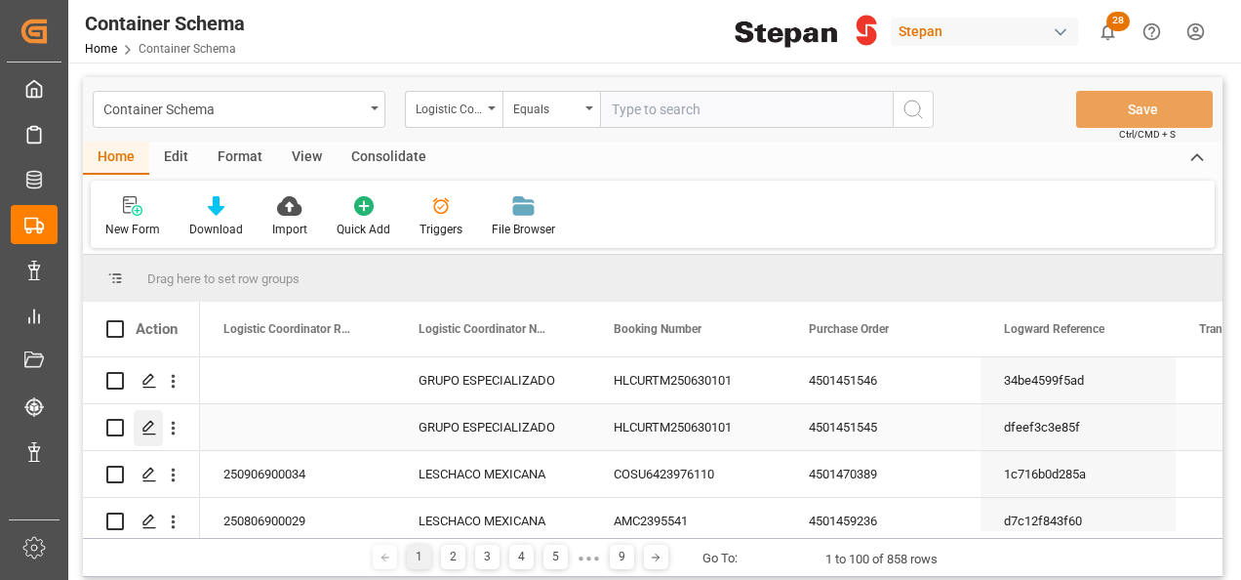
click at [147, 424] on icon "Press SPACE to select this row." at bounding box center [149, 428] width 16 height 16
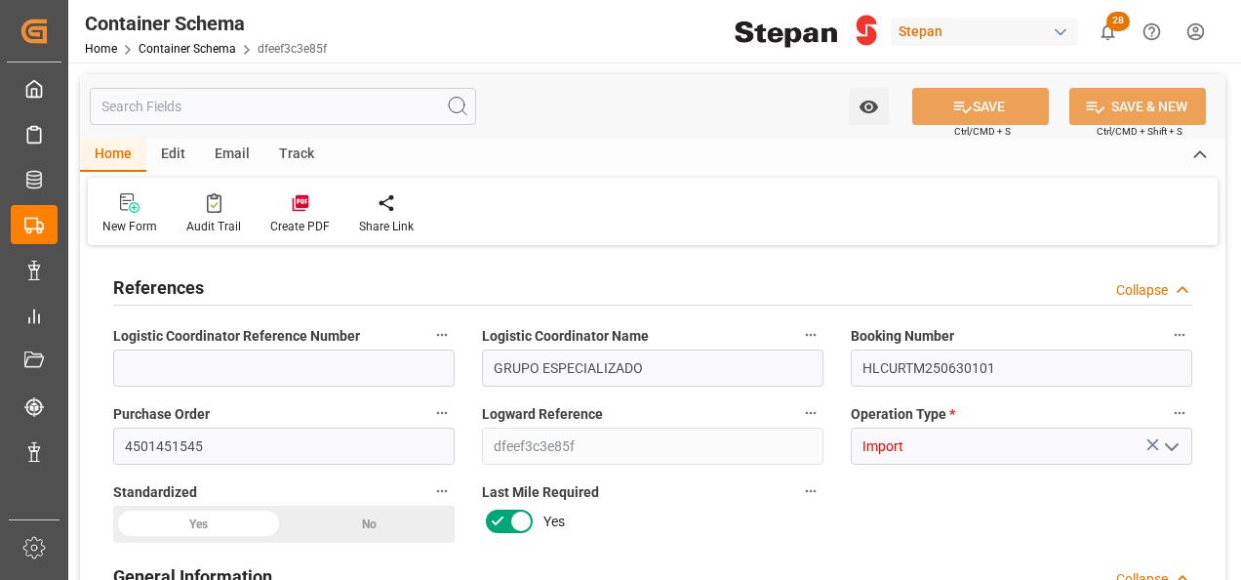
type input "0"
type input "1"
type input "17680"
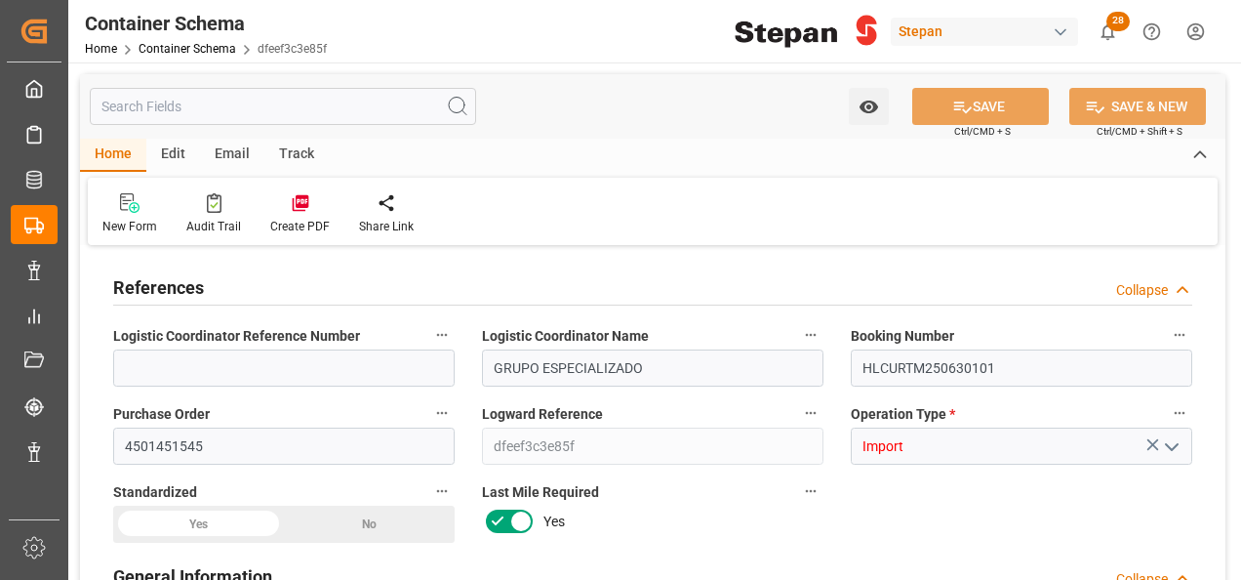
type input "30"
type input "Hapag Lloyd"
type input "Hapag Lloyd Aktiengesellschaft"
type input "NLRTM"
type input "MXATM"
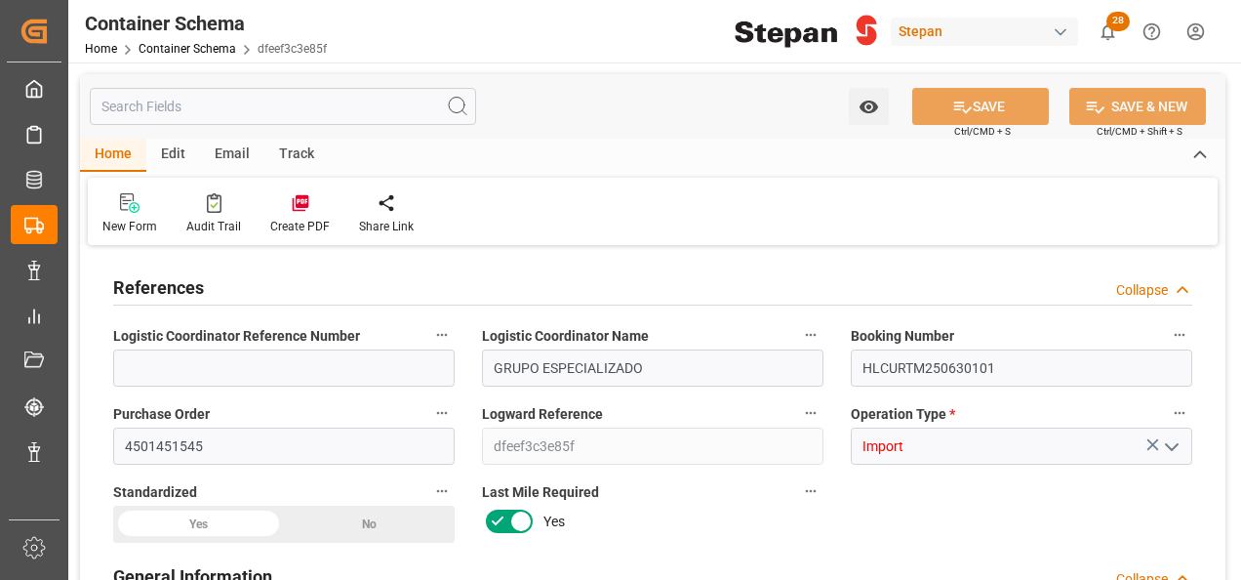
type input "MXATM"
type input "9211482"
type input "18-08-2025 00:00"
type input "[DATE]"
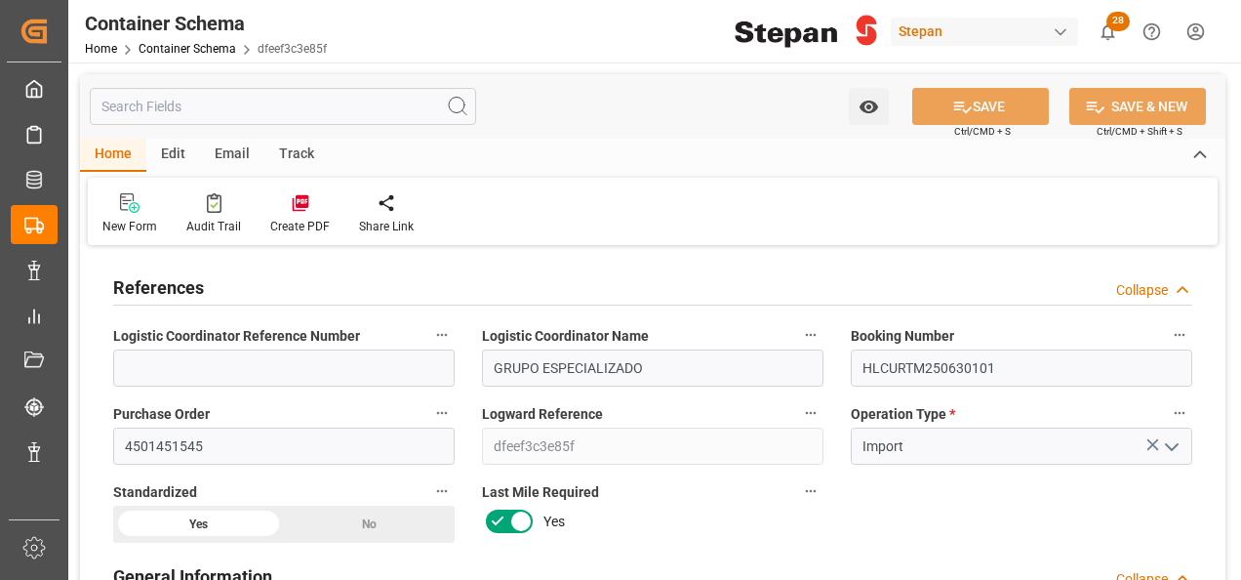
type input "[DATE]"
type input "12-08-2025 00:00"
type input "04-09-2025 00:00"
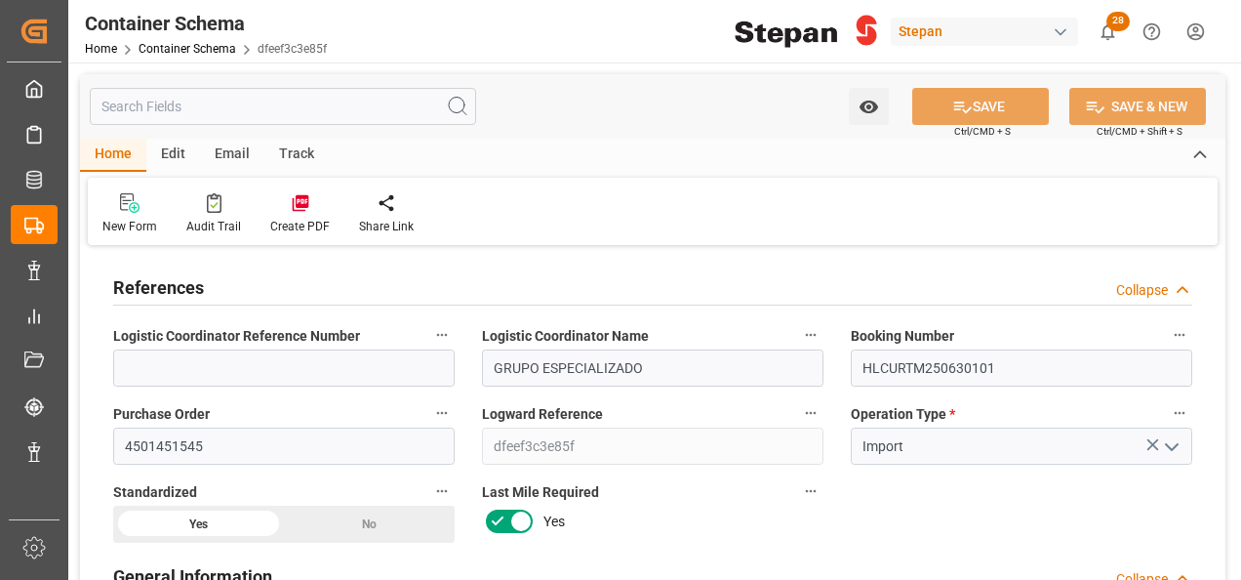
type input "04-09-2025 00:00"
type input "[DATE]"
type input "18-08-2025 22:54"
type input "18-08-2025 22:44"
type input "[DATE]"
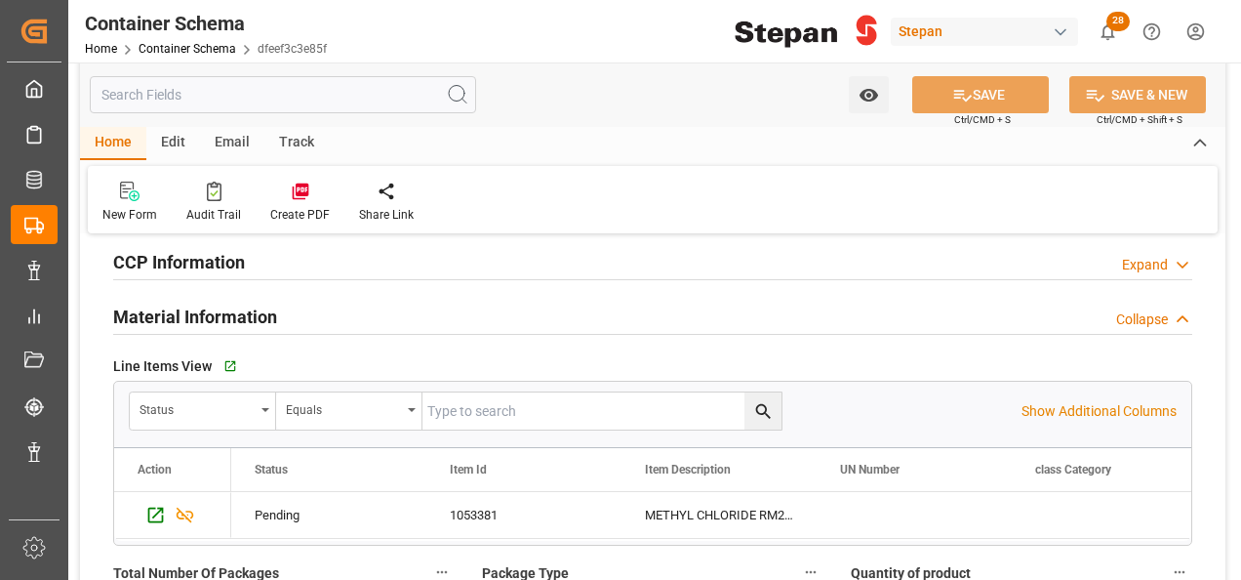
scroll to position [1073, 0]
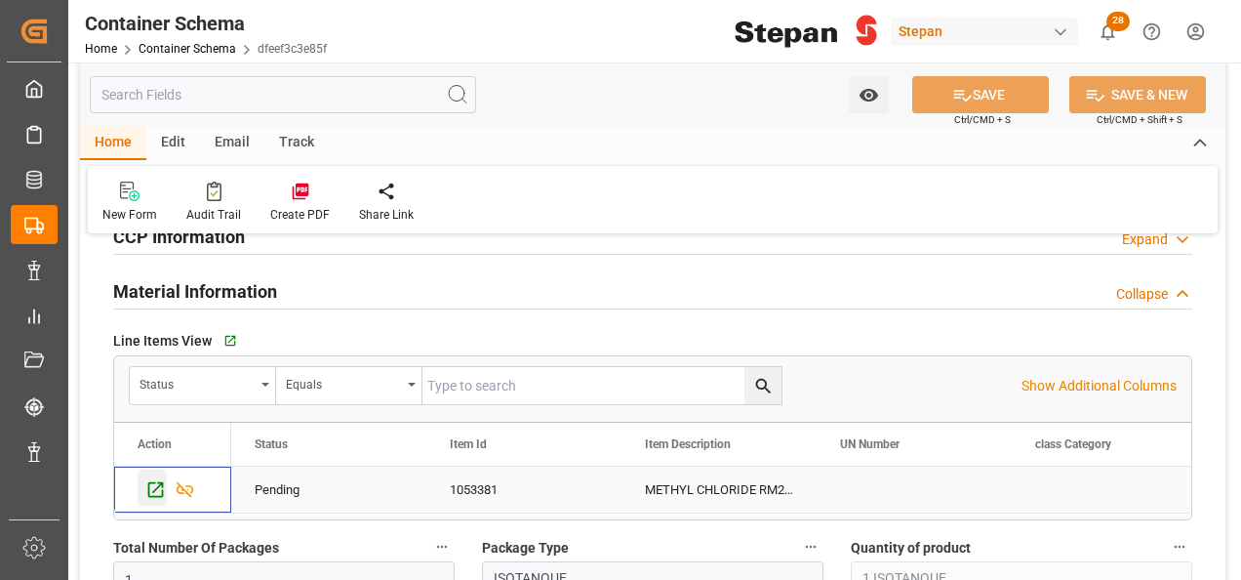
click at [150, 482] on icon "Press SPACE to select this row." at bounding box center [155, 489] width 20 height 20
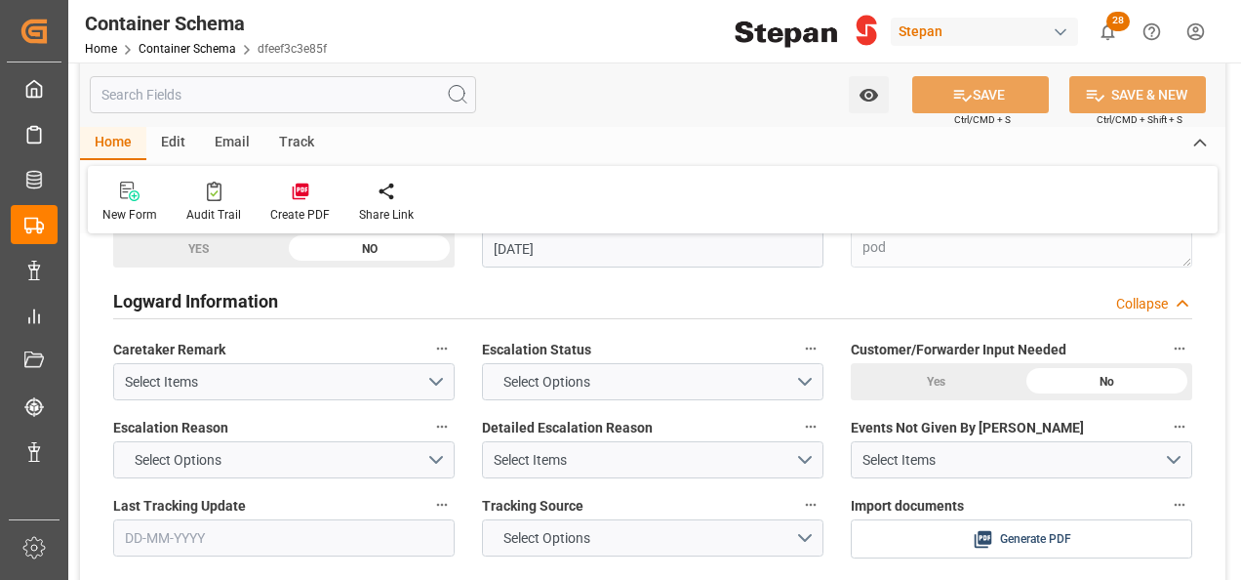
scroll to position [3902, 0]
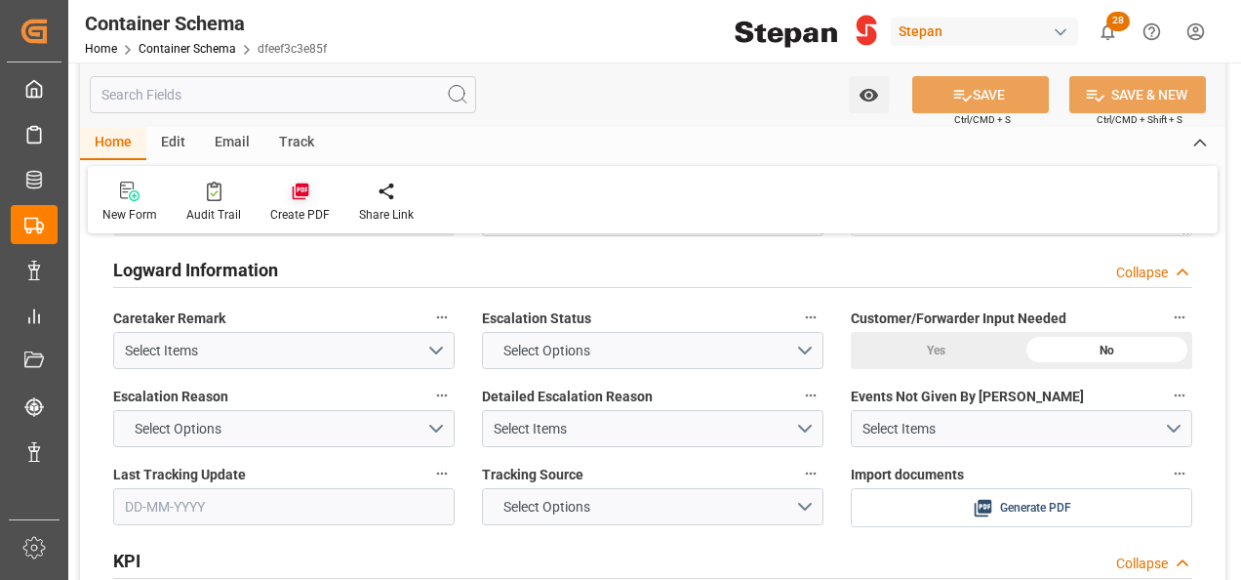
click at [294, 193] on icon at bounding box center [300, 191] width 17 height 17
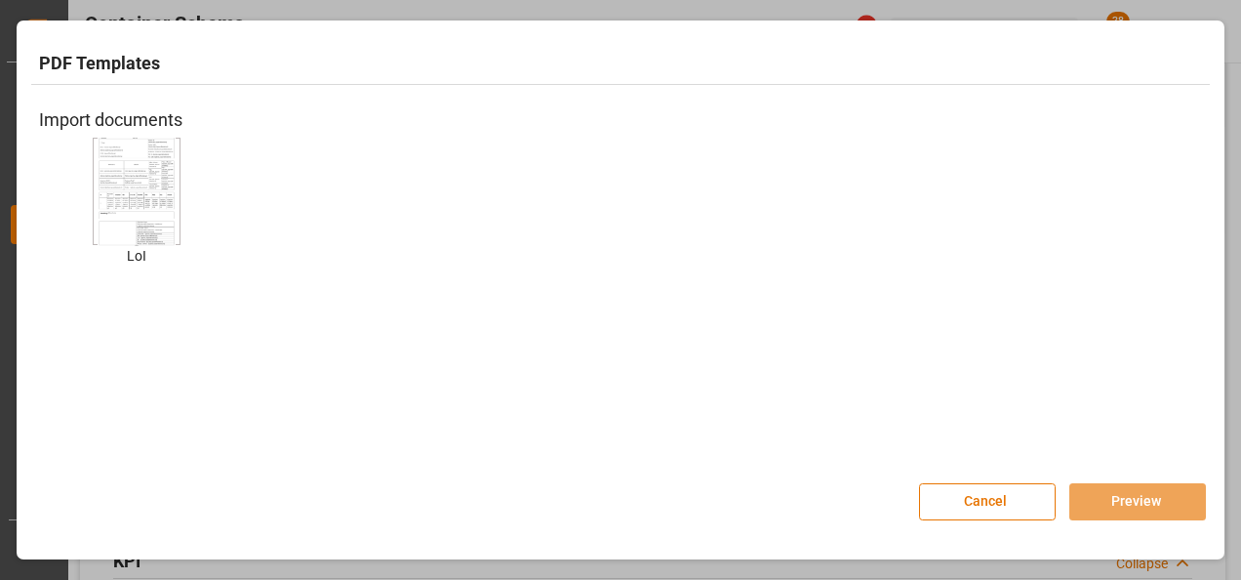
click at [124, 203] on img at bounding box center [137, 191] width 78 height 110
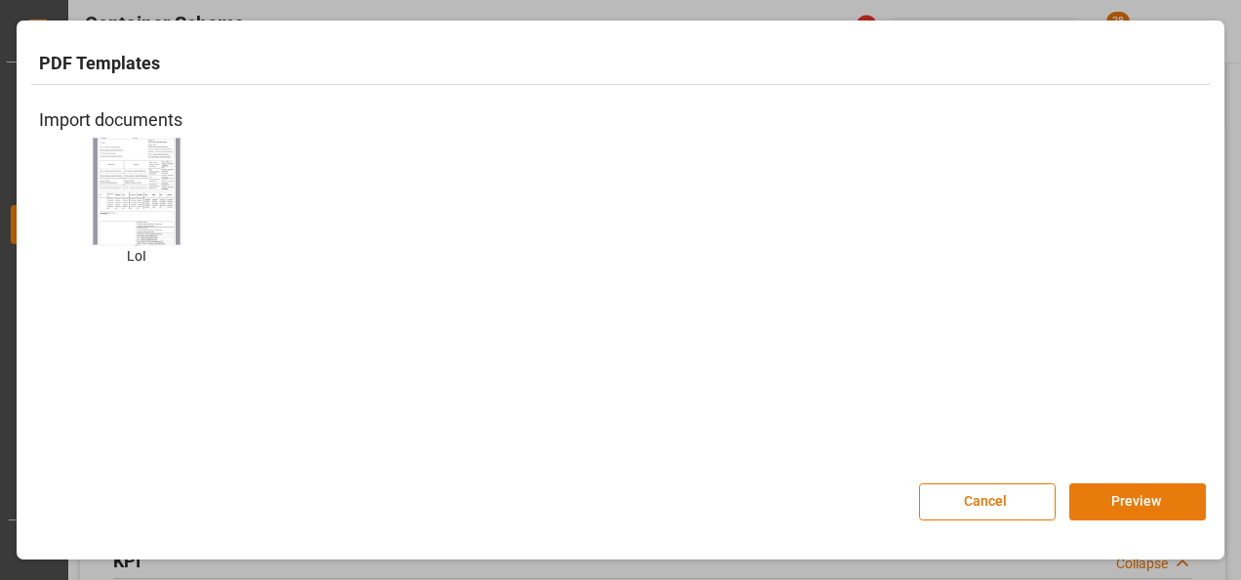
click at [1114, 498] on button "Preview" at bounding box center [1137, 501] width 137 height 37
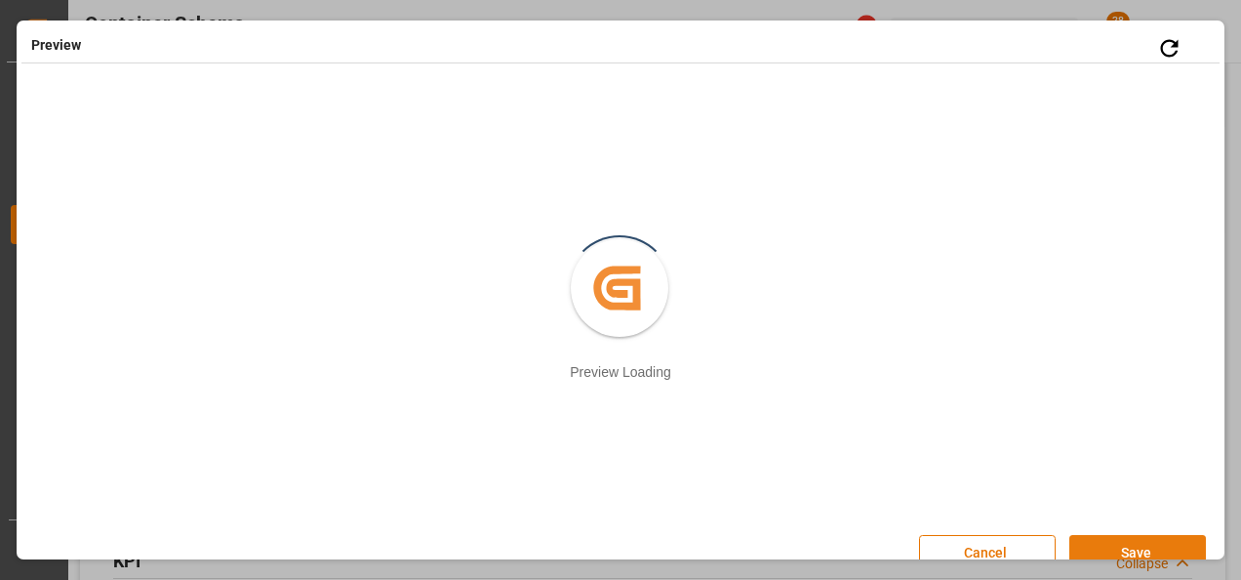
click at [1118, 542] on button "Save" at bounding box center [1137, 553] width 137 height 37
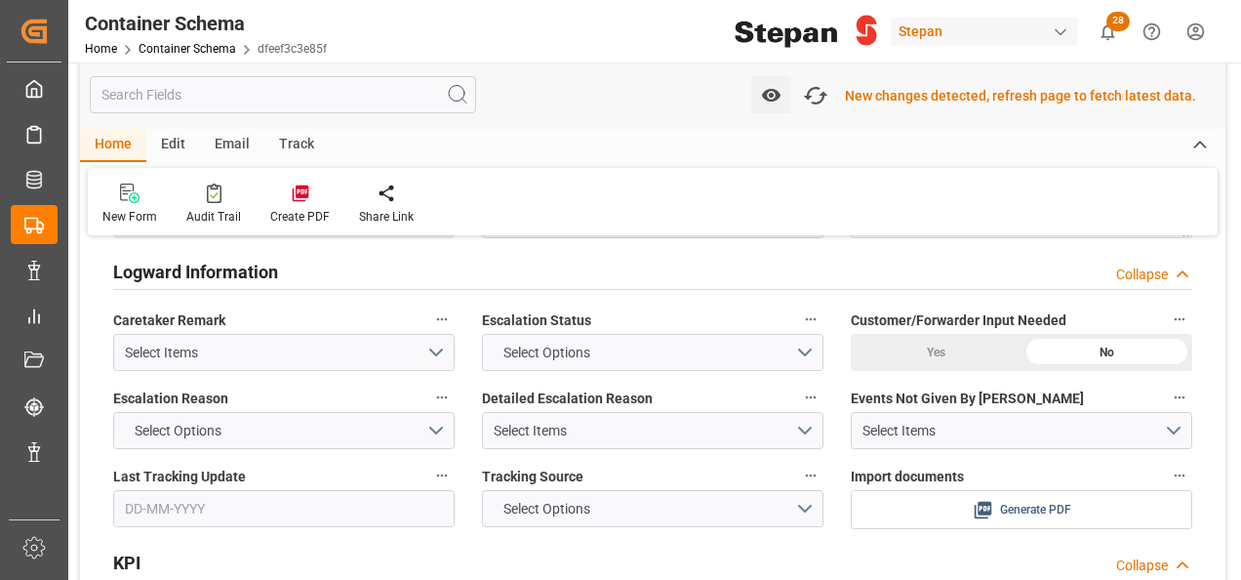
scroll to position [3904, 0]
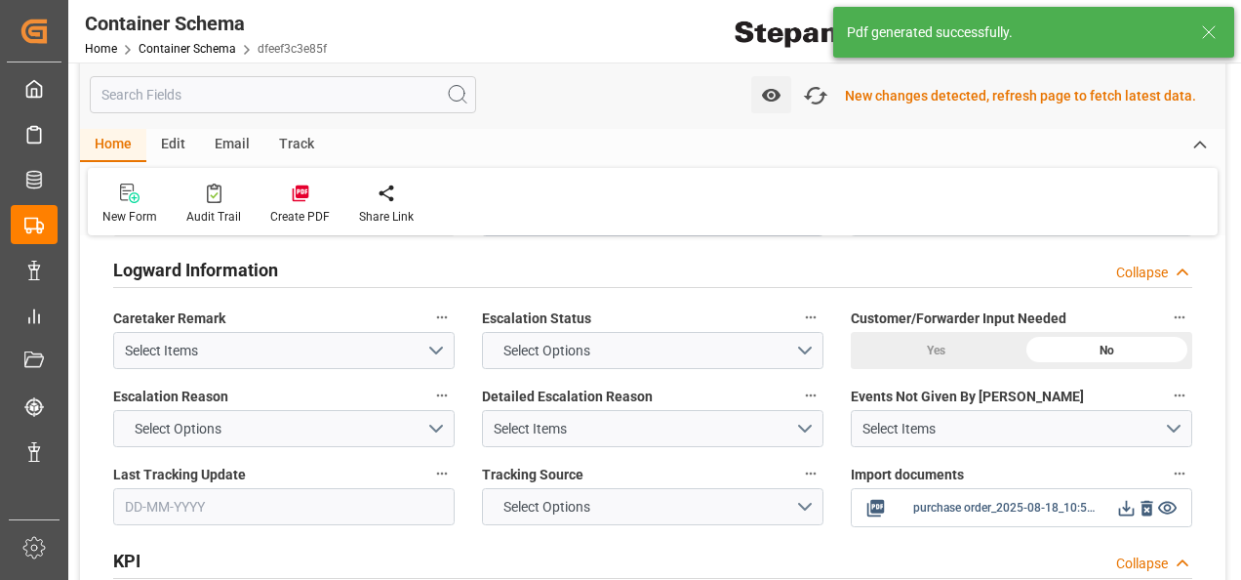
click at [1132, 498] on icon at bounding box center [1126, 508] width 20 height 20
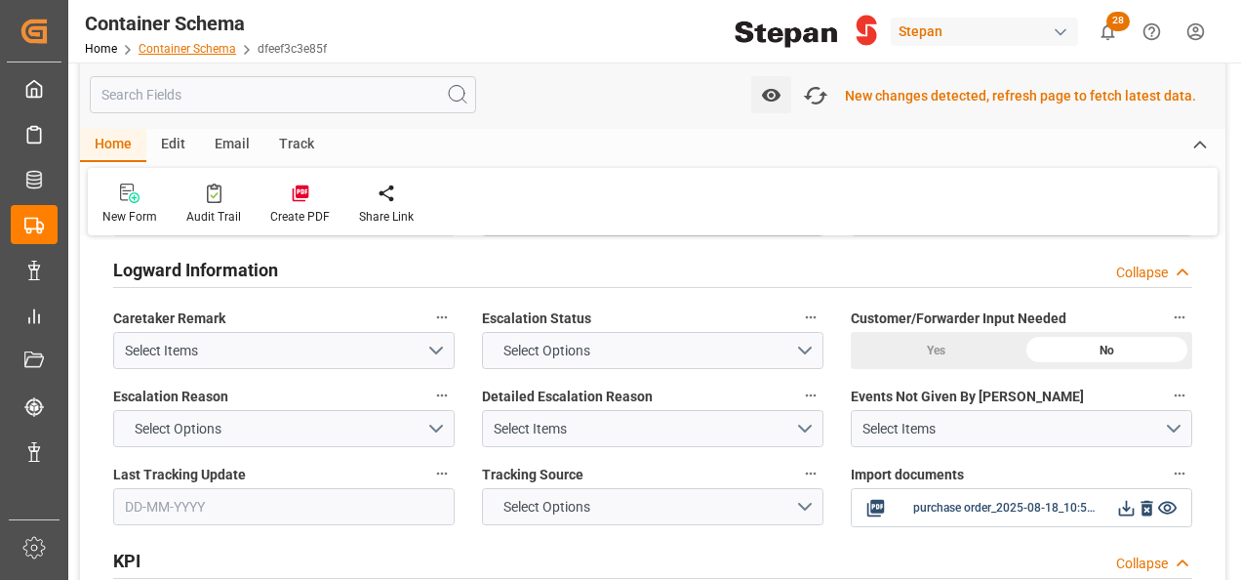
click at [187, 47] on link "Container Schema" at bounding box center [188, 49] width 98 height 14
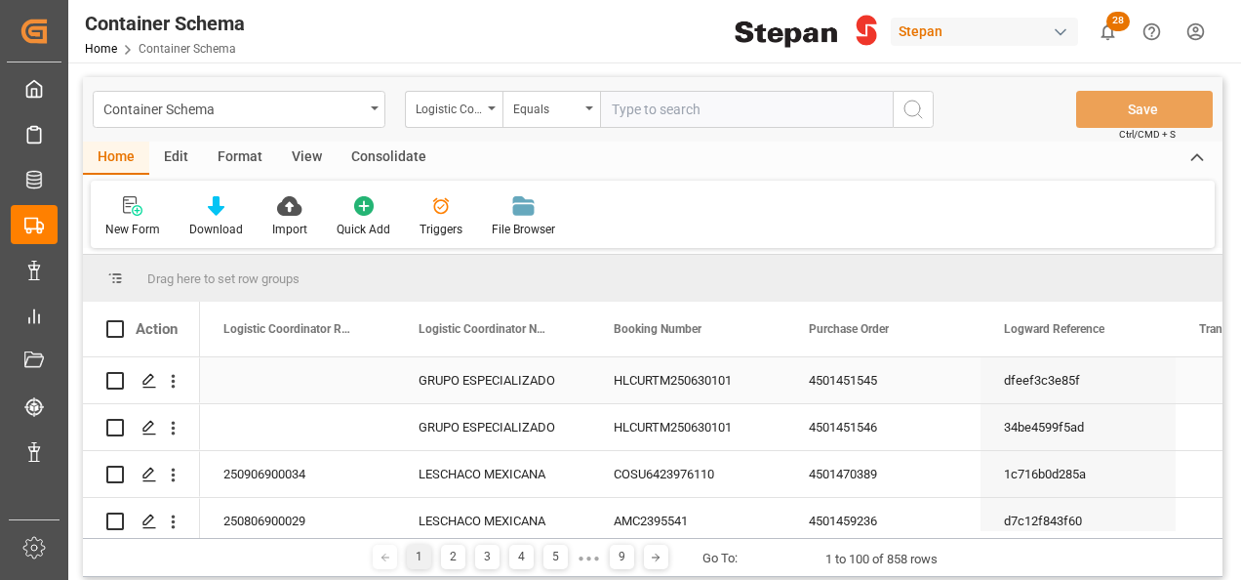
click at [743, 380] on div "HLCURTM250630101" at bounding box center [687, 380] width 195 height 46
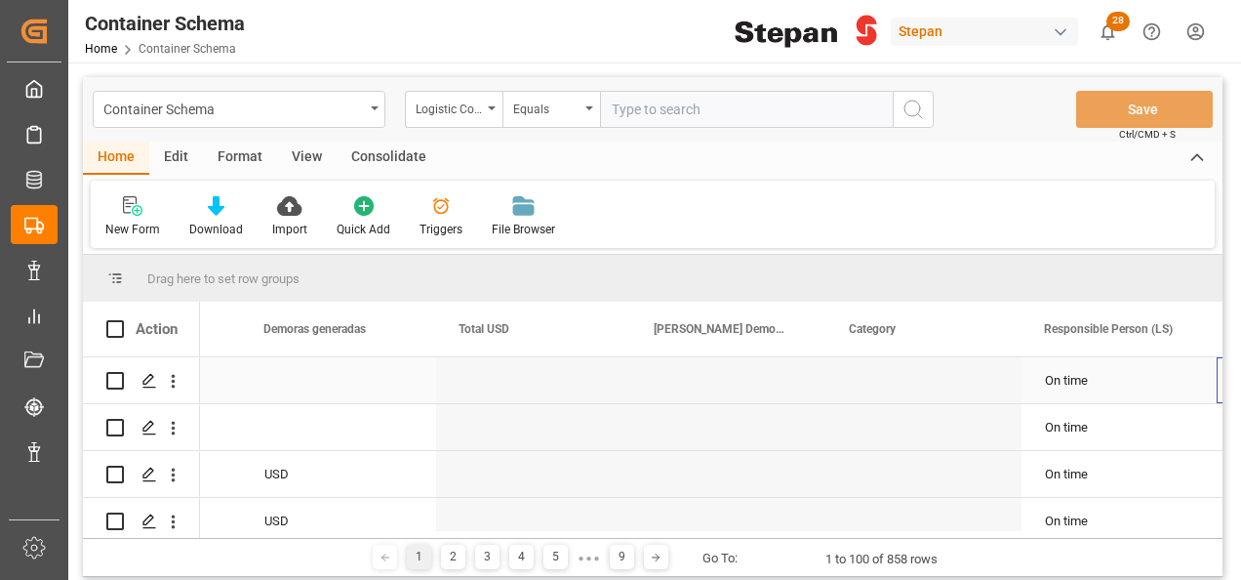
scroll to position [0, 2887]
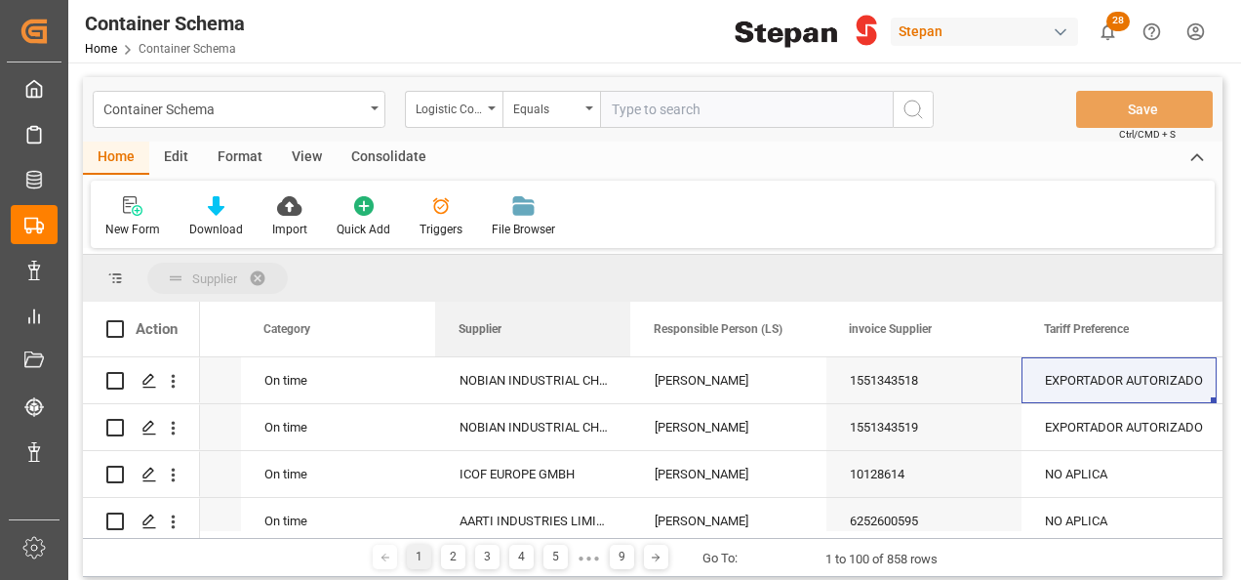
drag, startPoint x: 685, startPoint y: 335, endPoint x: 321, endPoint y: 255, distance: 372.6
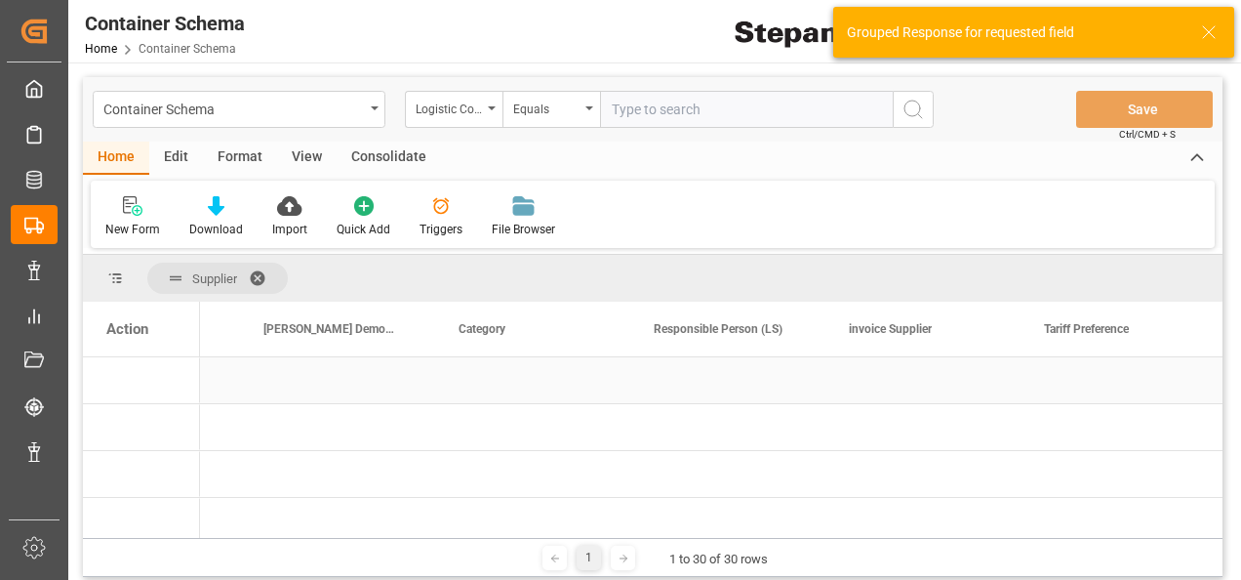
click at [302, 396] on div "Press SPACE to select this row." at bounding box center [337, 380] width 195 height 46
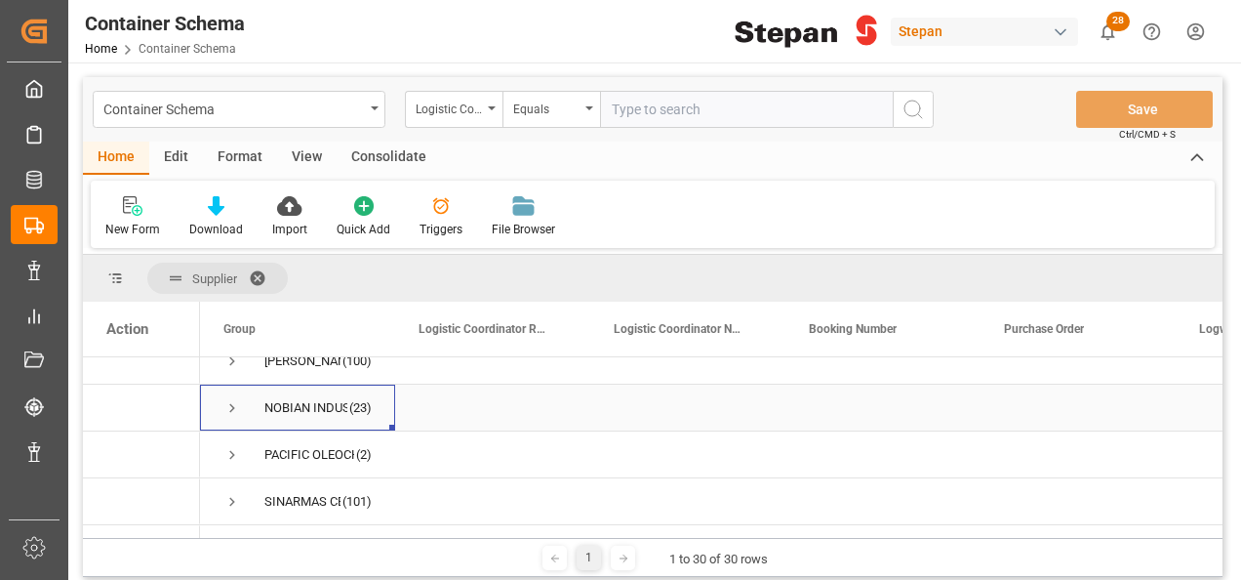
click at [232, 406] on span "Press SPACE to select this row." at bounding box center [232, 408] width 18 height 18
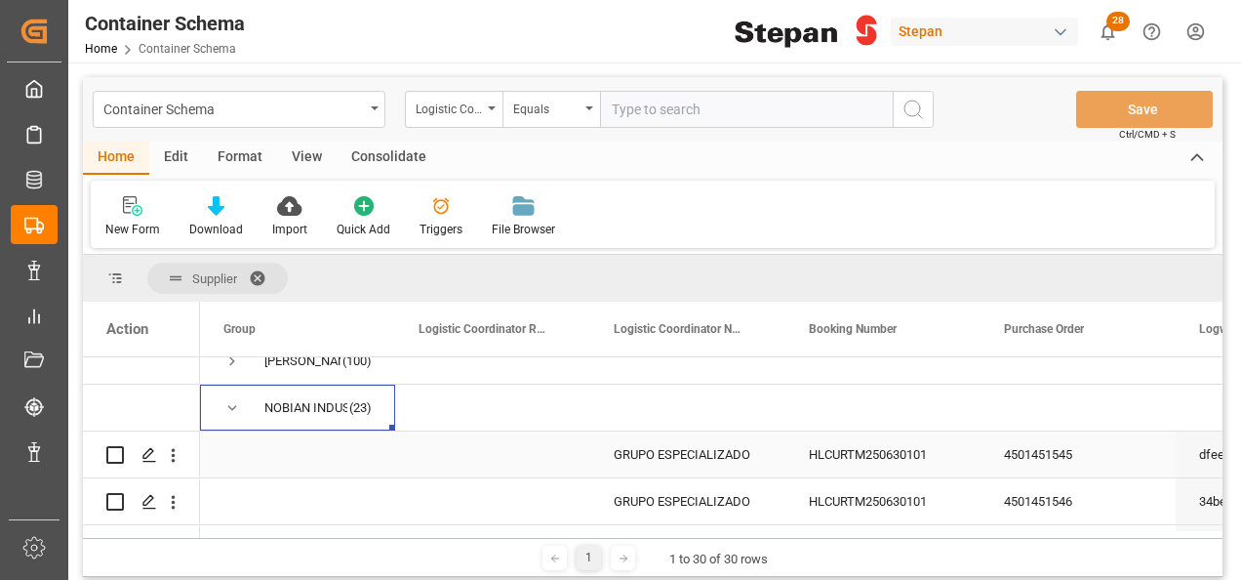
click at [667, 450] on div "GRUPO ESPECIALIZADO" at bounding box center [687, 454] width 195 height 46
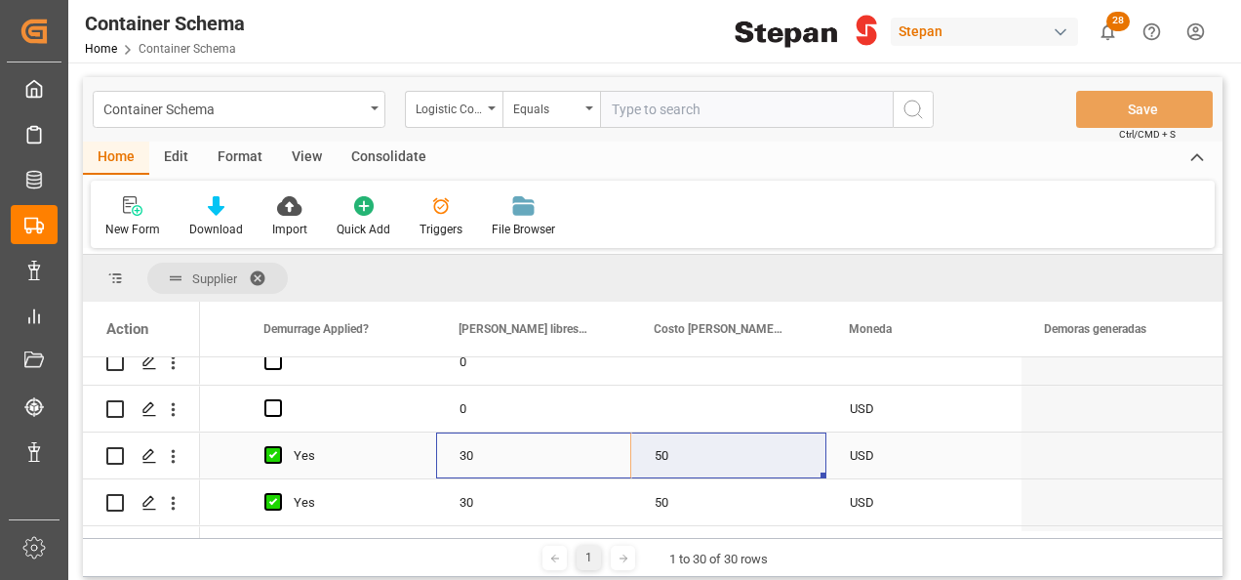
drag, startPoint x: 482, startPoint y: 446, endPoint x: 771, endPoint y: 456, distance: 288.9
drag, startPoint x: 824, startPoint y: 472, endPoint x: 778, endPoint y: 398, distance: 87.7
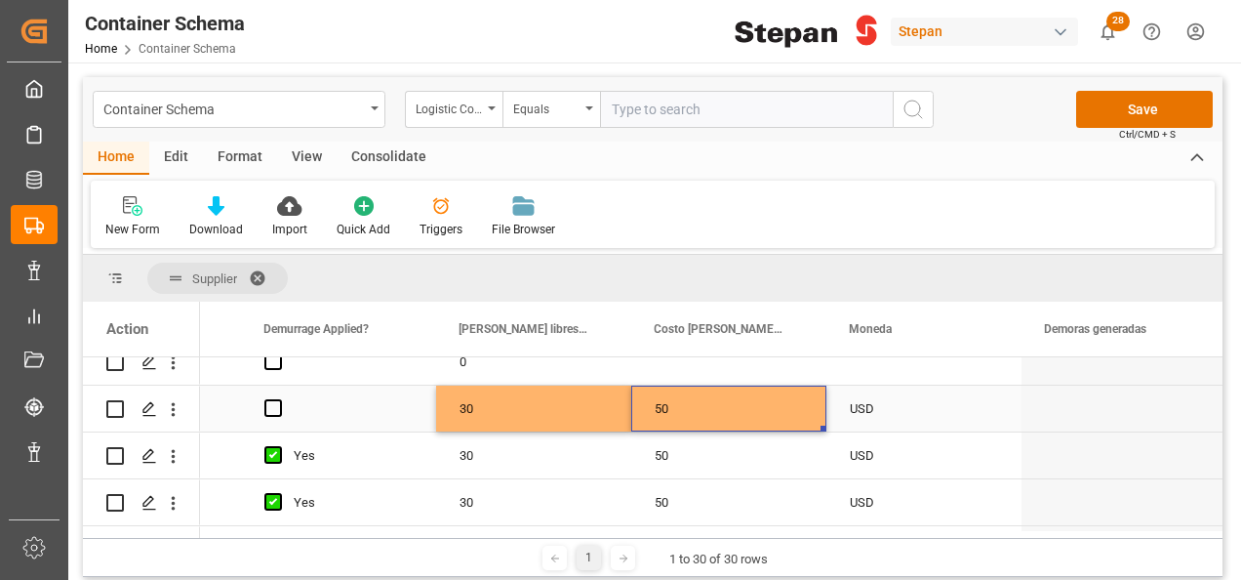
click at [797, 399] on div "50" at bounding box center [728, 408] width 195 height 46
drag, startPoint x: 566, startPoint y: 406, endPoint x: 709, endPoint y: 417, distance: 143.8
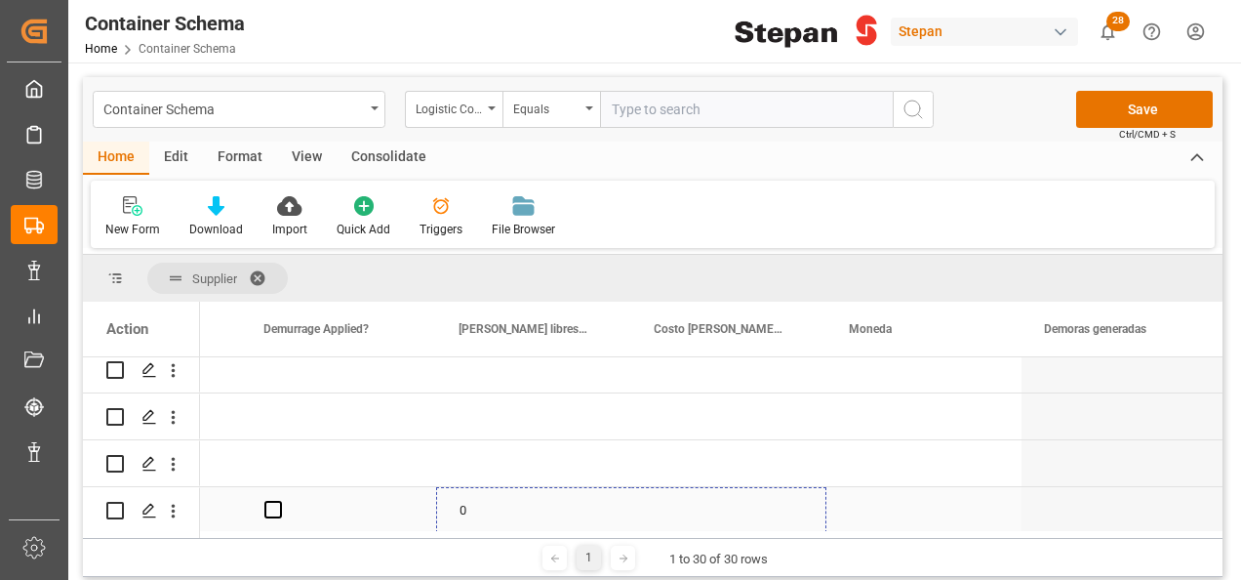
drag, startPoint x: 823, startPoint y: 426, endPoint x: 748, endPoint y: 482, distance: 93.5
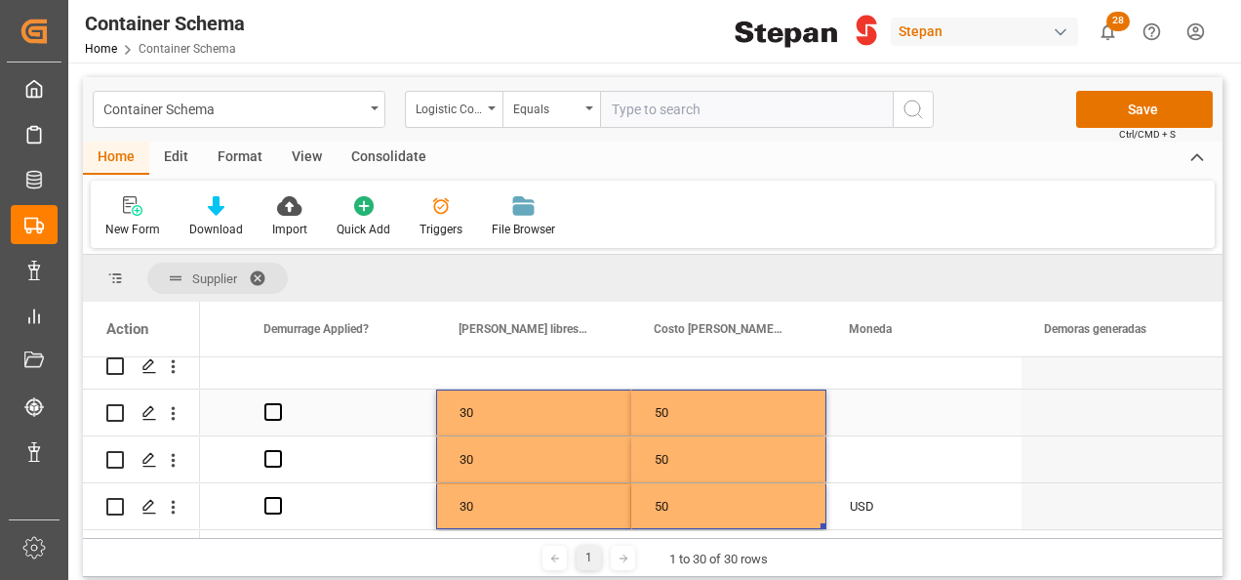
click at [271, 411] on span "Press SPACE to select this row." at bounding box center [273, 412] width 18 height 18
click at [279, 403] on input "Press SPACE to select this row." at bounding box center [279, 403] width 0 height 0
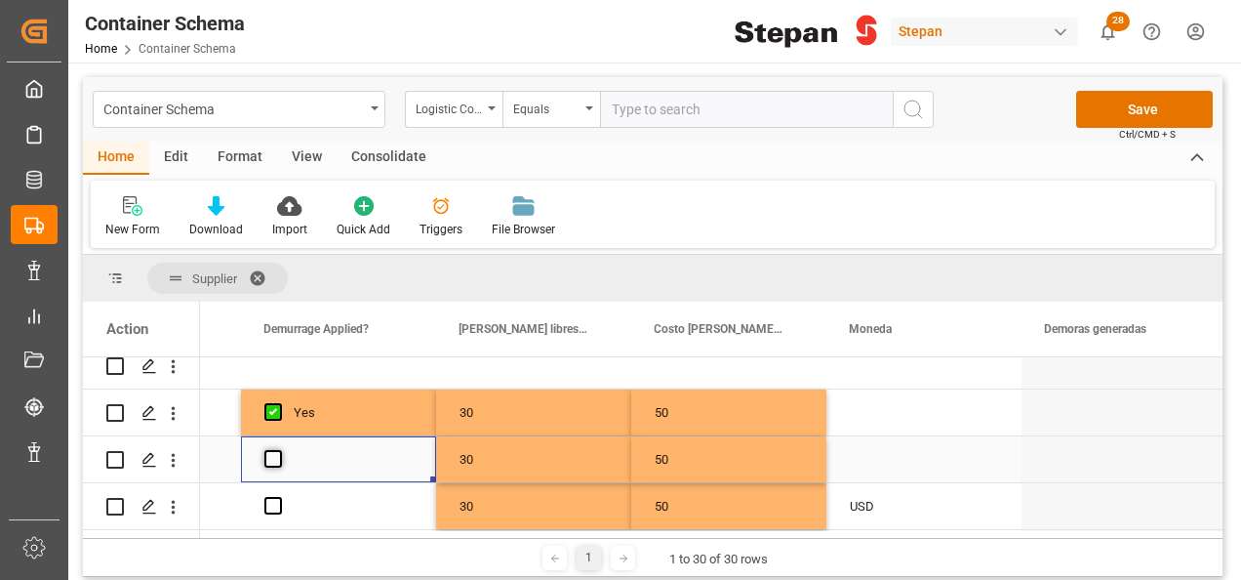
click at [271, 453] on span "Press SPACE to select this row." at bounding box center [273, 459] width 18 height 18
click at [279, 450] on input "Press SPACE to select this row." at bounding box center [279, 450] width 0 height 0
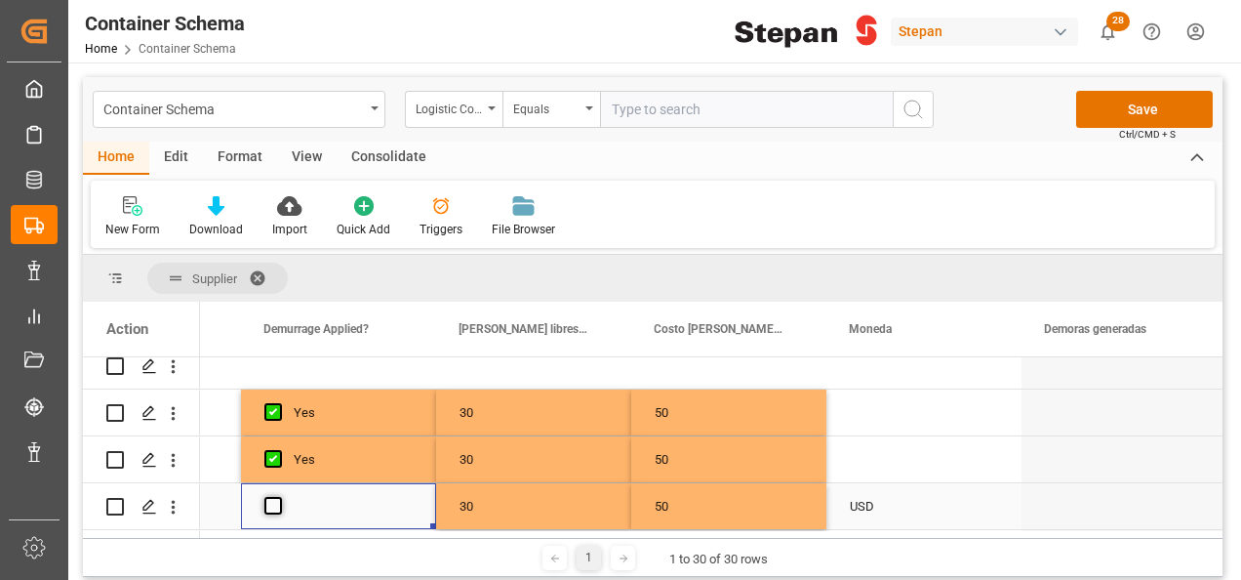
click at [273, 500] on span "Press SPACE to select this row." at bounding box center [273, 506] width 18 height 18
click at [279, 497] on input "Press SPACE to select this row." at bounding box center [279, 497] width 0 height 0
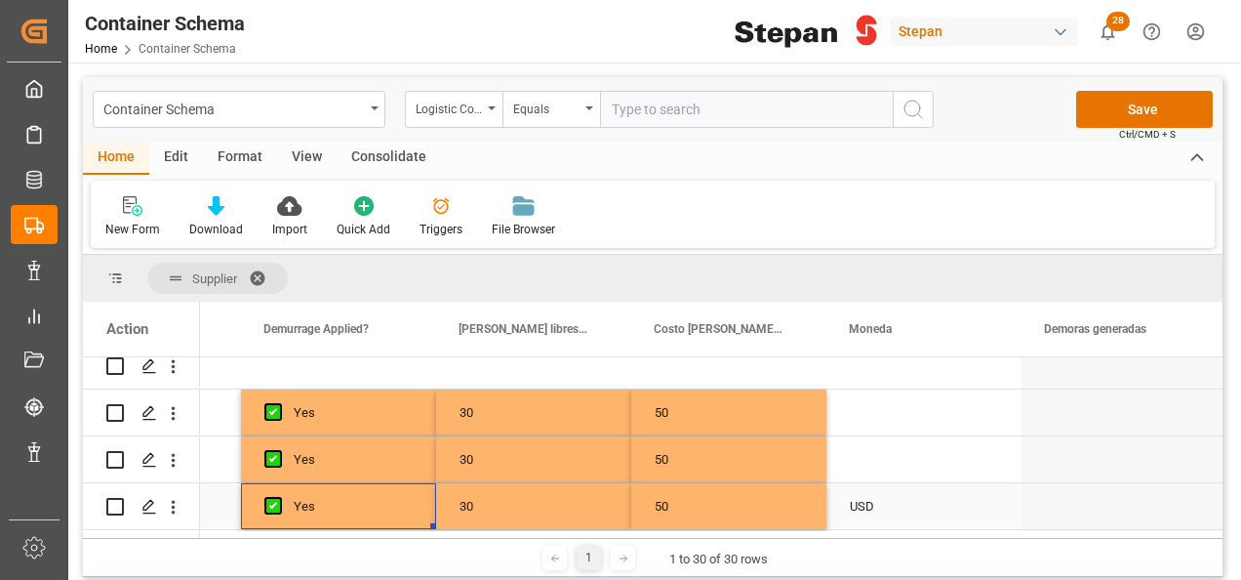
click at [881, 509] on div "USD" at bounding box center [924, 506] width 148 height 45
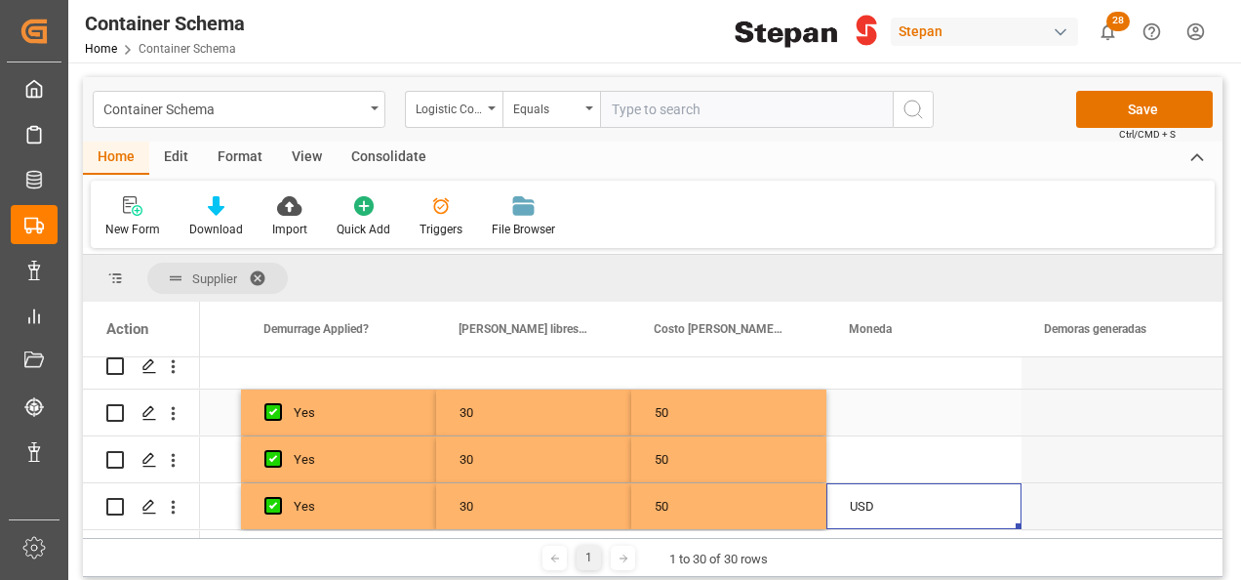
click at [901, 409] on div "Press SPACE to select this row." at bounding box center [923, 412] width 195 height 46
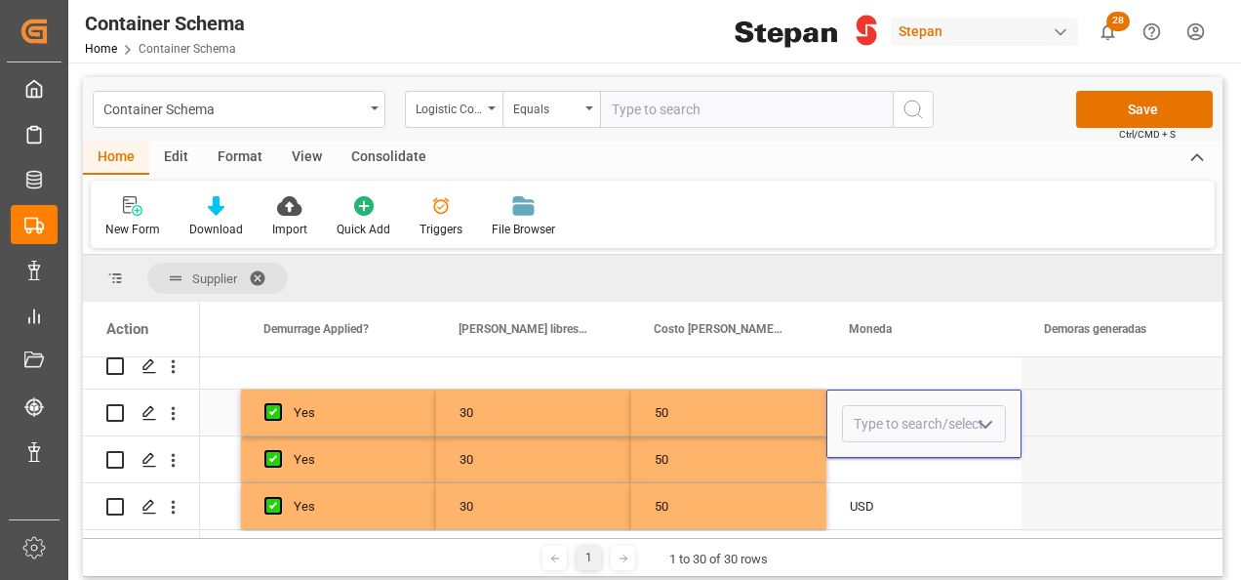
click at [985, 423] on icon "open menu" at bounding box center [985, 424] width 23 height 23
drag, startPoint x: 861, startPoint y: 484, endPoint x: 802, endPoint y: 467, distance: 61.8
click at [858, 484] on div "USD" at bounding box center [924, 479] width 162 height 68
type input "USD"
click at [888, 466] on div "Press SPACE to select this row." at bounding box center [923, 459] width 195 height 46
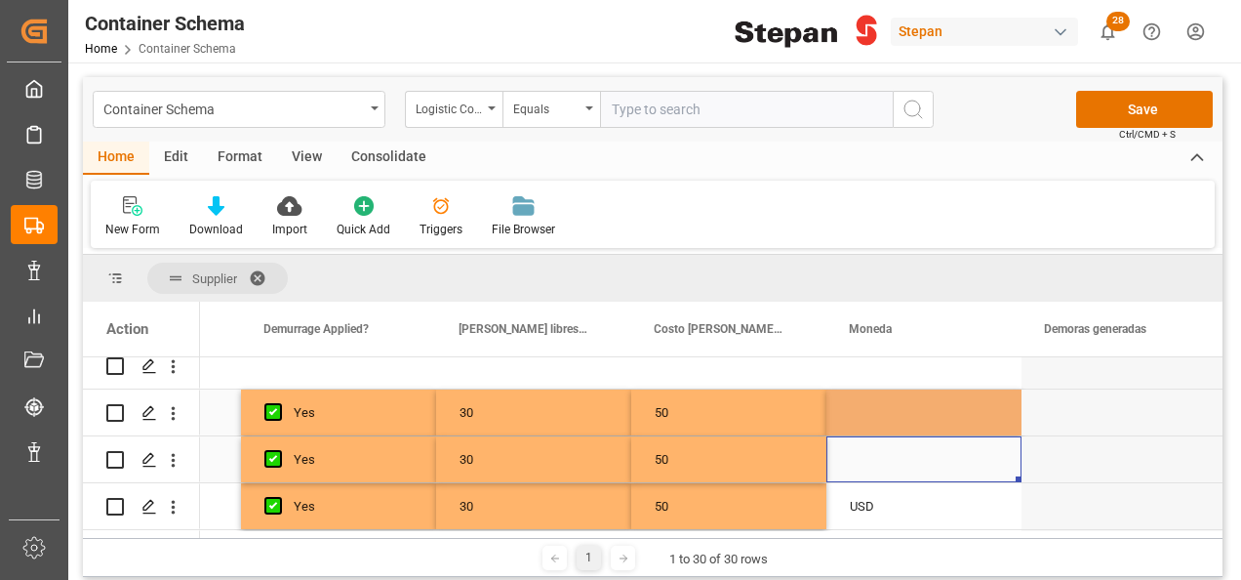
click at [888, 466] on div "Press SPACE to select this row." at bounding box center [923, 459] width 195 height 46
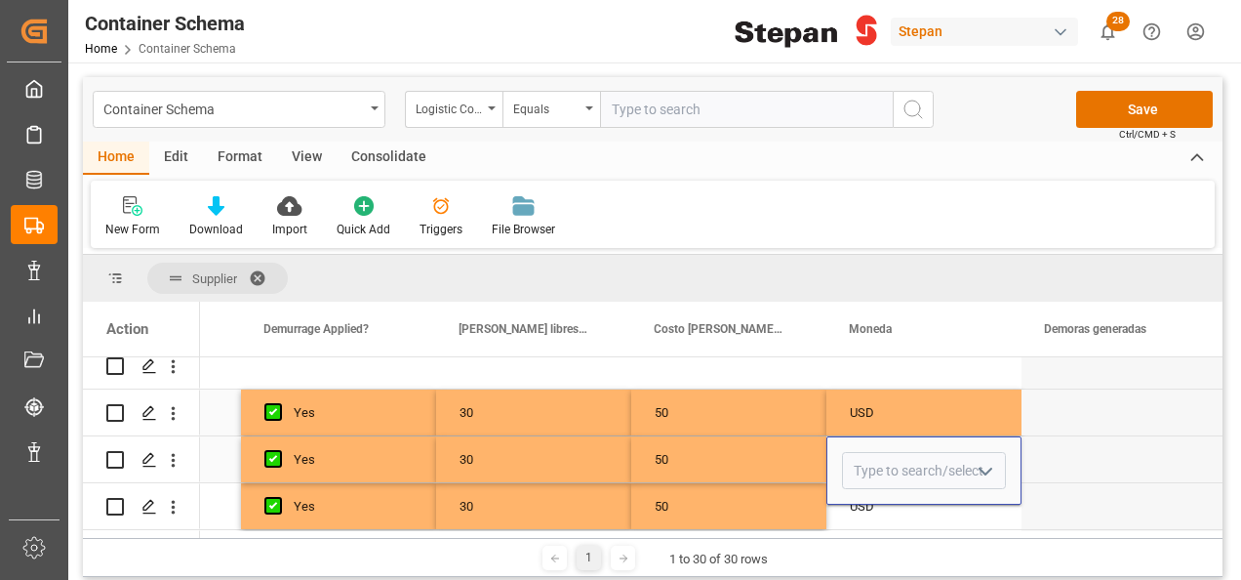
click at [978, 468] on icon "open menu" at bounding box center [985, 471] width 23 height 23
click at [878, 517] on div "USD" at bounding box center [924, 526] width 162 height 68
type input "USD"
click at [785, 458] on div "50" at bounding box center [728, 459] width 195 height 46
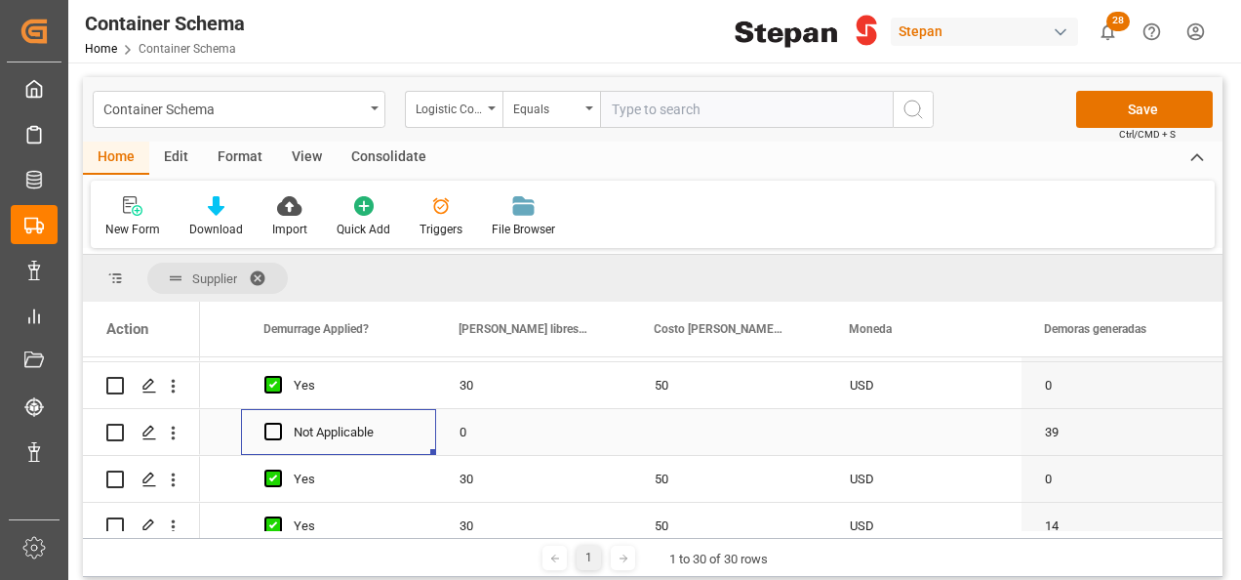
click at [382, 436] on div "Not Applicable" at bounding box center [353, 432] width 119 height 45
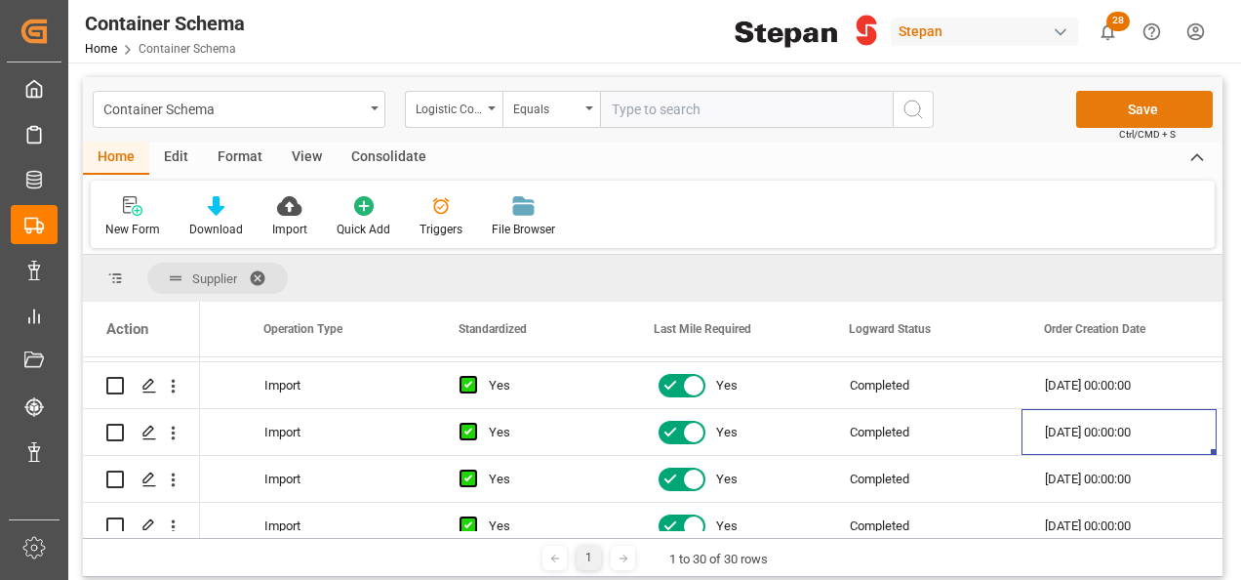
click at [1143, 103] on button "Save" at bounding box center [1144, 109] width 137 height 37
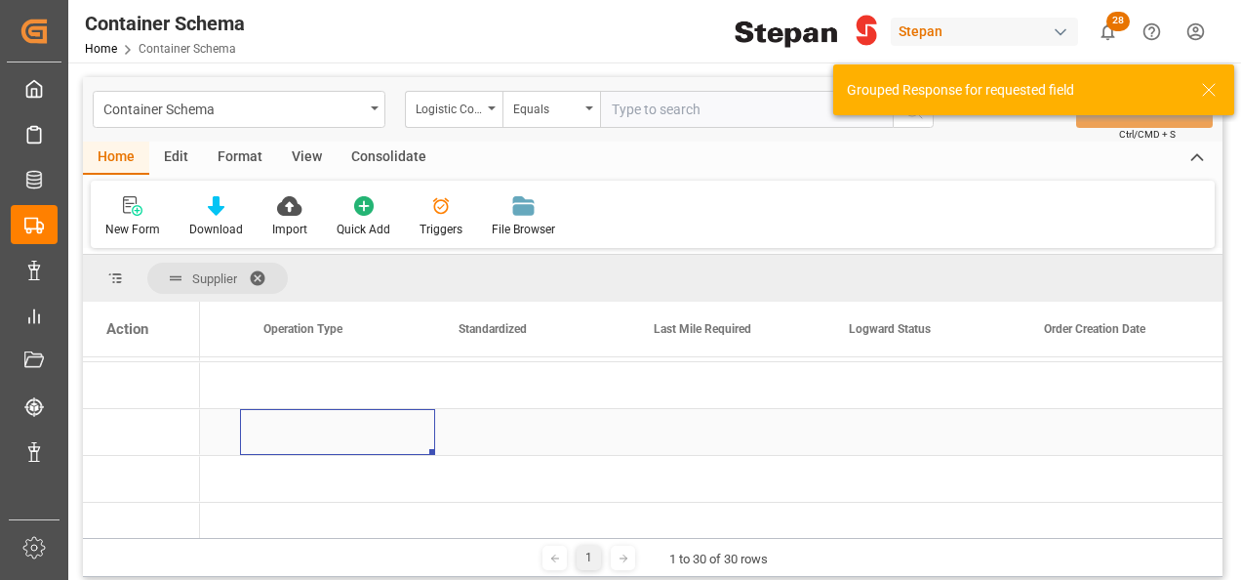
click at [347, 430] on div "Press SPACE to select this row." at bounding box center [337, 432] width 195 height 46
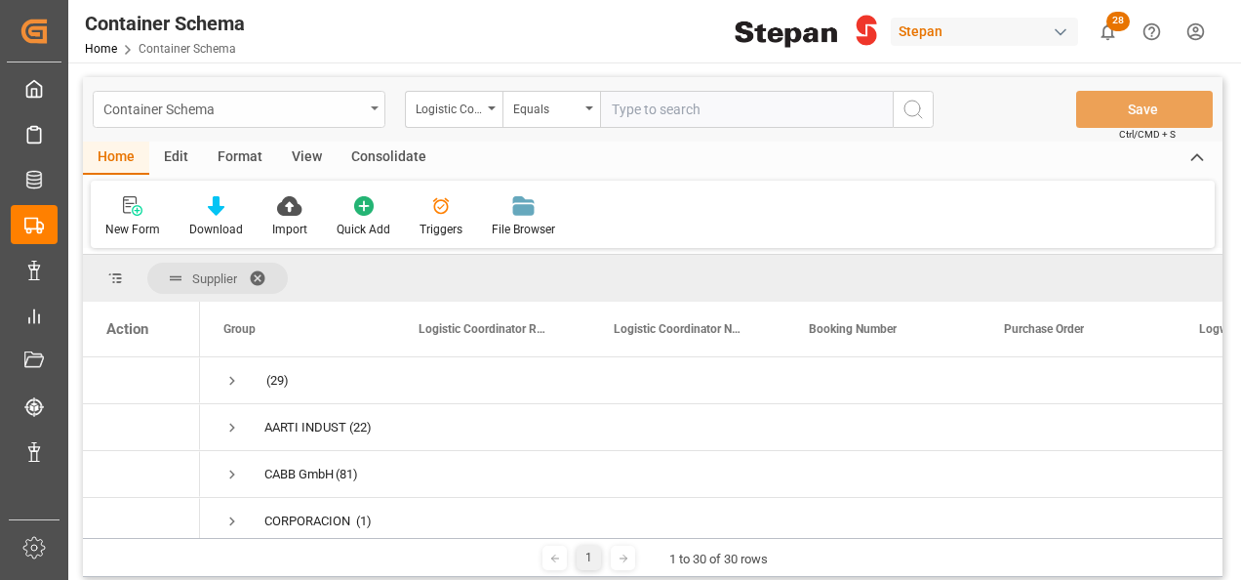
click at [376, 103] on div "Container Schema" at bounding box center [239, 109] width 293 height 37
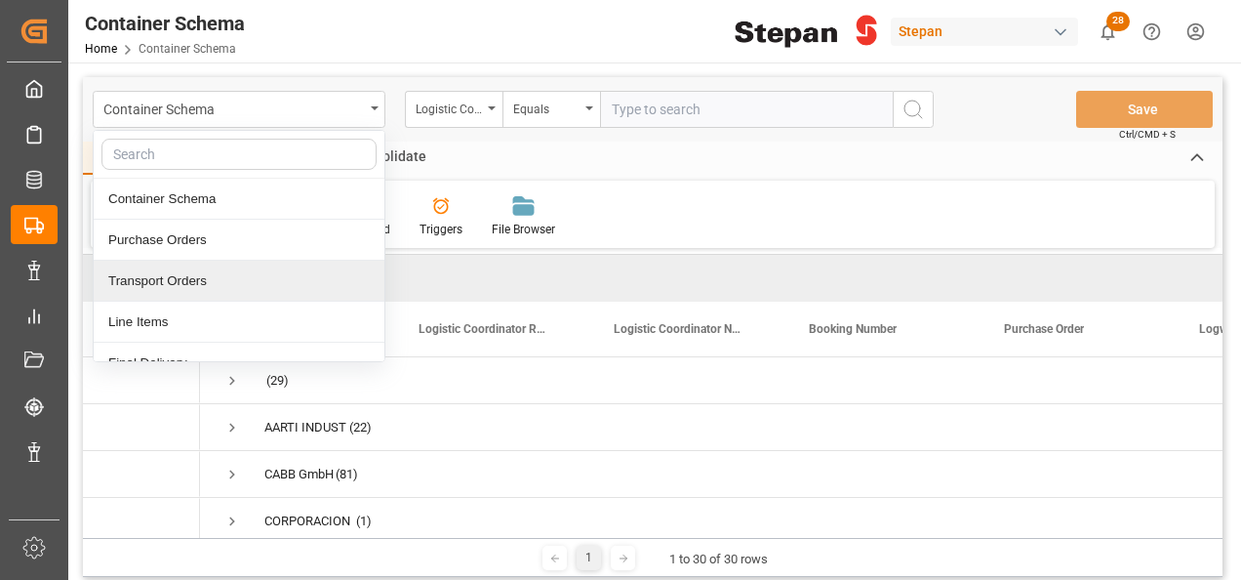
drag, startPoint x: 140, startPoint y: 273, endPoint x: 132, endPoint y: 265, distance: 11.0
click at [138, 275] on div "Transport Orders" at bounding box center [239, 280] width 291 height 41
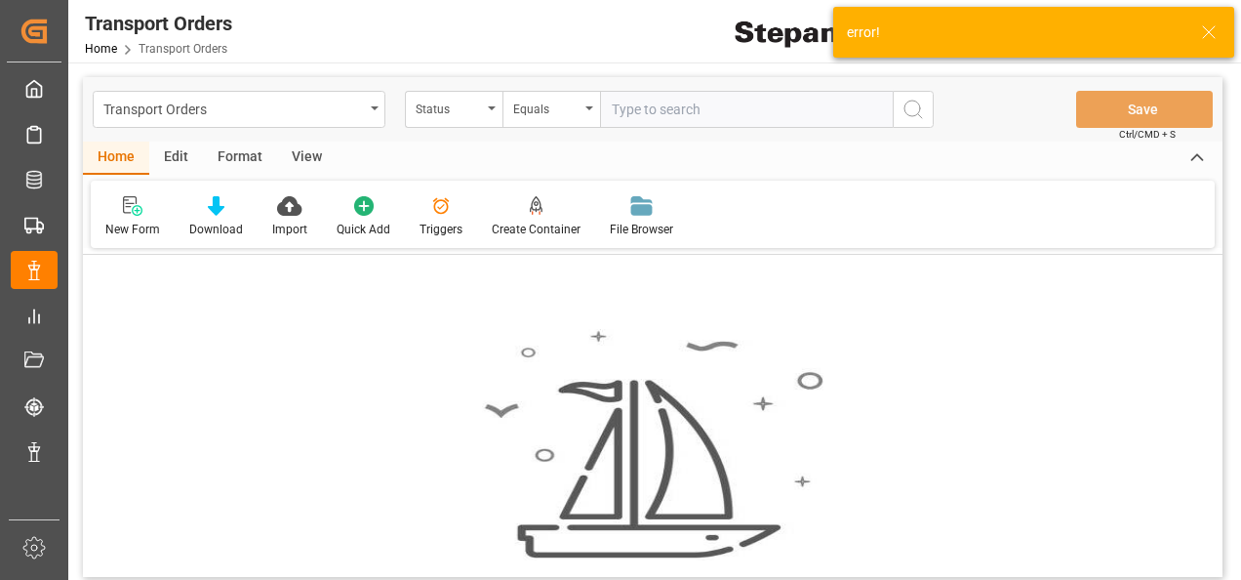
click at [496, 106] on div "Status" at bounding box center [454, 109] width 98 height 37
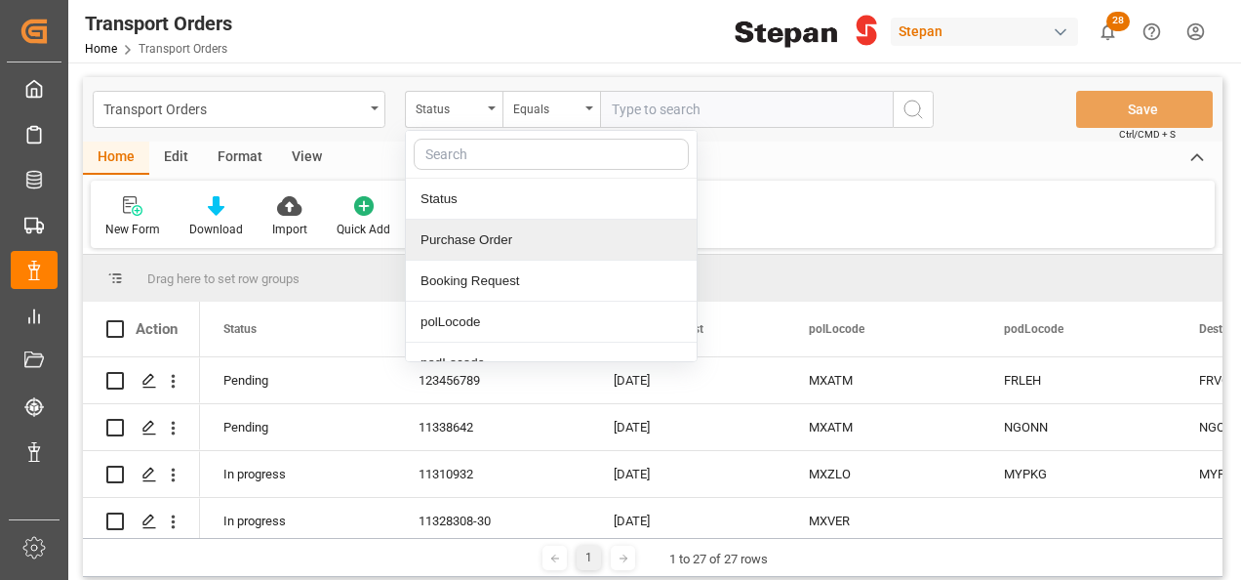
click at [499, 240] on div "Purchase Order" at bounding box center [551, 240] width 291 height 41
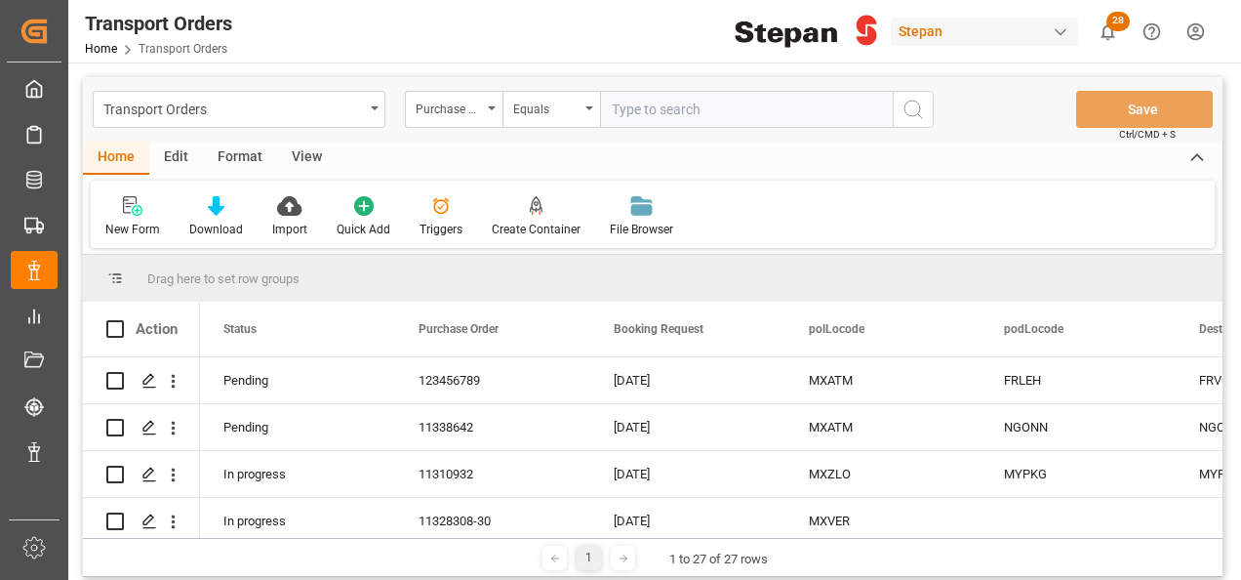
click at [646, 117] on input "text" at bounding box center [746, 109] width 293 height 37
paste input "11332126"
type input "11332126"
click at [917, 110] on icon "search button" at bounding box center [912, 109] width 23 height 23
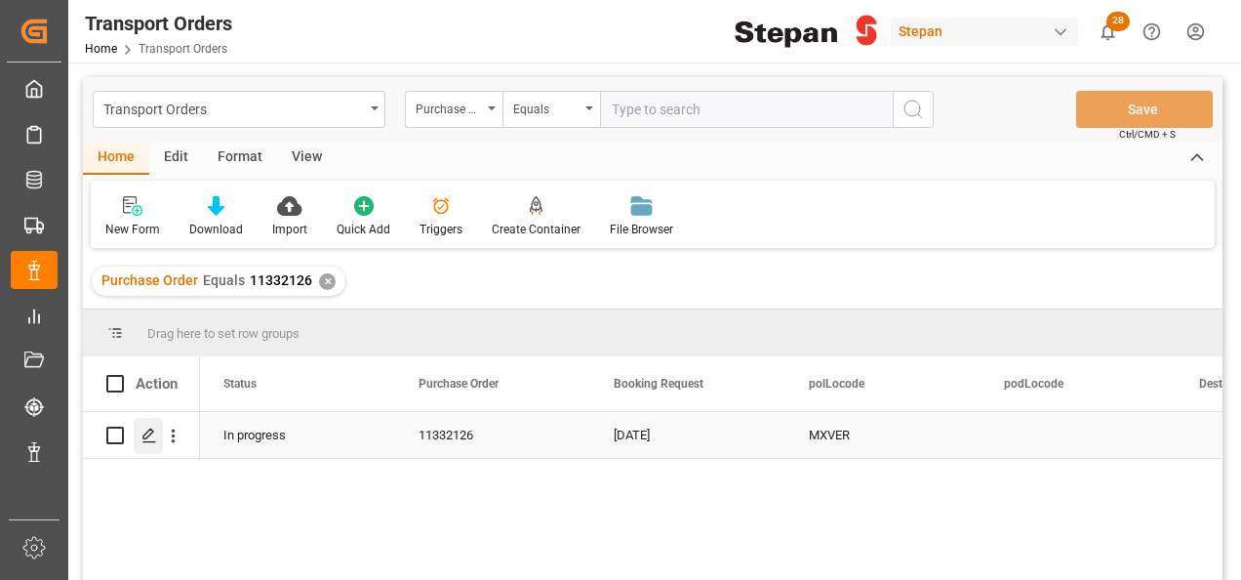
click at [156, 443] on icon "Press SPACE to select this row." at bounding box center [149, 435] width 16 height 16
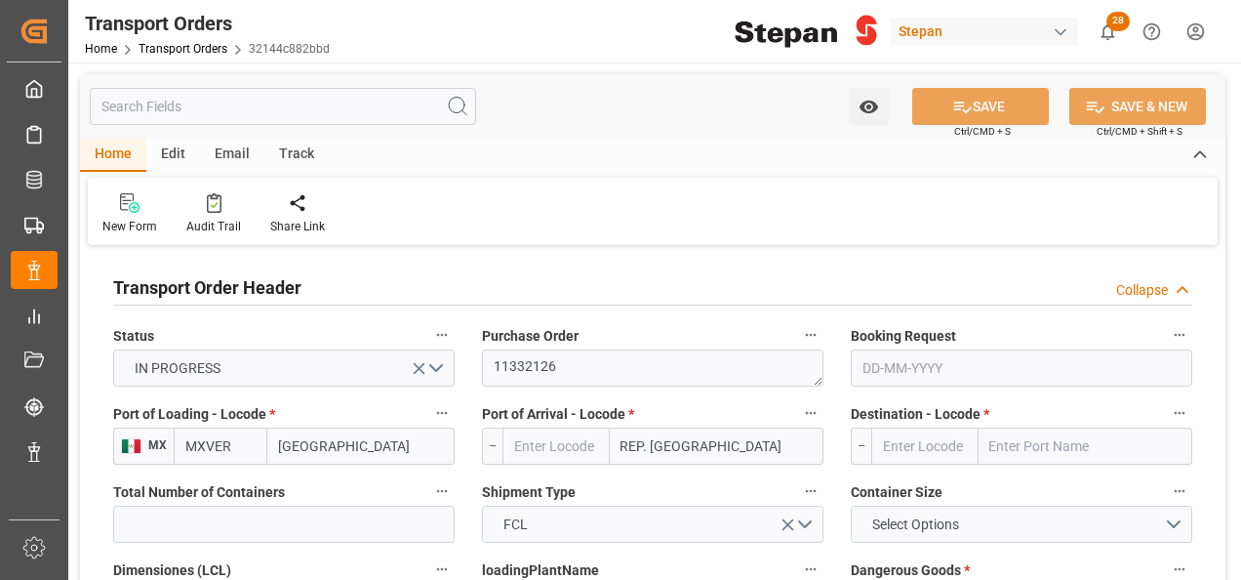
type input "MXVER"
type input "[DATE]"
type input "16-06-2025"
type input "25-06-2025"
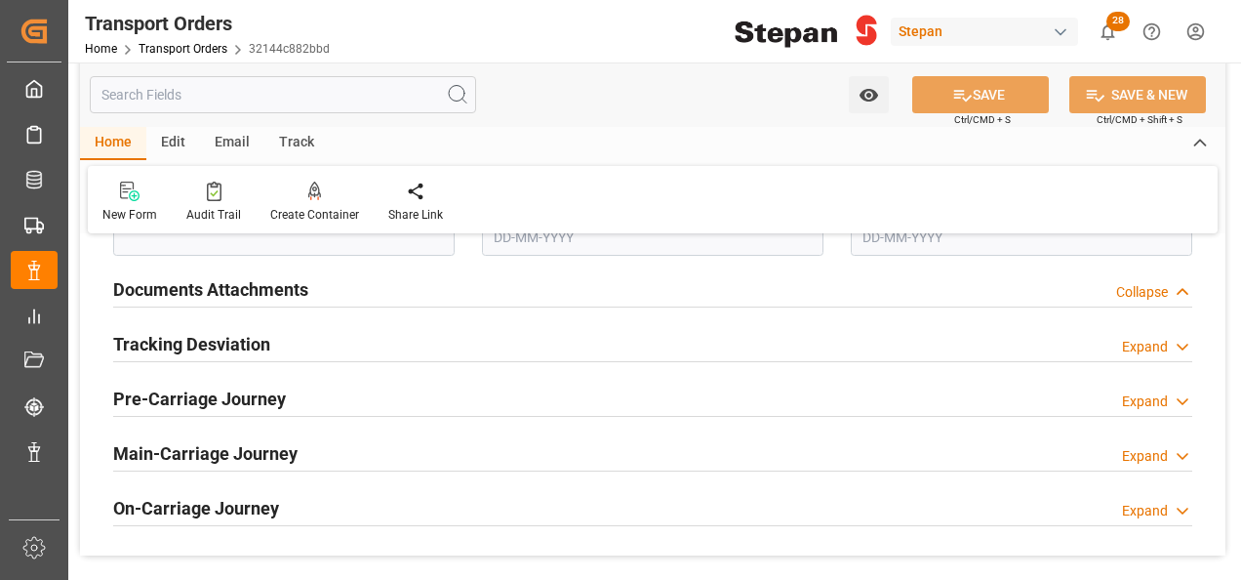
scroll to position [2341, 0]
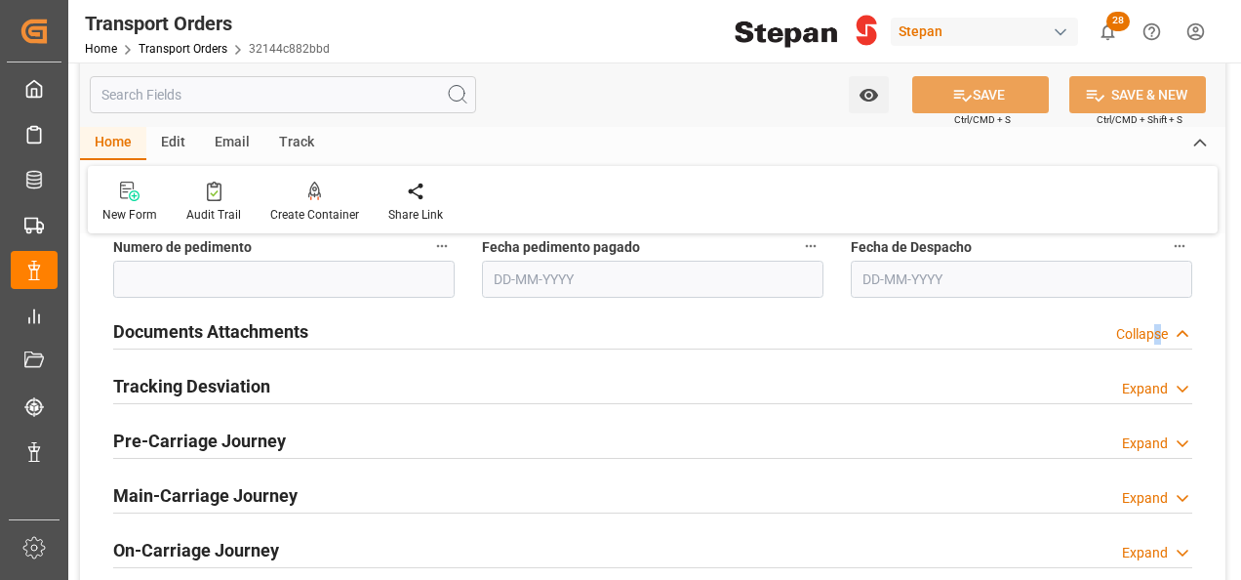
click at [1156, 340] on div "Collapse" at bounding box center [1142, 334] width 52 height 20
click at [281, 328] on h2 "Documents Attachments" at bounding box center [210, 331] width 195 height 26
click at [1181, 331] on icon at bounding box center [1183, 334] width 20 height 20
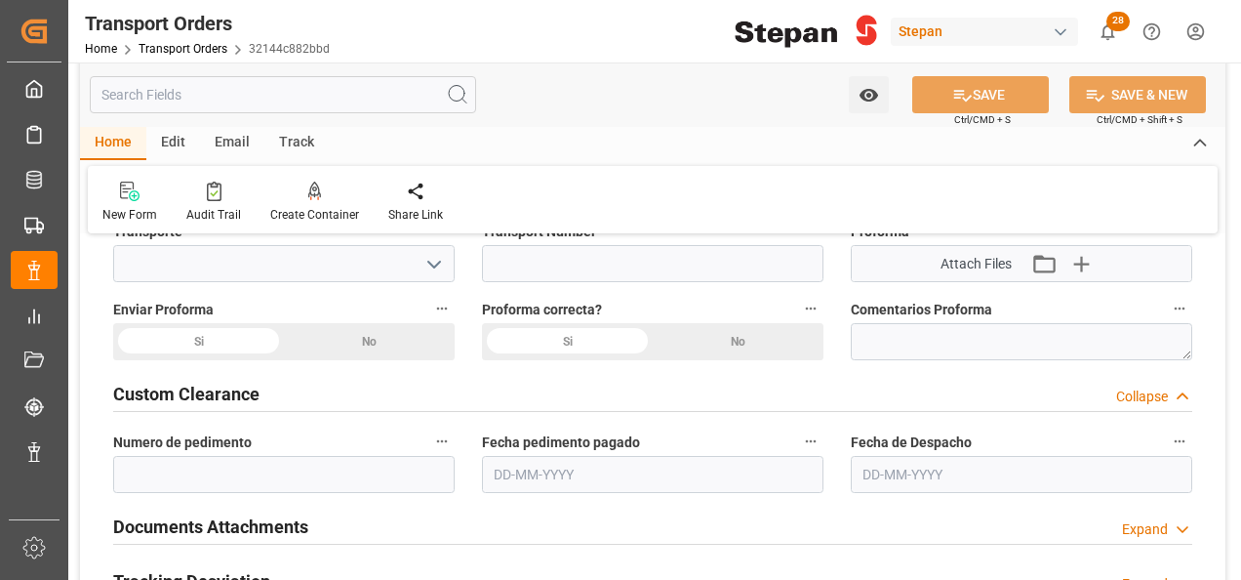
scroll to position [2049, 0]
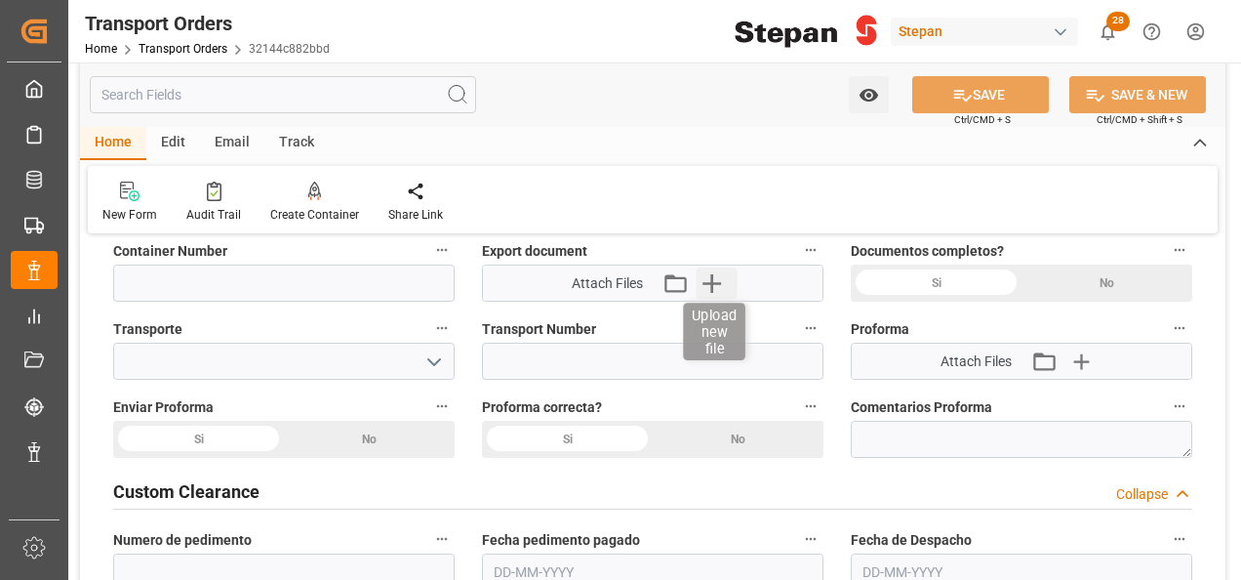
click at [712, 274] on icon "button" at bounding box center [711, 283] width 19 height 19
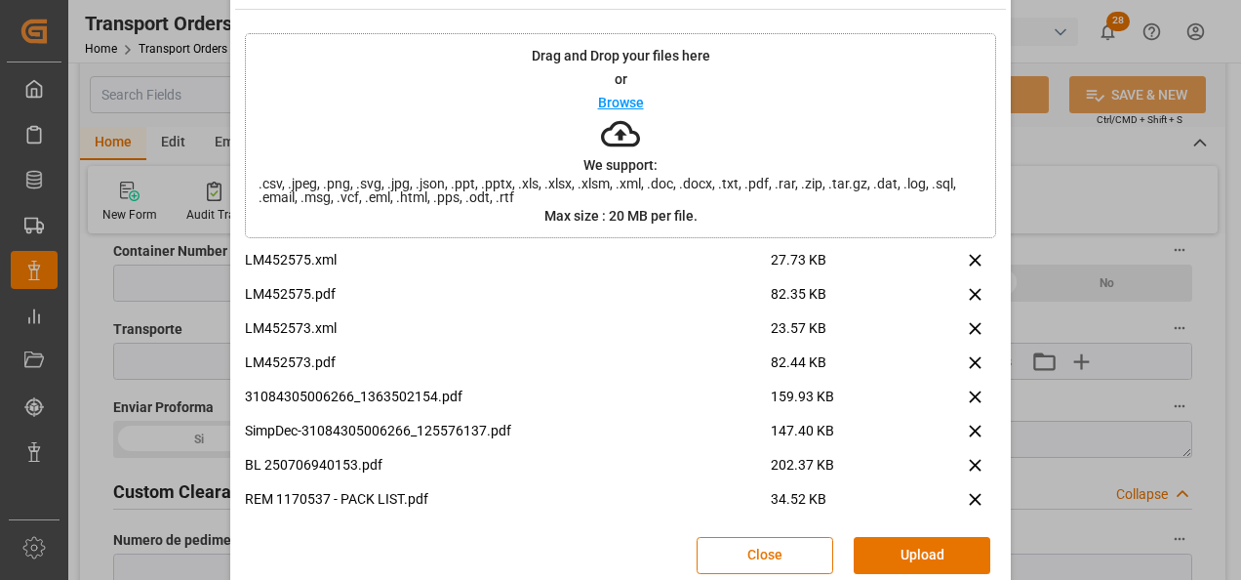
scroll to position [77, 0]
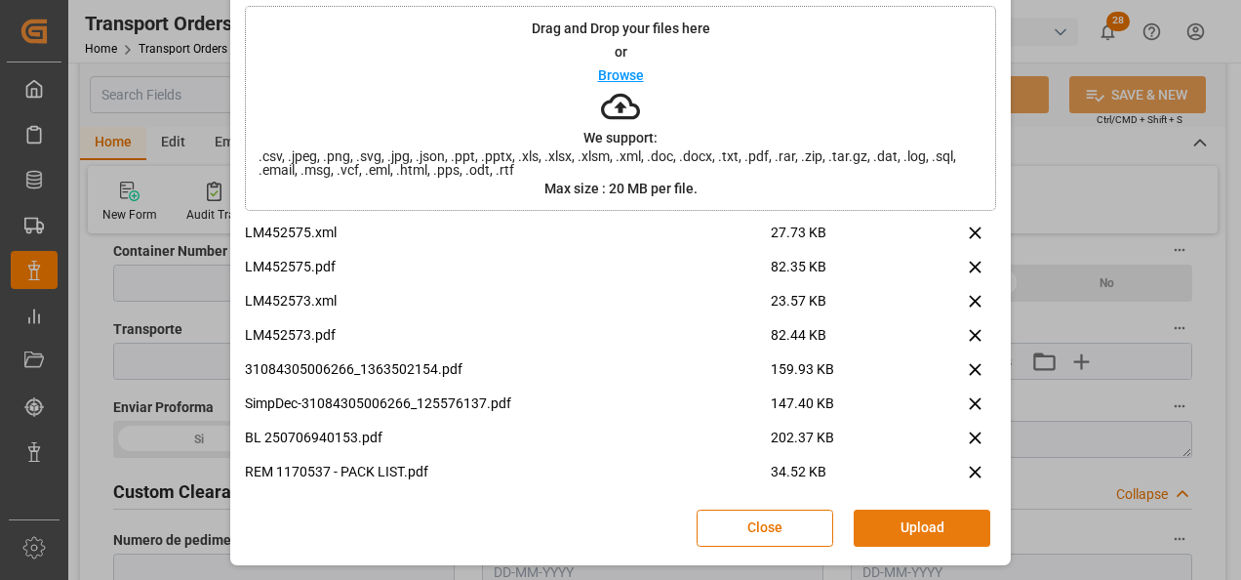
click at [900, 529] on button "Upload" at bounding box center [922, 527] width 137 height 37
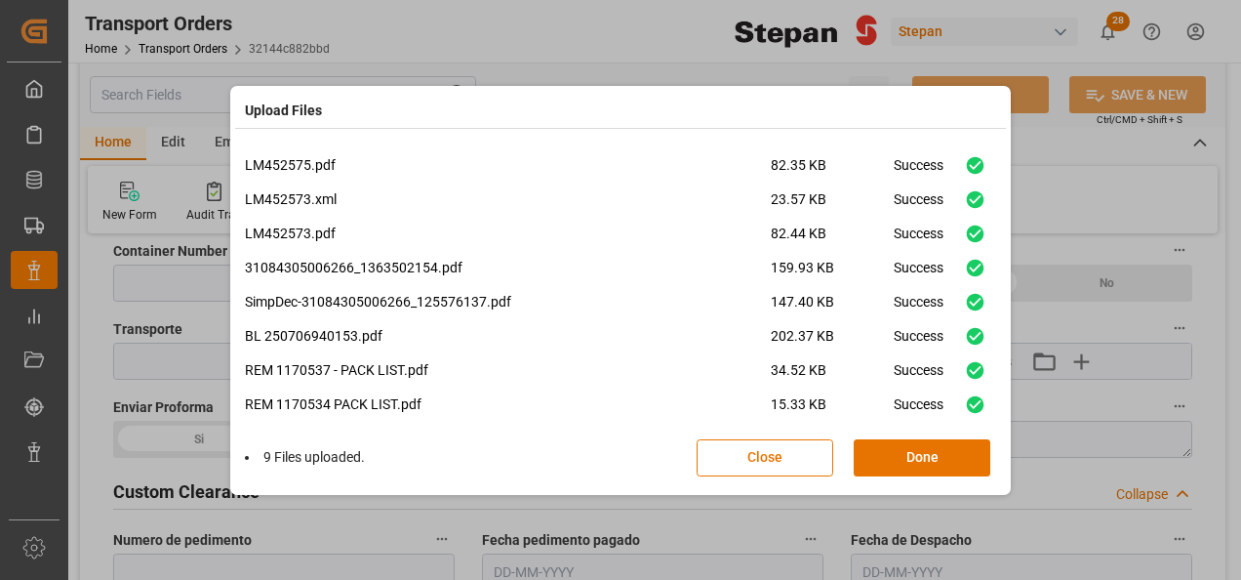
scroll to position [48, 0]
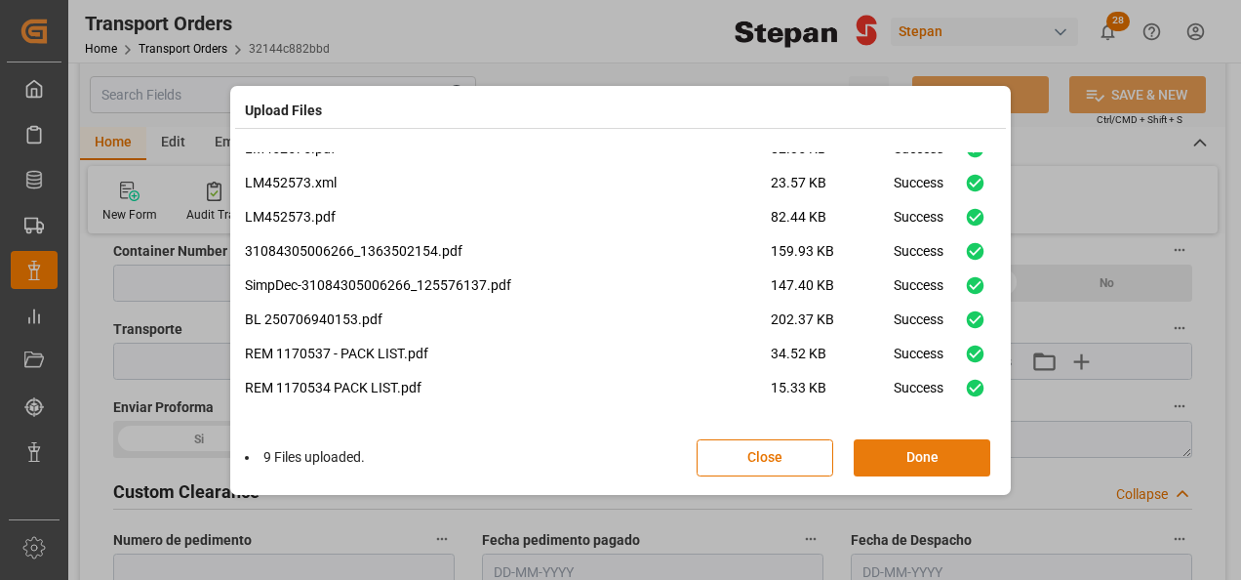
click at [928, 455] on button "Done" at bounding box center [922, 457] width 137 height 37
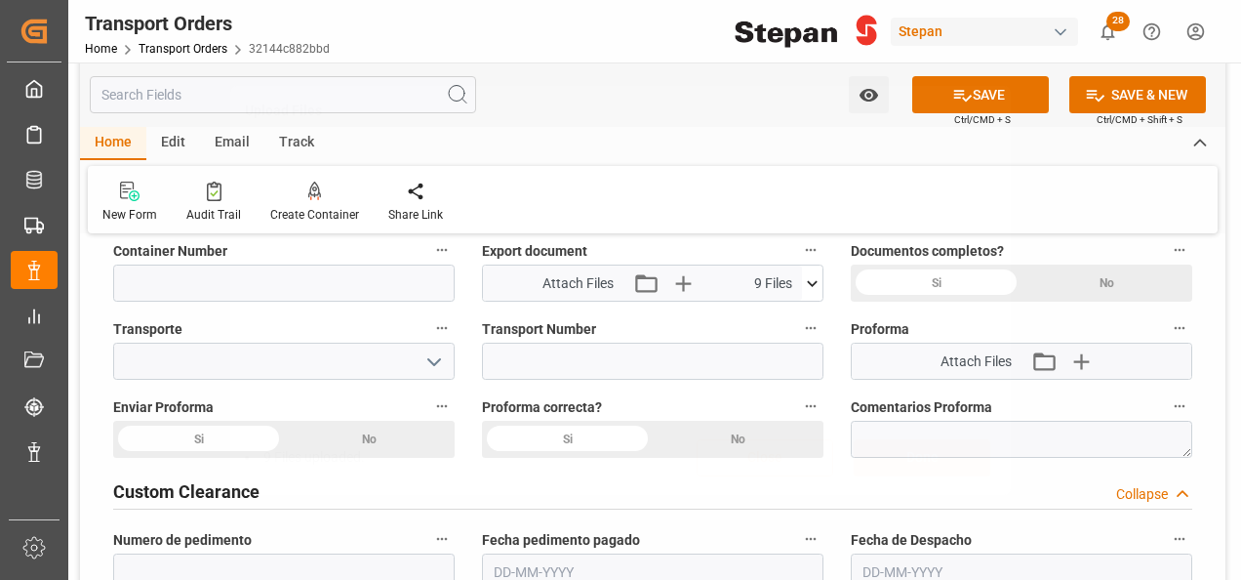
scroll to position [0, 0]
click at [980, 93] on button "SAVE" at bounding box center [980, 94] width 137 height 37
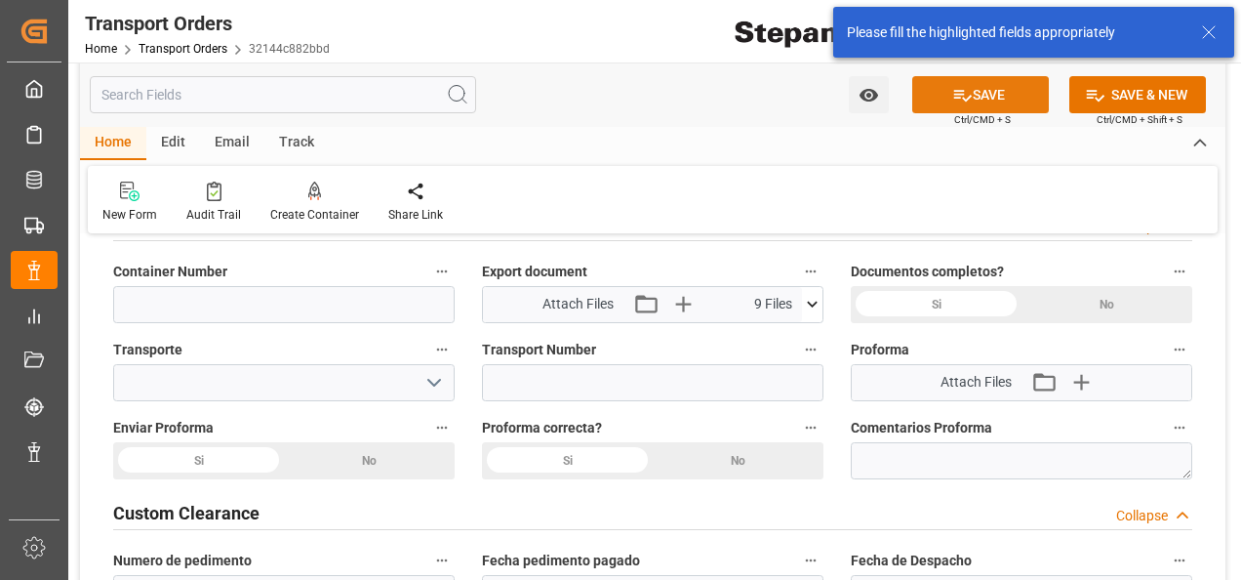
scroll to position [2069, 0]
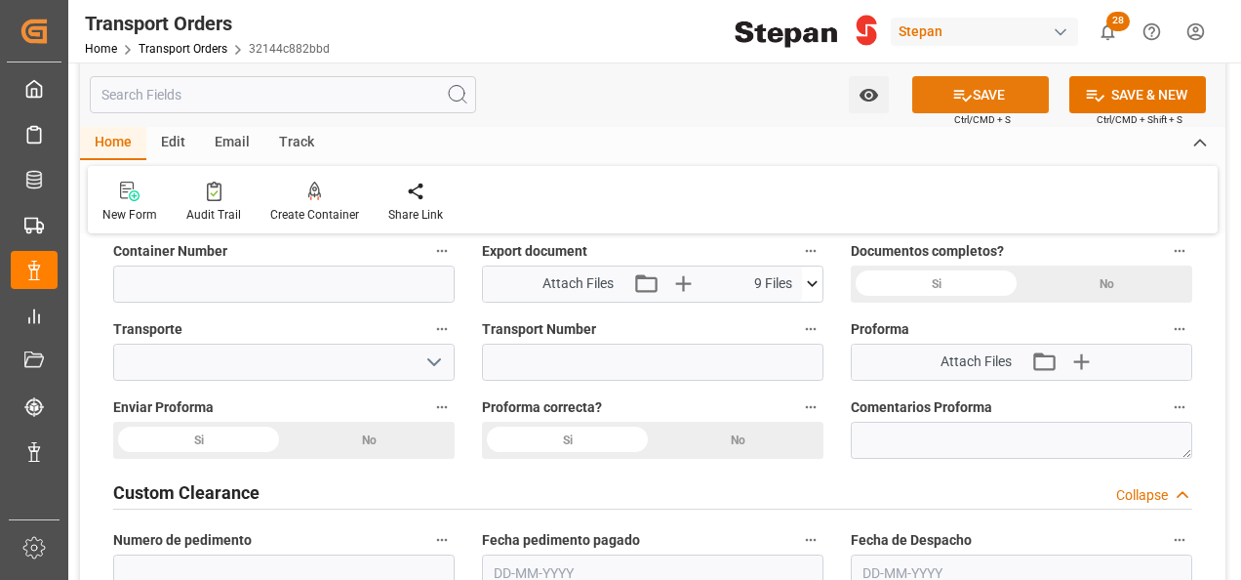
click at [977, 92] on button "SAVE" at bounding box center [980, 94] width 137 height 37
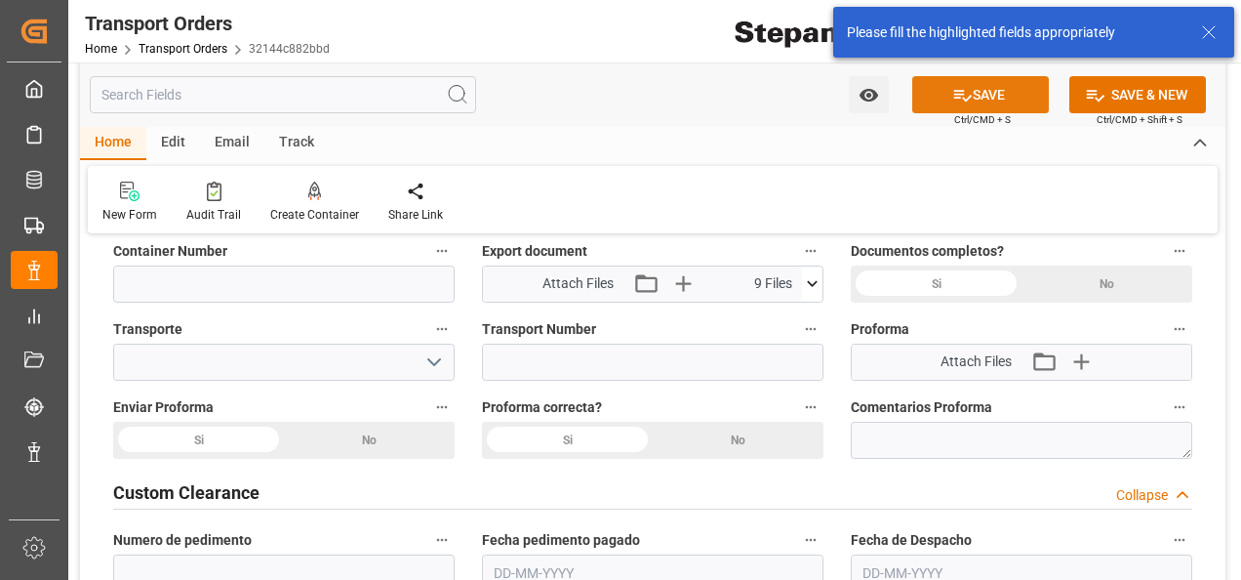
click at [977, 92] on button "SAVE" at bounding box center [980, 94] width 137 height 37
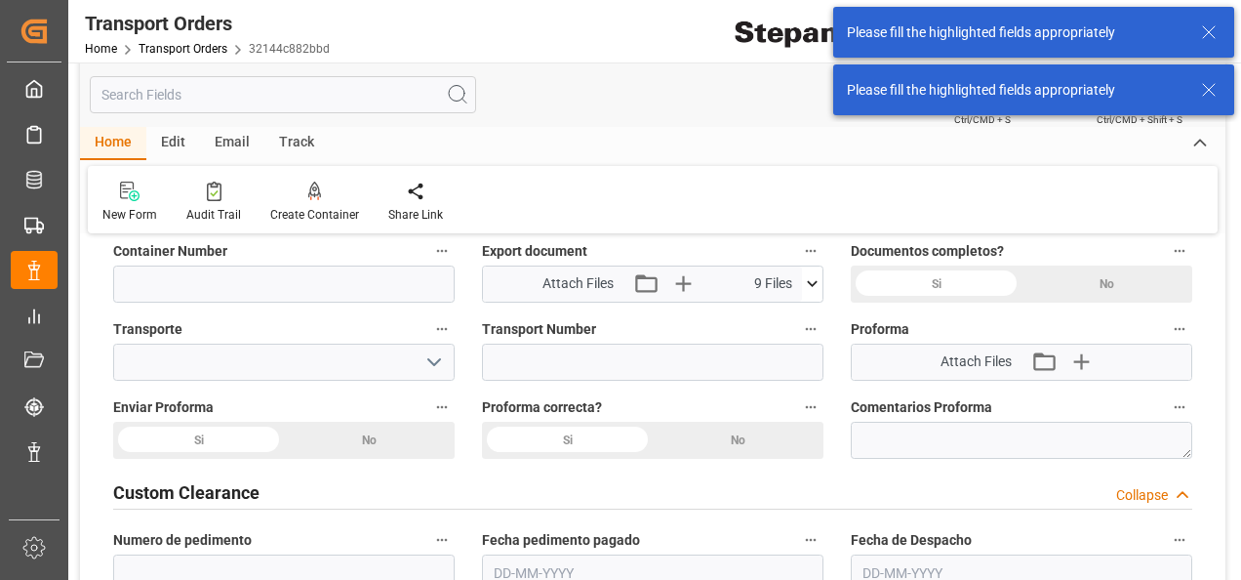
click at [607, 238] on label "Export document" at bounding box center [652, 251] width 341 height 27
click at [798, 238] on button "Export document" at bounding box center [810, 250] width 25 height 25
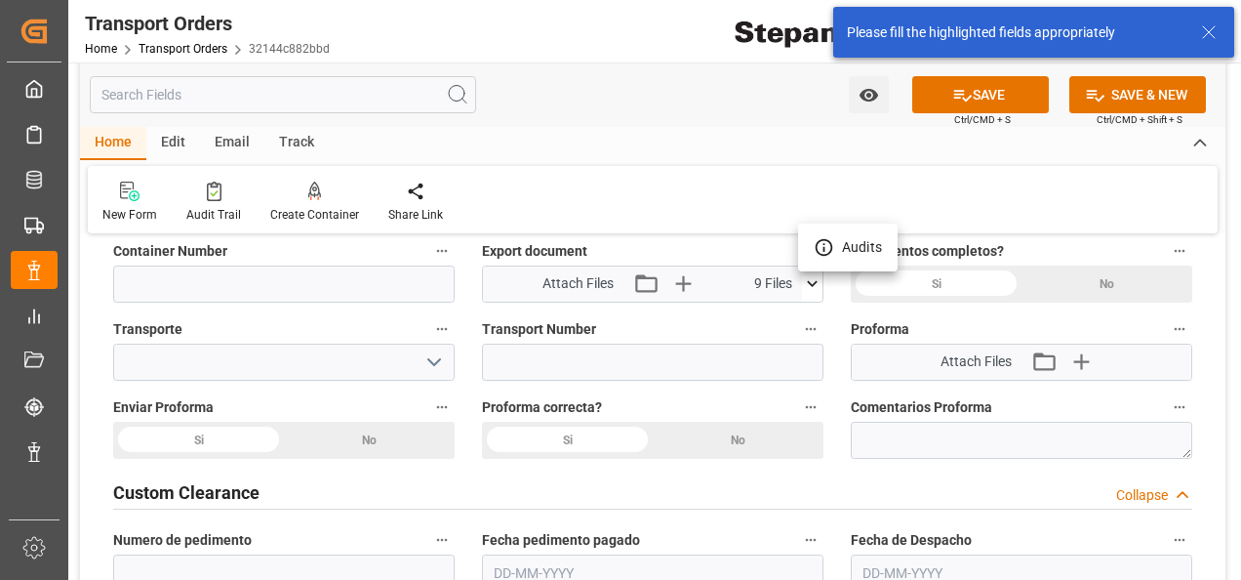
click at [977, 90] on div at bounding box center [620, 290] width 1241 height 580
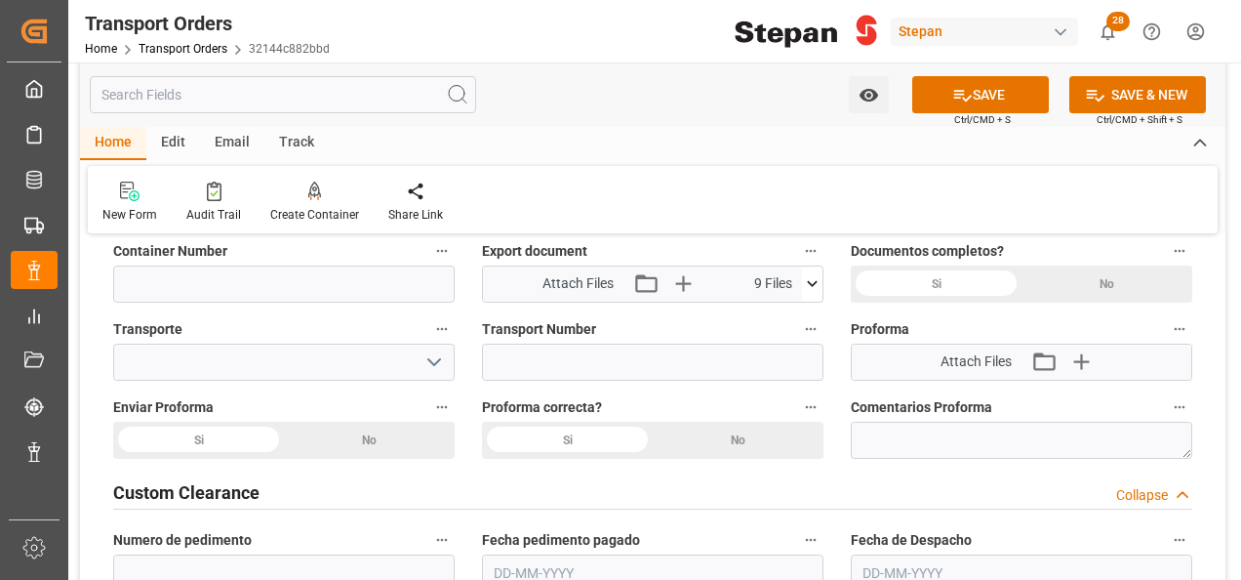
click at [977, 90] on button "SAVE" at bounding box center [980, 94] width 137 height 37
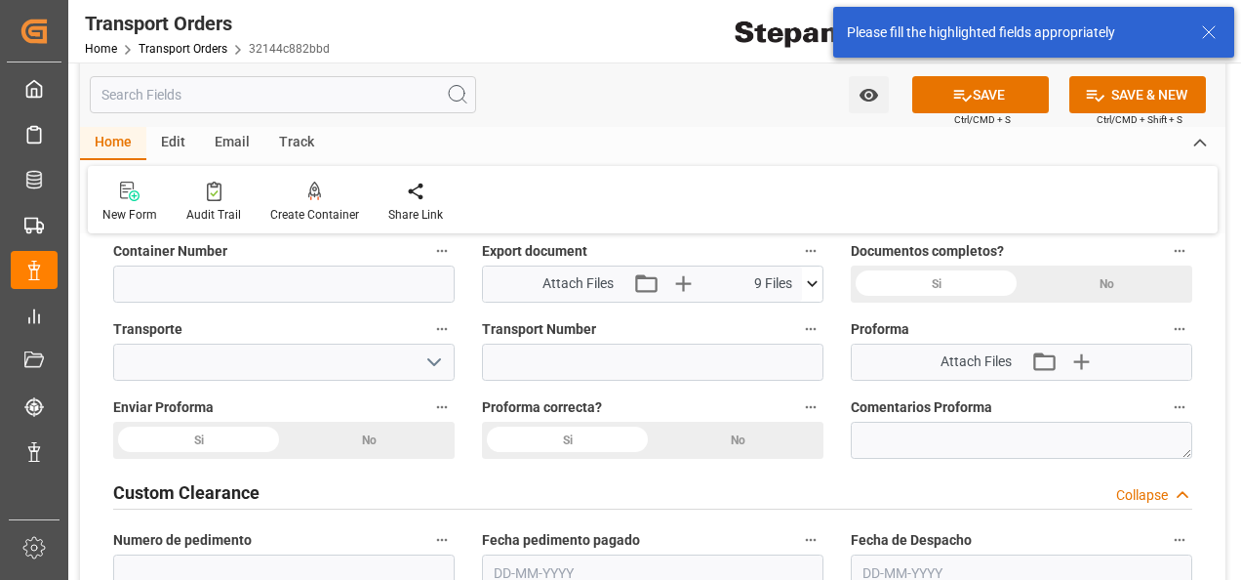
drag, startPoint x: 464, startPoint y: 144, endPoint x: 279, endPoint y: 115, distance: 187.7
click at [464, 144] on div "Home Edit Email Track" at bounding box center [652, 143] width 1145 height 33
click at [190, 49] on link "Transport Orders" at bounding box center [183, 49] width 89 height 14
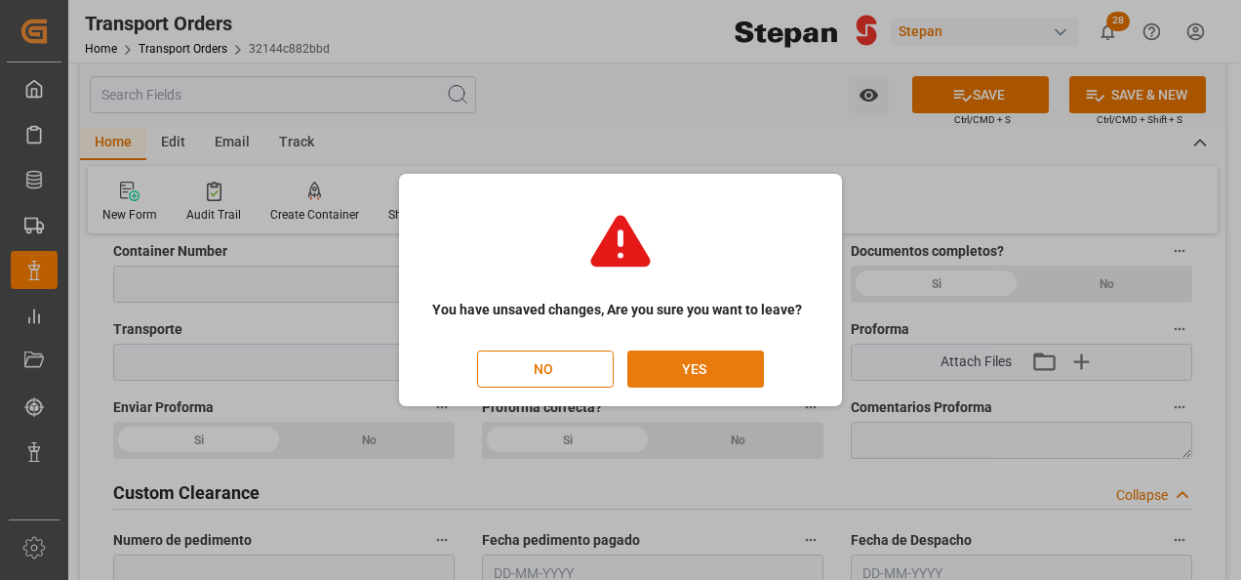
click at [713, 375] on button "YES" at bounding box center [695, 368] width 137 height 37
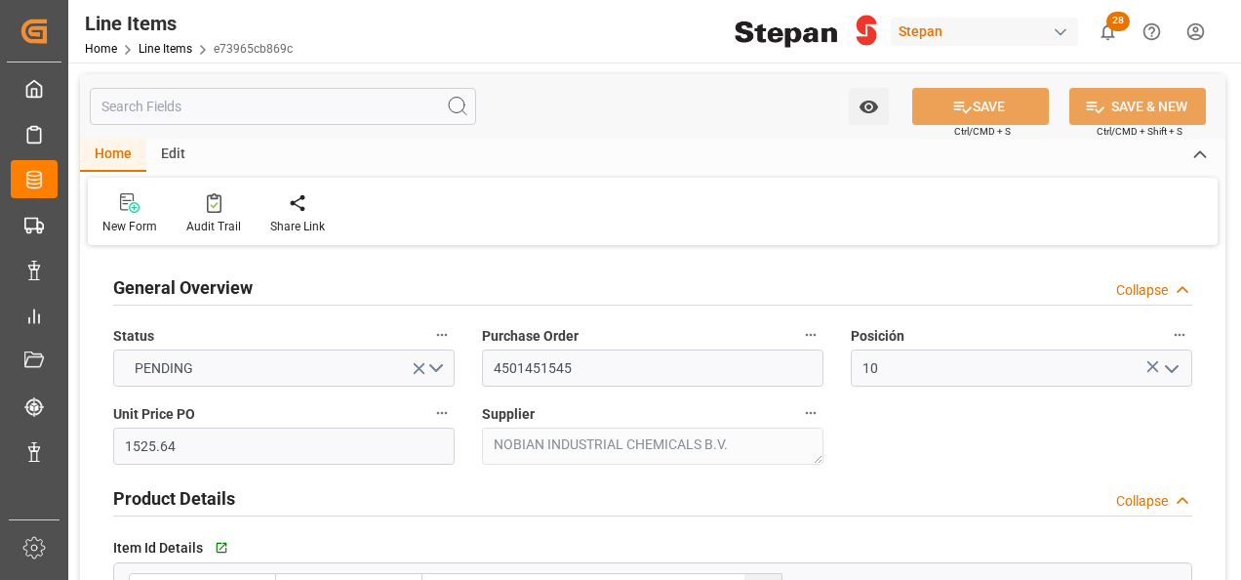
type input "1525.64"
type input "12352101"
type input "18000"
type input "17680"
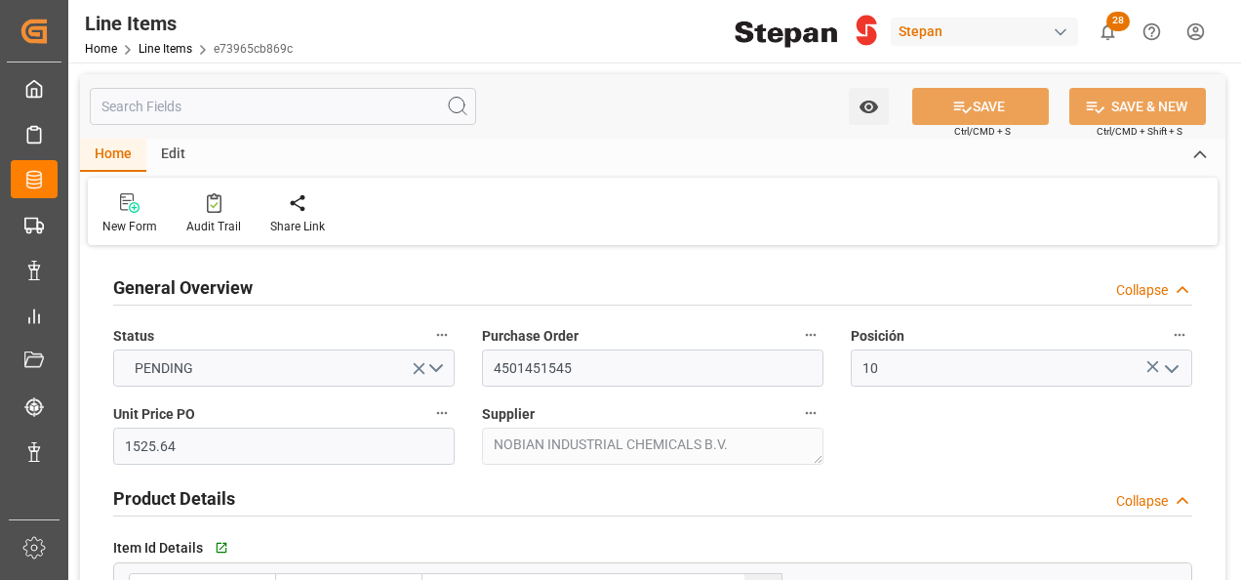
type input "26477.21"
type input "[DATE]"
type input "[DATE] 22:44"
type input "28-03-2025 19:06"
type input "28-03-2025"
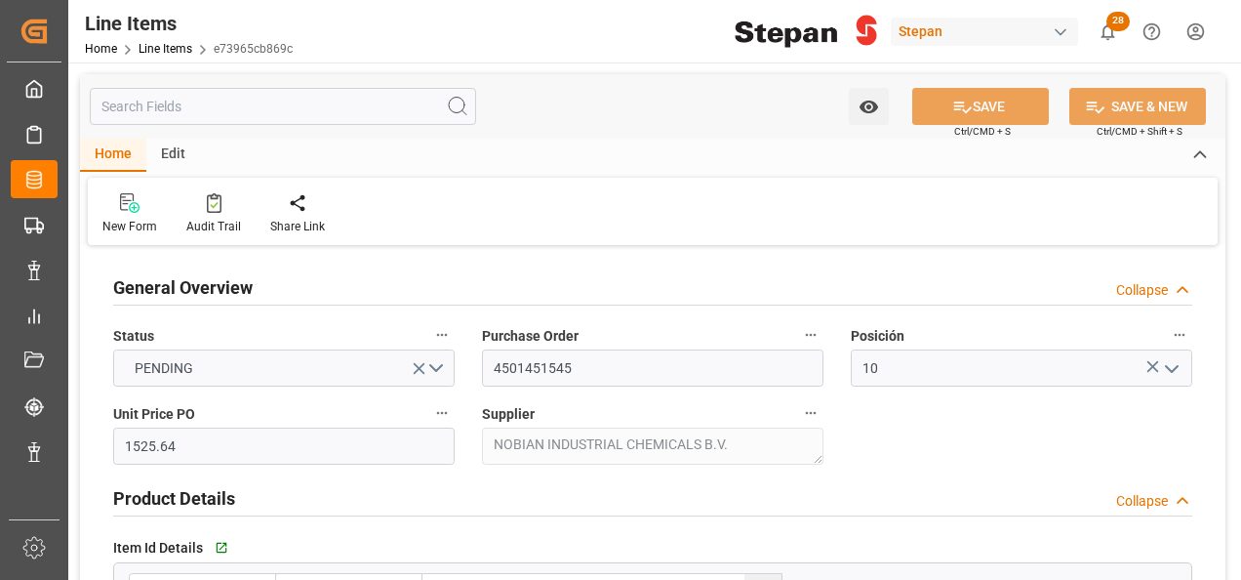
type input "03-09-2025"
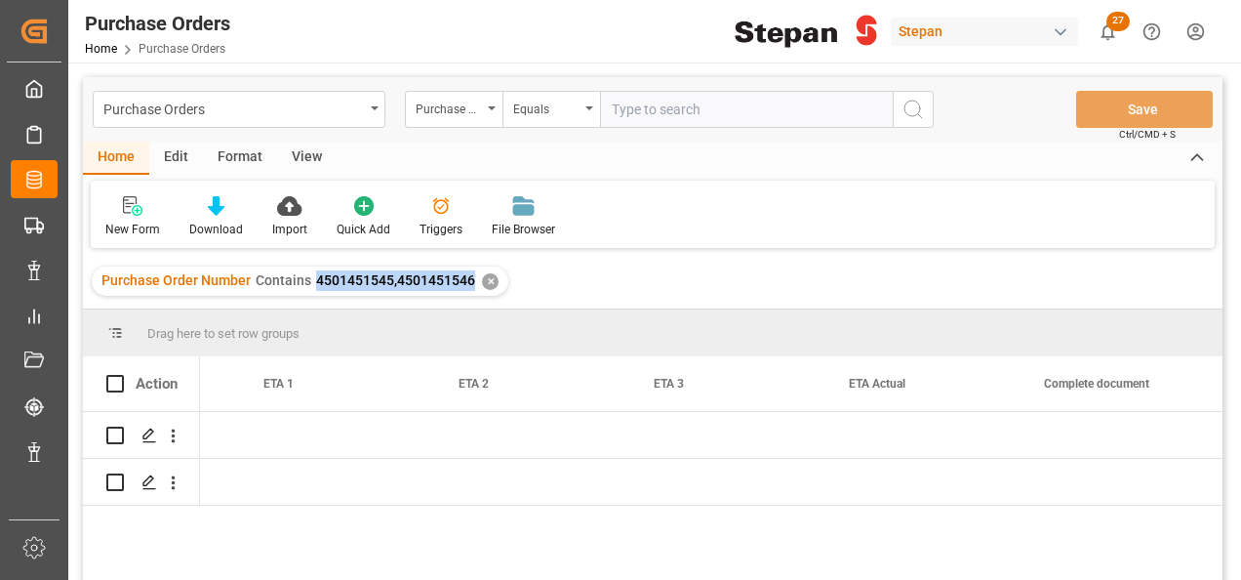
scroll to position [0, 2692]
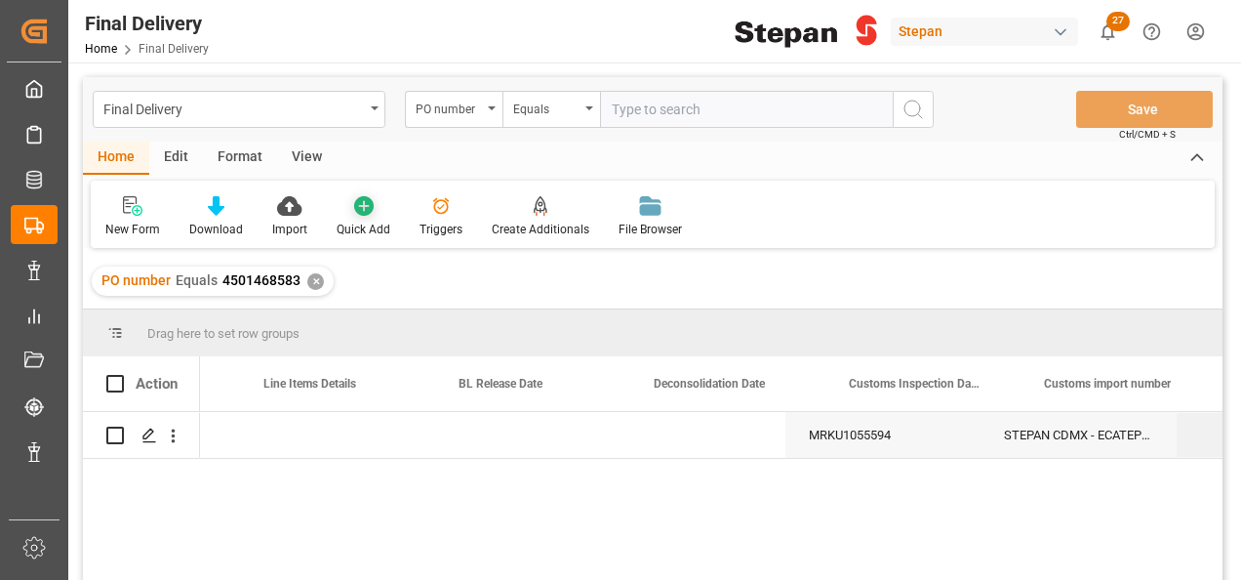
scroll to position [0, 936]
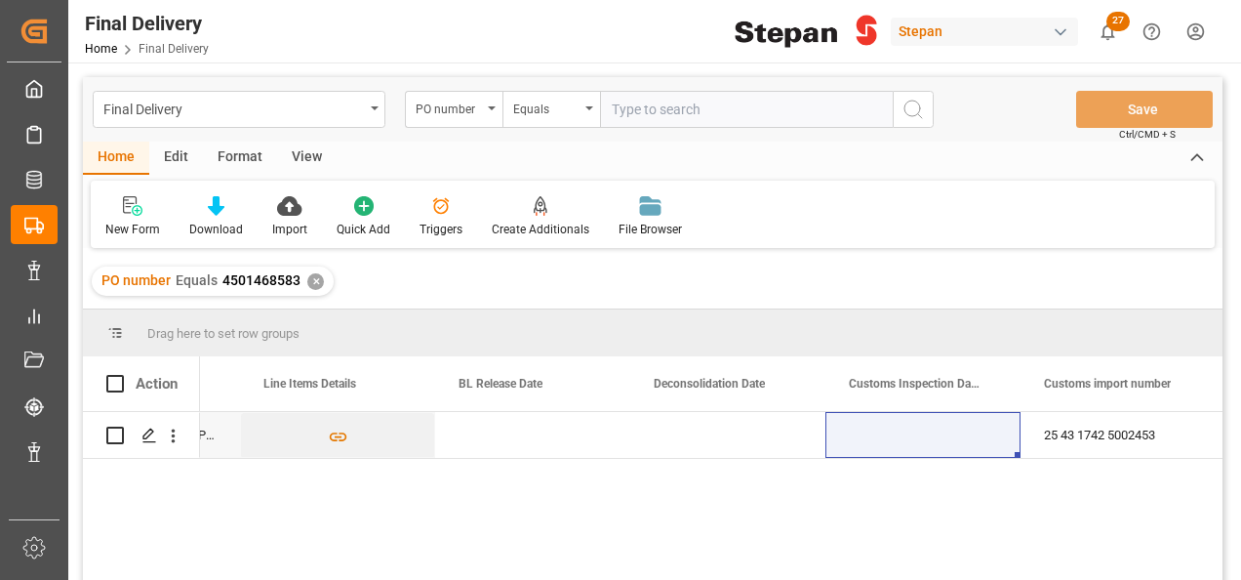
click at [308, 280] on div "✕" at bounding box center [315, 281] width 17 height 17
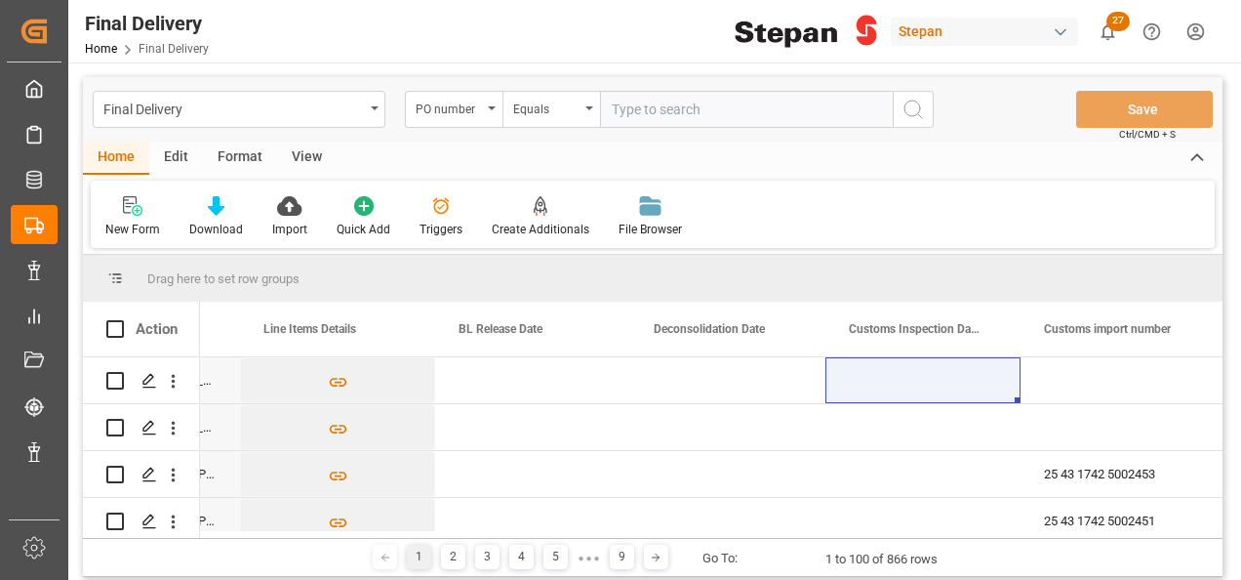
click at [494, 106] on icon "open menu" at bounding box center [492, 108] width 8 height 4
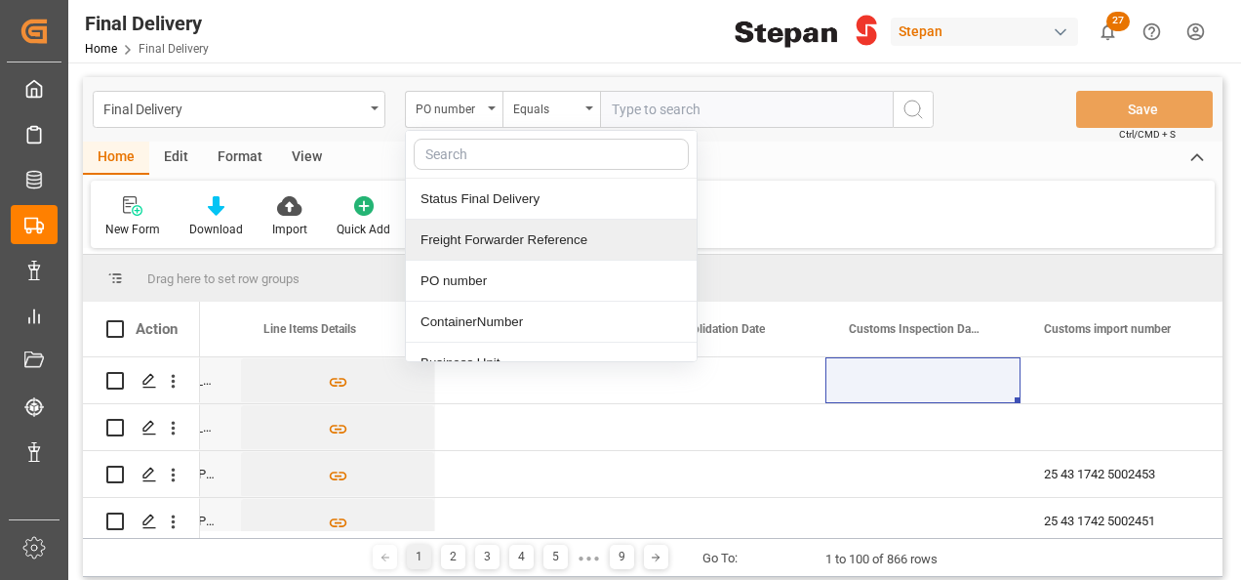
click at [447, 242] on div "Freight Forwarder Reference" at bounding box center [551, 240] width 291 height 41
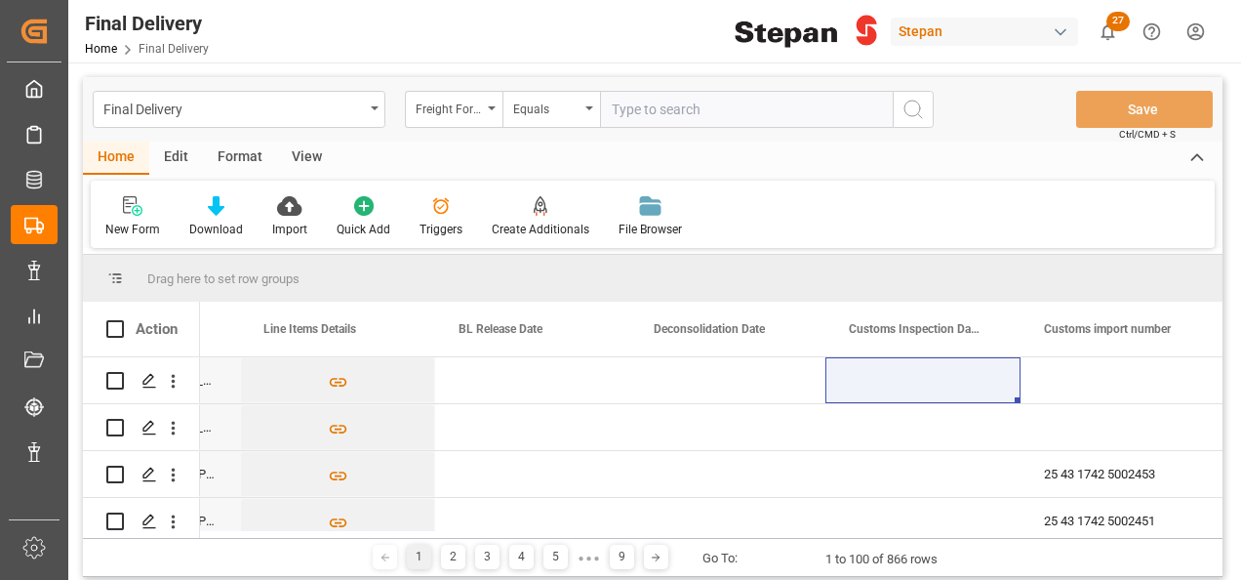
click at [655, 105] on input "text" at bounding box center [746, 109] width 293 height 37
paste input "250706940153"
type input "250706940153"
click at [923, 116] on icon "search button" at bounding box center [912, 109] width 23 height 23
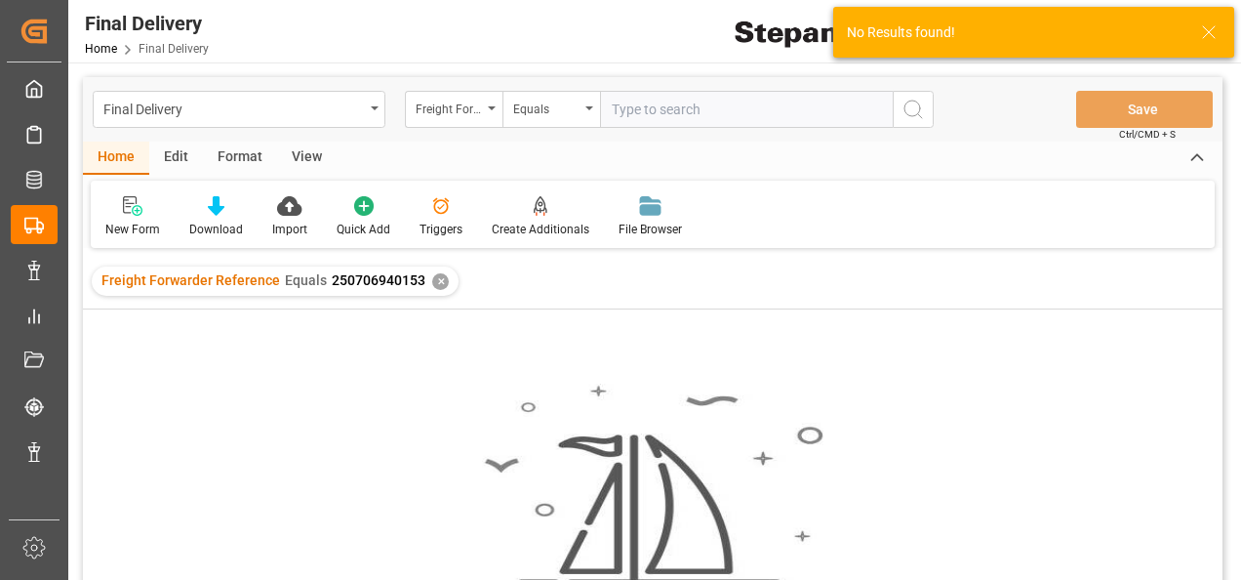
click at [435, 283] on div "✕" at bounding box center [440, 281] width 17 height 17
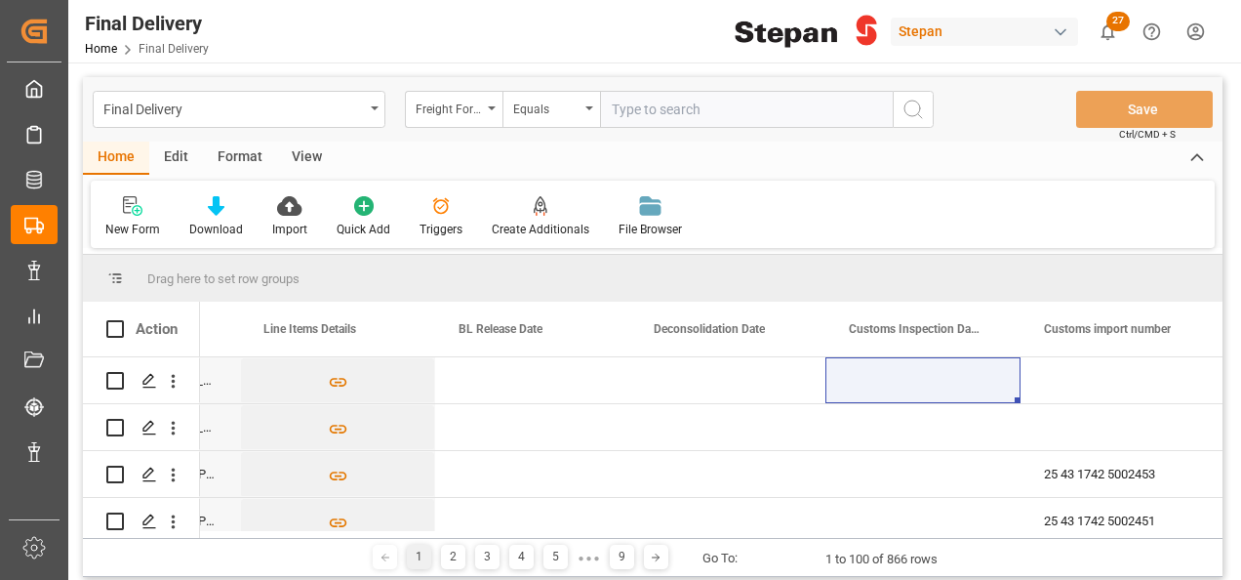
click at [620, 114] on input "text" at bounding box center [746, 109] width 293 height 37
paste input "250706940153"
click at [609, 105] on input "250706940153" at bounding box center [746, 109] width 293 height 37
type input "250706940153"
click at [909, 106] on icon "search button" at bounding box center [912, 109] width 23 height 23
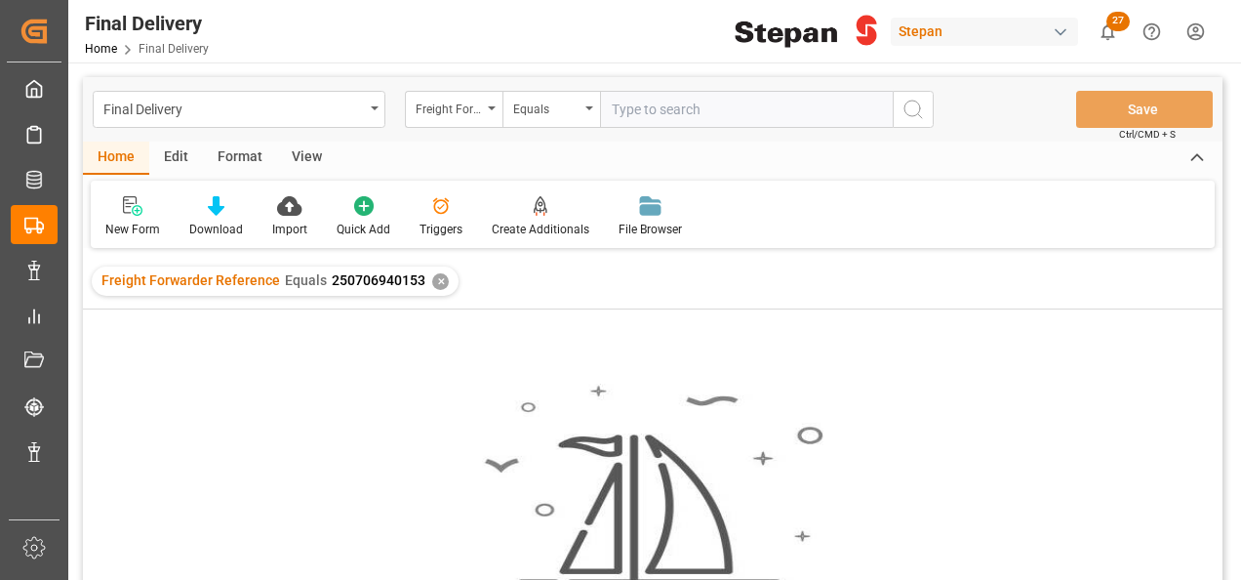
click at [441, 282] on div "✕" at bounding box center [440, 281] width 17 height 17
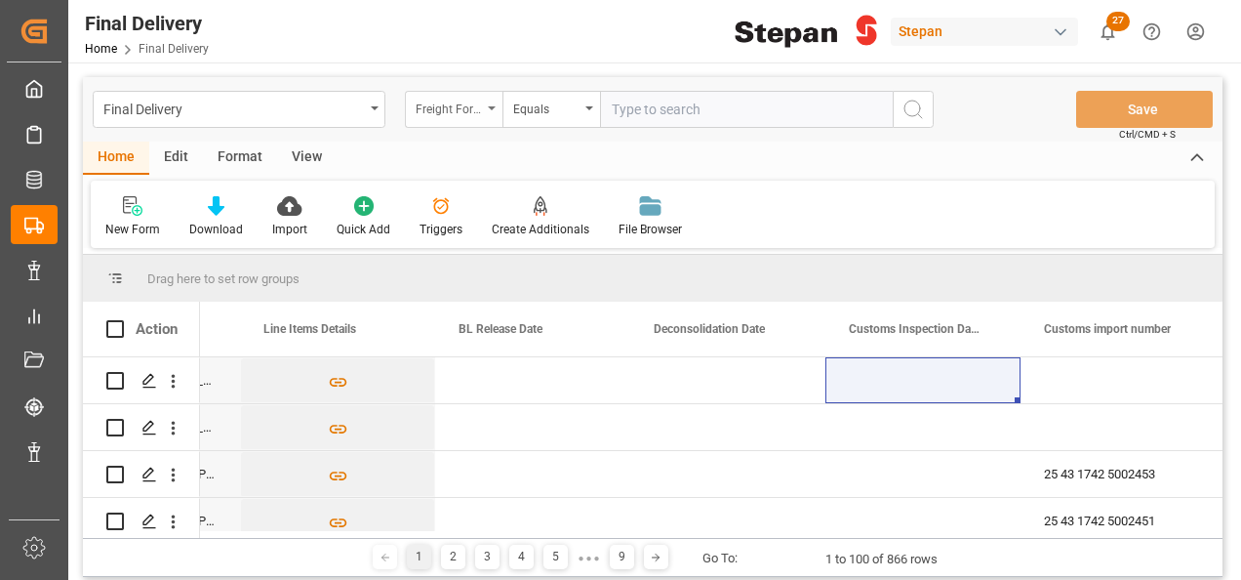
click at [484, 110] on div "Freight Forwarder Reference" at bounding box center [454, 109] width 98 height 37
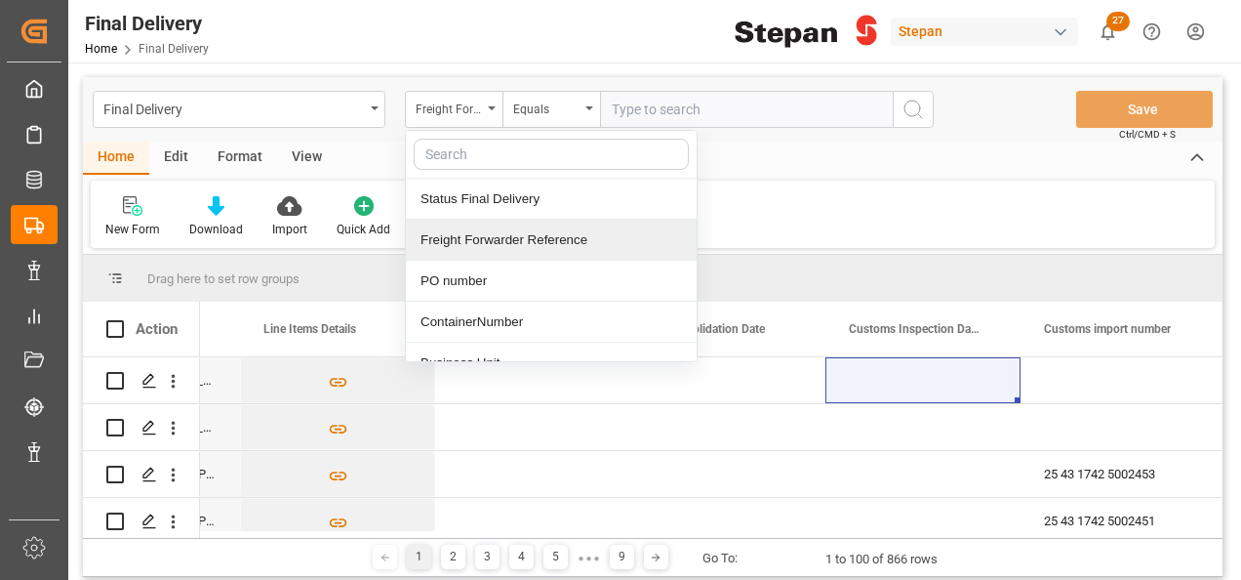
click at [483, 238] on div "Freight Forwarder Reference" at bounding box center [551, 240] width 291 height 41
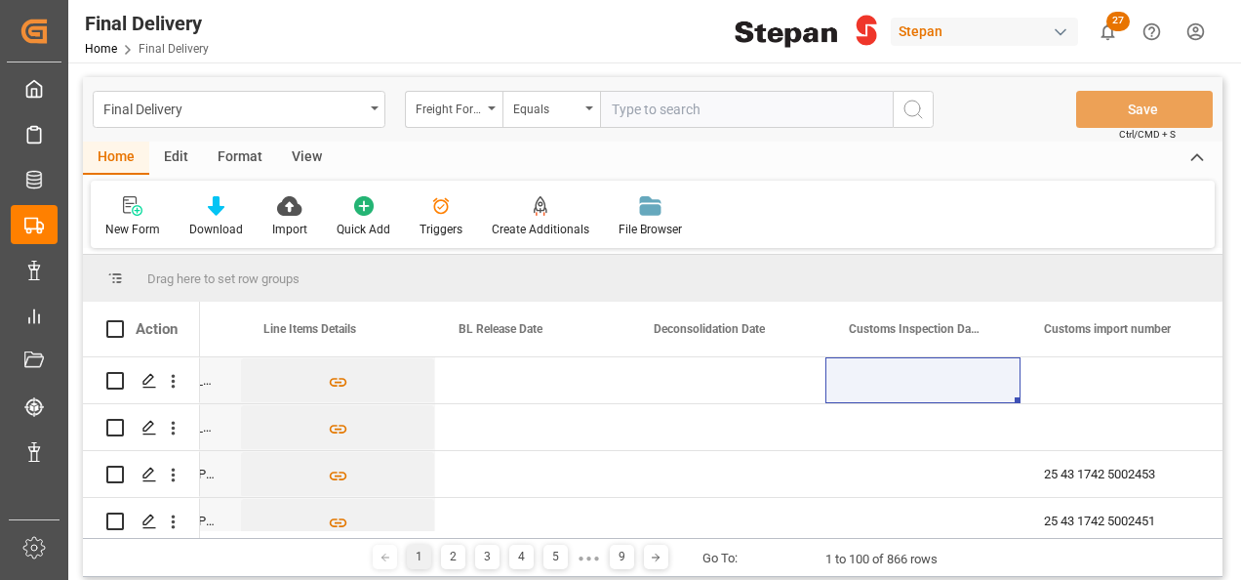
click at [661, 111] on input "text" at bounding box center [746, 109] width 293 height 37
paste input "250806900622"
type input "250806900622"
click at [916, 110] on icon "search button" at bounding box center [912, 109] width 23 height 23
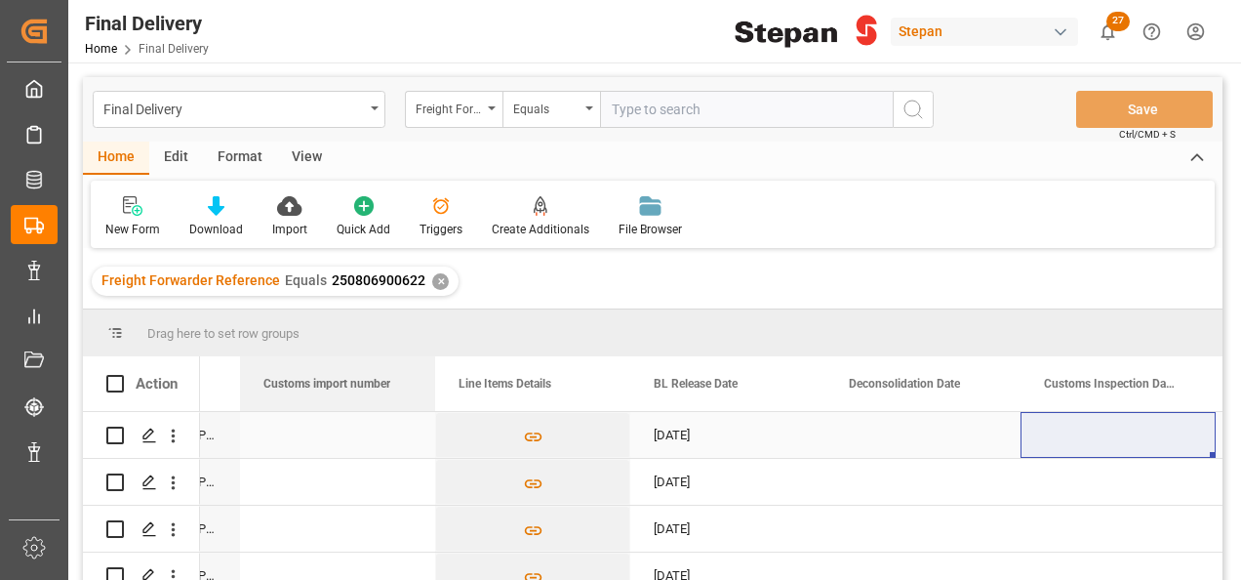
drag, startPoint x: 1101, startPoint y: 379, endPoint x: 249, endPoint y: 414, distance: 853.4
click at [249, 414] on div "Action ContainerNumber Business Unit Line Items Details" at bounding box center [653, 474] width 1140 height 236
click at [297, 441] on div "Press SPACE to select this row." at bounding box center [337, 435] width 195 height 46
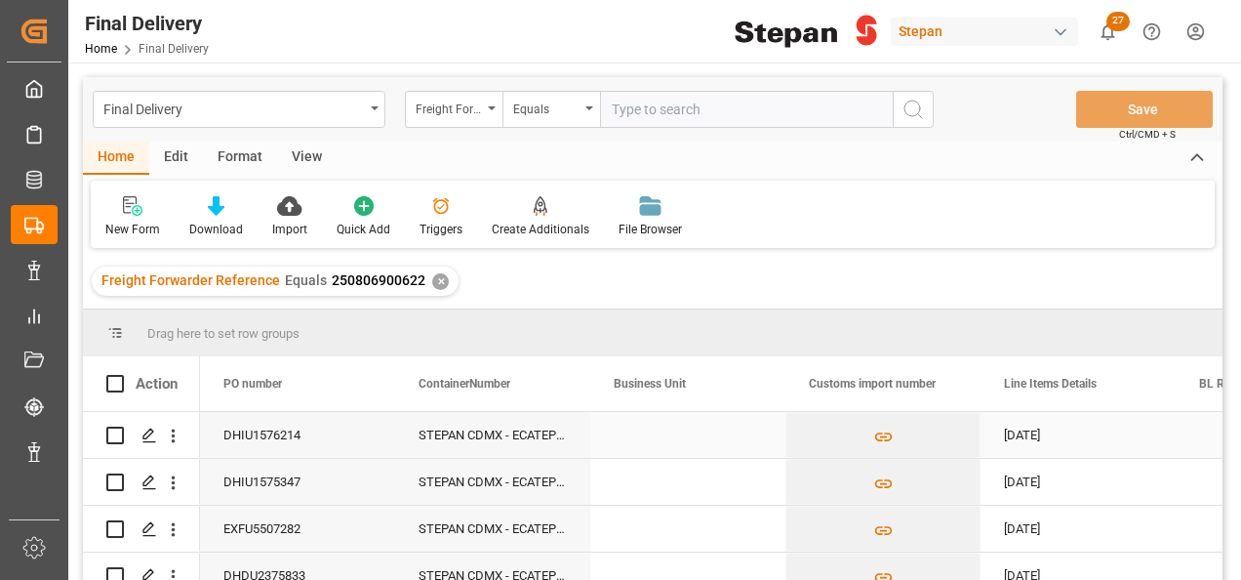
scroll to position [0, 390]
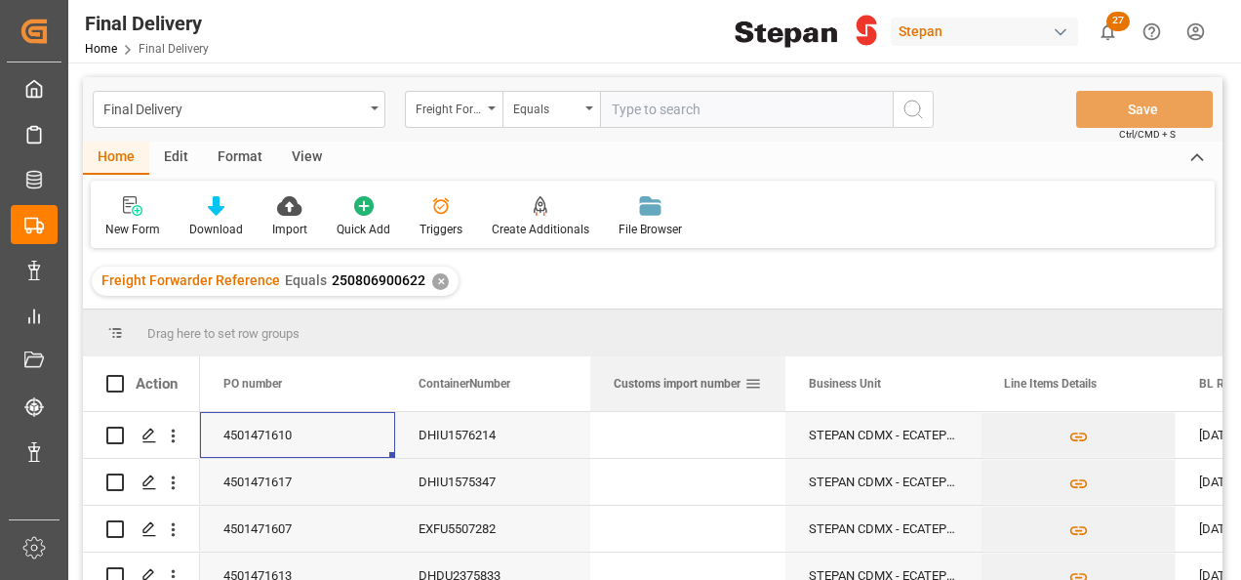
drag, startPoint x: 874, startPoint y: 381, endPoint x: 677, endPoint y: 384, distance: 197.1
click at [677, 384] on span "Customs import number" at bounding box center [677, 384] width 127 height 14
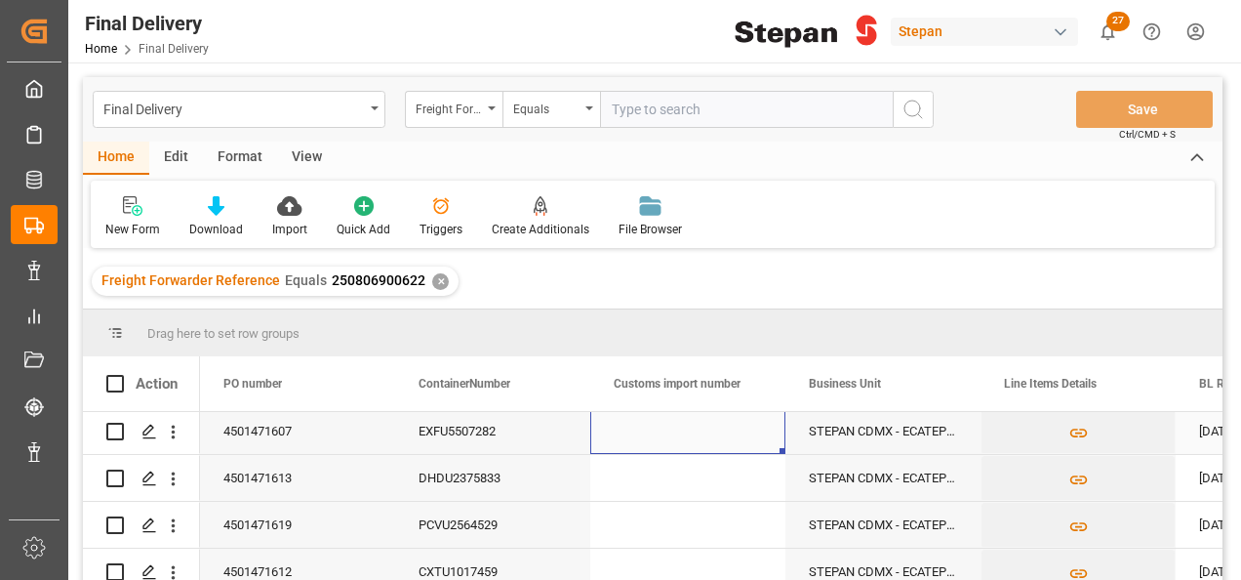
click at [673, 435] on div "Press SPACE to select this row." at bounding box center [687, 431] width 195 height 46
type input "25 43 1742 5002363"
click at [557, 433] on div "EXFU5507282" at bounding box center [492, 431] width 195 height 46
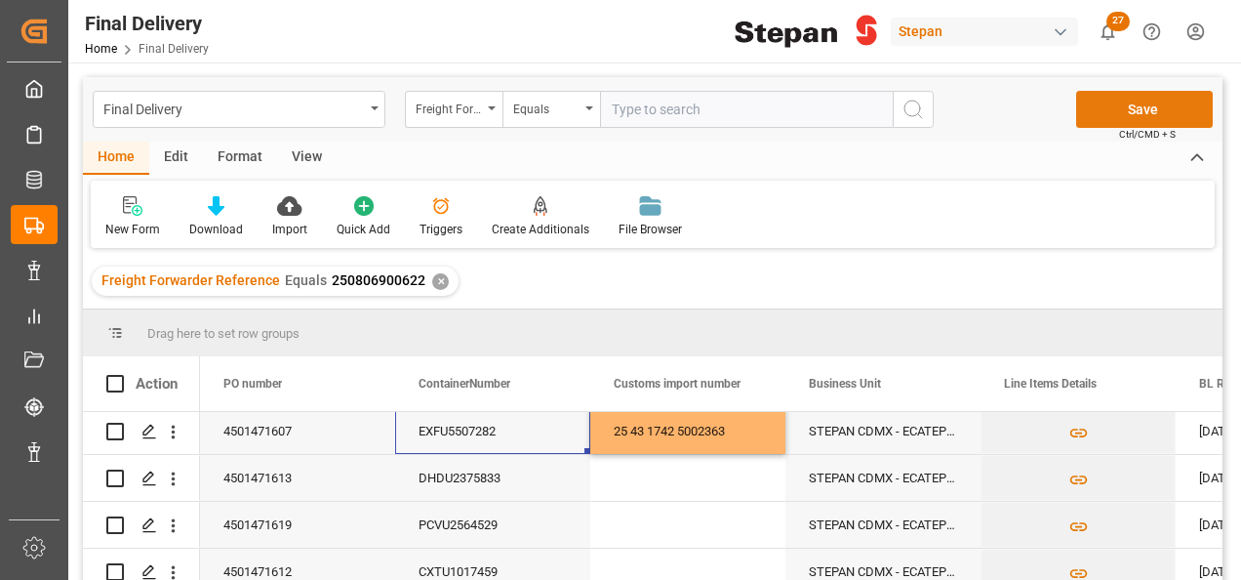
click at [1146, 106] on button "Save" at bounding box center [1144, 109] width 137 height 37
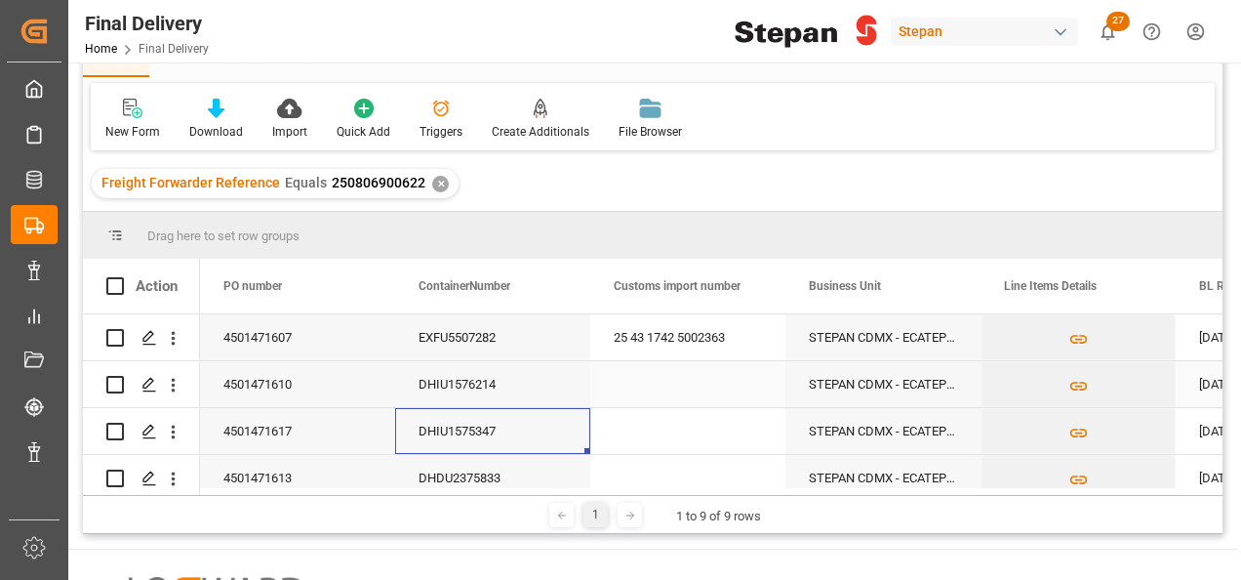
click at [627, 387] on div "Press SPACE to select this row." at bounding box center [687, 384] width 195 height 46
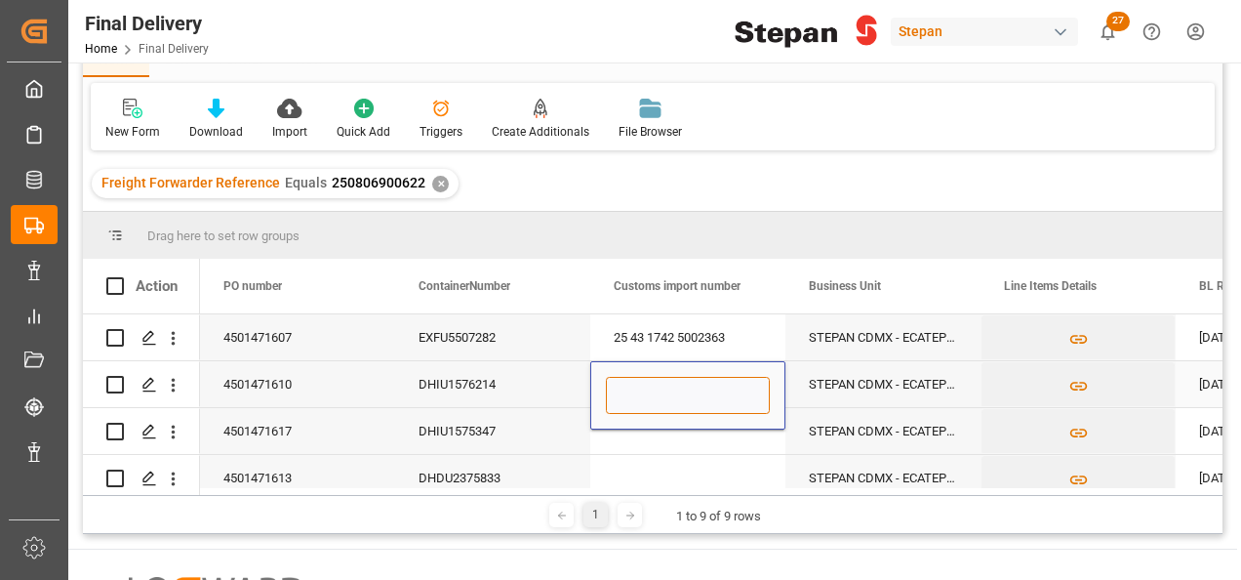
click at [627, 387] on input "Press SPACE to select this row." at bounding box center [688, 395] width 164 height 37
paste input "25 43 1742 5002364"
type input "25 43 1742 5002364"
click at [979, 418] on div "STEPAN CDMX - ECATEPEC" at bounding box center [882, 431] width 195 height 46
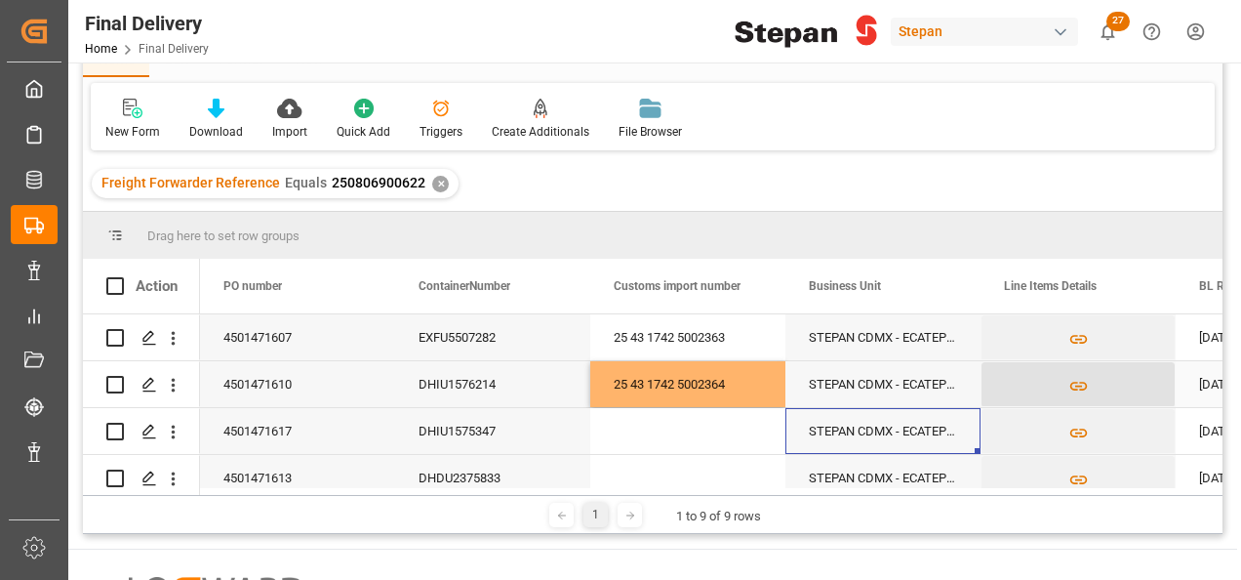
scroll to position [0, 0]
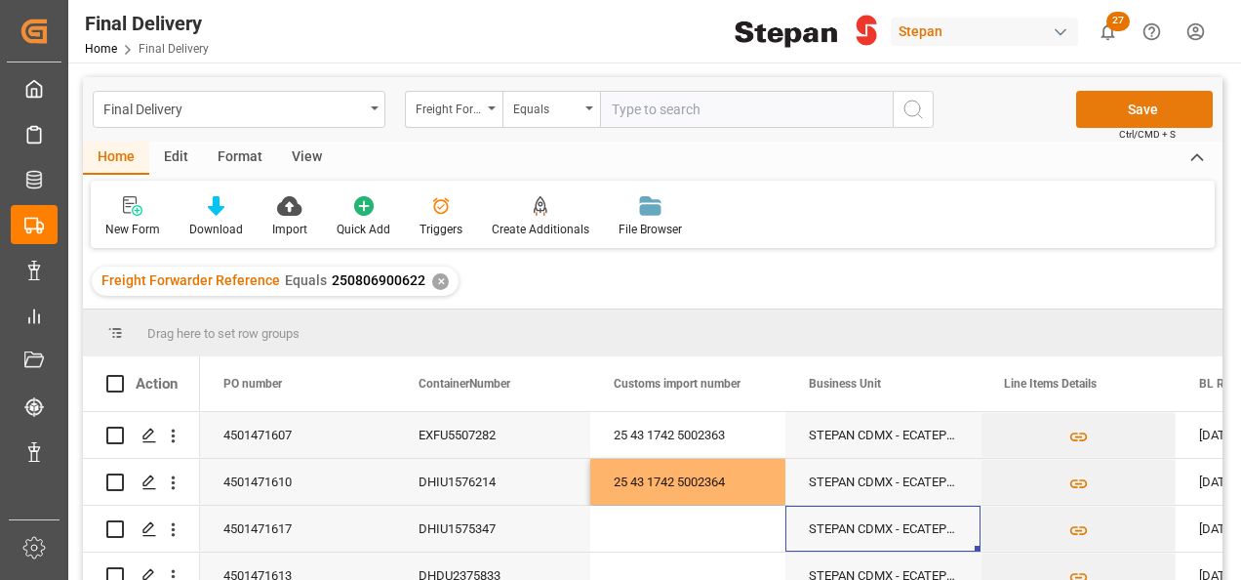
click at [1114, 109] on button "Save" at bounding box center [1144, 109] width 137 height 37
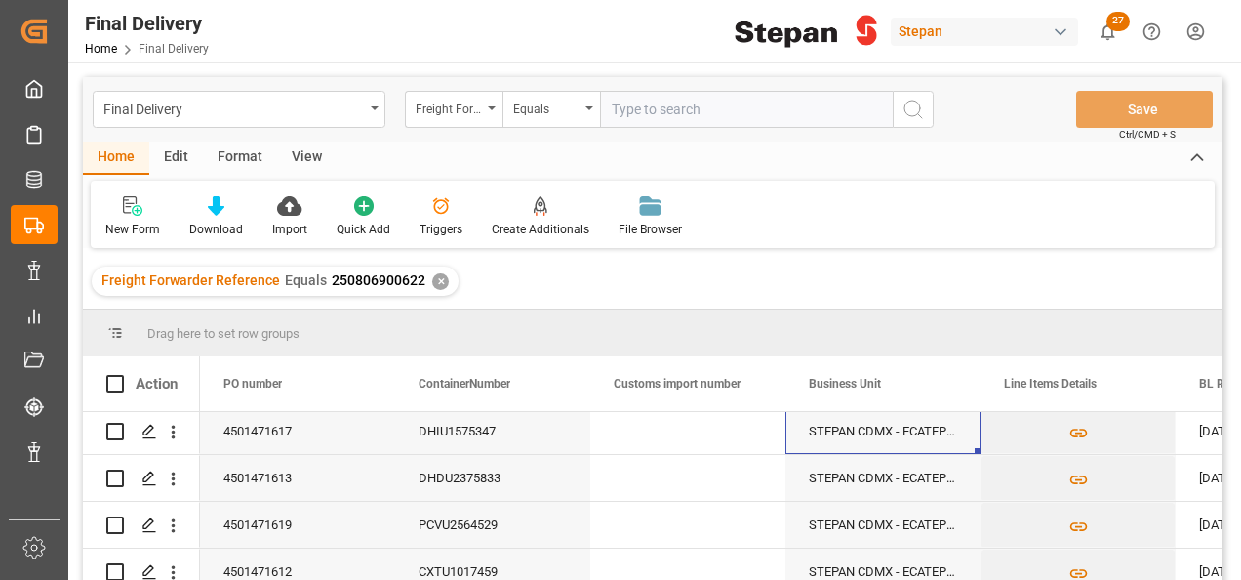
scroll to position [195, 0]
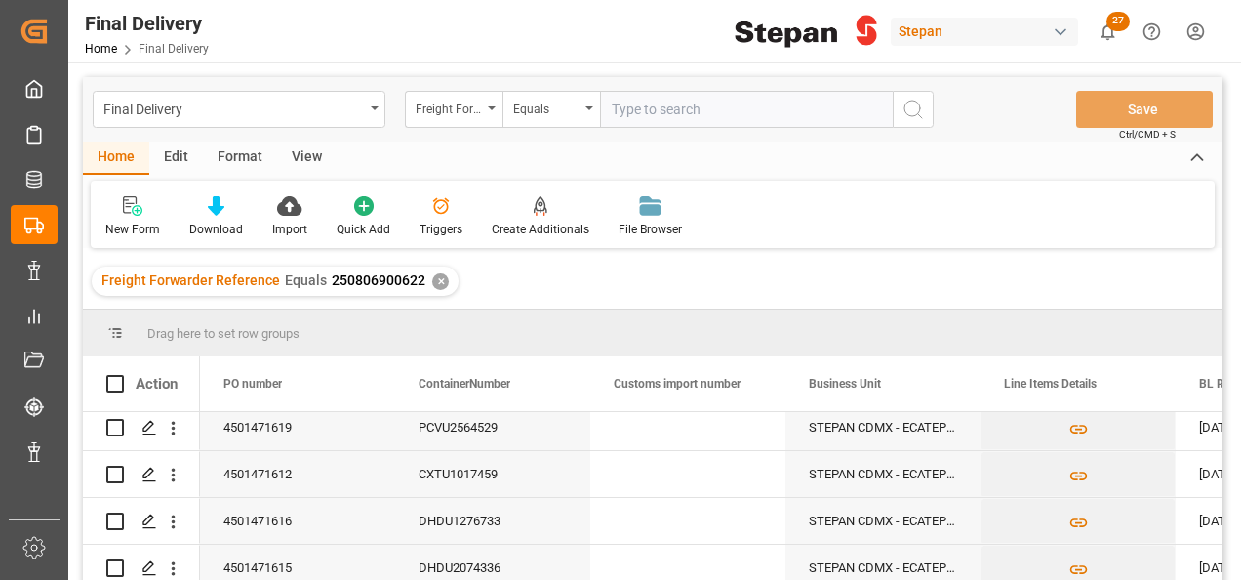
click at [673, 470] on div "Press SPACE to select this row." at bounding box center [687, 474] width 195 height 46
click at [674, 470] on input "Press SPACE to select this row." at bounding box center [688, 484] width 164 height 37
type input "25 43 1742 5002365"
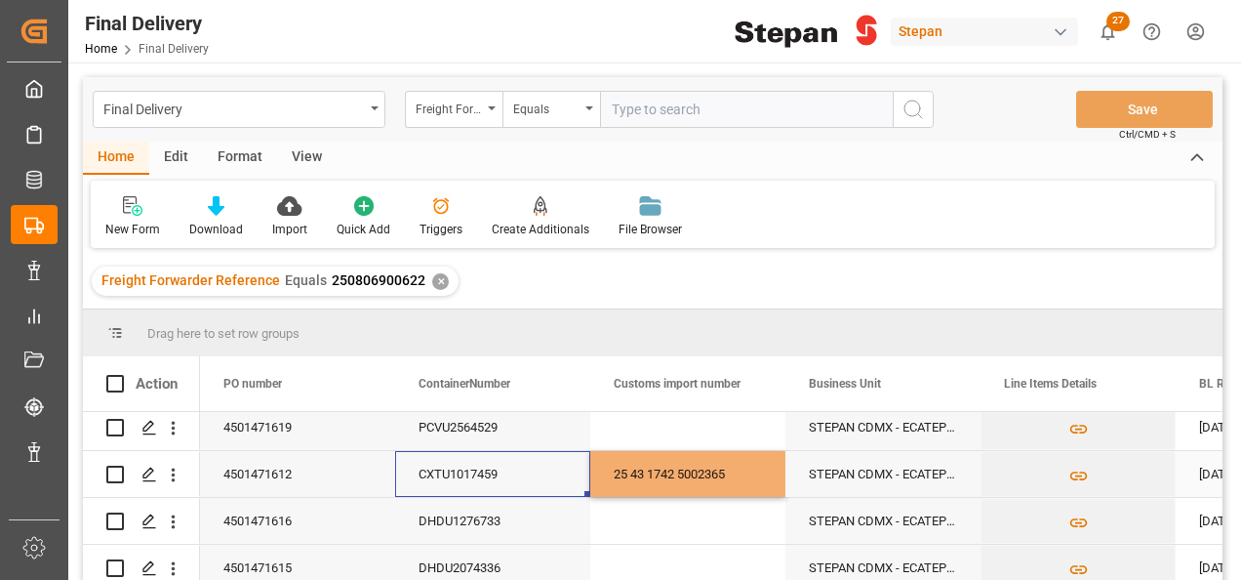
click at [558, 473] on div "CXTU1017459" at bounding box center [492, 474] width 195 height 46
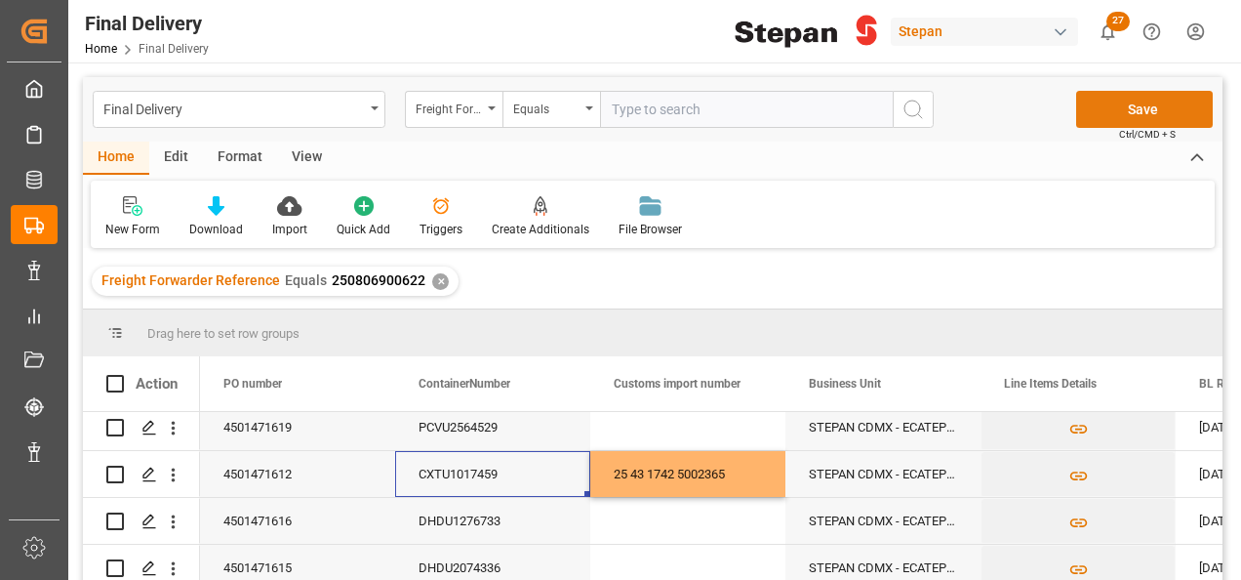
click at [1141, 100] on button "Save" at bounding box center [1144, 109] width 137 height 37
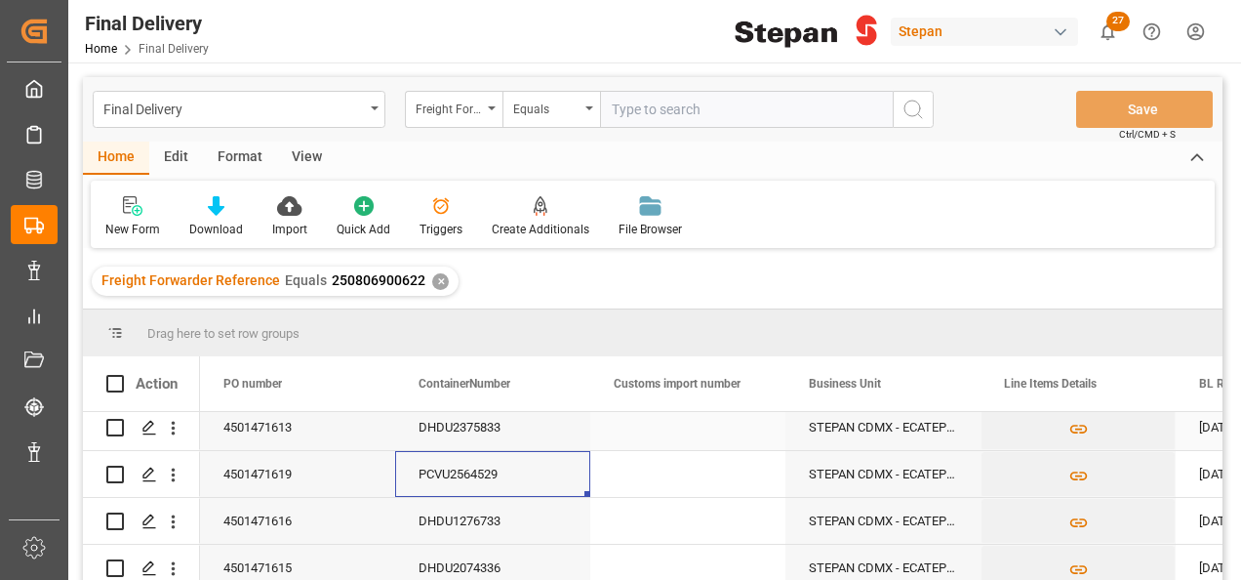
click at [686, 431] on div "Press SPACE to select this row." at bounding box center [687, 427] width 195 height 46
click at [687, 431] on div "Press SPACE to select this row." at bounding box center [687, 427] width 195 height 46
click at [686, 437] on div "Press SPACE to select this row." at bounding box center [687, 427] width 195 height 46
type input "25 43 1742 5002366"
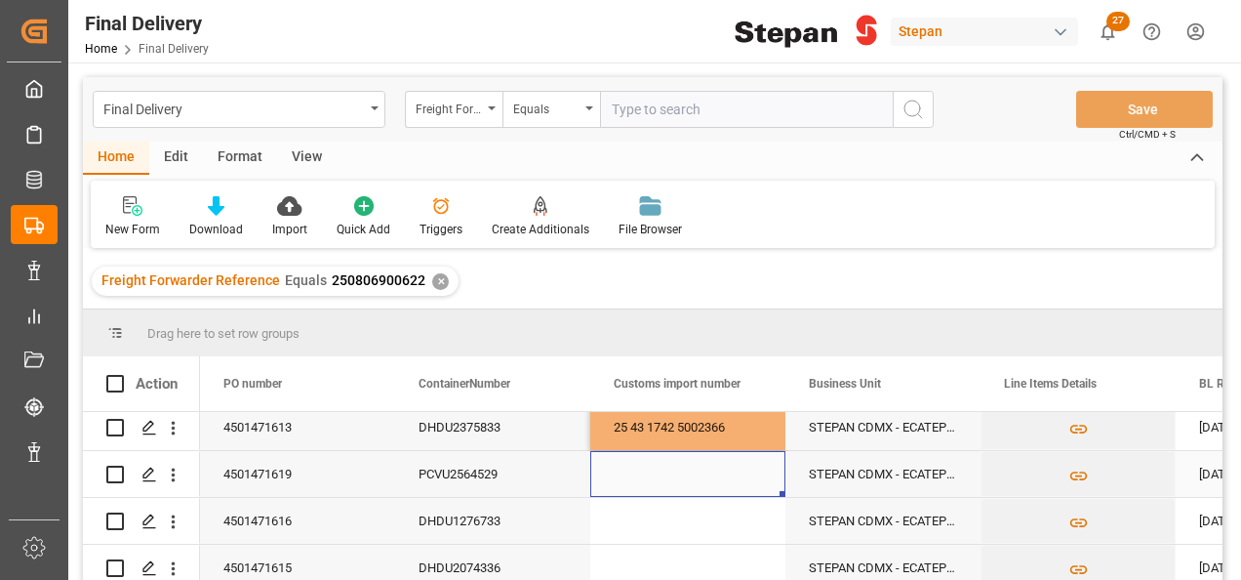
click at [601, 486] on div "Press SPACE to select this row." at bounding box center [687, 474] width 195 height 46
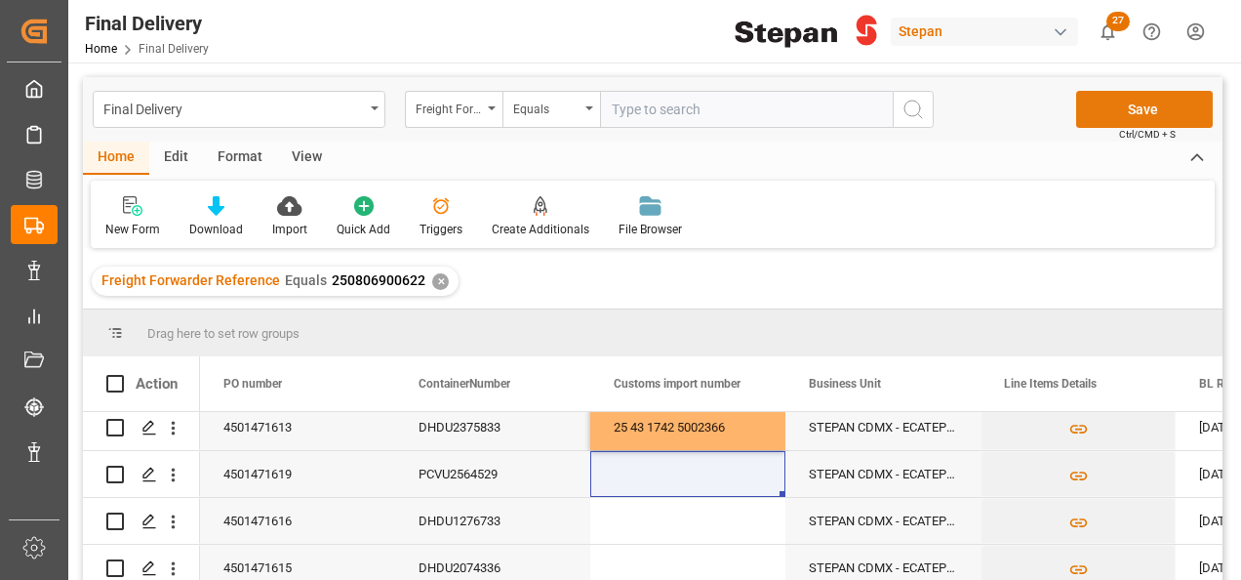
click at [1123, 112] on button "Save" at bounding box center [1144, 109] width 137 height 37
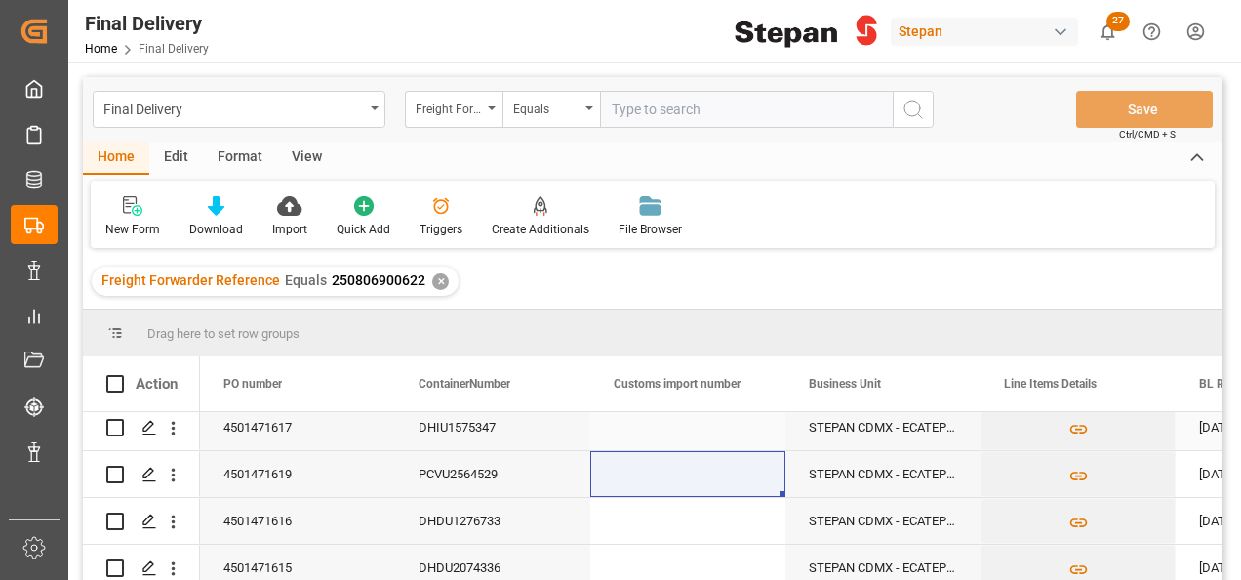
scroll to position [254, 0]
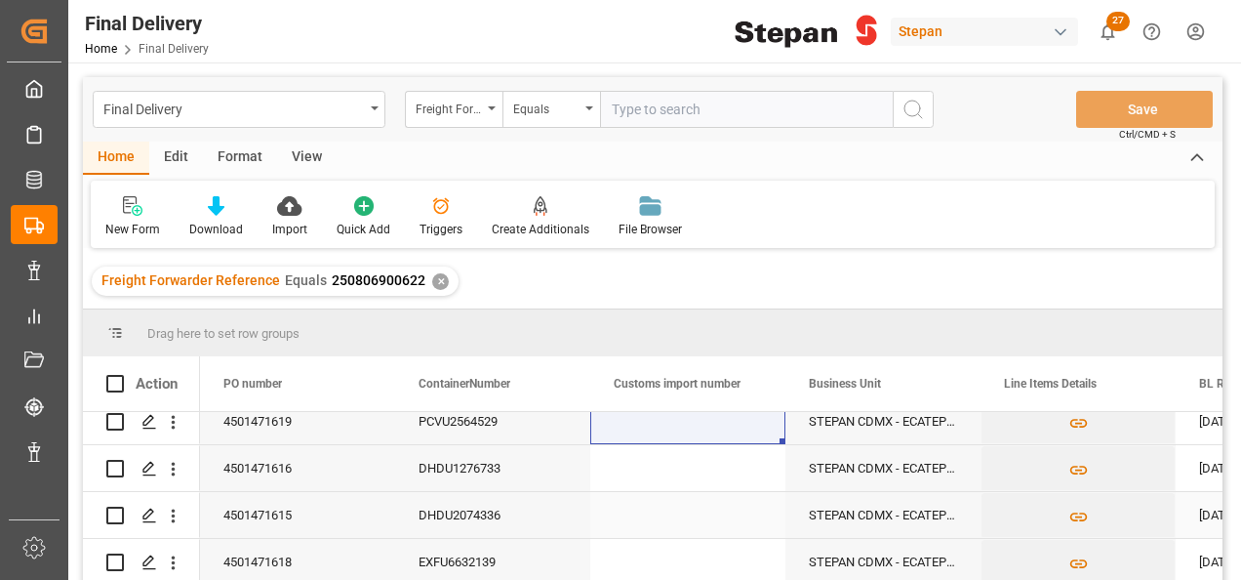
click at [654, 512] on div "Press SPACE to select this row." at bounding box center [687, 515] width 195 height 46
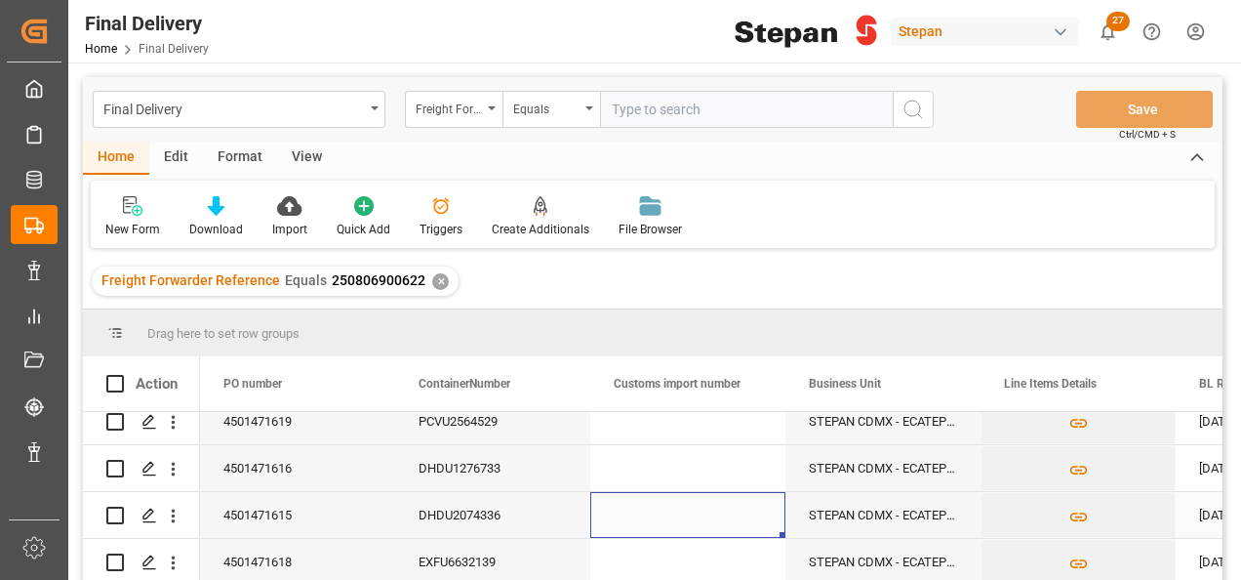
click at [653, 512] on div "Press SPACE to select this row." at bounding box center [687, 515] width 195 height 46
click at [653, 512] on input "Press SPACE to select this row." at bounding box center [688, 525] width 164 height 37
type input "25 43 1742 5002368"
click at [535, 509] on div "DHDU2074336" at bounding box center [492, 515] width 195 height 46
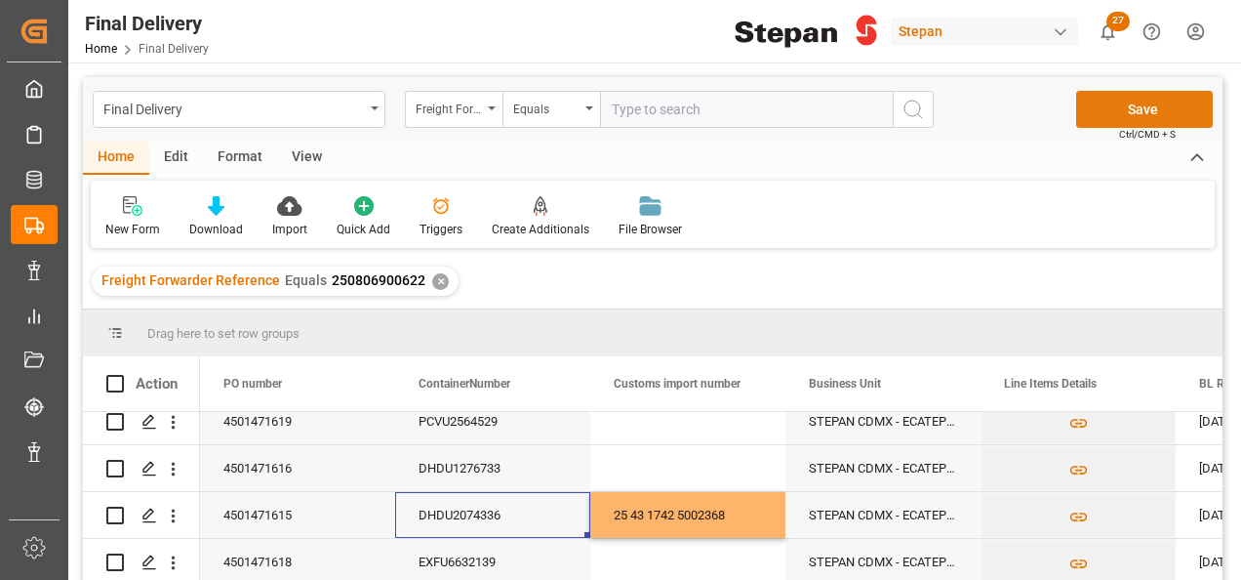
click at [1104, 111] on button "Save" at bounding box center [1144, 109] width 137 height 37
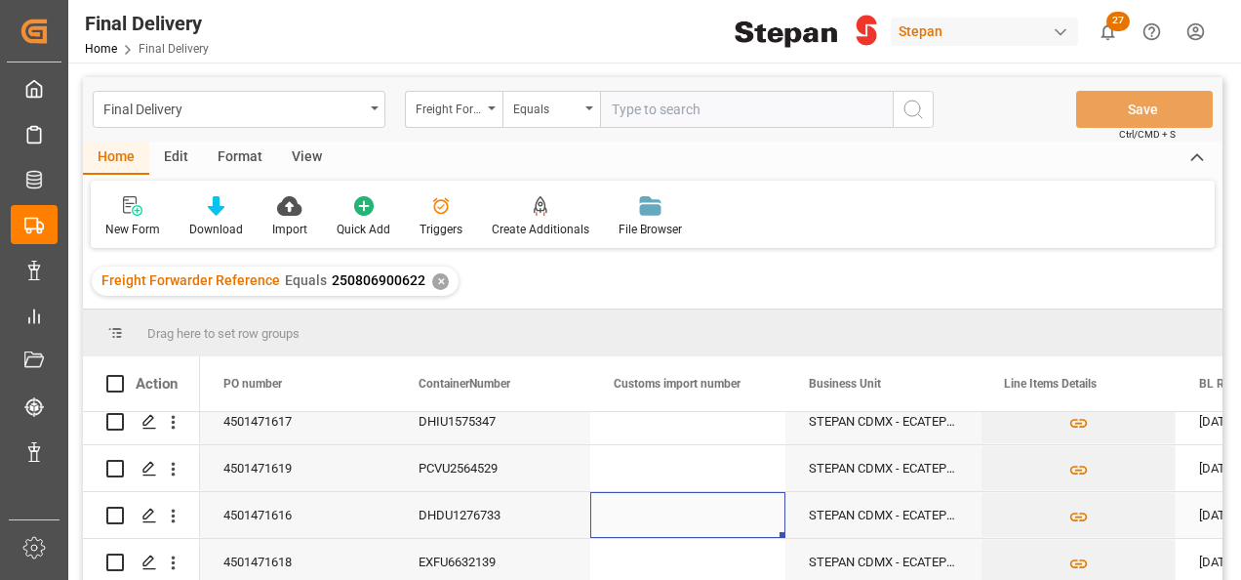
click at [658, 514] on div "Press SPACE to select this row." at bounding box center [687, 515] width 195 height 46
click at [659, 510] on div "Press SPACE to select this row." at bounding box center [687, 515] width 195 height 46
click at [659, 510] on input "Press SPACE to select this row." at bounding box center [688, 525] width 164 height 37
type input "25 43 1742 5002369"
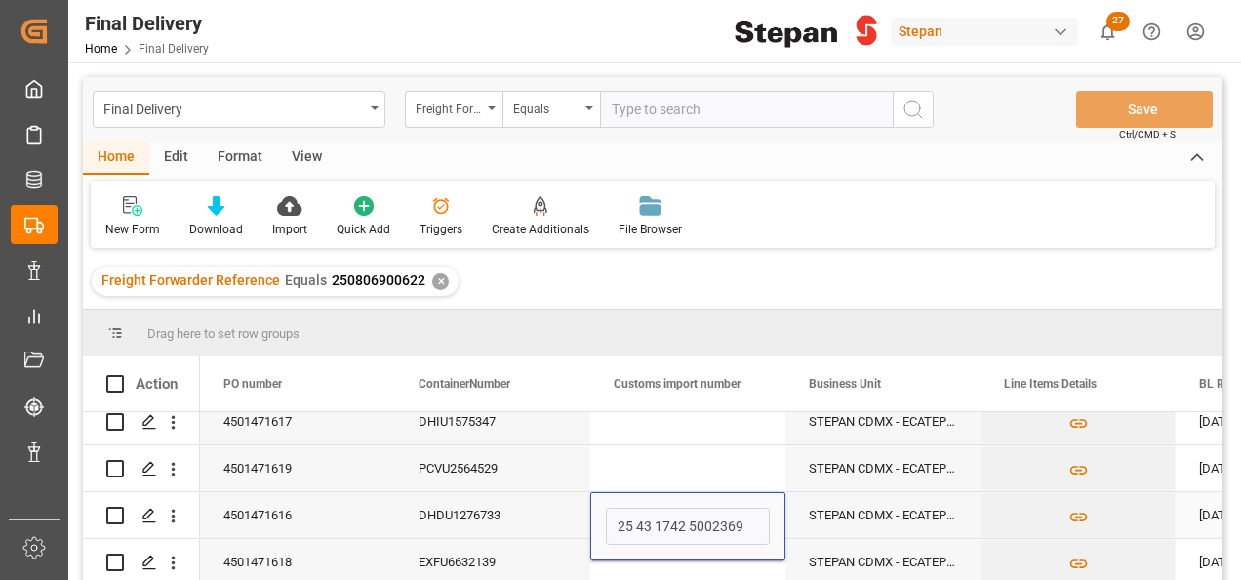
click at [541, 507] on div "DHDU1276733" at bounding box center [492, 515] width 195 height 46
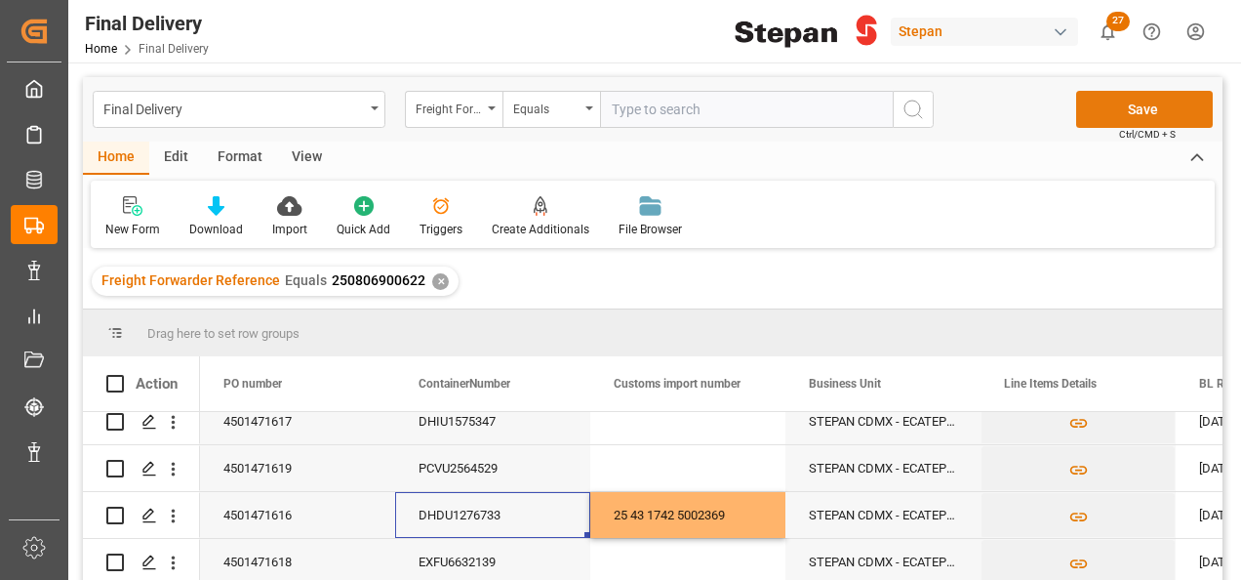
click at [1122, 111] on button "Save" at bounding box center [1144, 109] width 137 height 37
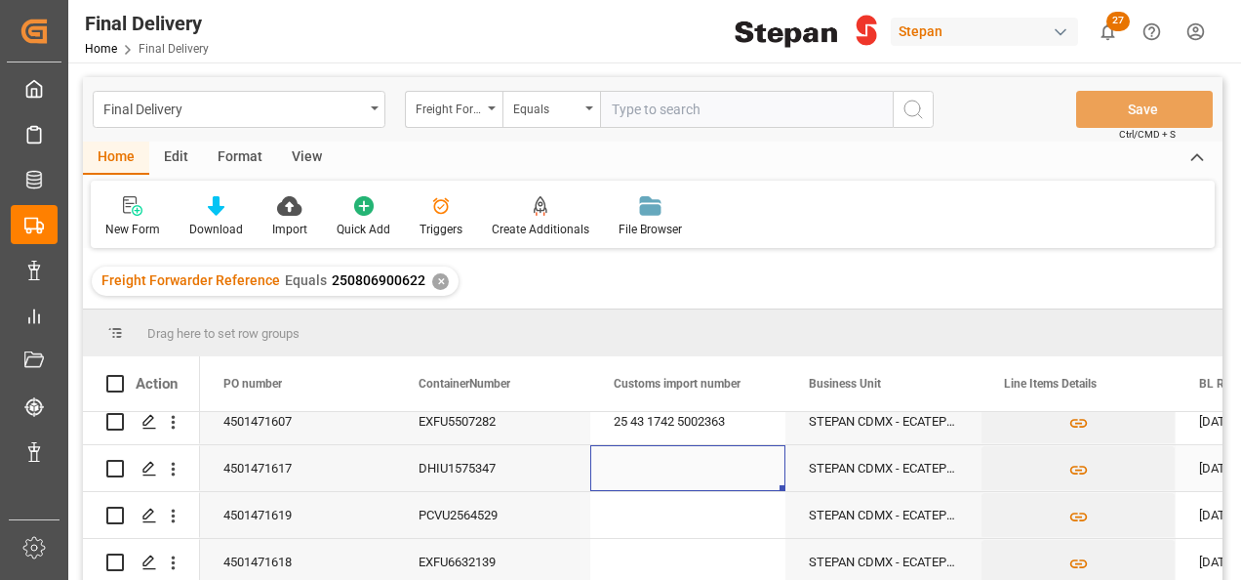
click at [644, 460] on div "Press SPACE to select this row." at bounding box center [687, 468] width 195 height 46
type input "25 43 1742 5002373"
click at [546, 516] on div "PCVU2564529" at bounding box center [492, 515] width 195 height 46
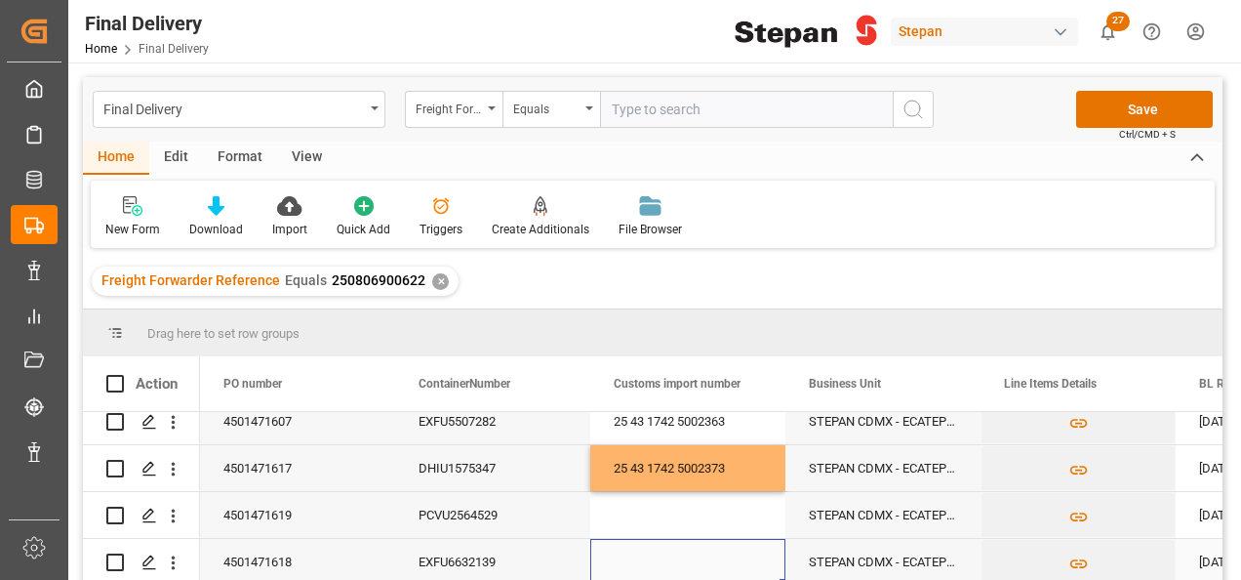
click at [645, 546] on div "Press SPACE to select this row." at bounding box center [687, 562] width 195 height 46
click at [645, 546] on input "Press SPACE to select this row." at bounding box center [688, 550] width 164 height 37
type input "25 43 1742 5002375"
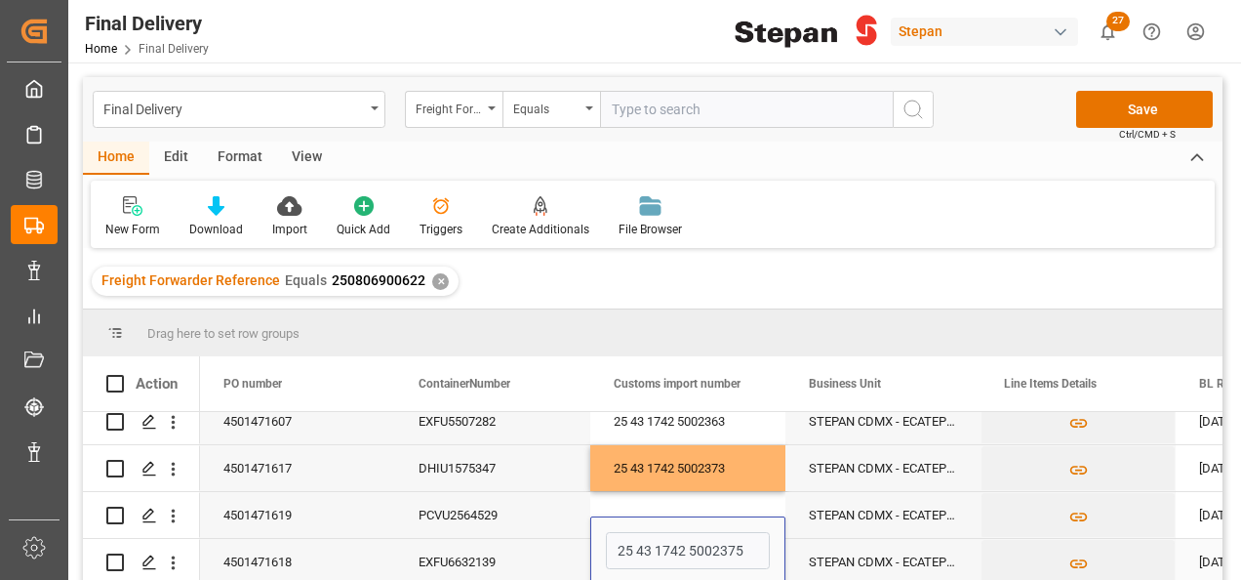
click at [540, 549] on div "EXFU6632139" at bounding box center [492, 562] width 195 height 46
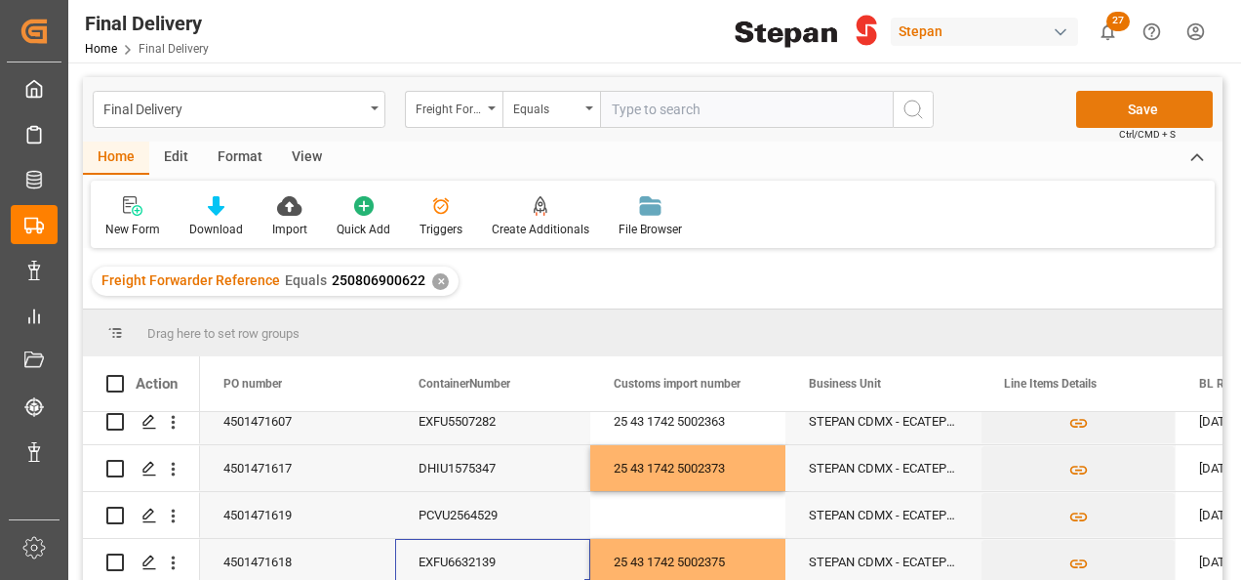
click at [1158, 103] on button "Save" at bounding box center [1144, 109] width 137 height 37
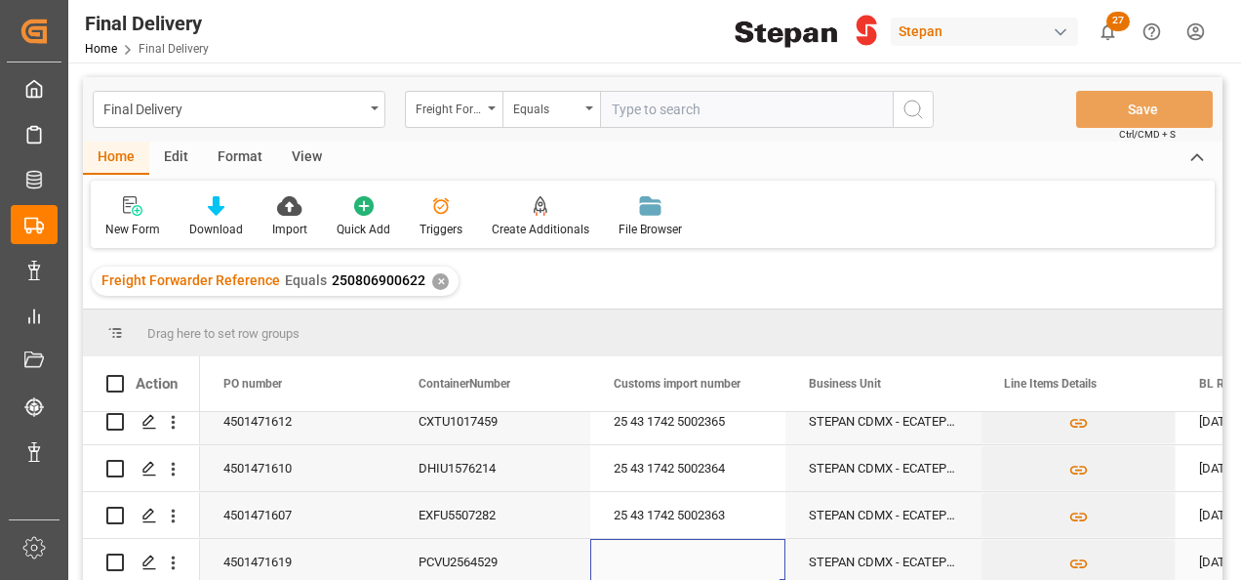
click at [658, 548] on div "Press SPACE to select this row." at bounding box center [687, 562] width 195 height 46
click at [663, 548] on input "Press SPACE to select this row." at bounding box center [688, 550] width 164 height 37
paste input "25 43 1742 5002380"
type input "25 43 1742 5002380"
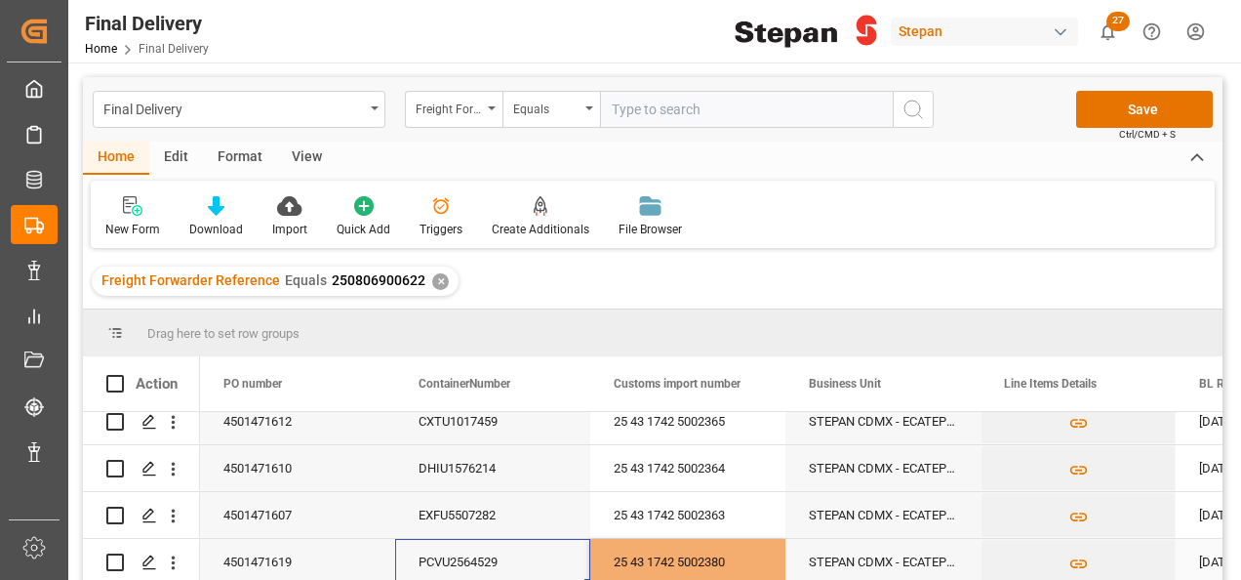
click at [560, 547] on div "PCVU2564529" at bounding box center [492, 562] width 195 height 46
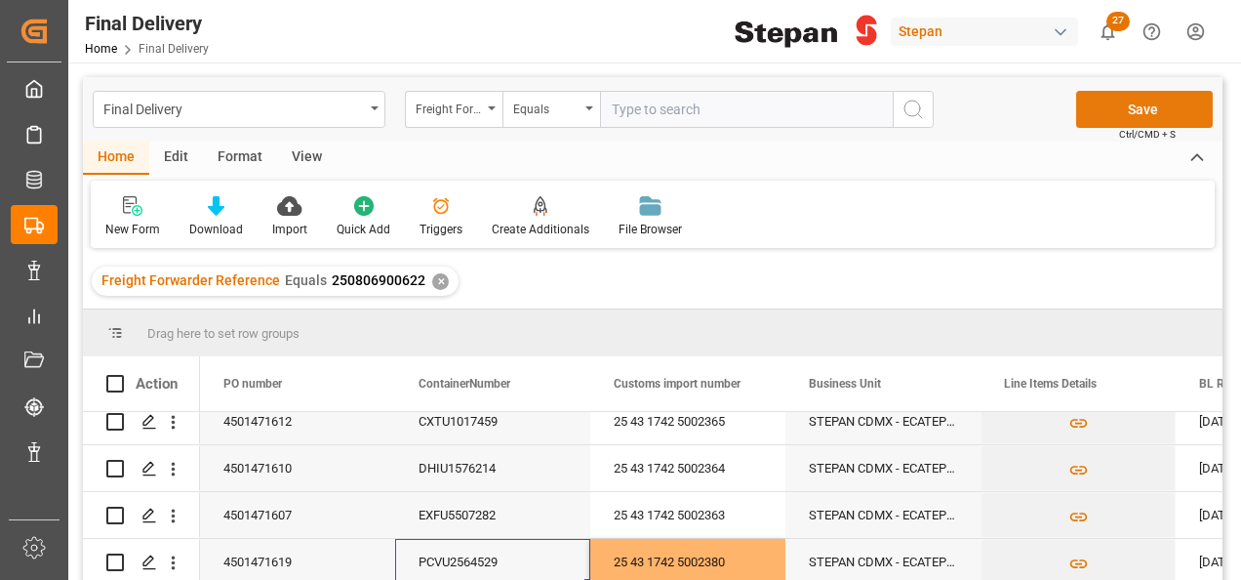
click at [1140, 107] on button "Save" at bounding box center [1144, 109] width 137 height 37
